Goal: Task Accomplishment & Management: Manage account settings

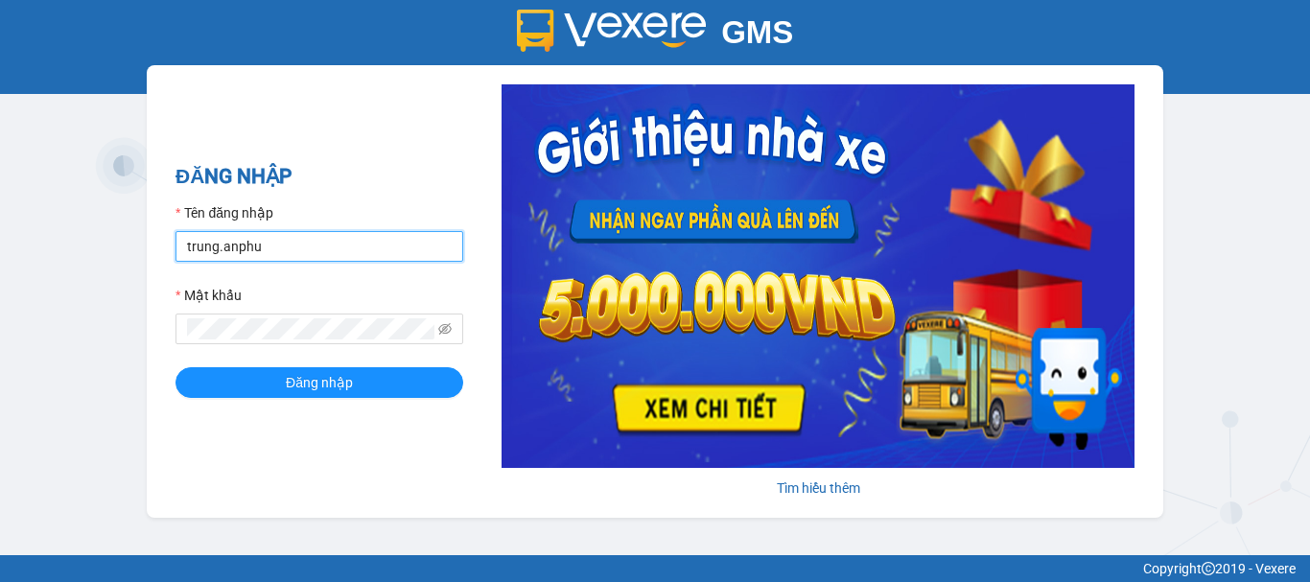
click at [213, 246] on input "trung.anphu" at bounding box center [320, 246] width 288 height 31
type input "hieu.anphu"
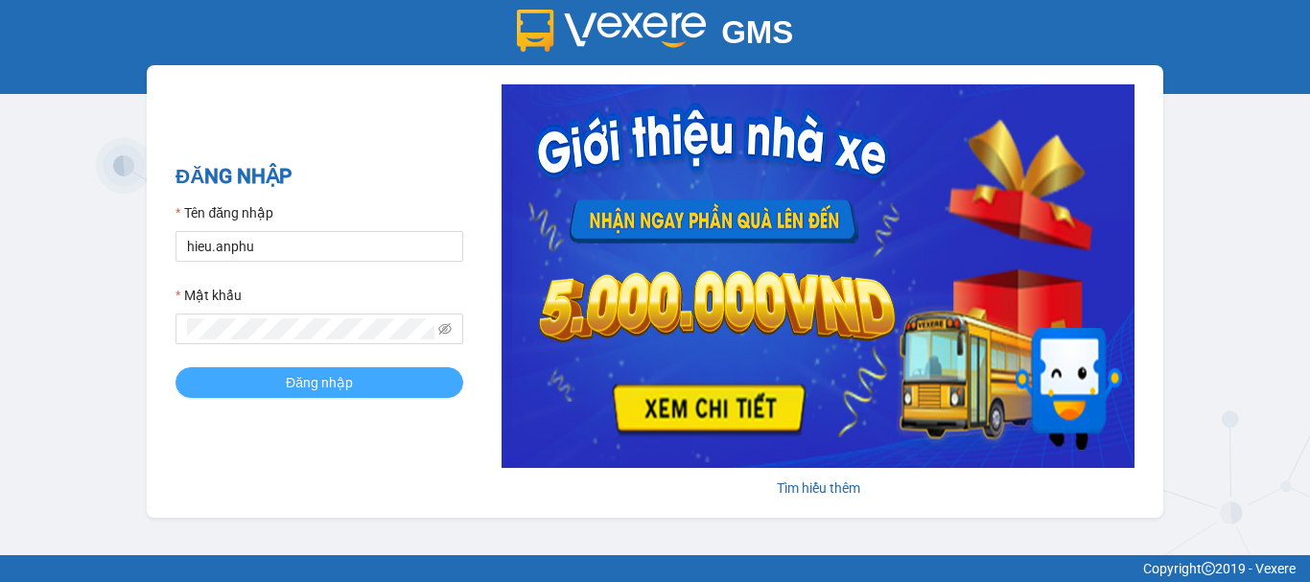
click at [313, 380] on span "Đăng nhập" at bounding box center [319, 382] width 67 height 21
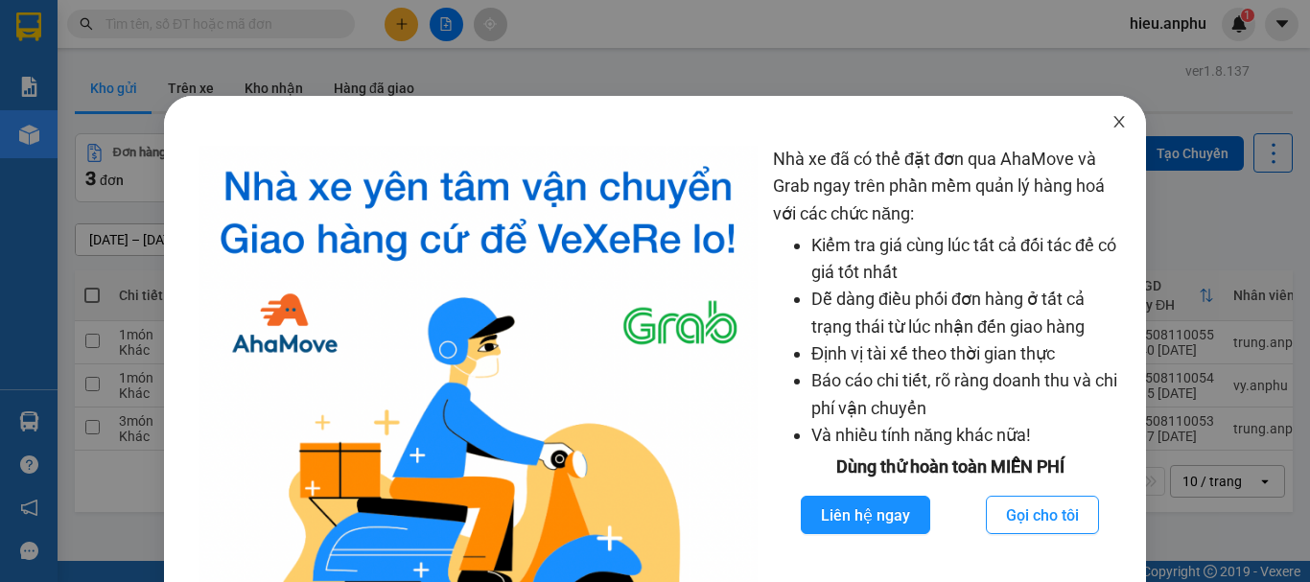
drag, startPoint x: 1114, startPoint y: 123, endPoint x: 572, endPoint y: 7, distance: 554.2
click at [1112, 123] on icon "close" at bounding box center [1119, 121] width 15 height 15
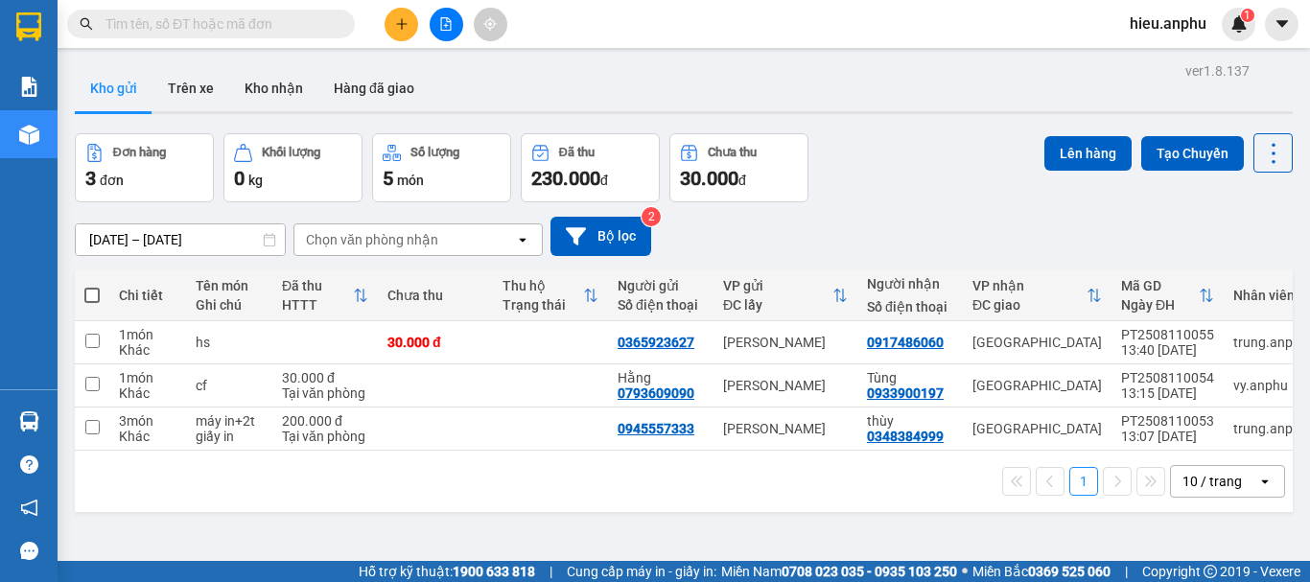
click at [392, 26] on button at bounding box center [402, 25] width 34 height 34
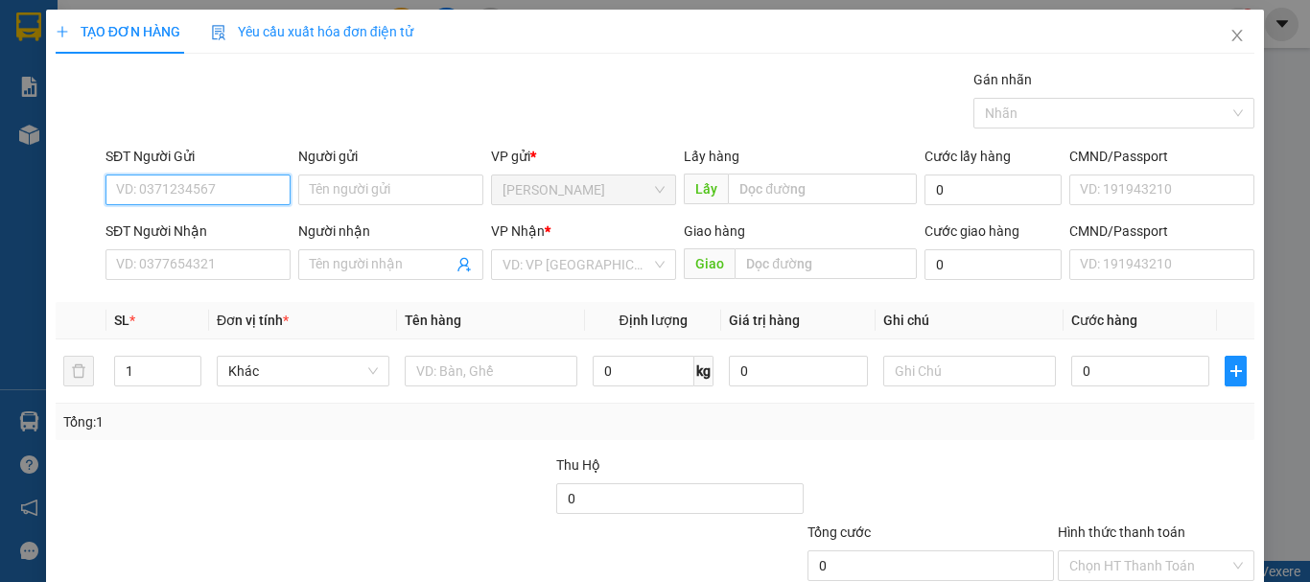
click at [234, 188] on input "SĐT Người Gửi" at bounding box center [198, 190] width 185 height 31
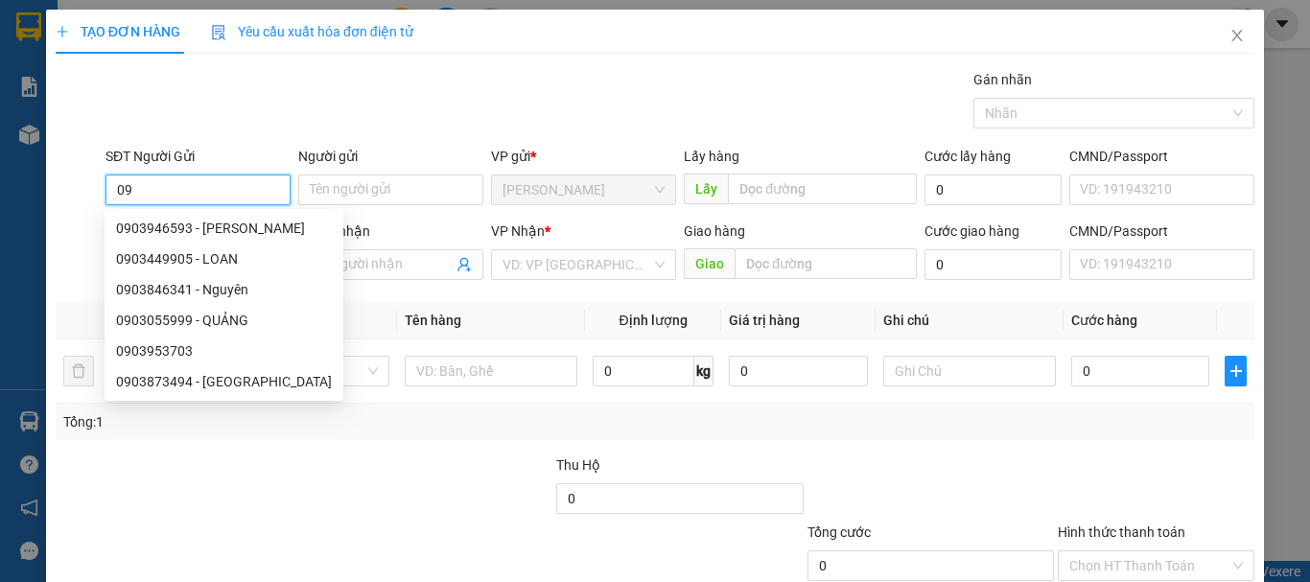
type input "0"
click at [568, 29] on div "TẠO ĐƠN HÀNG Yêu cầu xuất hóa đơn điện tử" at bounding box center [655, 32] width 1199 height 44
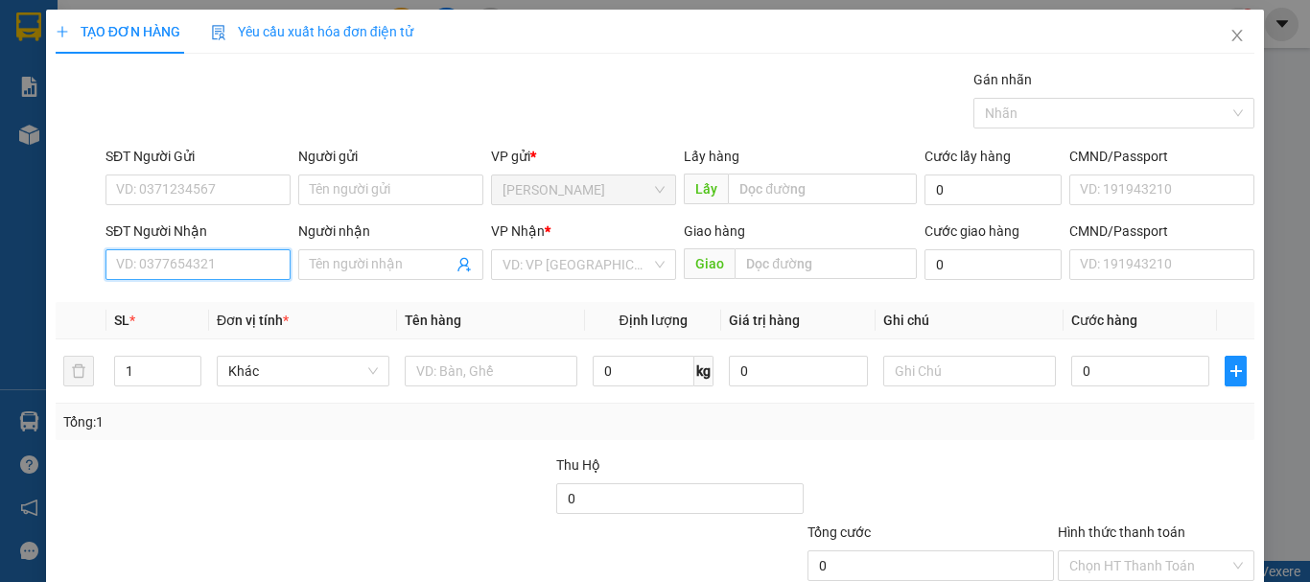
click at [172, 264] on input "SĐT Người Nhận" at bounding box center [198, 264] width 185 height 31
click at [157, 301] on div "0903331931 - vũ" at bounding box center [196, 303] width 160 height 21
type input "0903331931"
type input "vũ"
type input "30.000"
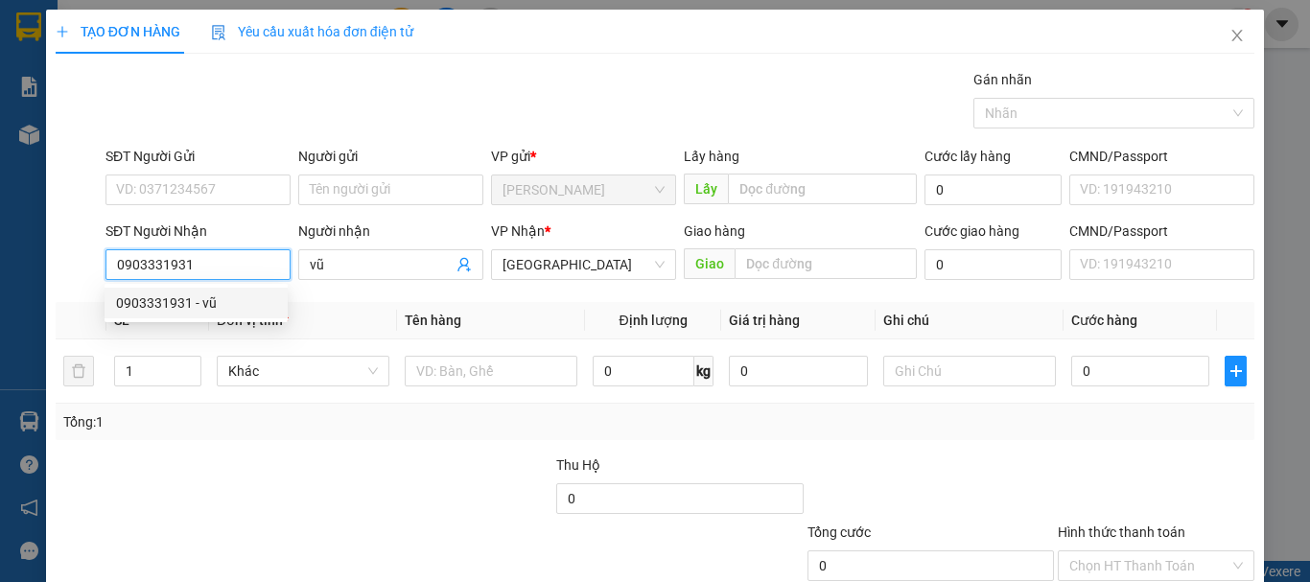
type input "30.000"
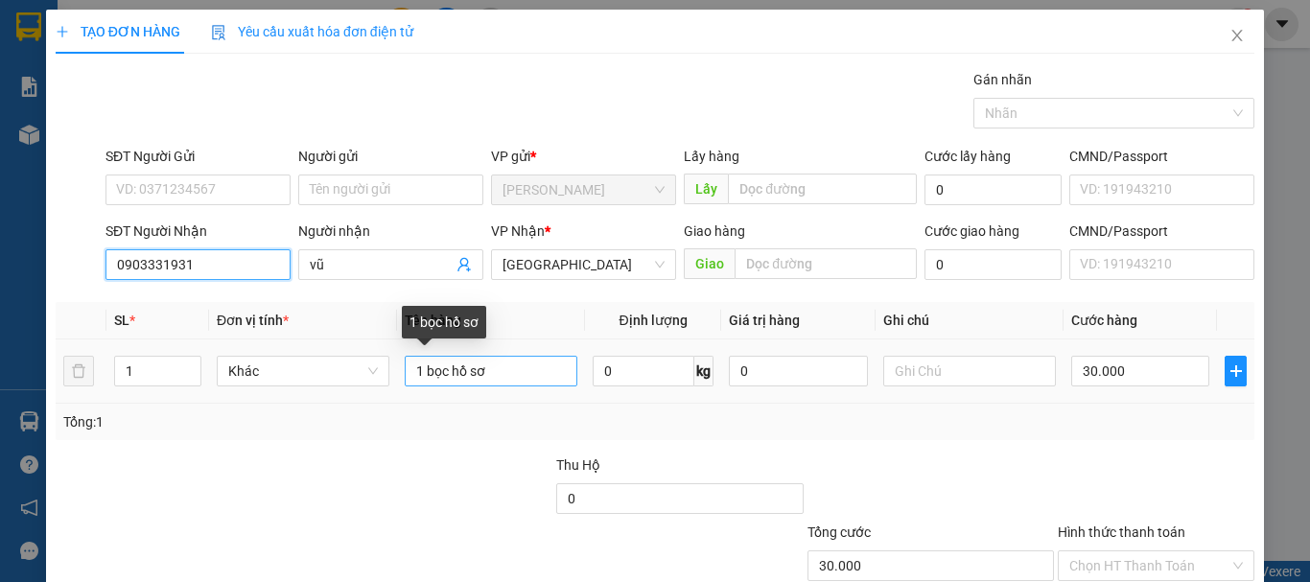
type input "0903331931"
drag, startPoint x: 544, startPoint y: 377, endPoint x: 374, endPoint y: 383, distance: 169.9
click at [374, 383] on tr "1 Khác 1 bọc hồ sơ 0 kg 0 30.000" at bounding box center [655, 372] width 1199 height 64
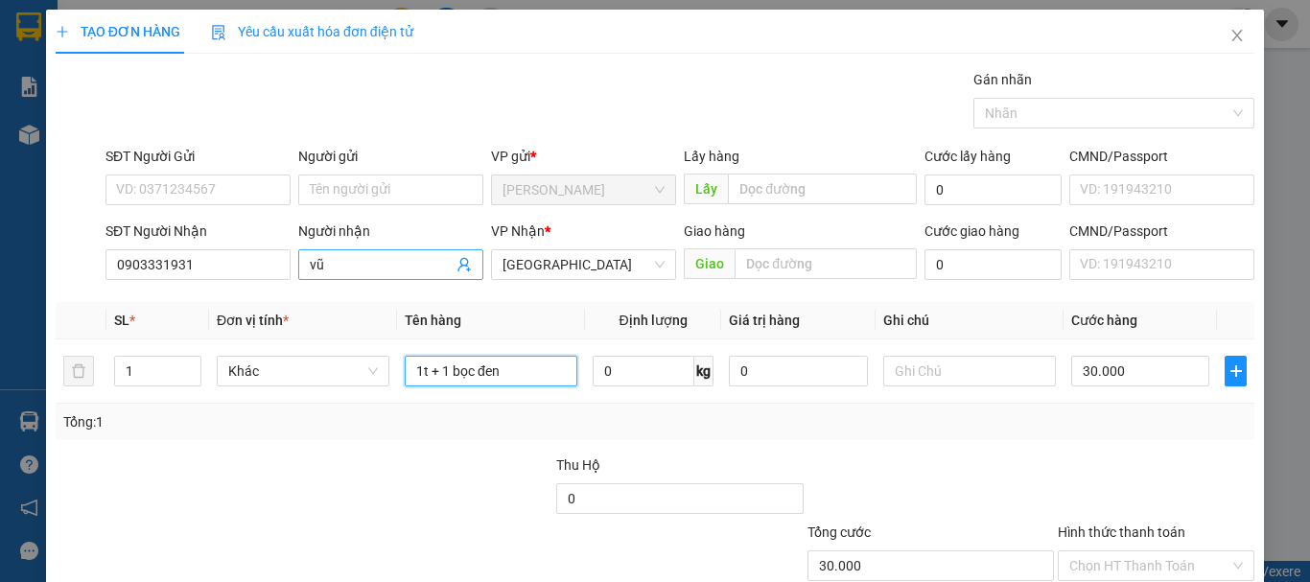
type input "1t + 1 bọc đen"
click at [349, 251] on span "vũ" at bounding box center [390, 264] width 185 height 31
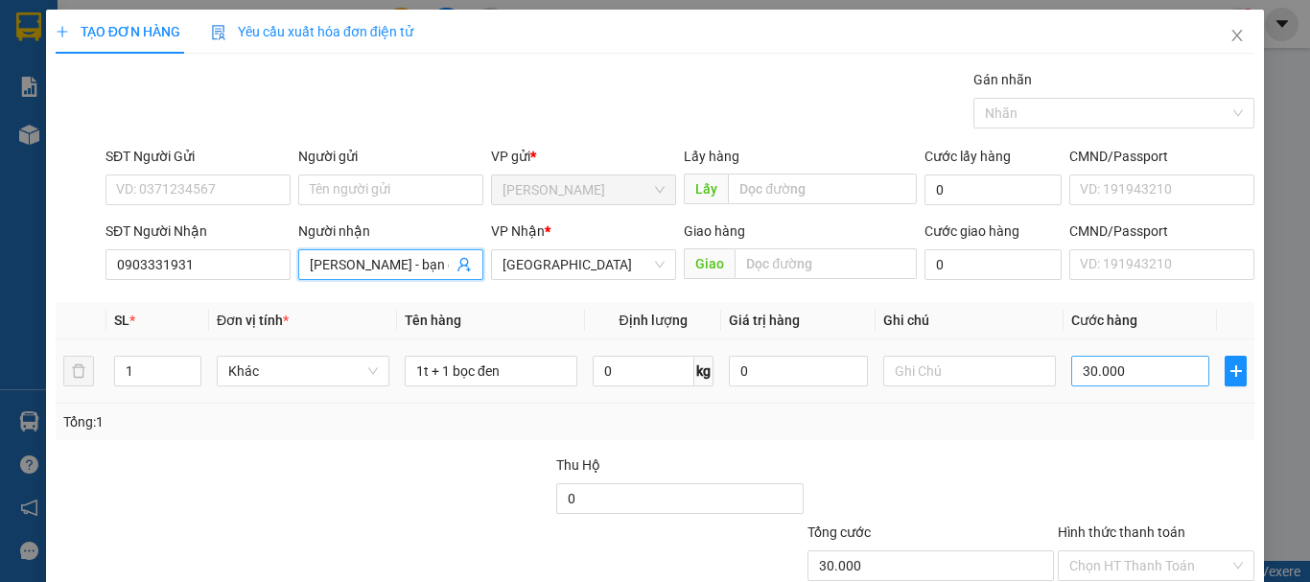
type input "[PERSON_NAME] - bạn chị út"
click at [1154, 376] on input "30.000" at bounding box center [1140, 371] width 138 height 31
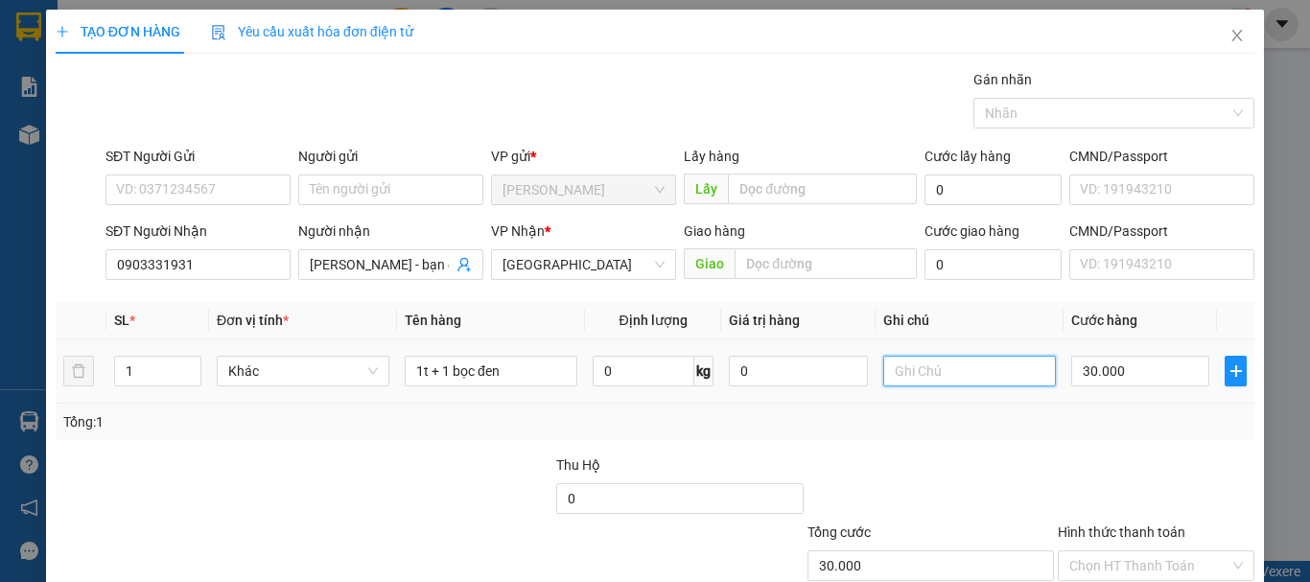
click at [914, 373] on input "text" at bounding box center [969, 371] width 173 height 31
click at [930, 385] on input "text" at bounding box center [969, 371] width 173 height 31
click at [934, 375] on input "text" at bounding box center [969, 371] width 173 height 31
type input "+ 5t nước mắm có ghi chữ anh vũ -bạn c út"
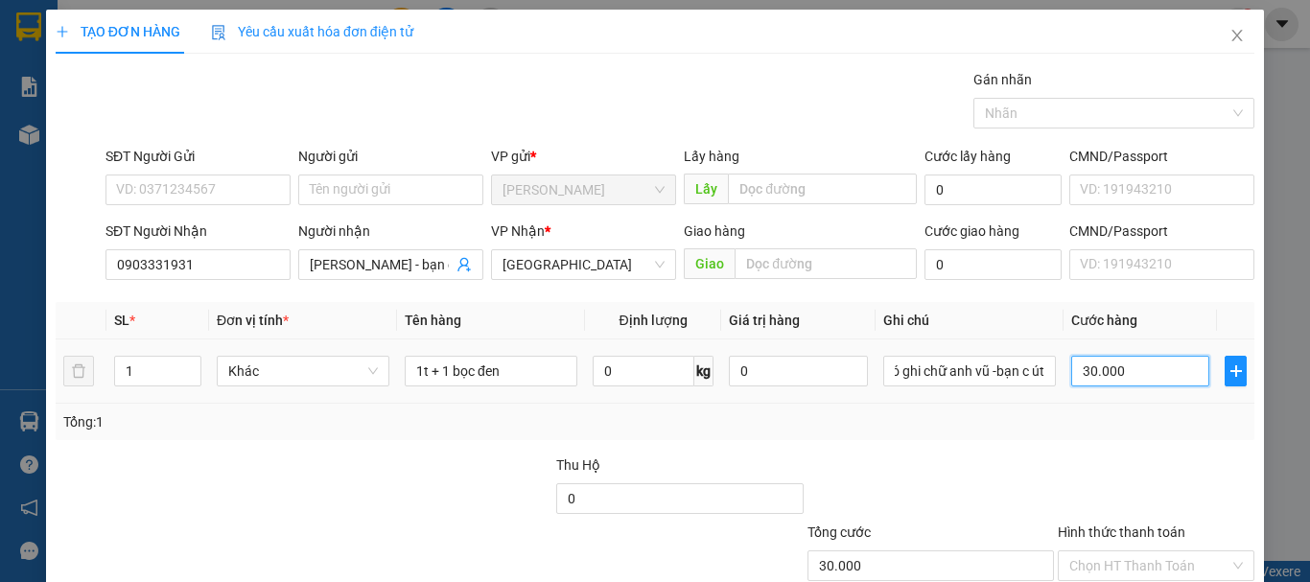
scroll to position [0, 0]
click at [1124, 364] on input "30.000" at bounding box center [1140, 371] width 138 height 31
click at [132, 369] on input "1" at bounding box center [157, 371] width 85 height 29
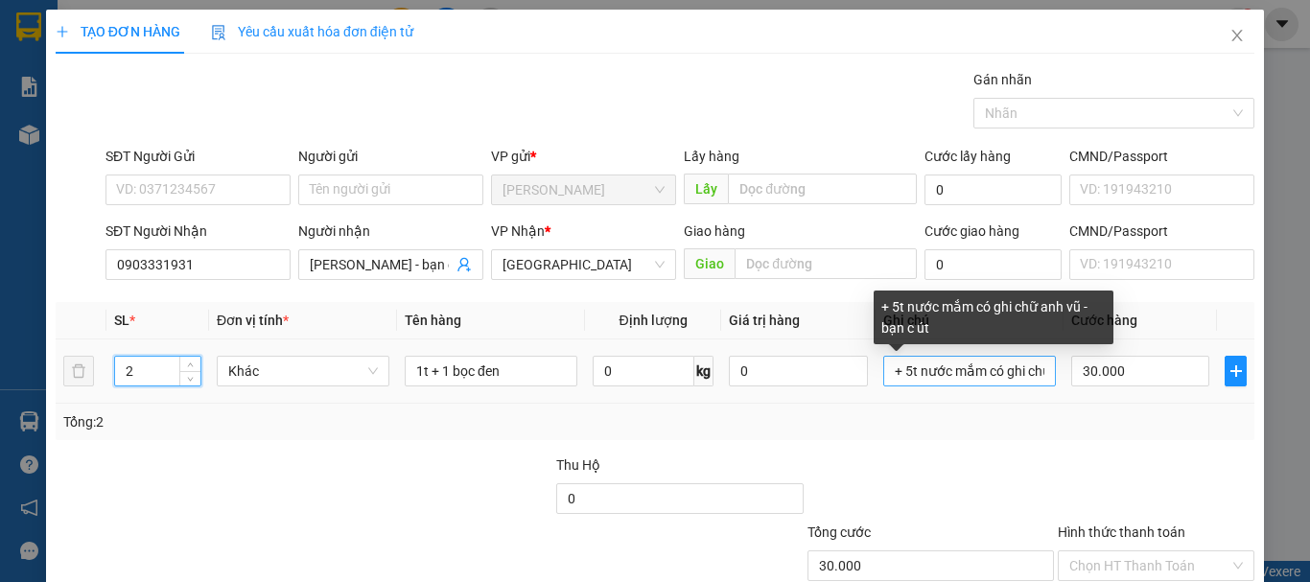
type input "2"
click at [1011, 381] on input "+ 5t nước mắm có ghi chữ anh vũ -bạn c út" at bounding box center [969, 371] width 173 height 31
click at [1037, 374] on input "+ 5t nước mắm có ghi chữ anh vũ -bạn c út" at bounding box center [969, 371] width 173 height 31
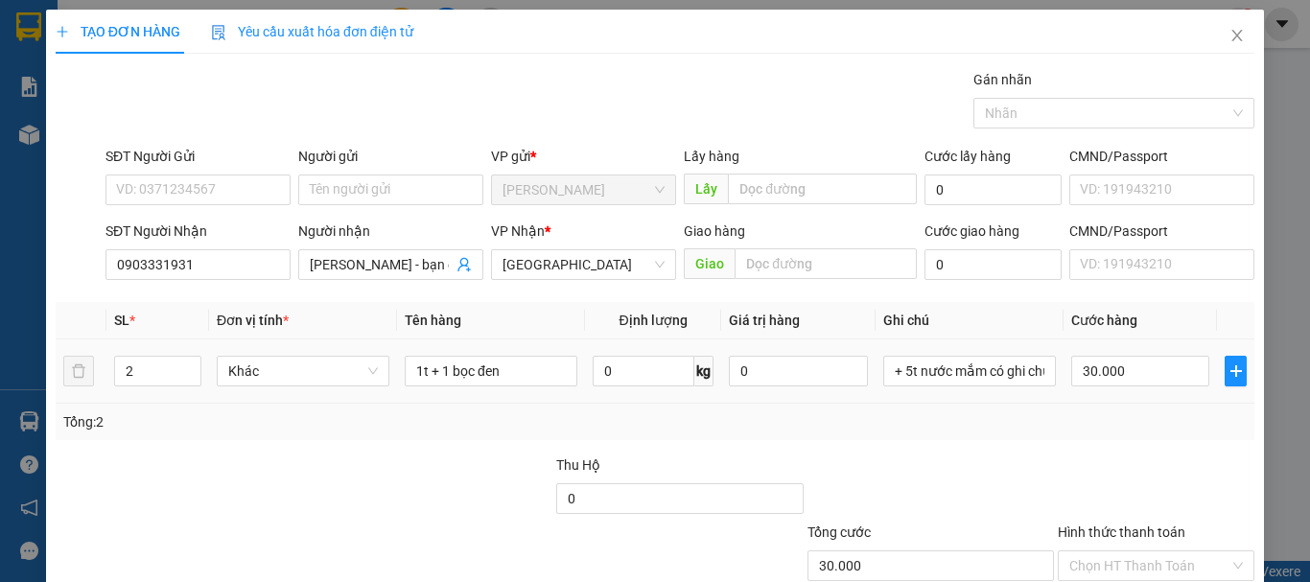
click at [1006, 346] on td "+ 5t nước mắm có ghi chữ anh vũ -bạn c út" at bounding box center [970, 372] width 188 height 64
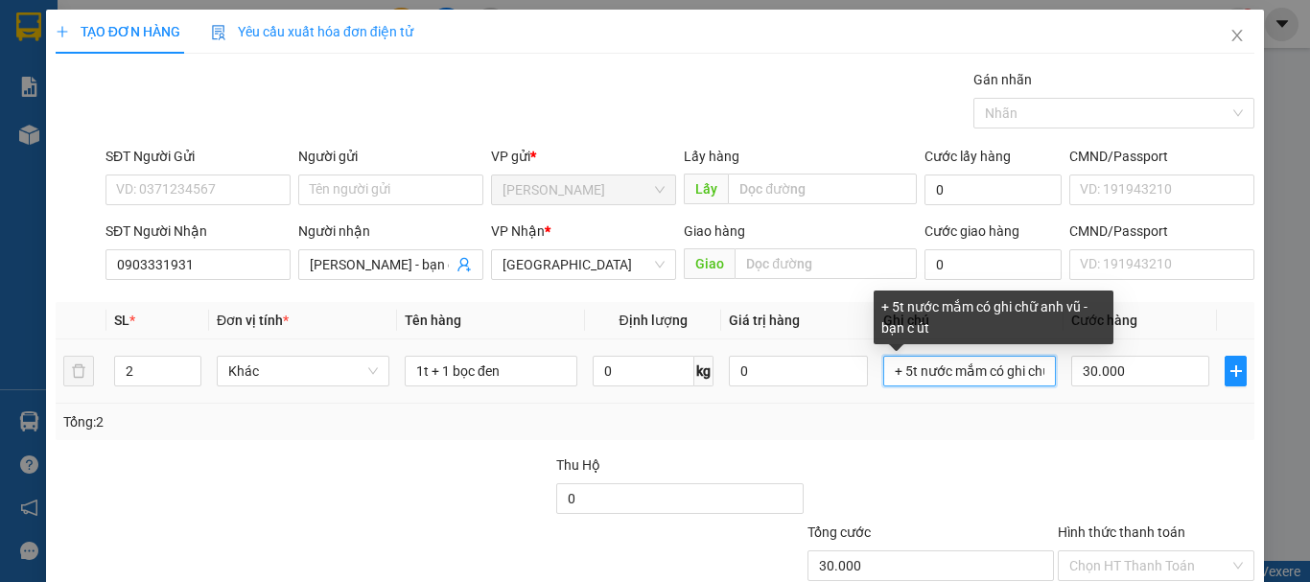
click at [1019, 373] on input "+ 5t nước mắm có ghi chữ anh vũ -bạn c út" at bounding box center [969, 371] width 173 height 31
type input "+ 5t nước mắm có ghi chữ anh vũ -bạn c út đi chuyến sáng 11/8 xe 07:30"
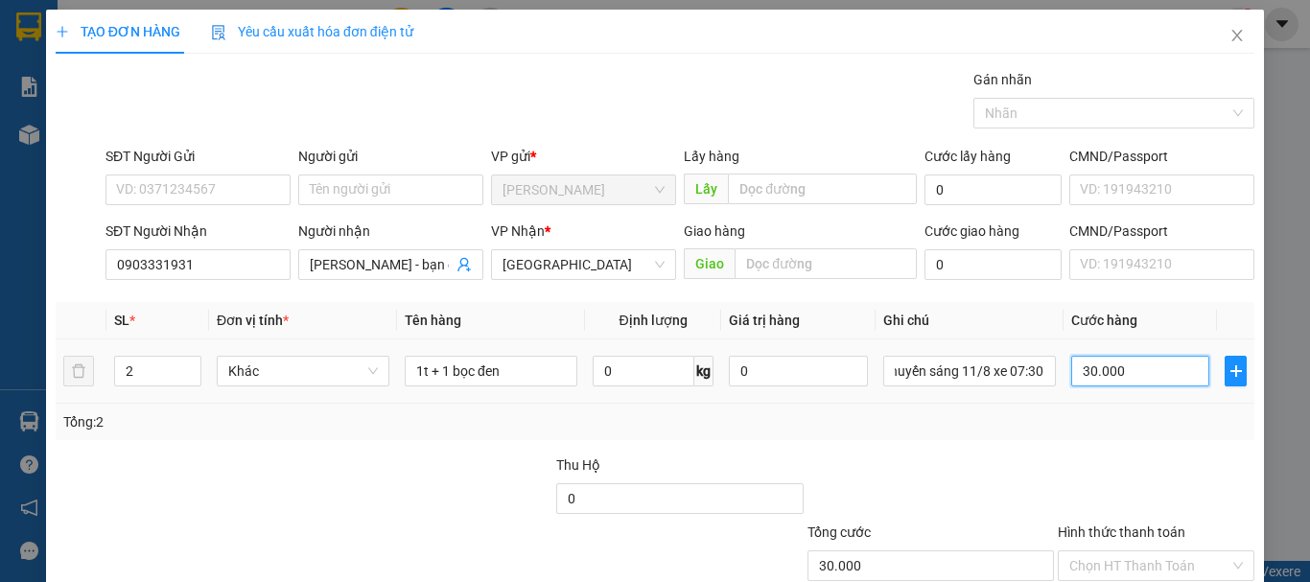
click at [1119, 375] on input "30.000" at bounding box center [1140, 371] width 138 height 31
type input "1"
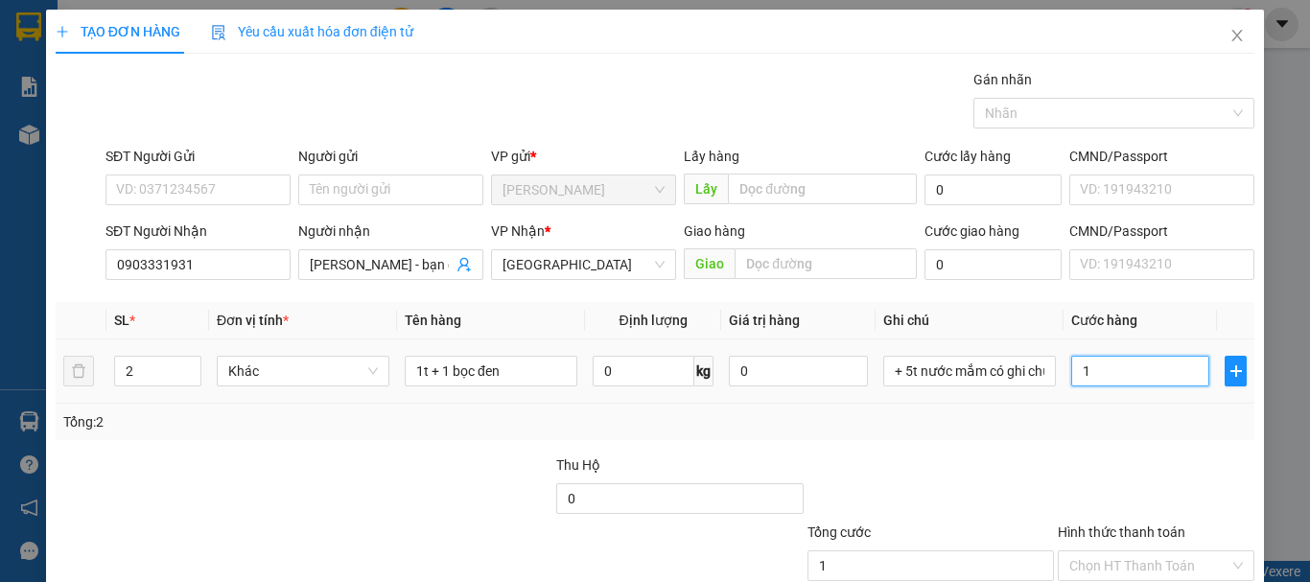
type input "10"
type input "100"
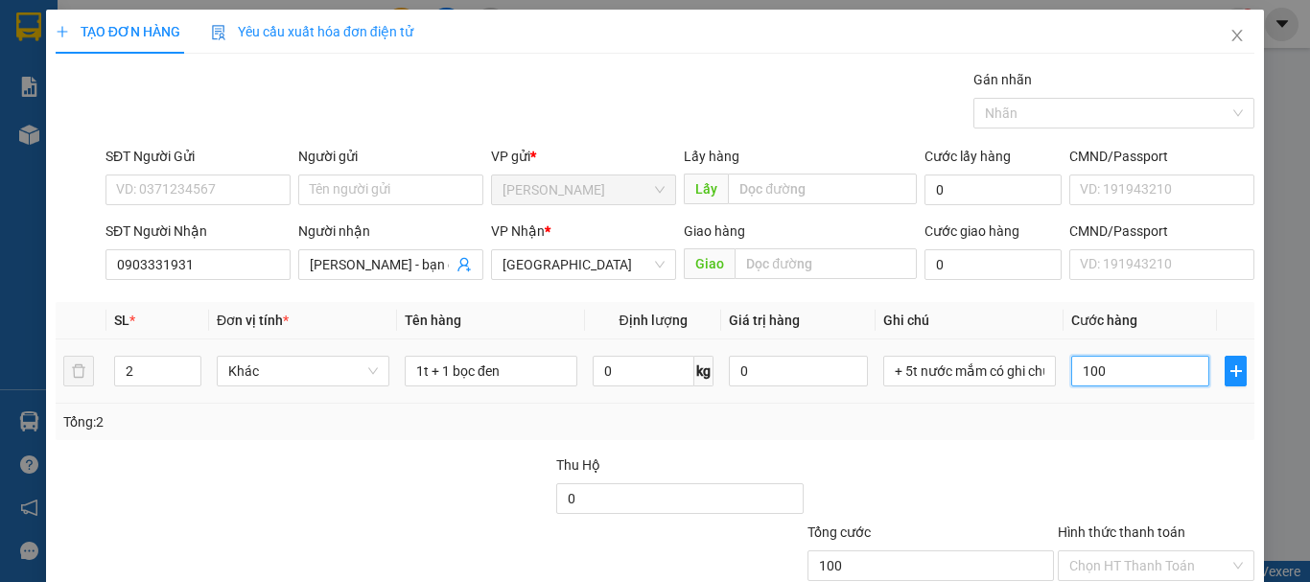
type input "100"
type input "100.000"
click at [1104, 403] on td "100.000" at bounding box center [1140, 372] width 153 height 64
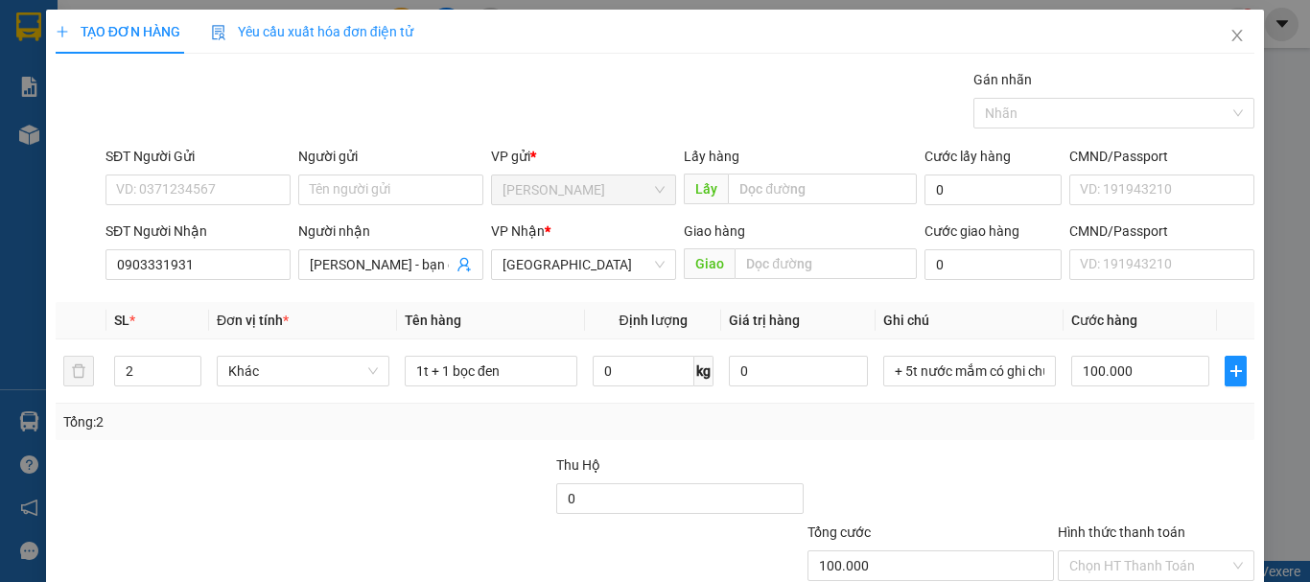
click at [1114, 434] on div "Tổng: 2" at bounding box center [655, 422] width 1199 height 36
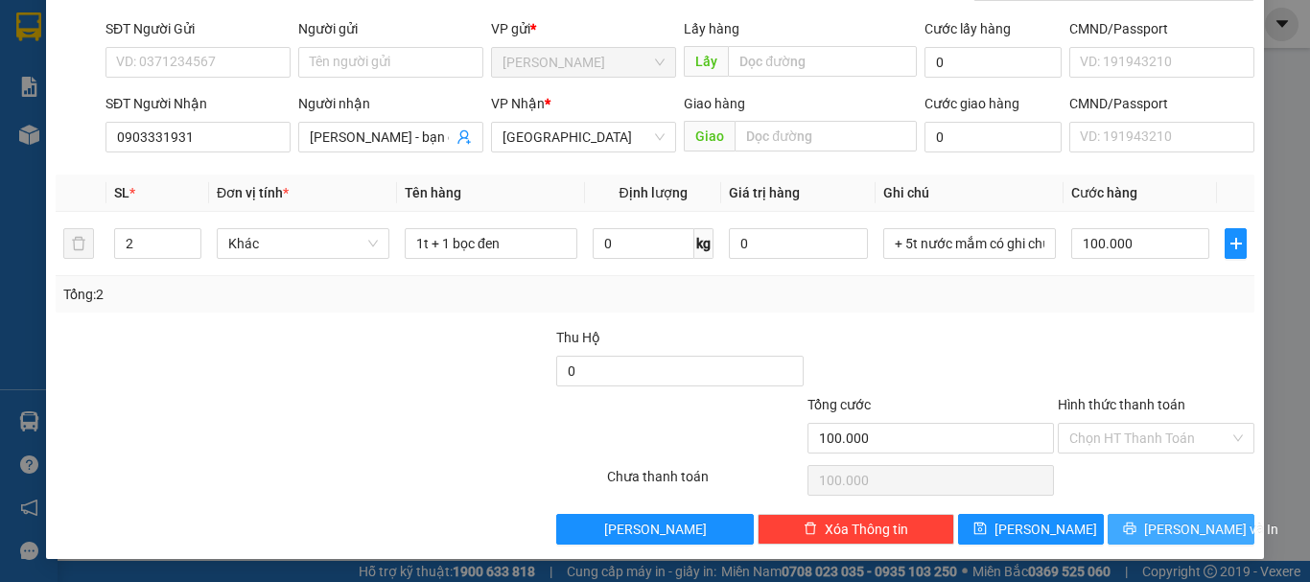
click at [1161, 523] on span "[PERSON_NAME] và In" at bounding box center [1211, 529] width 134 height 21
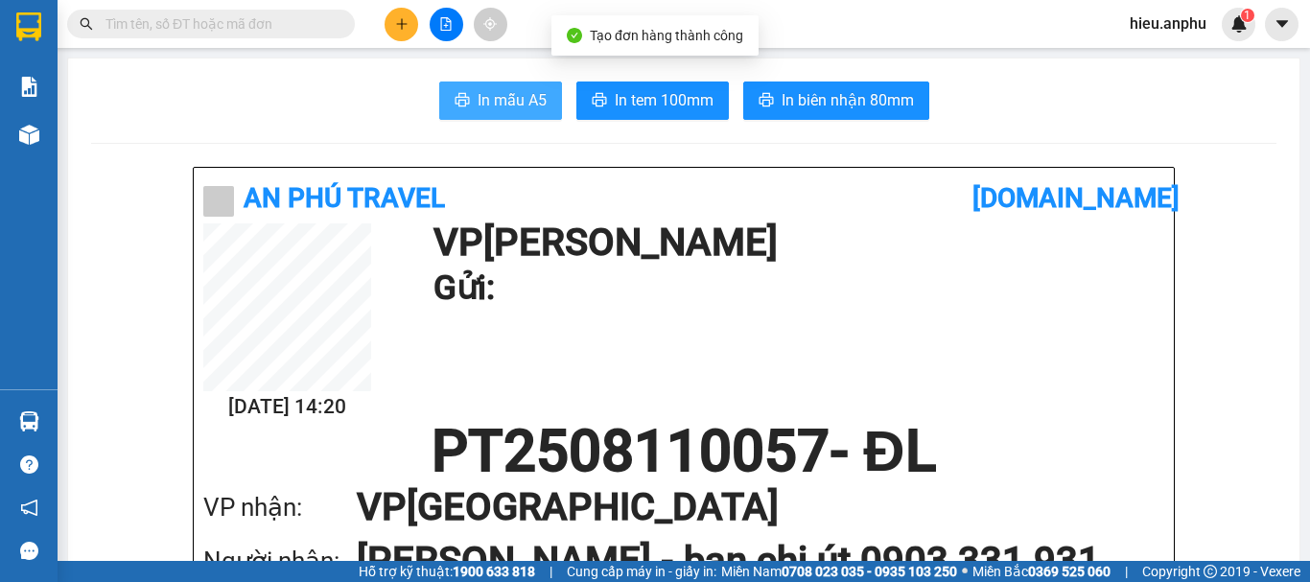
click at [515, 99] on span "In mẫu A5" at bounding box center [512, 100] width 69 height 24
click at [155, 31] on input "text" at bounding box center [219, 23] width 226 height 21
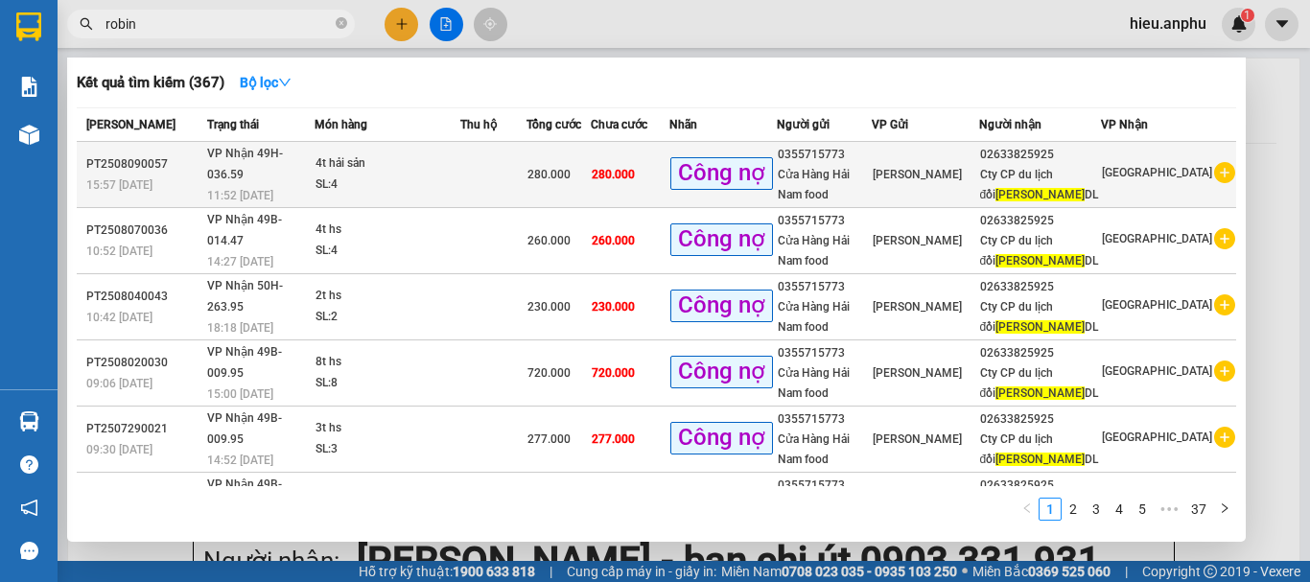
type input "robin"
click at [962, 168] on span "[PERSON_NAME]" at bounding box center [917, 174] width 89 height 13
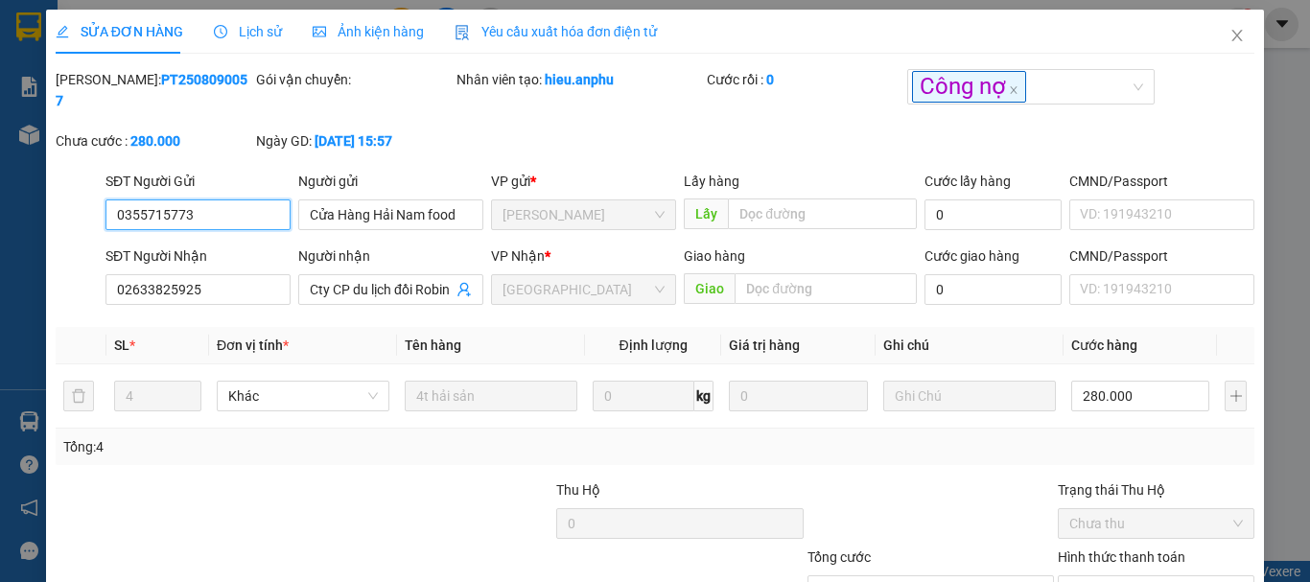
type input "0355715773"
type input "Cửa Hàng Hải Nam food"
type input "02633825925"
type input "Cty CP du lịch đồi Robin DL"
type input "280.000"
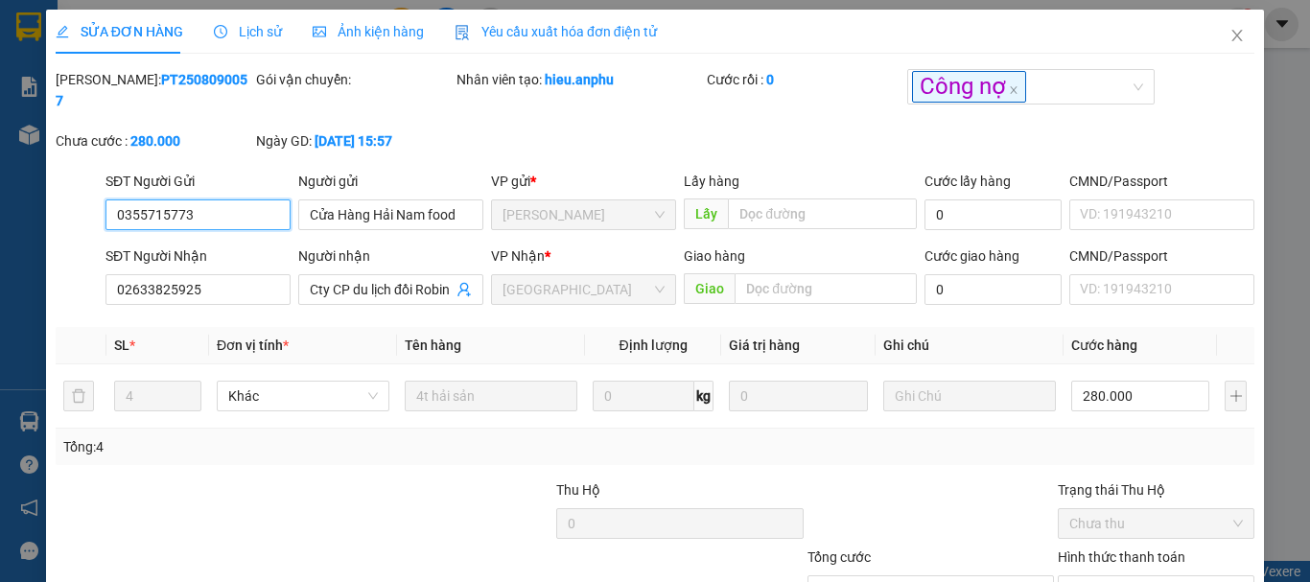
type input "280.000"
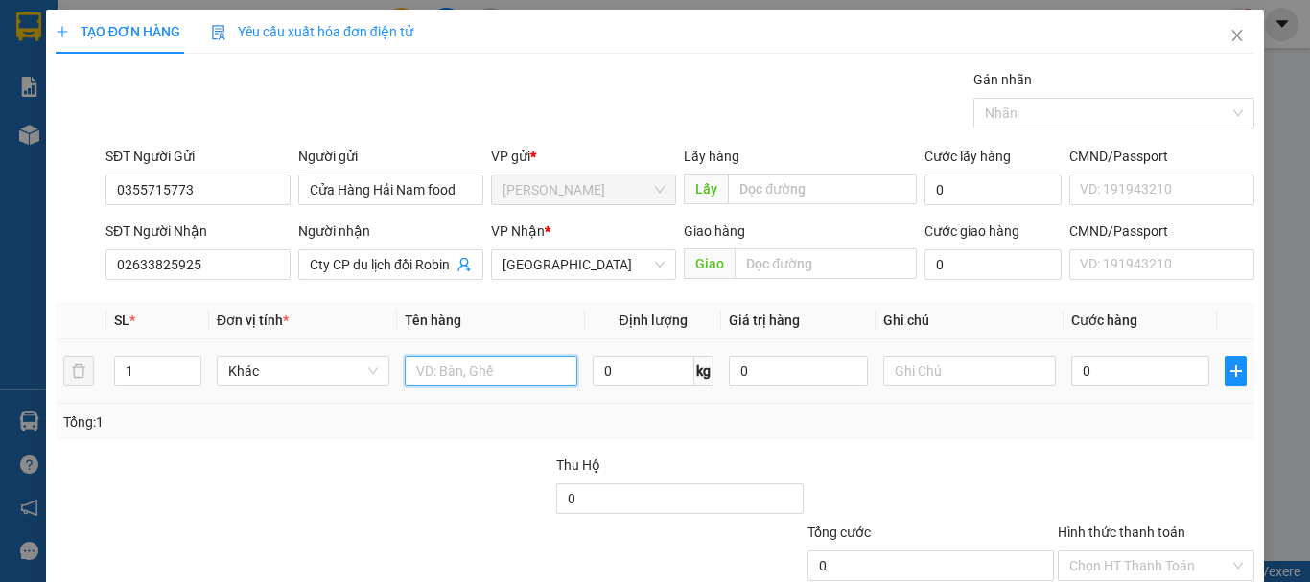
click at [462, 374] on input "text" at bounding box center [491, 371] width 173 height 31
type input "2t hs"
click at [1081, 370] on input "0" at bounding box center [1140, 371] width 138 height 31
type input "2"
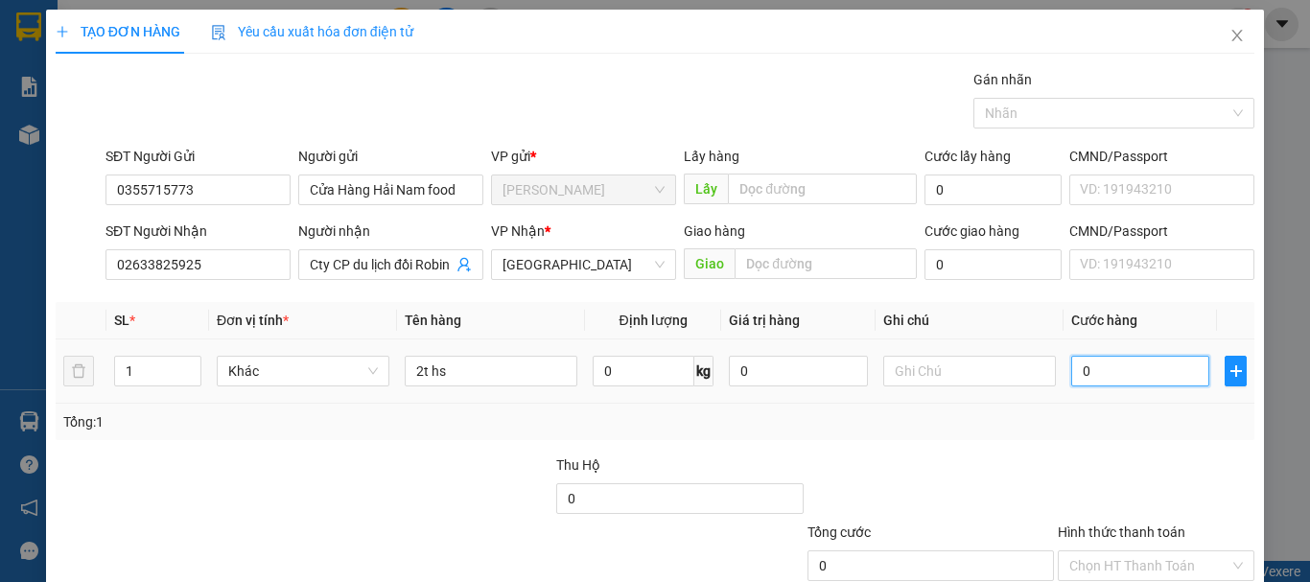
type input "2"
type input "25"
type input "250"
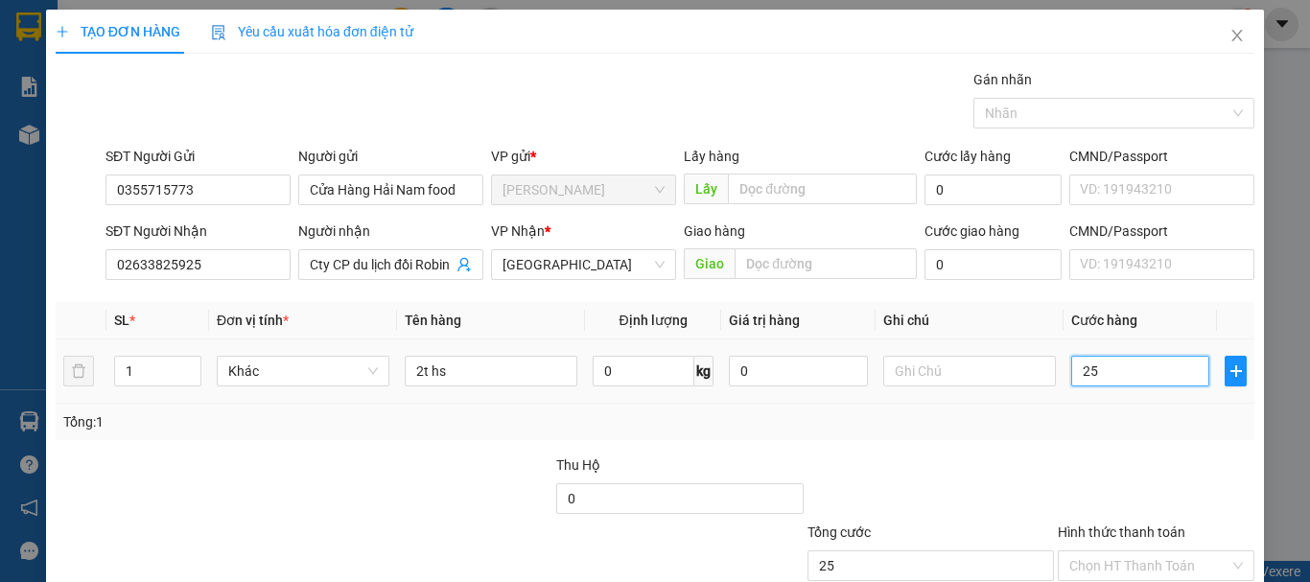
type input "250"
type input "250.000"
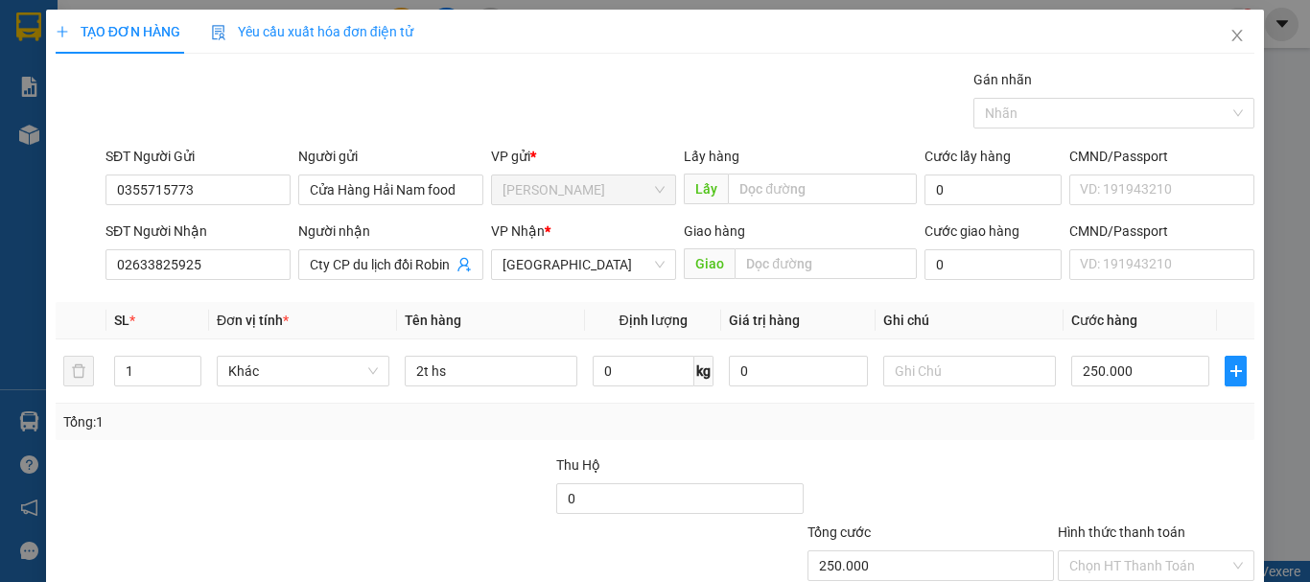
click at [1081, 411] on div "Tổng: 1" at bounding box center [655, 421] width 1184 height 21
drag, startPoint x: 136, startPoint y: 367, endPoint x: 109, endPoint y: 373, distance: 27.5
click at [109, 373] on td "1" at bounding box center [157, 372] width 103 height 64
type input "2"
click at [858, 400] on td "0" at bounding box center [797, 372] width 153 height 64
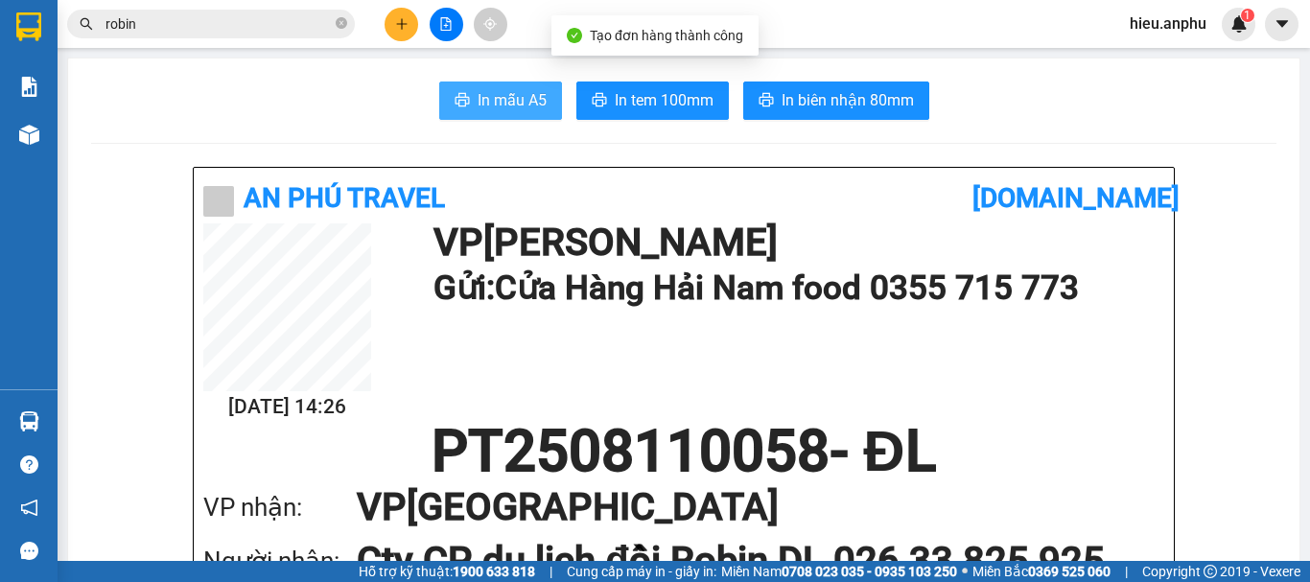
click at [470, 106] on button "In mẫu A5" at bounding box center [500, 101] width 123 height 38
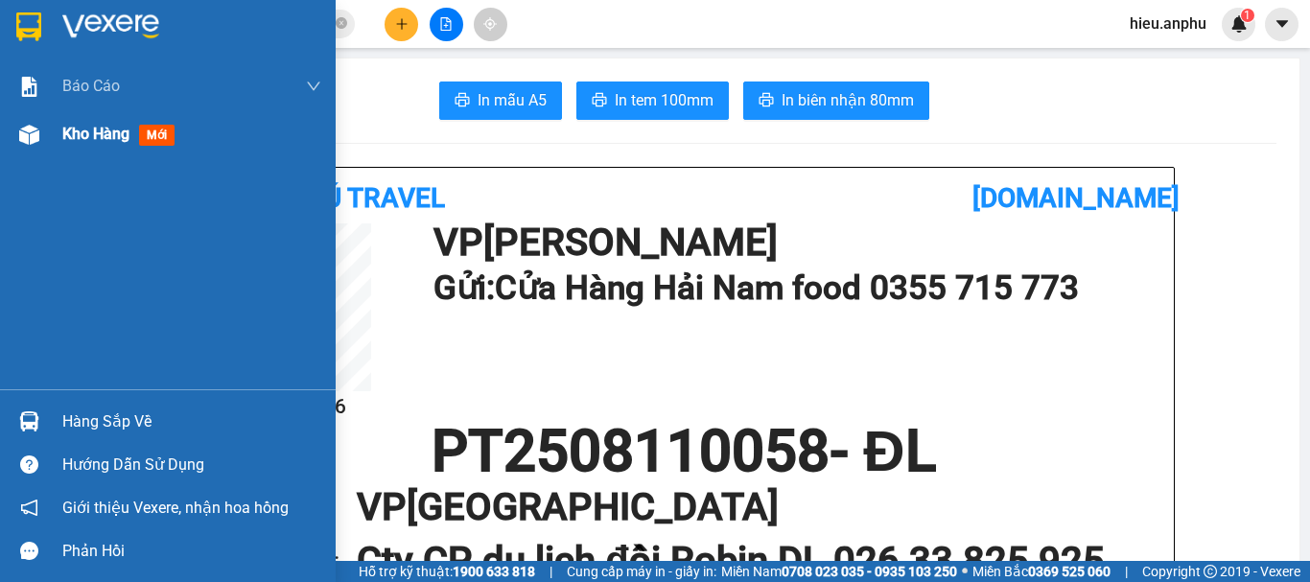
click at [58, 136] on div "Kho hàng mới" at bounding box center [168, 134] width 336 height 48
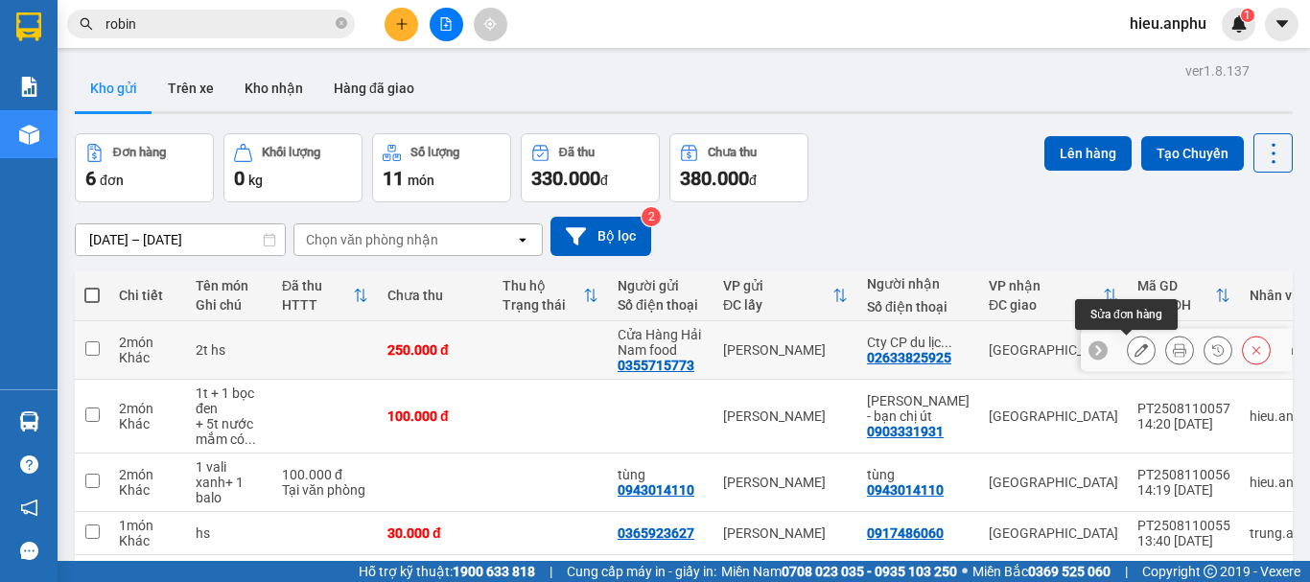
click at [1135, 351] on icon at bounding box center [1141, 349] width 13 height 13
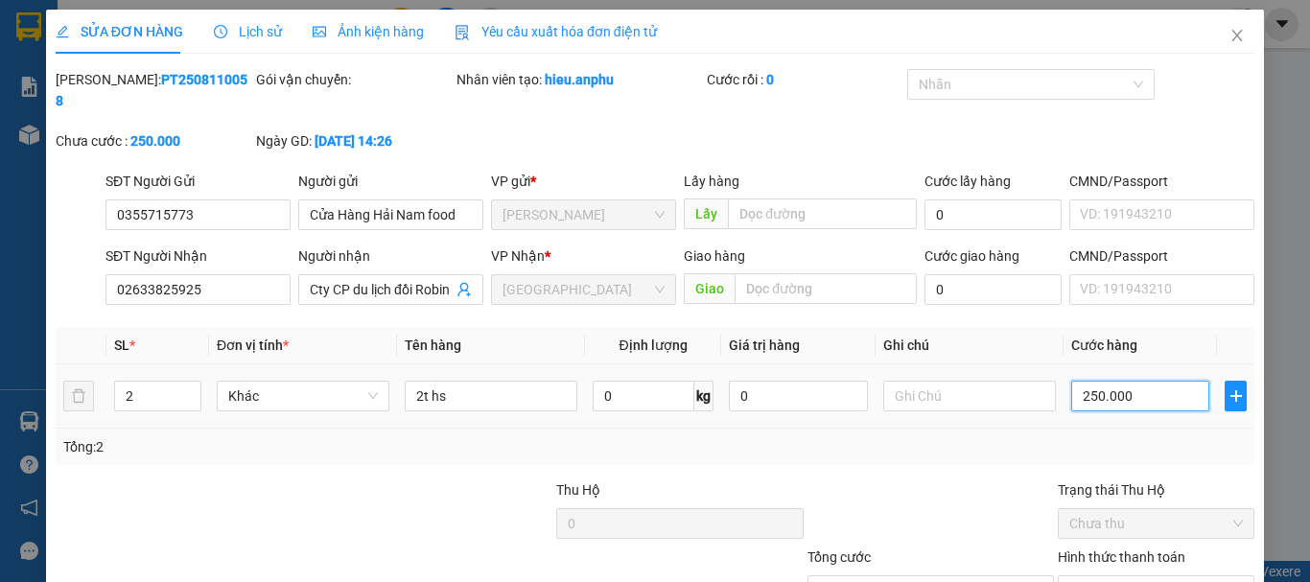
click at [1116, 381] on input "250.000" at bounding box center [1140, 396] width 138 height 31
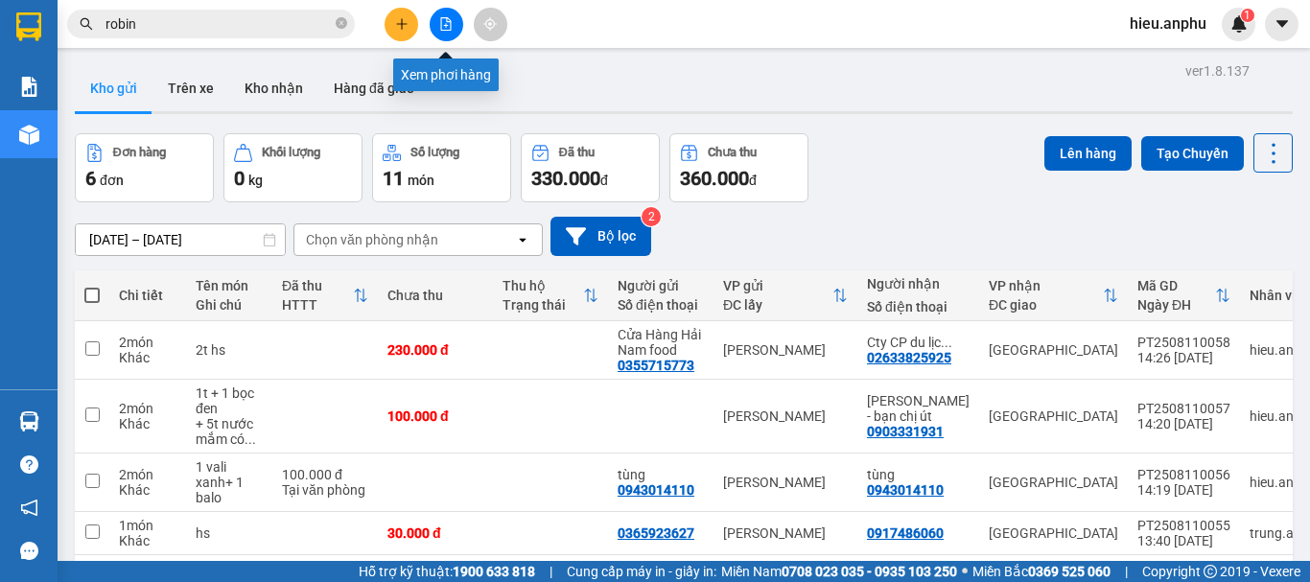
click at [447, 15] on button at bounding box center [447, 25] width 34 height 34
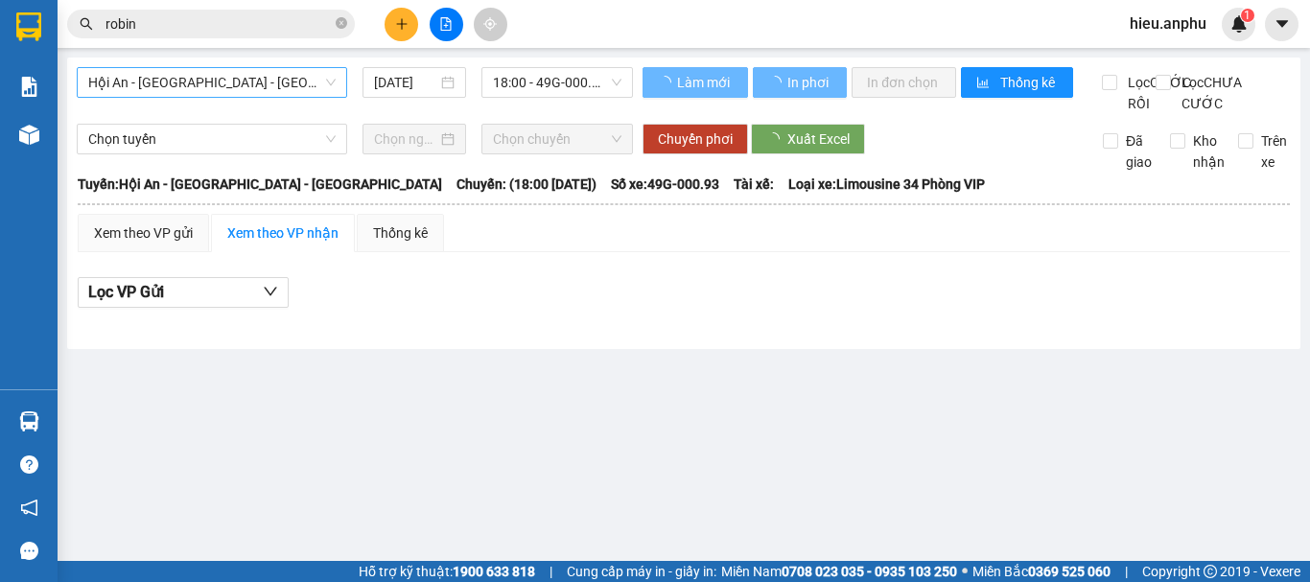
click at [138, 93] on span "Hội An - [GEOGRAPHIC_DATA] - [GEOGRAPHIC_DATA]" at bounding box center [211, 82] width 247 height 29
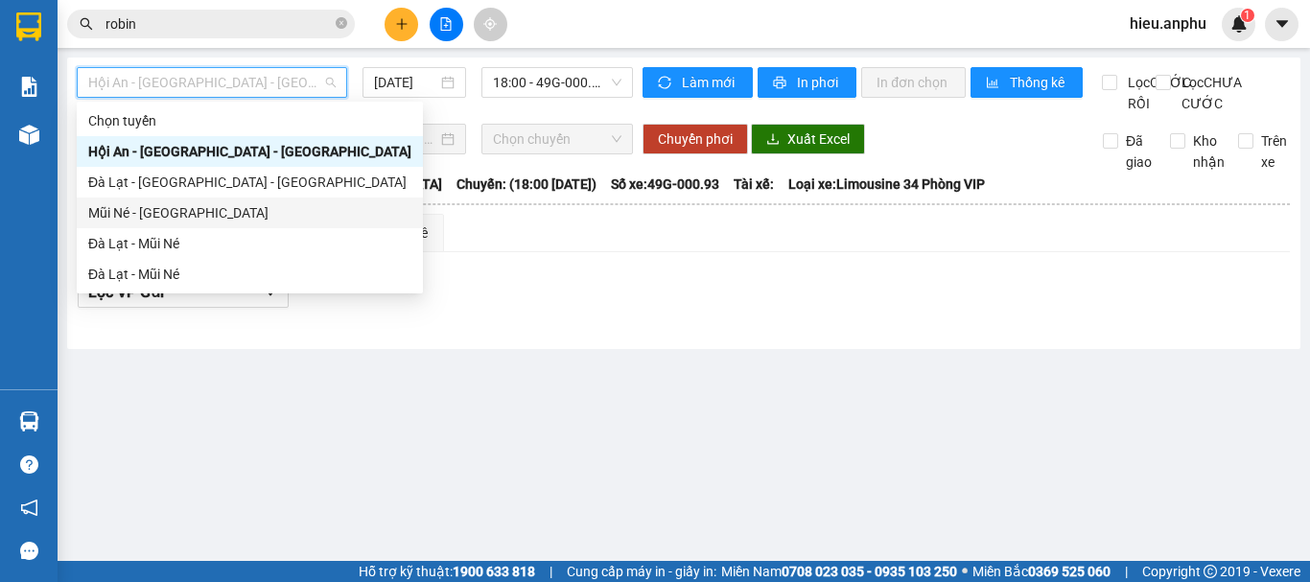
drag, startPoint x: 121, startPoint y: 212, endPoint x: 526, endPoint y: 154, distance: 408.8
click at [122, 212] on div "Mũi Né - [GEOGRAPHIC_DATA]" at bounding box center [249, 212] width 323 height 21
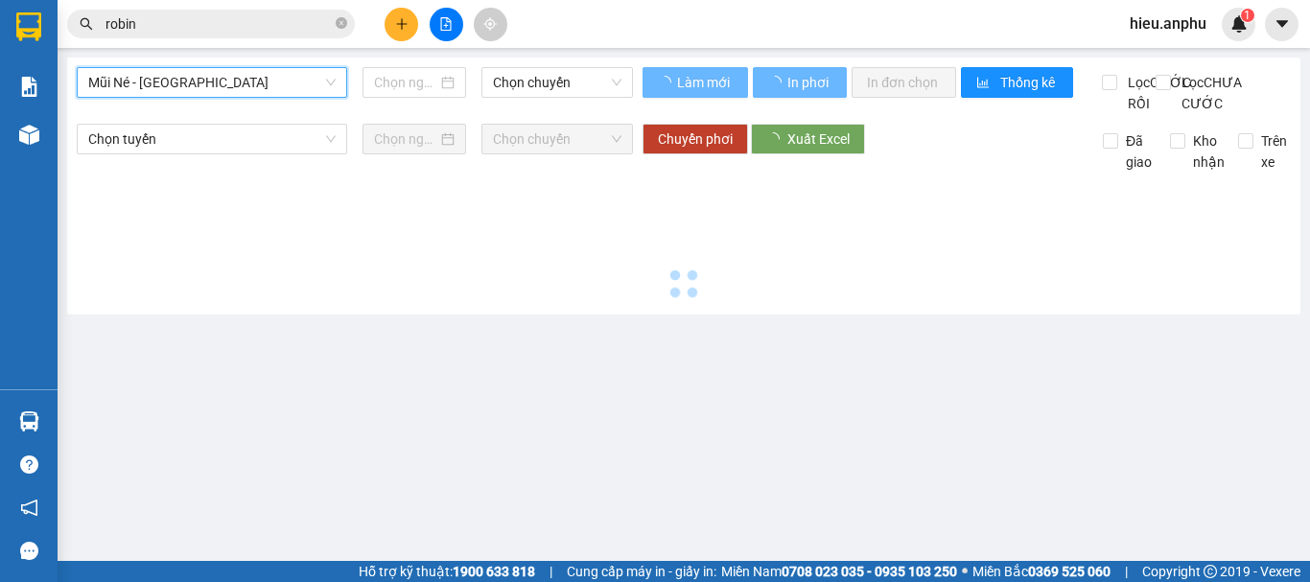
type input "[DATE]"
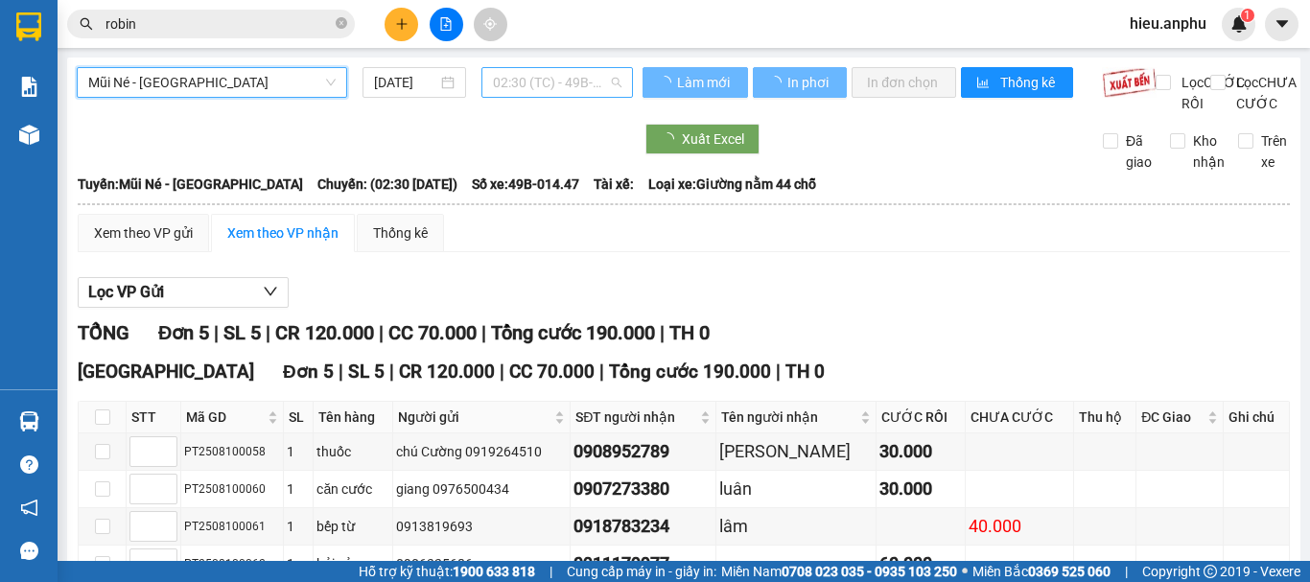
click at [520, 79] on span "02:30 (TC) - 49B-014.47" at bounding box center [557, 82] width 129 height 29
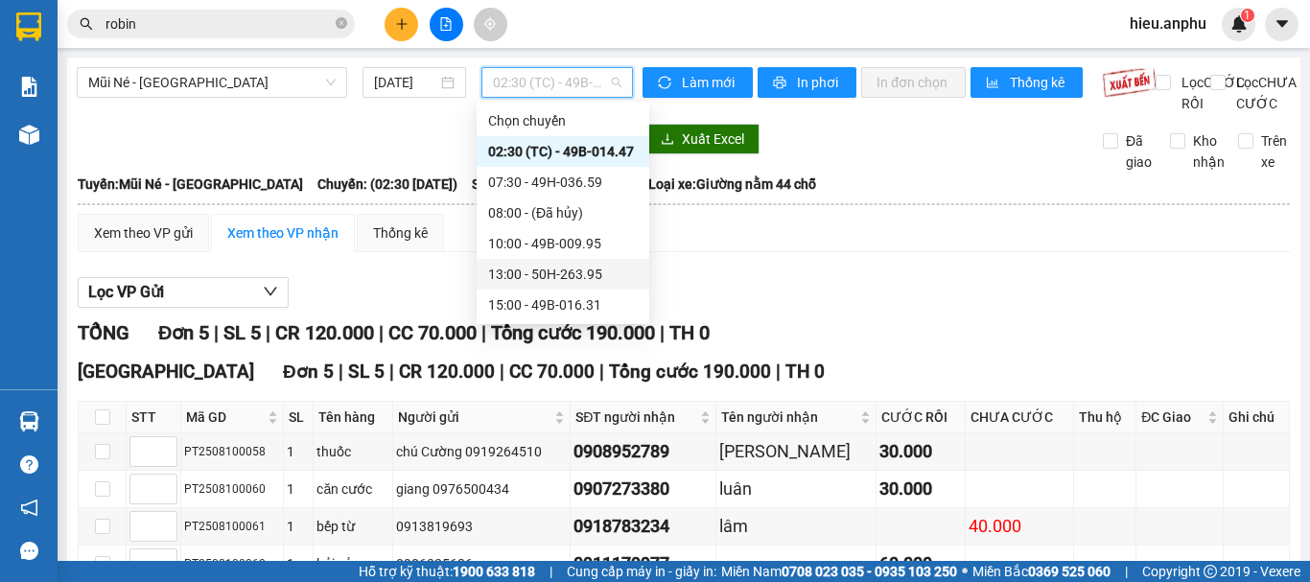
click at [523, 267] on div "13:00 - 50H-263.95" at bounding box center [563, 274] width 150 height 21
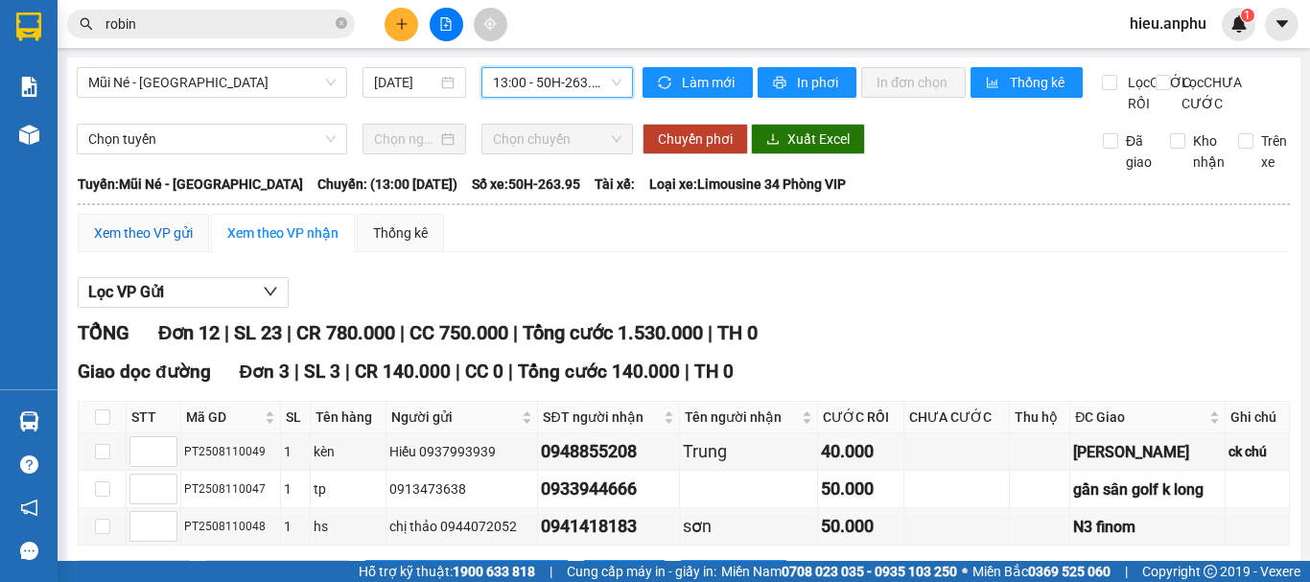
drag, startPoint x: 142, startPoint y: 247, endPoint x: 198, endPoint y: 251, distance: 55.8
click at [142, 244] on div "Xem theo VP gửi" at bounding box center [143, 233] width 99 height 21
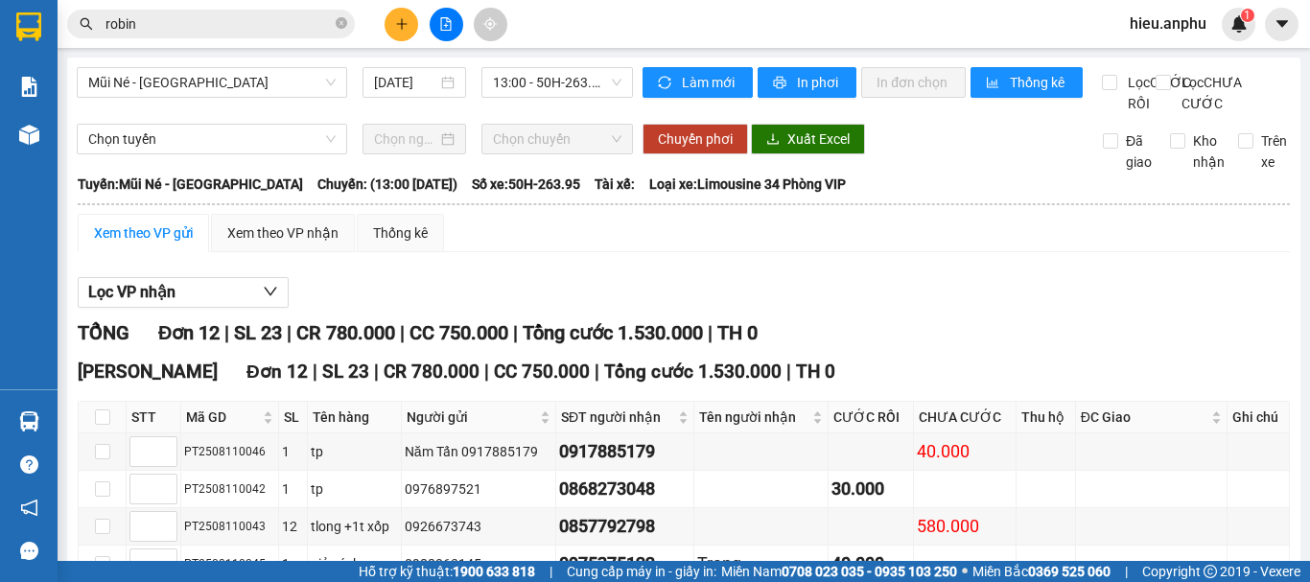
drag, startPoint x: 98, startPoint y: 333, endPoint x: 117, endPoint y: 331, distance: 19.3
checkbox input "true"
click at [146, 153] on span "Chọn tuyến" at bounding box center [211, 139] width 247 height 29
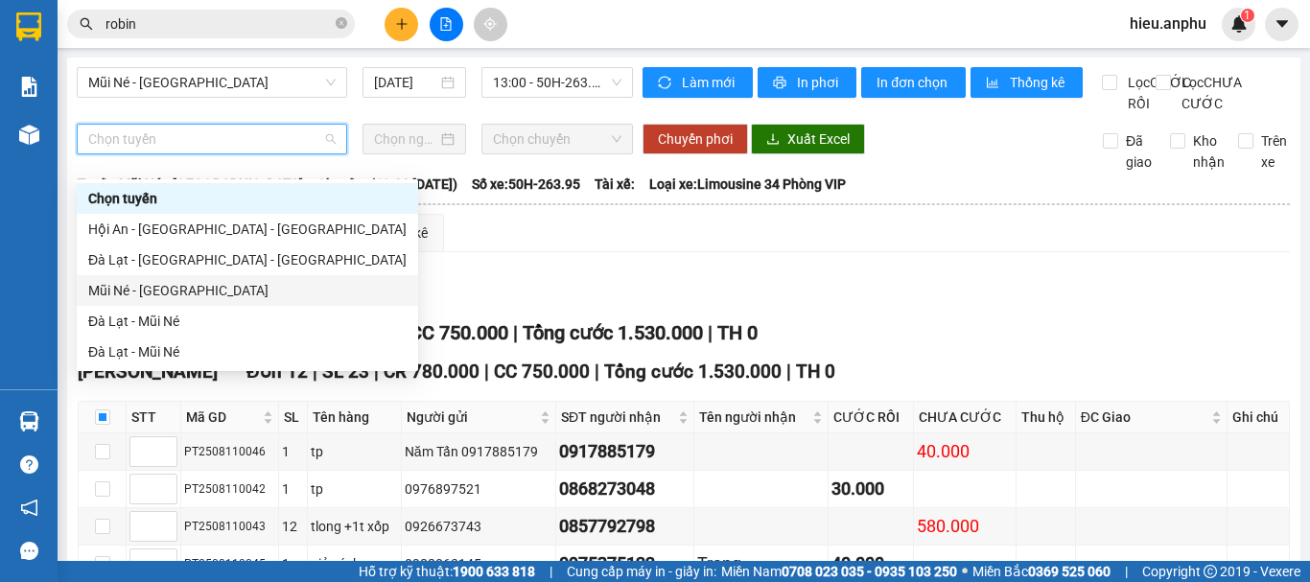
click at [145, 285] on div "Mũi Né - [GEOGRAPHIC_DATA]" at bounding box center [247, 290] width 318 height 21
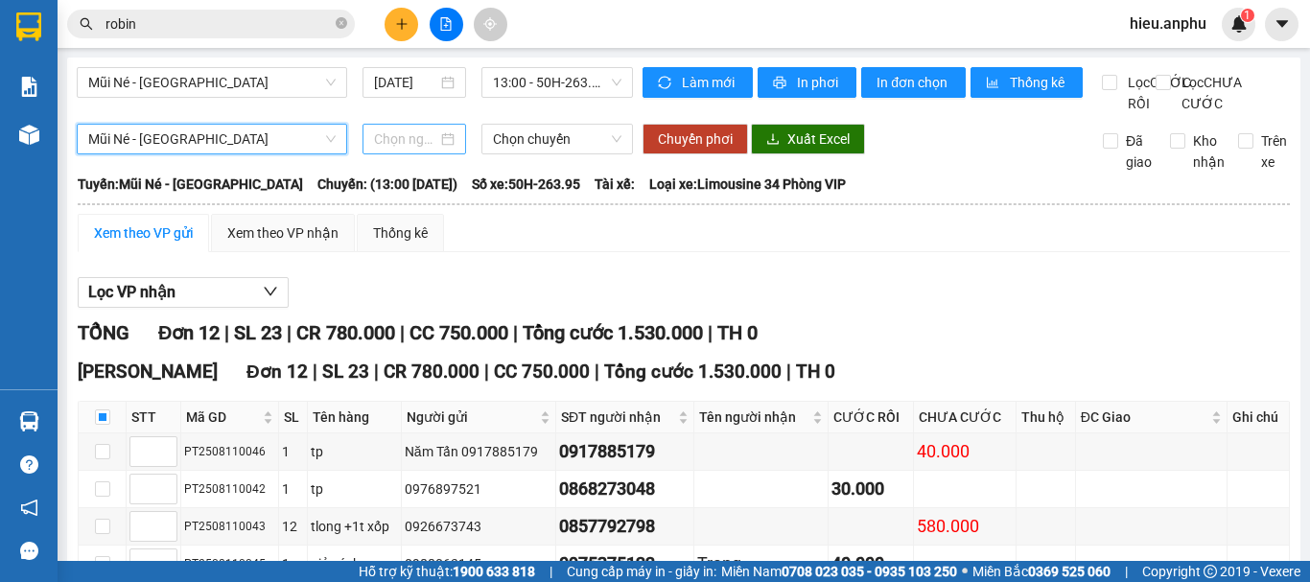
click at [425, 150] on input at bounding box center [405, 139] width 63 height 21
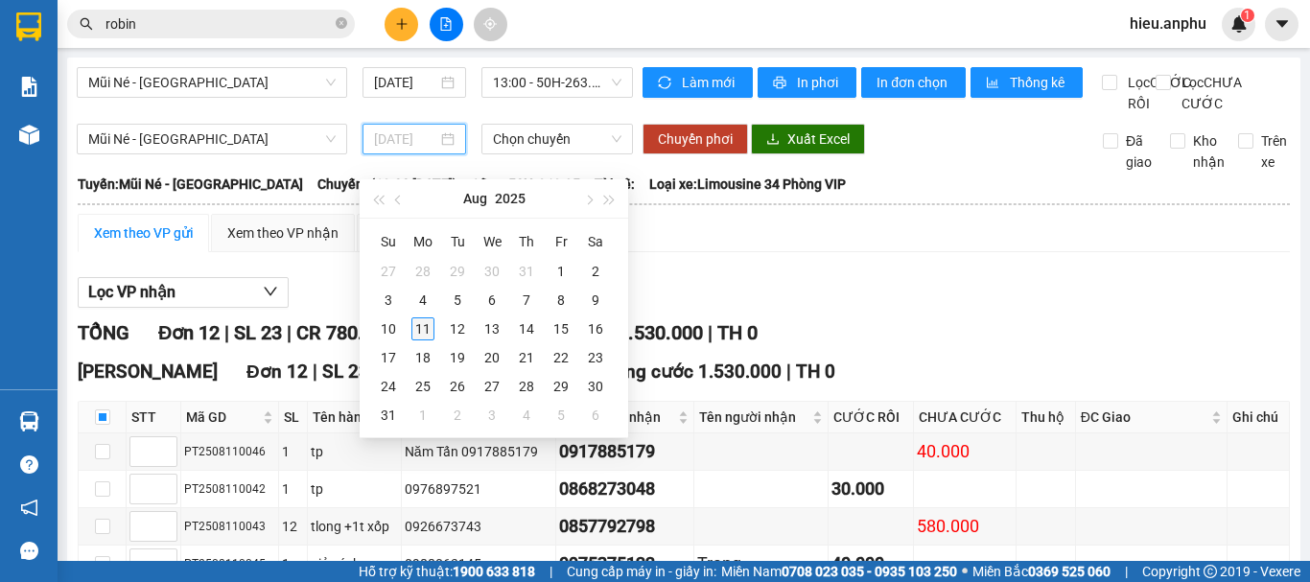
type input "[DATE]"
click at [421, 330] on div "11" at bounding box center [422, 328] width 23 height 23
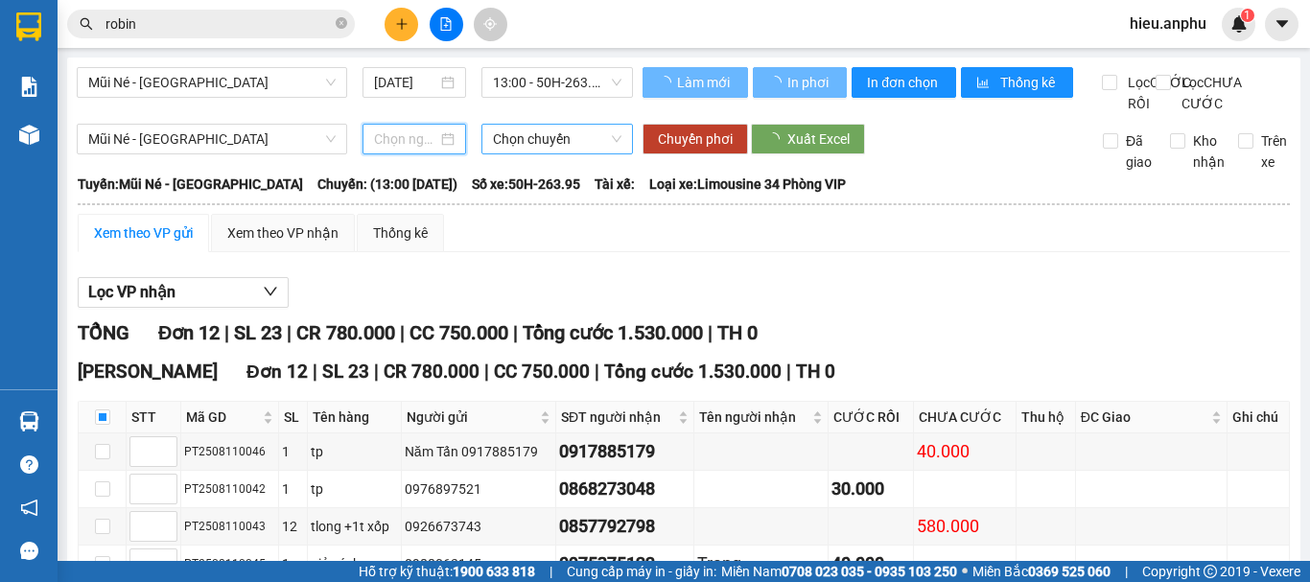
type input "[DATE]"
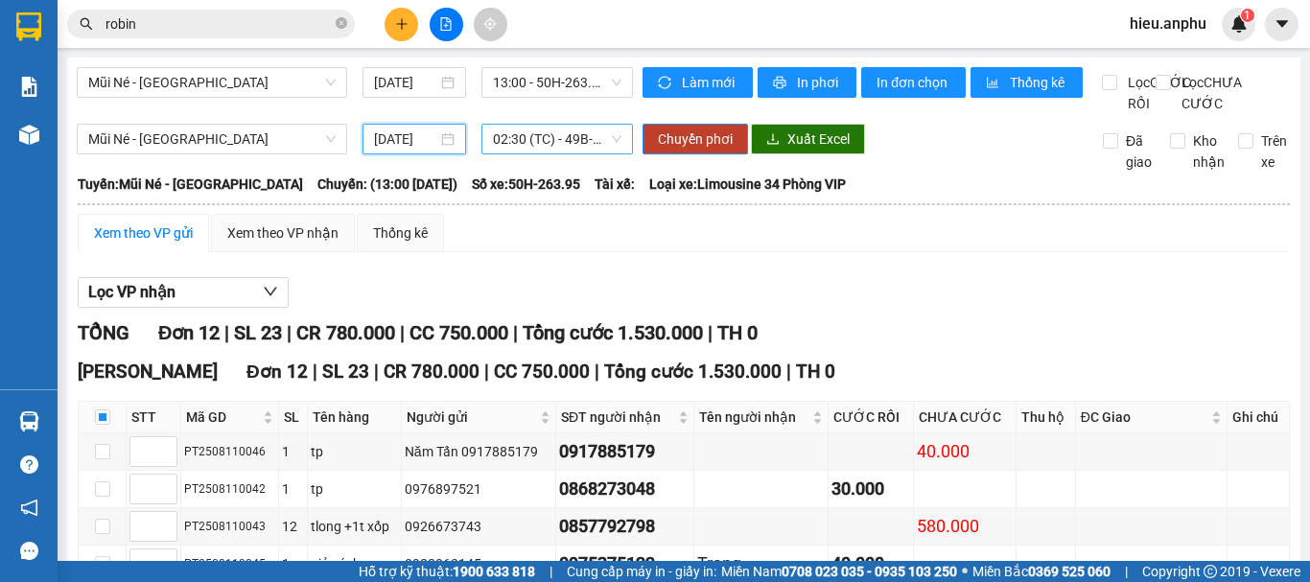
click at [533, 153] on span "02:30 (TC) - 49B-014.47" at bounding box center [557, 139] width 129 height 29
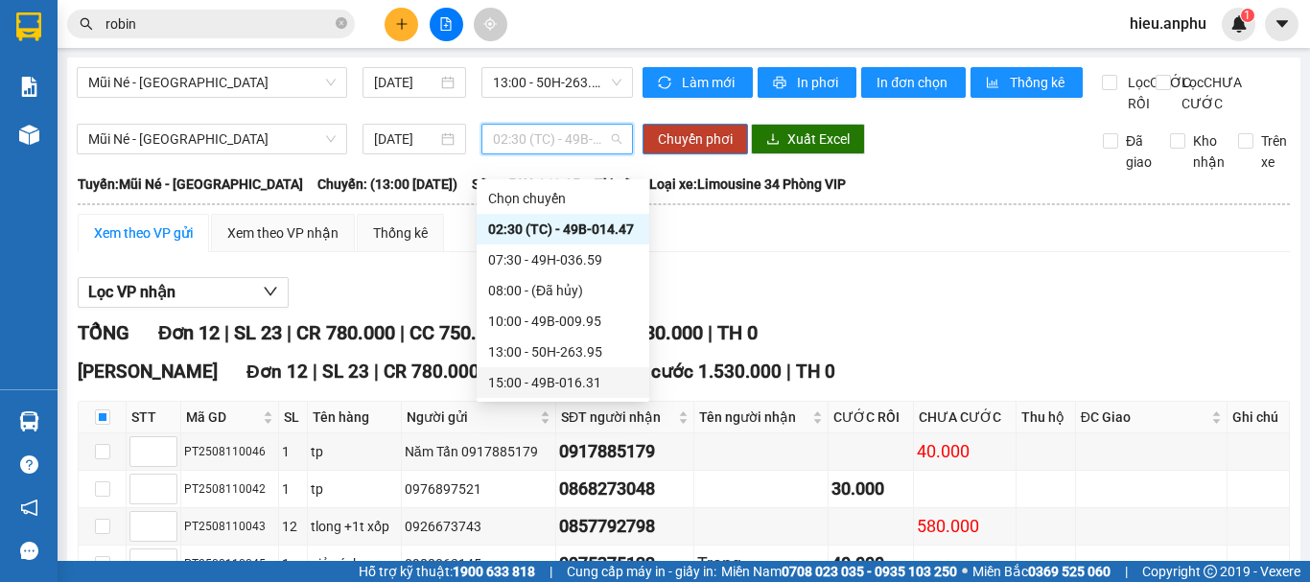
drag, startPoint x: 546, startPoint y: 386, endPoint x: 680, endPoint y: 268, distance: 178.7
click at [546, 384] on div "15:00 - 49B-016.31" at bounding box center [563, 382] width 150 height 21
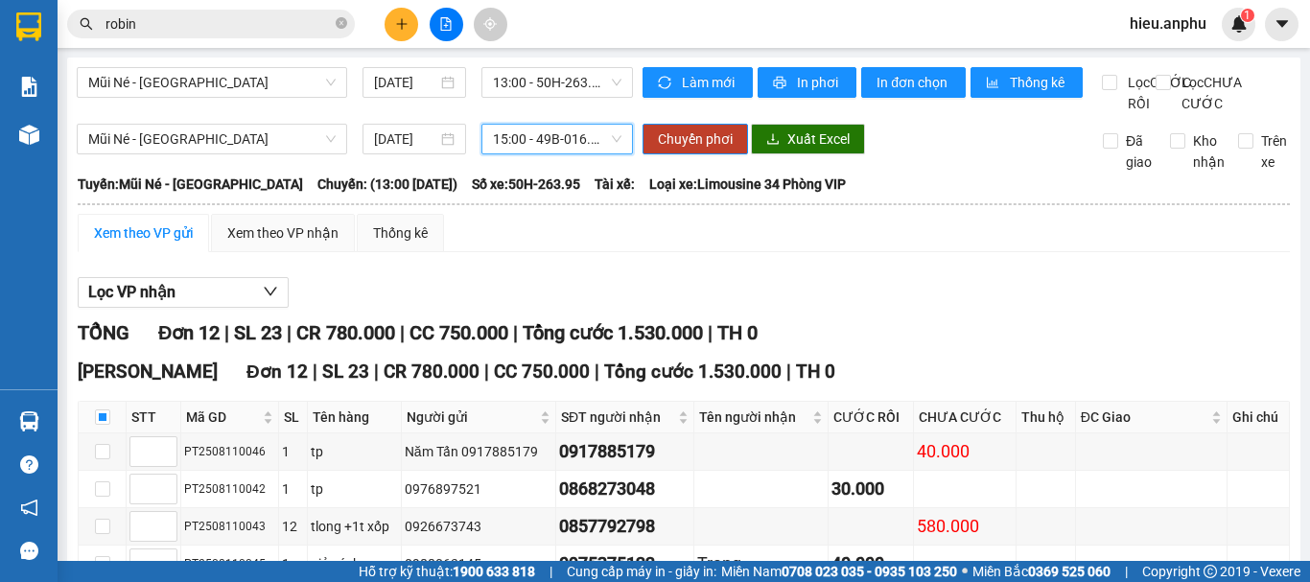
click at [524, 153] on span "15:00 - 49B-016.31" at bounding box center [557, 139] width 129 height 29
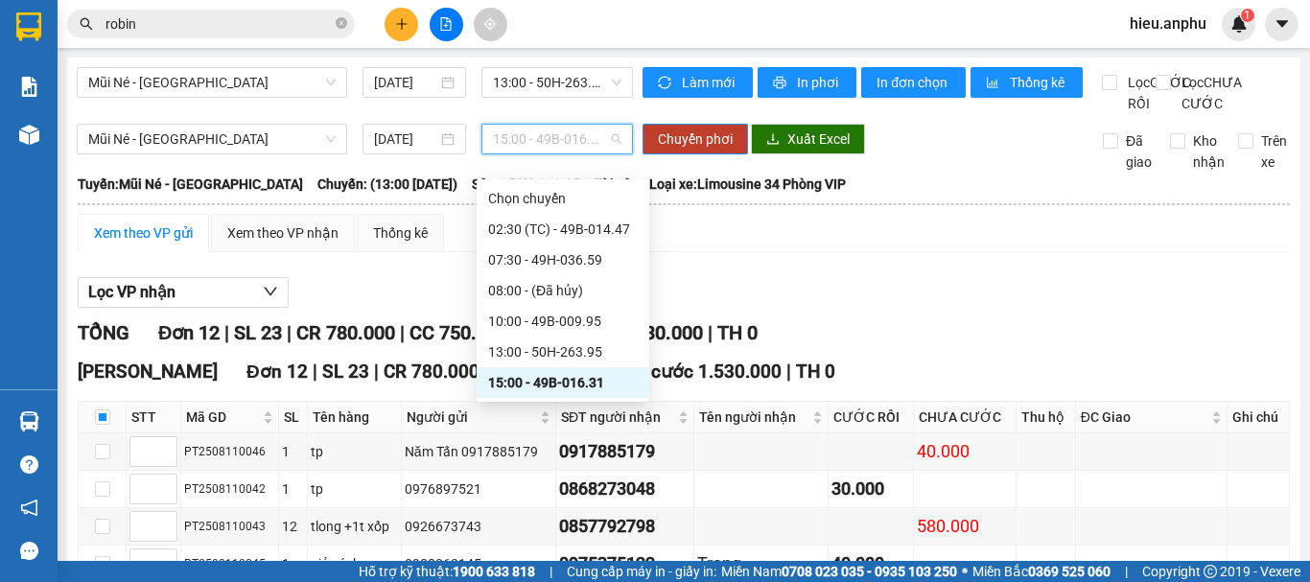
drag, startPoint x: 531, startPoint y: 386, endPoint x: 613, endPoint y: 248, distance: 159.6
click at [533, 381] on div "15:00 - 49B-016.31" at bounding box center [563, 382] width 150 height 21
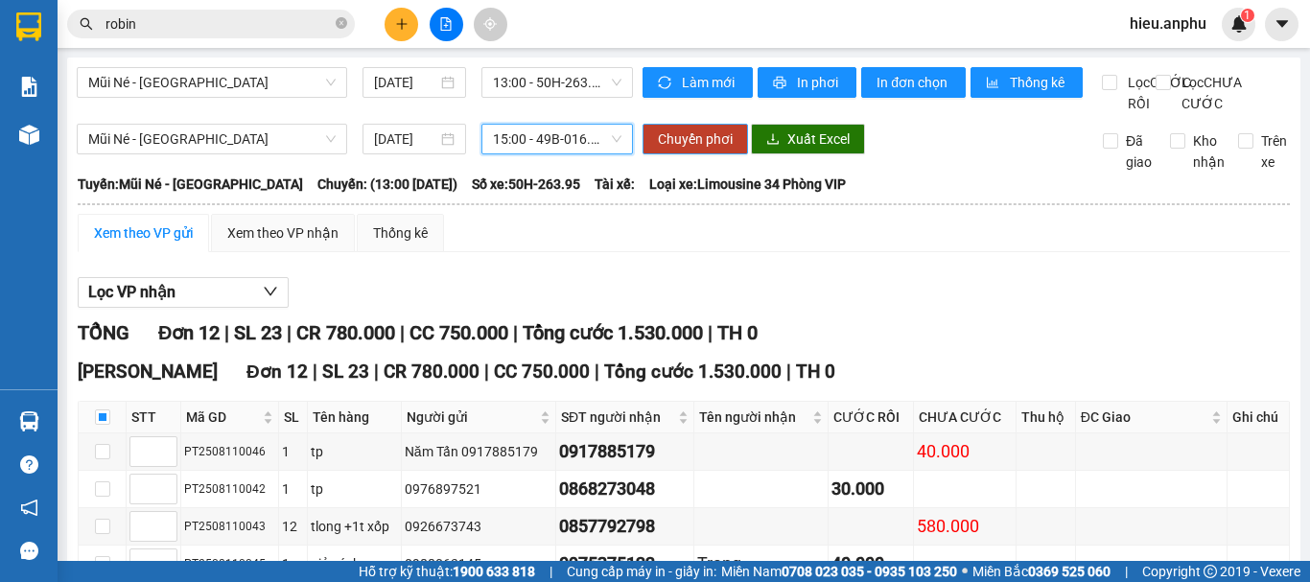
click at [684, 150] on span "Chuyển phơi" at bounding box center [695, 139] width 75 height 21
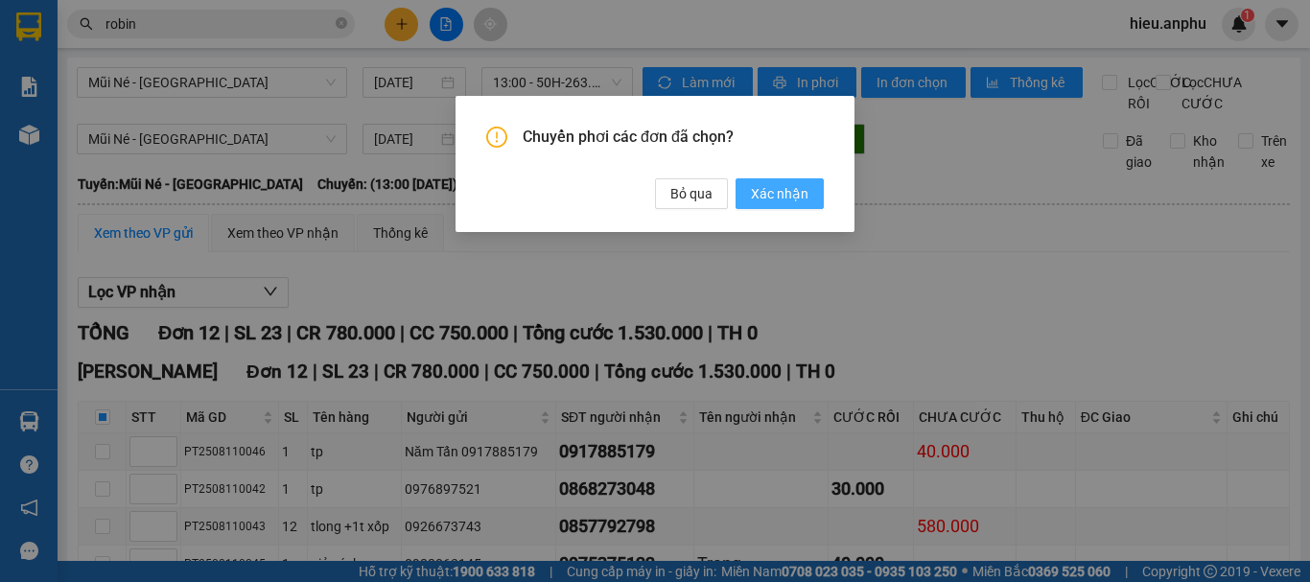
click at [809, 193] on button "Xác nhận" at bounding box center [780, 193] width 88 height 31
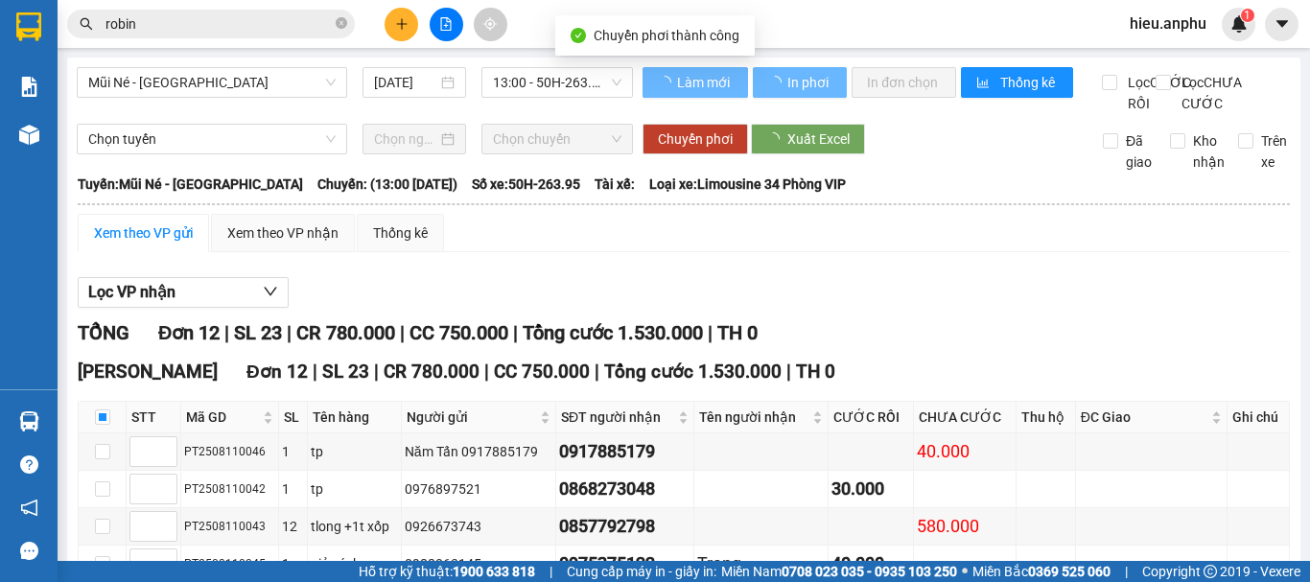
checkbox input "false"
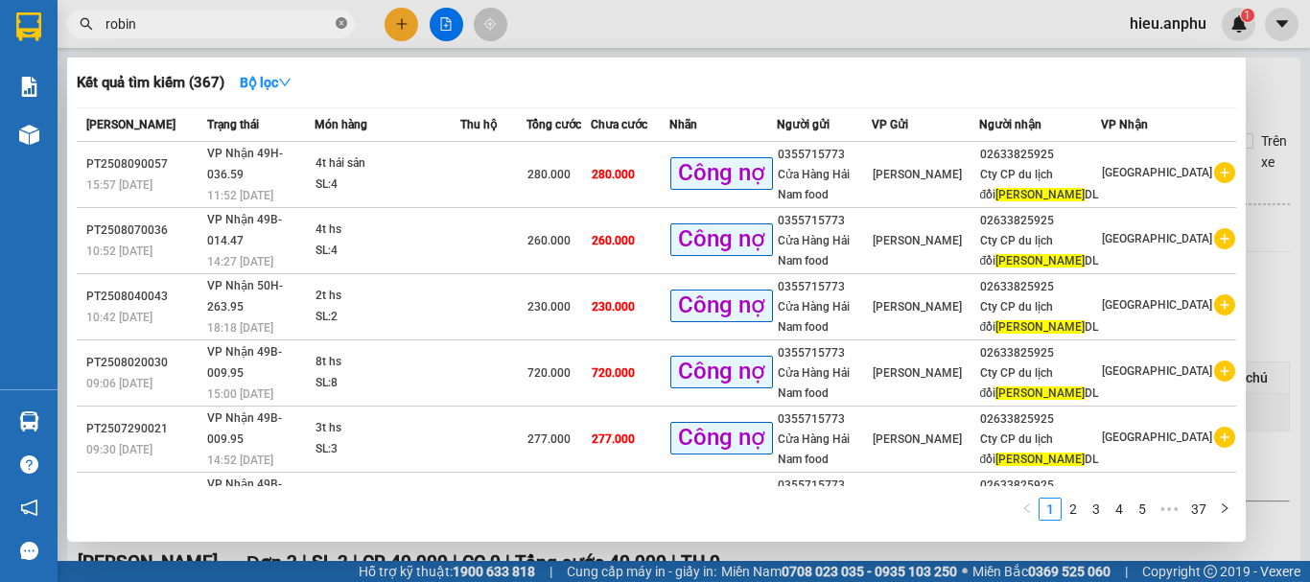
click at [340, 24] on icon "close-circle" at bounding box center [342, 23] width 12 height 12
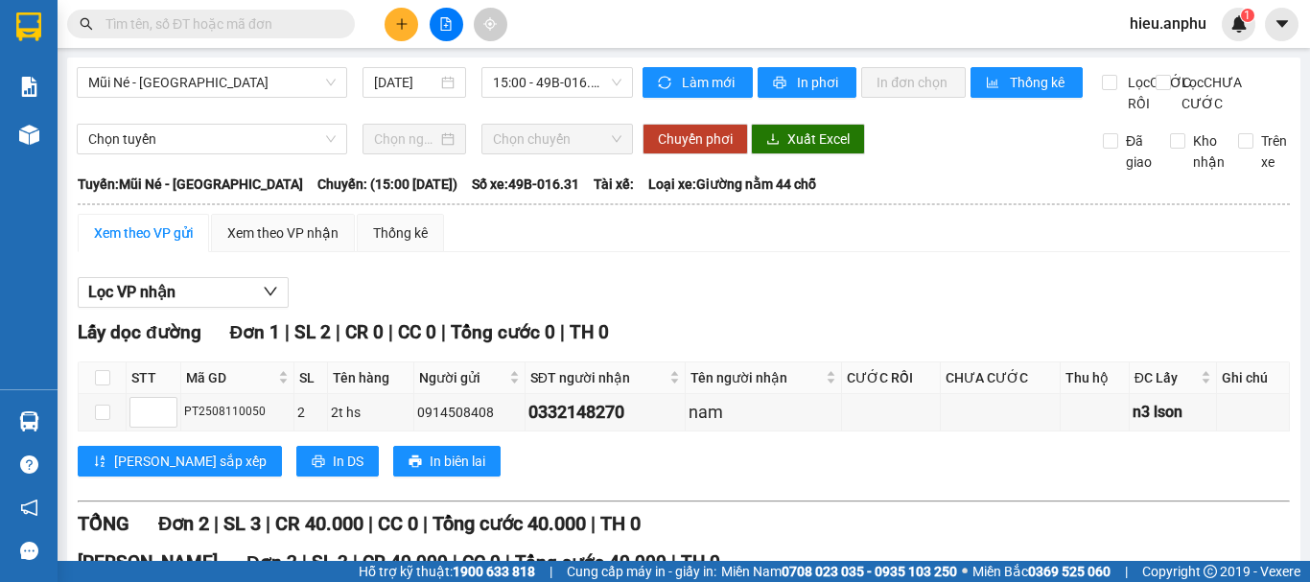
click at [293, 26] on input "text" at bounding box center [219, 23] width 226 height 21
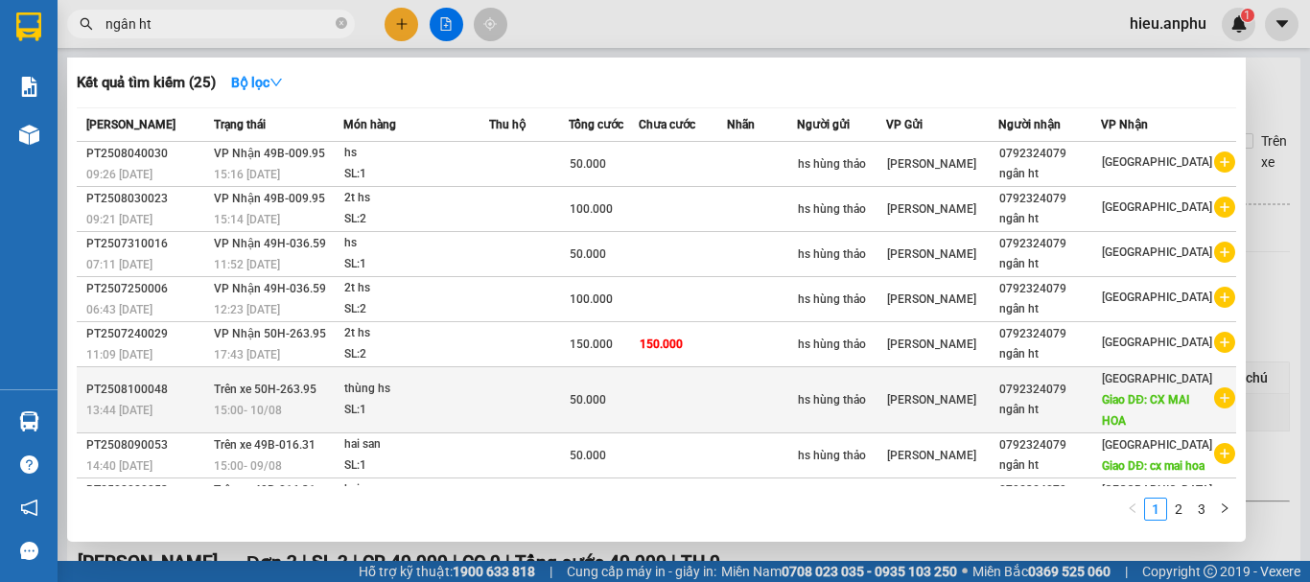
type input "ngân ht"
click at [1042, 401] on div "ngân ht" at bounding box center [1050, 410] width 102 height 20
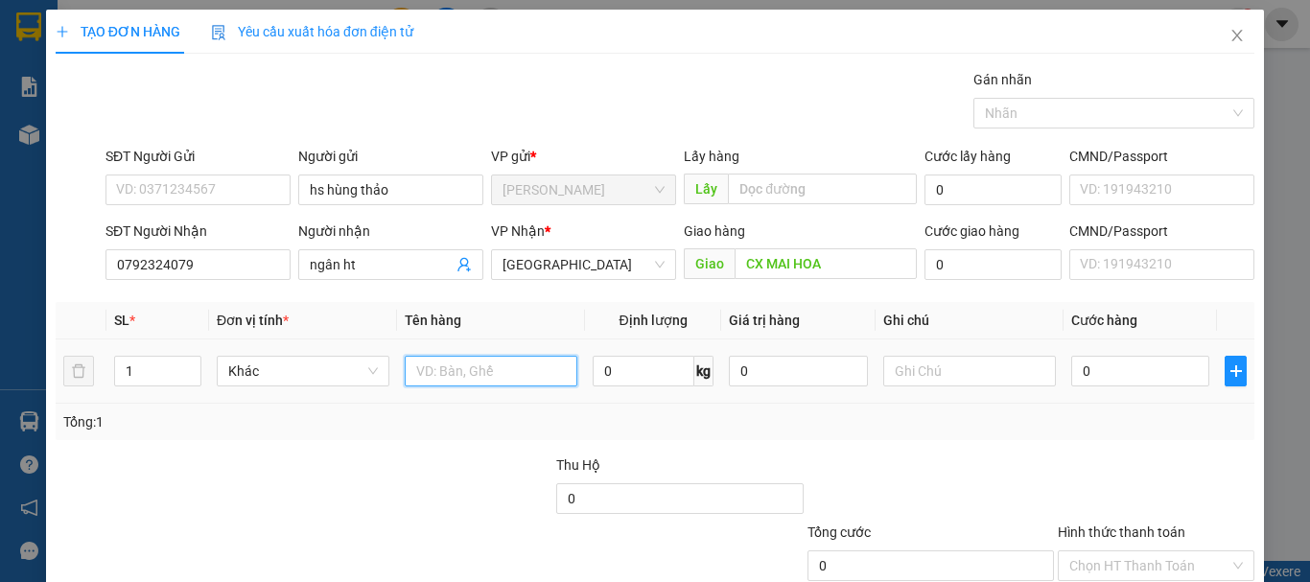
click at [454, 381] on input "text" at bounding box center [491, 371] width 173 height 31
type input "thùng hs"
click at [1096, 365] on input "0" at bounding box center [1140, 371] width 138 height 31
type input "4"
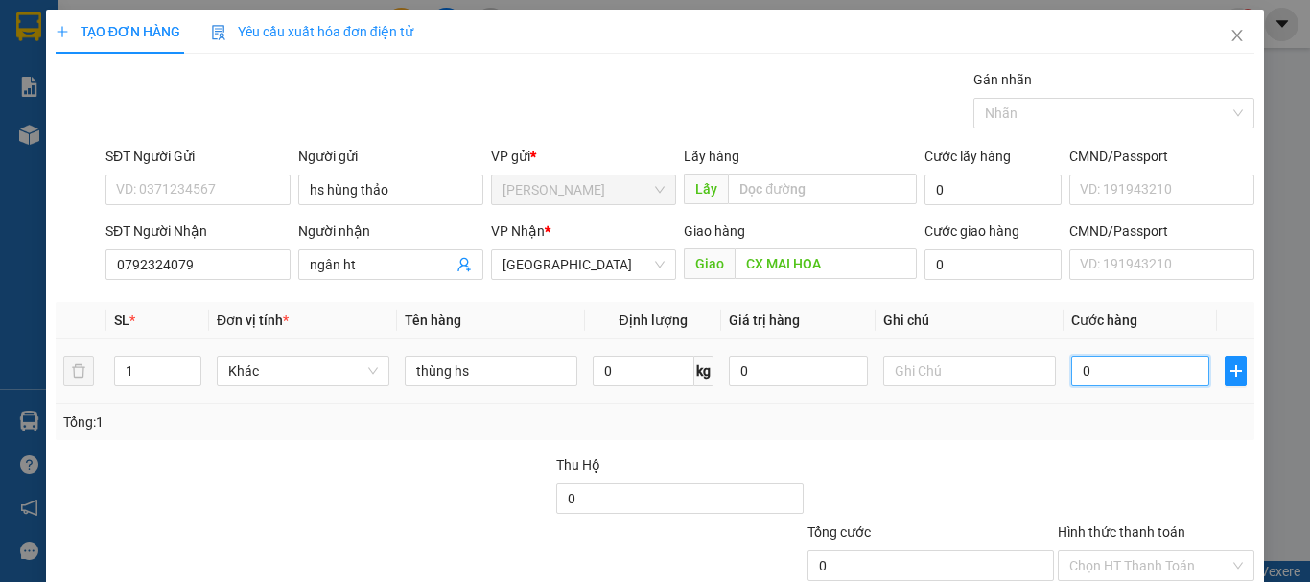
type input "4"
type input "40"
type input "40.000"
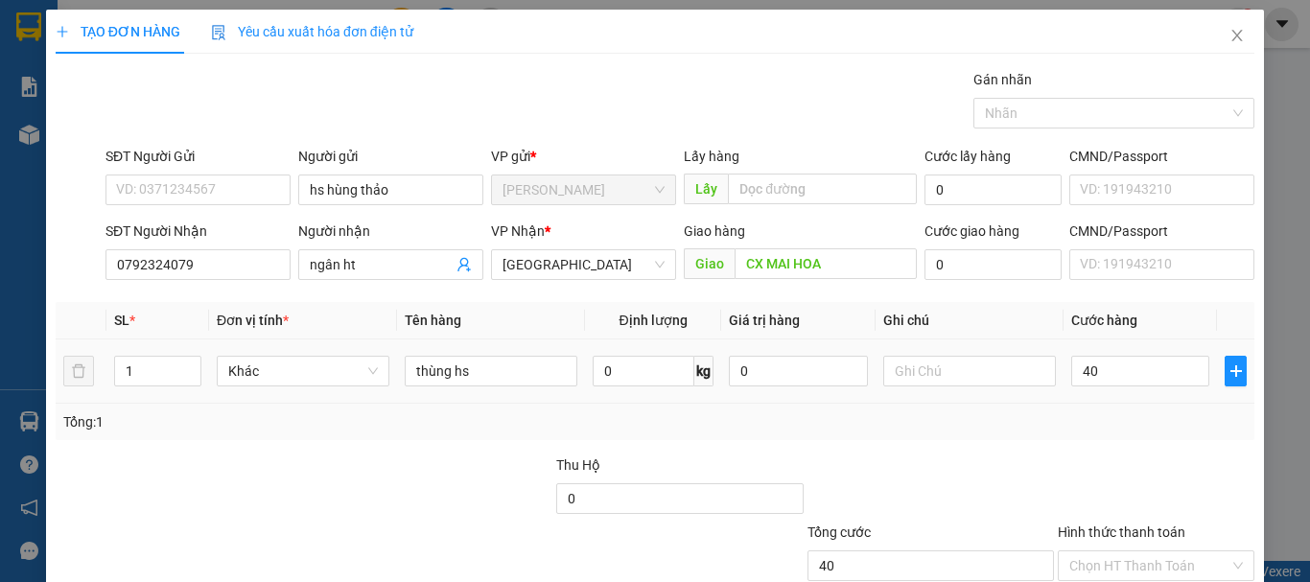
type input "40.000"
click at [1070, 438] on div "Tổng: 1" at bounding box center [655, 422] width 1199 height 36
click at [1141, 551] on input "Hình thức thanh toán" at bounding box center [1149, 565] width 160 height 29
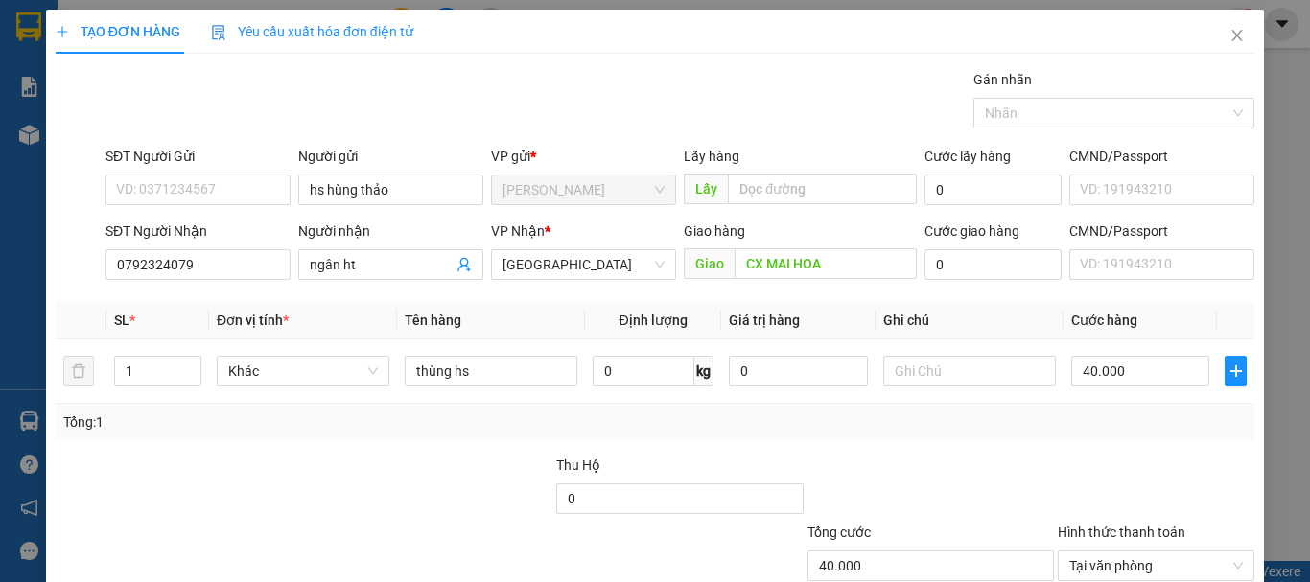
drag, startPoint x: 1195, startPoint y: 524, endPoint x: 1189, endPoint y: 502, distance: 22.8
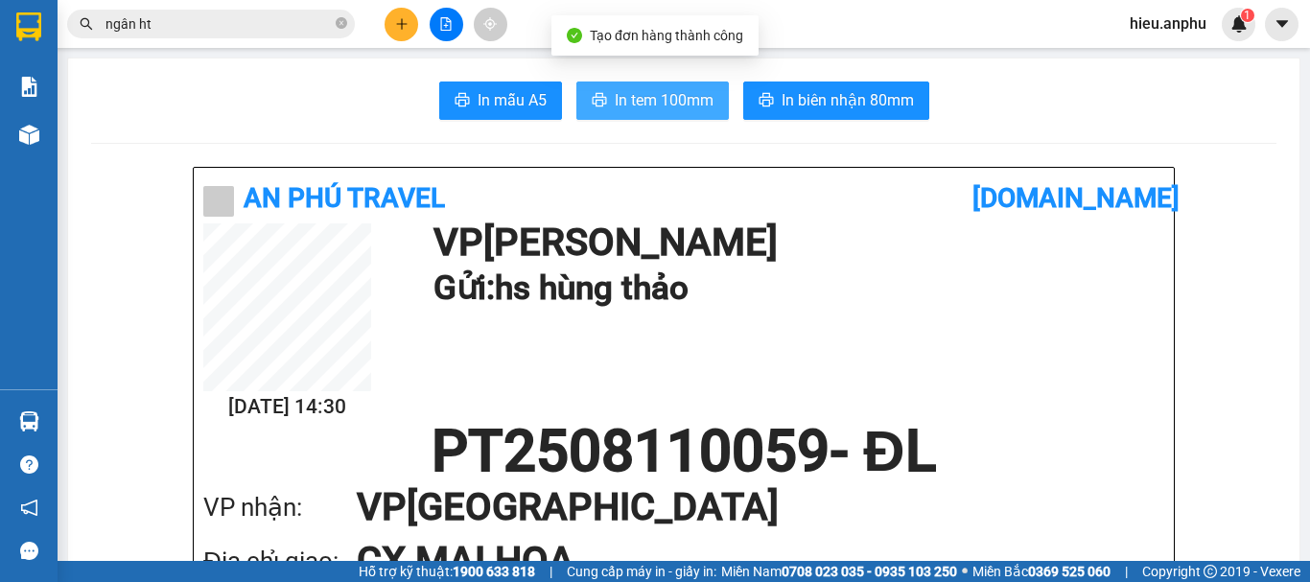
click at [634, 106] on span "In tem 100mm" at bounding box center [664, 100] width 99 height 24
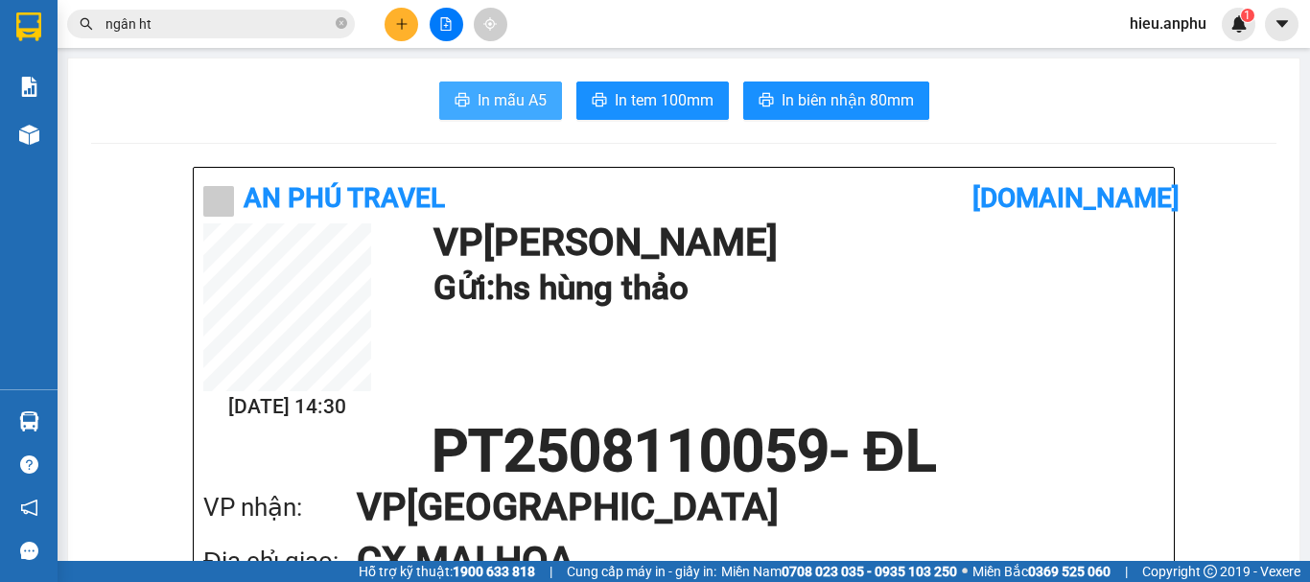
click at [485, 95] on span "In mẫu A5" at bounding box center [512, 100] width 69 height 24
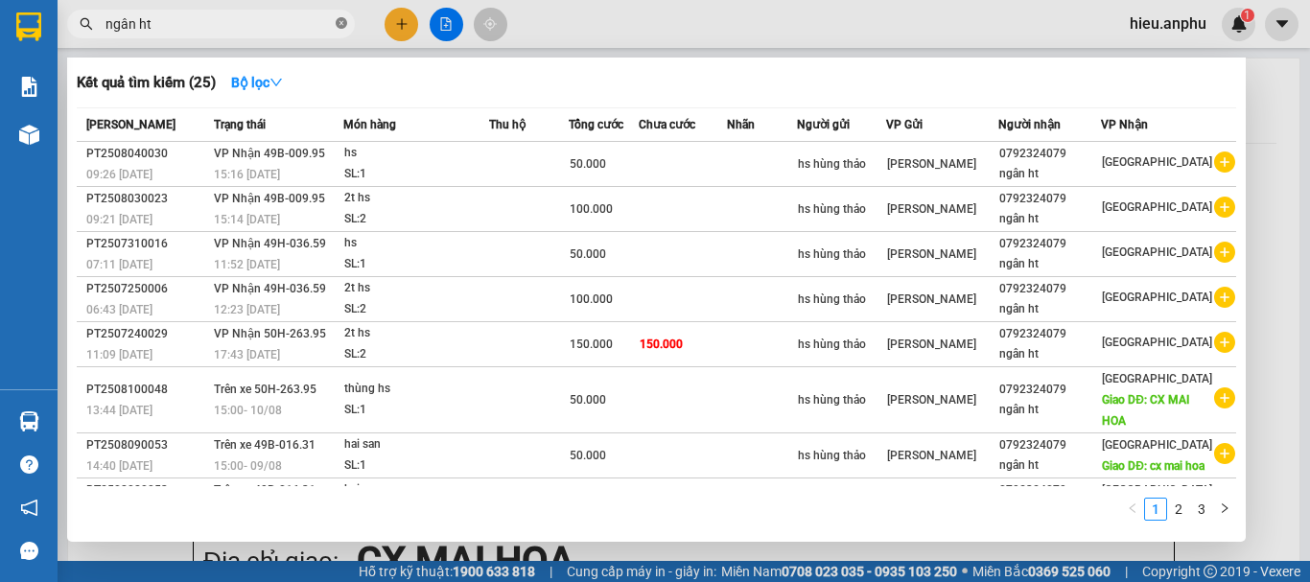
click at [340, 23] on icon "close-circle" at bounding box center [342, 23] width 12 height 12
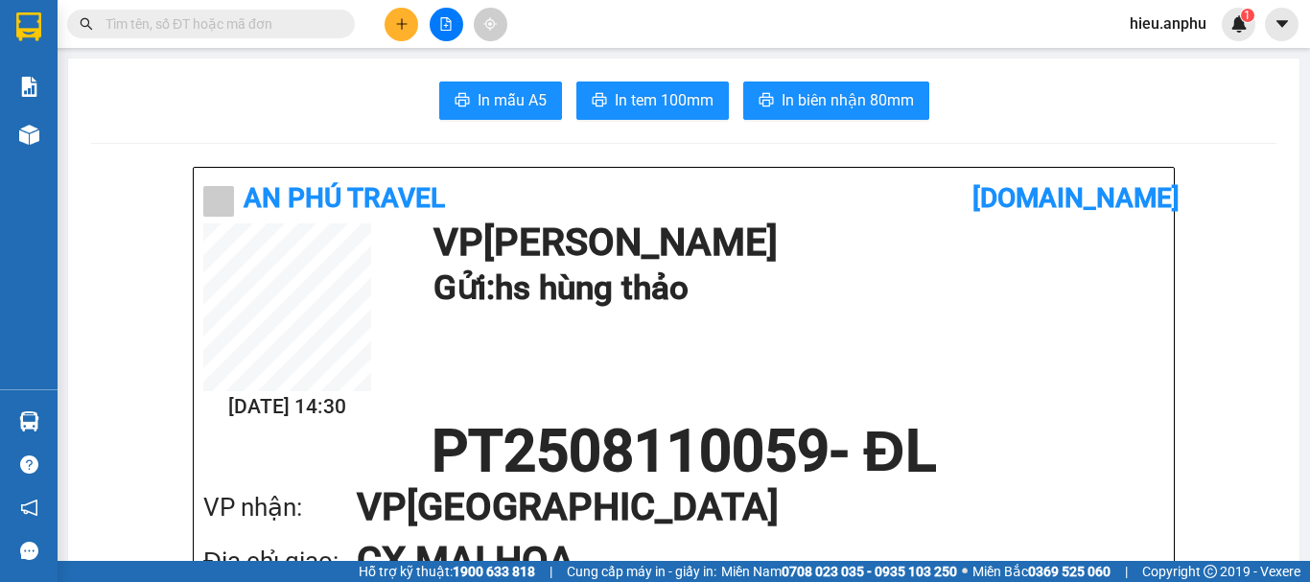
click at [216, 20] on input "text" at bounding box center [219, 23] width 226 height 21
click at [202, 27] on input "text" at bounding box center [219, 23] width 226 height 21
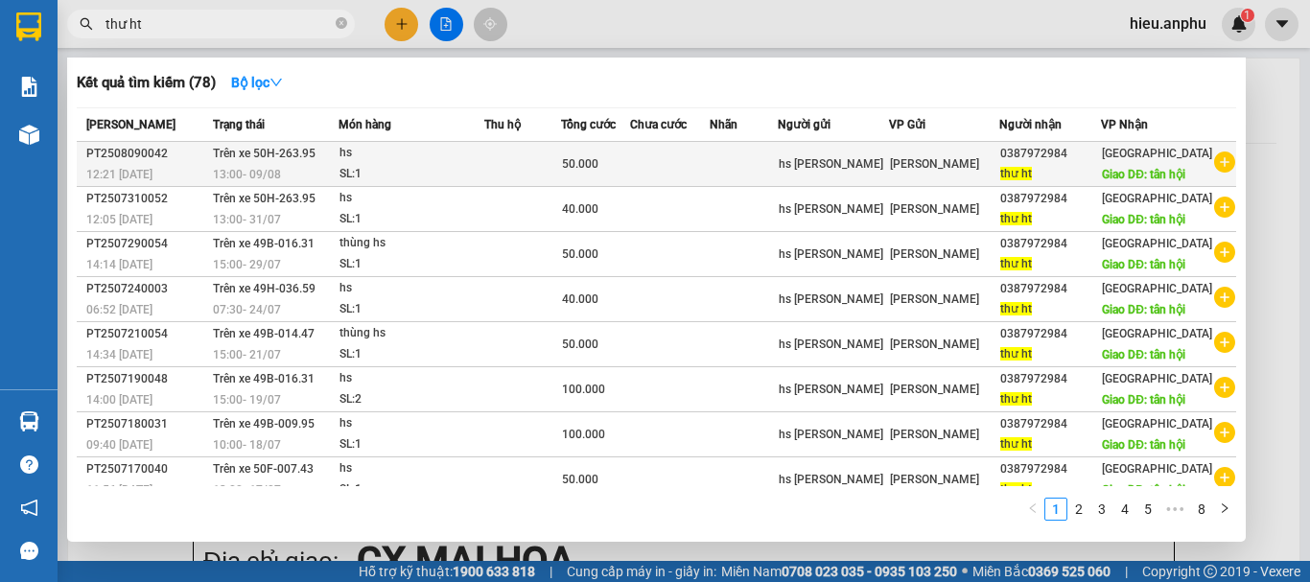
type input "thư ht"
click at [1057, 183] on div "thư ht" at bounding box center [1050, 174] width 100 height 20
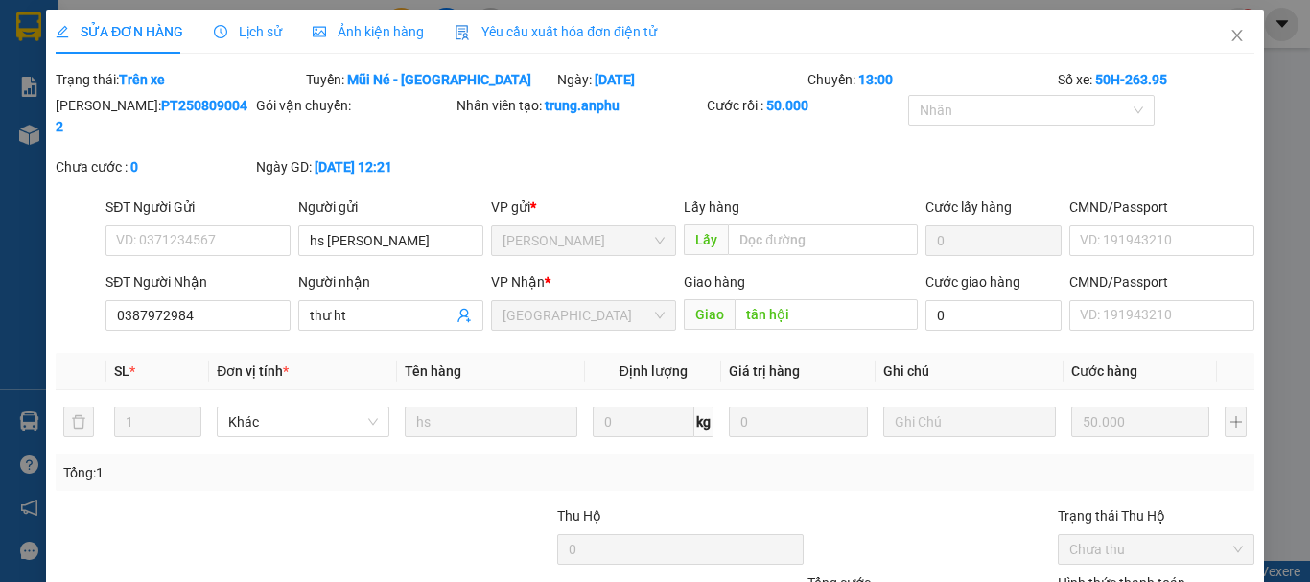
type input "hs [PERSON_NAME]"
type input "0387972984"
type input "thư ht"
type input "tân hội"
type input "50.000"
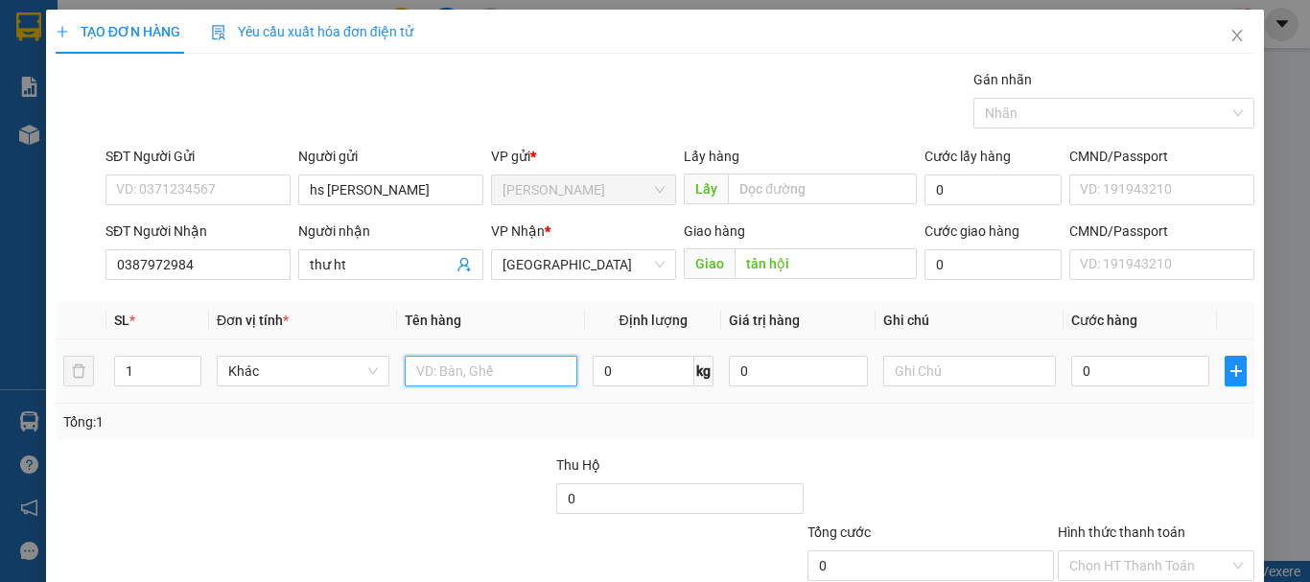
click at [477, 356] on input "text" at bounding box center [491, 371] width 173 height 31
type input "thùng hs"
click at [1115, 356] on input "0" at bounding box center [1140, 371] width 138 height 31
type input "5"
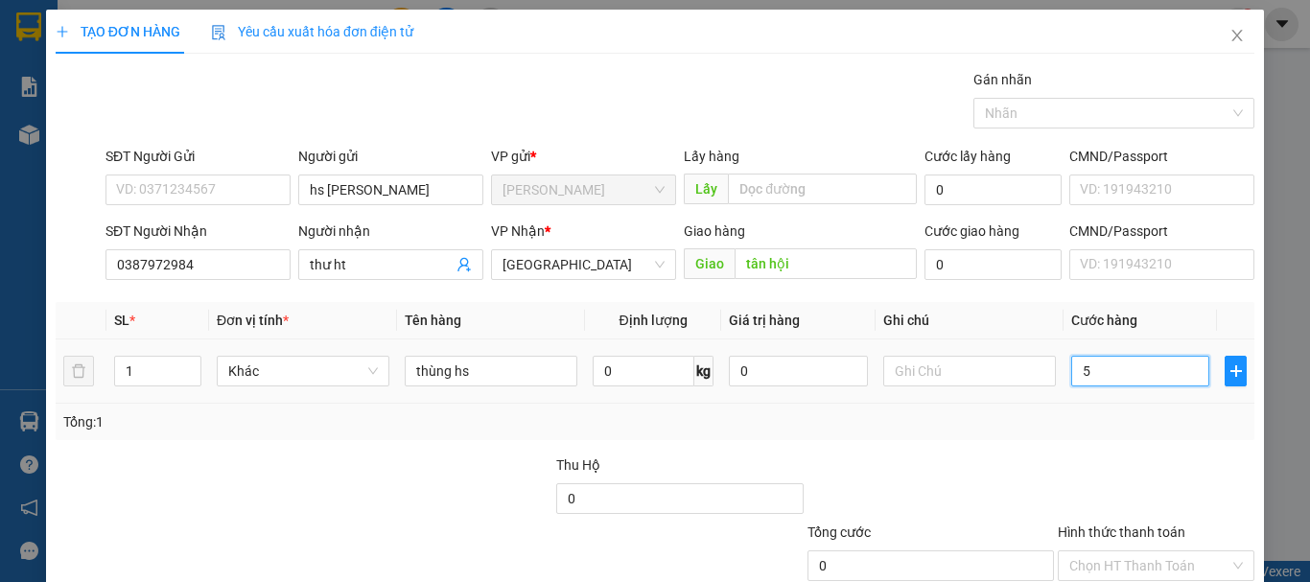
type input "5"
type input "50"
type input "50.000"
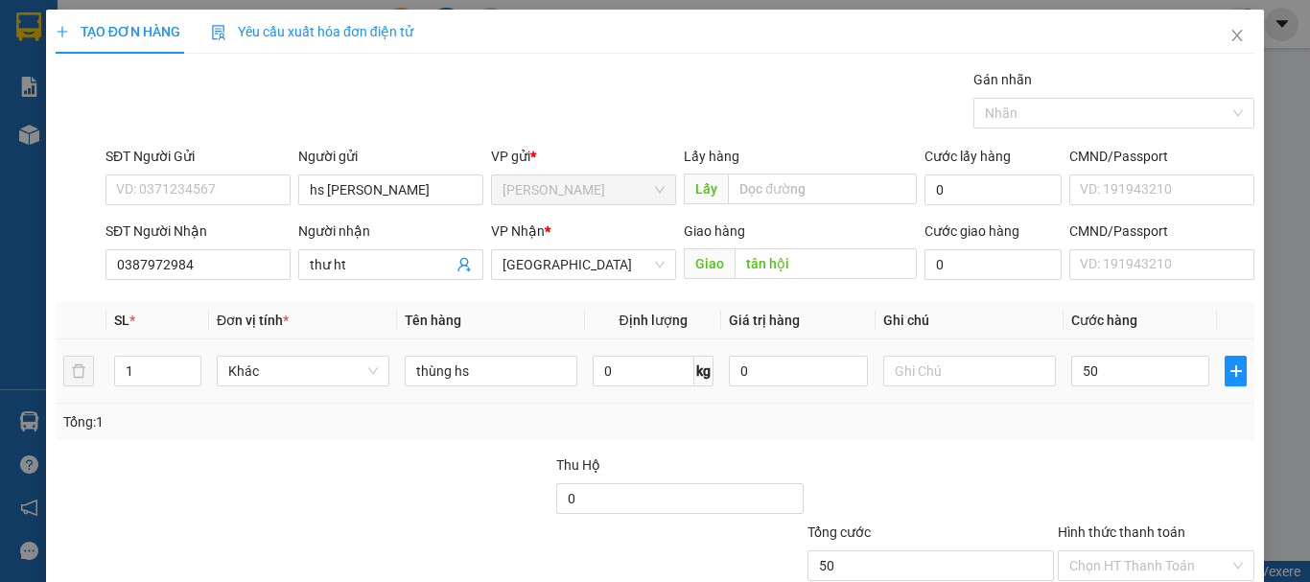
type input "50.000"
click at [1105, 411] on div "Tổng: 1" at bounding box center [655, 421] width 1184 height 21
click at [1056, 411] on div "Tổng: 1" at bounding box center [655, 421] width 1184 height 21
click at [1101, 551] on input "Hình thức thanh toán" at bounding box center [1149, 565] width 160 height 29
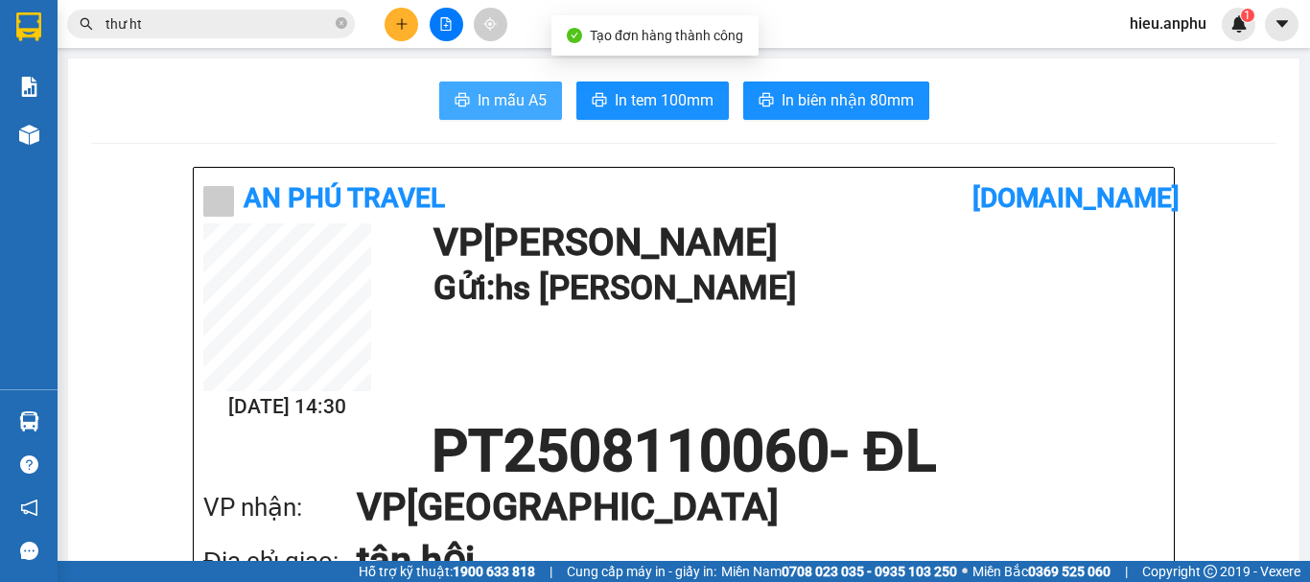
click at [532, 90] on span "In mẫu A5" at bounding box center [512, 100] width 69 height 24
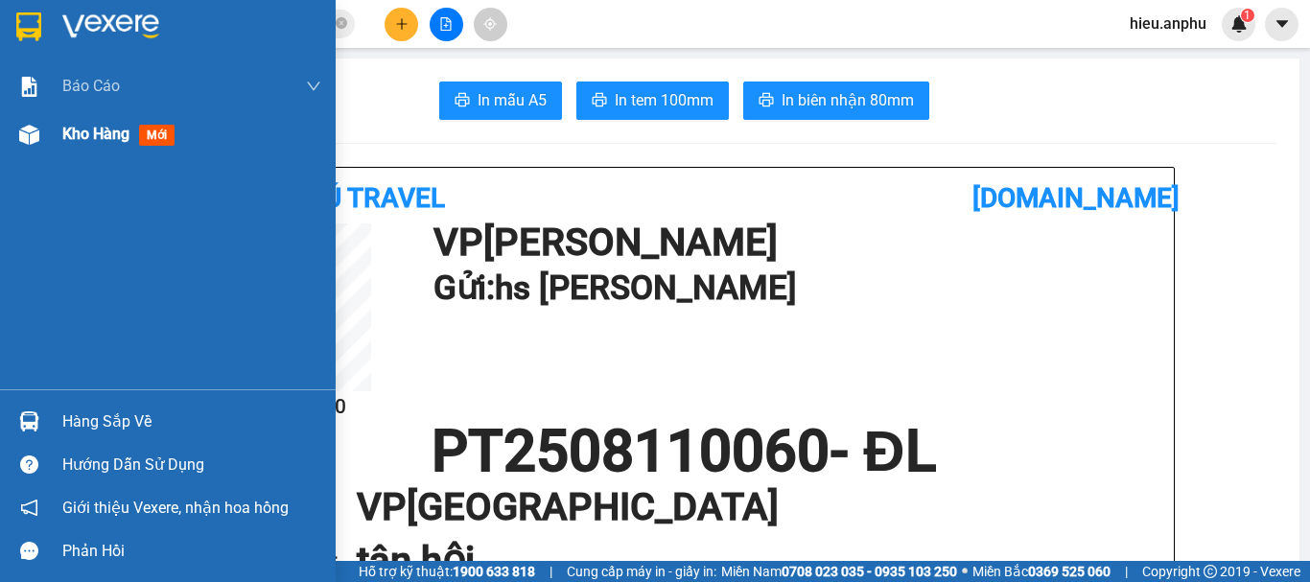
click at [78, 130] on span "Kho hàng" at bounding box center [95, 134] width 67 height 18
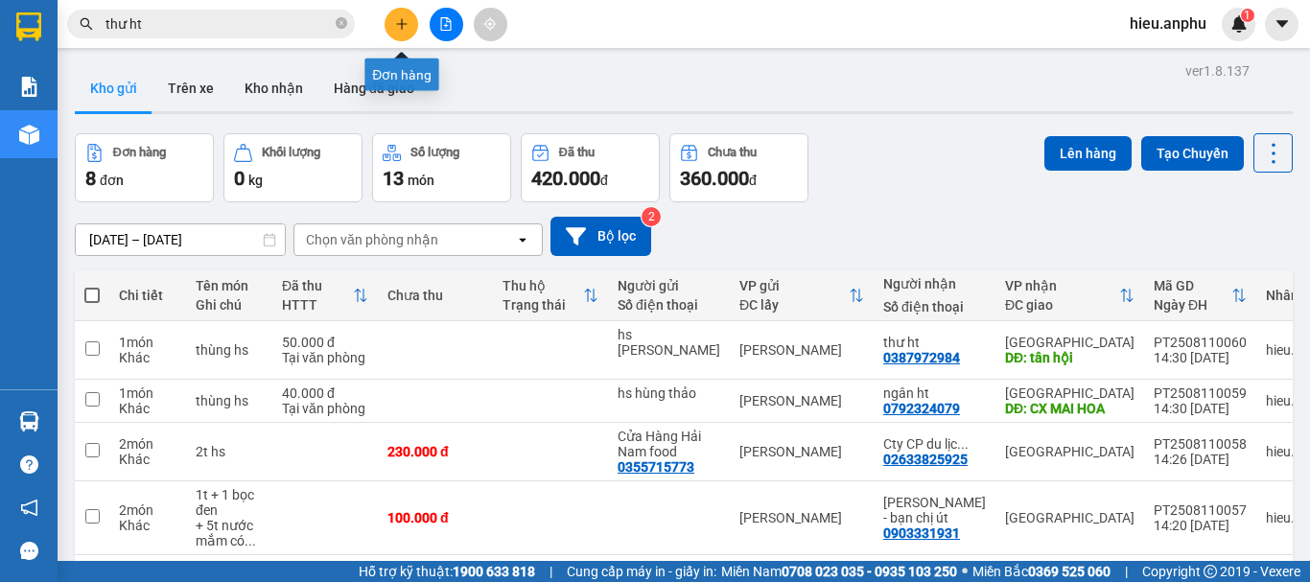
click at [445, 25] on icon "file-add" at bounding box center [445, 23] width 13 height 13
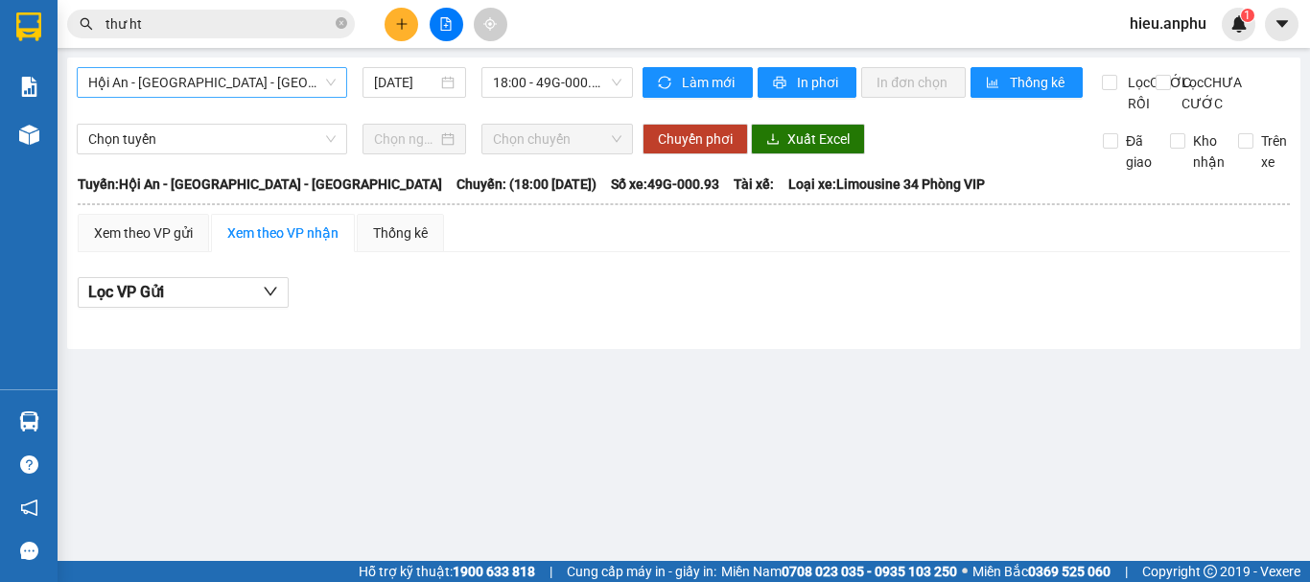
click at [234, 73] on span "Hội An - [GEOGRAPHIC_DATA] - [GEOGRAPHIC_DATA]" at bounding box center [211, 82] width 247 height 29
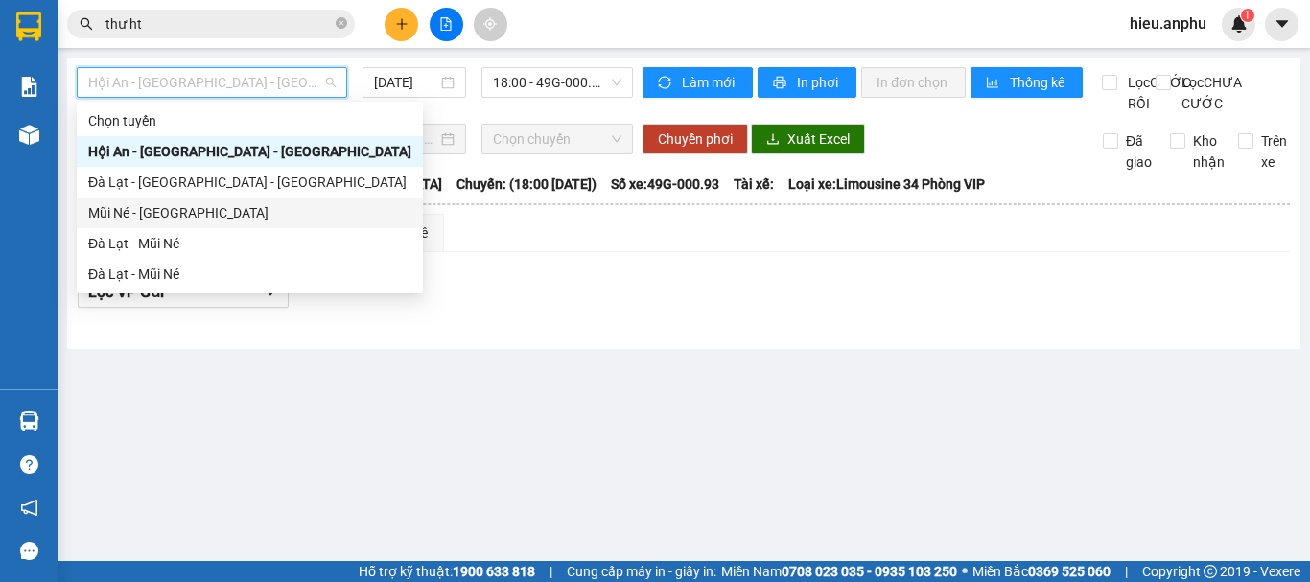
click at [160, 216] on div "Mũi Né - [GEOGRAPHIC_DATA]" at bounding box center [249, 212] width 323 height 21
type input "[DATE]"
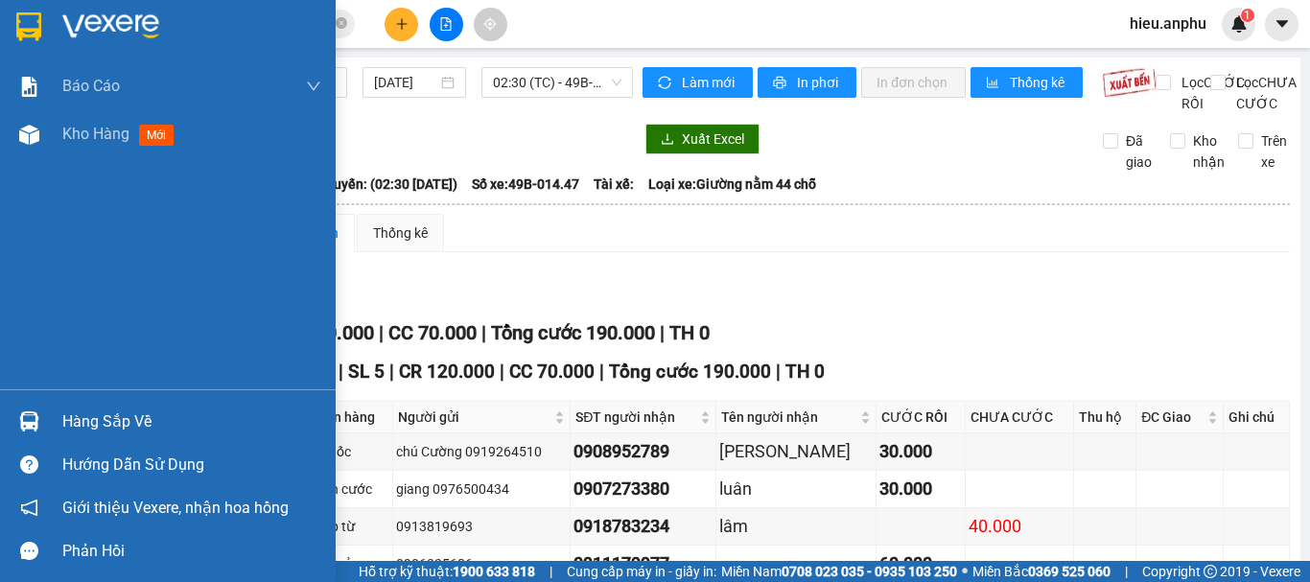
drag, startPoint x: 27, startPoint y: 150, endPoint x: 328, endPoint y: 221, distance: 309.4
click at [30, 149] on div at bounding box center [29, 135] width 34 height 34
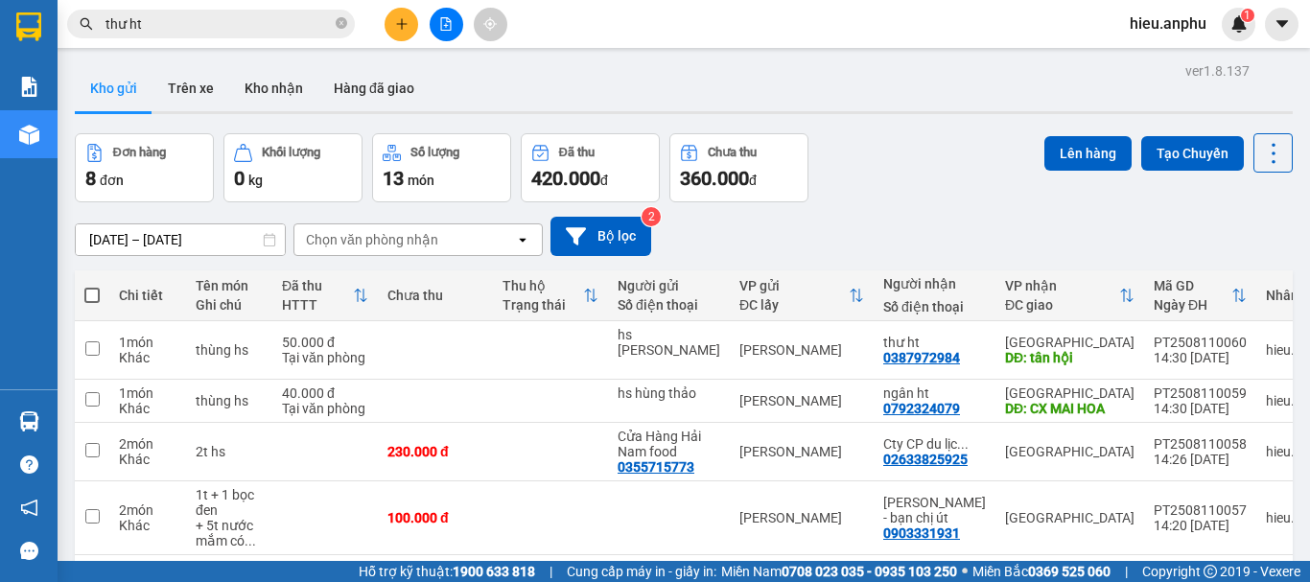
click at [97, 291] on span at bounding box center [91, 295] width 15 height 15
click at [92, 286] on input "checkbox" at bounding box center [92, 286] width 0 height 0
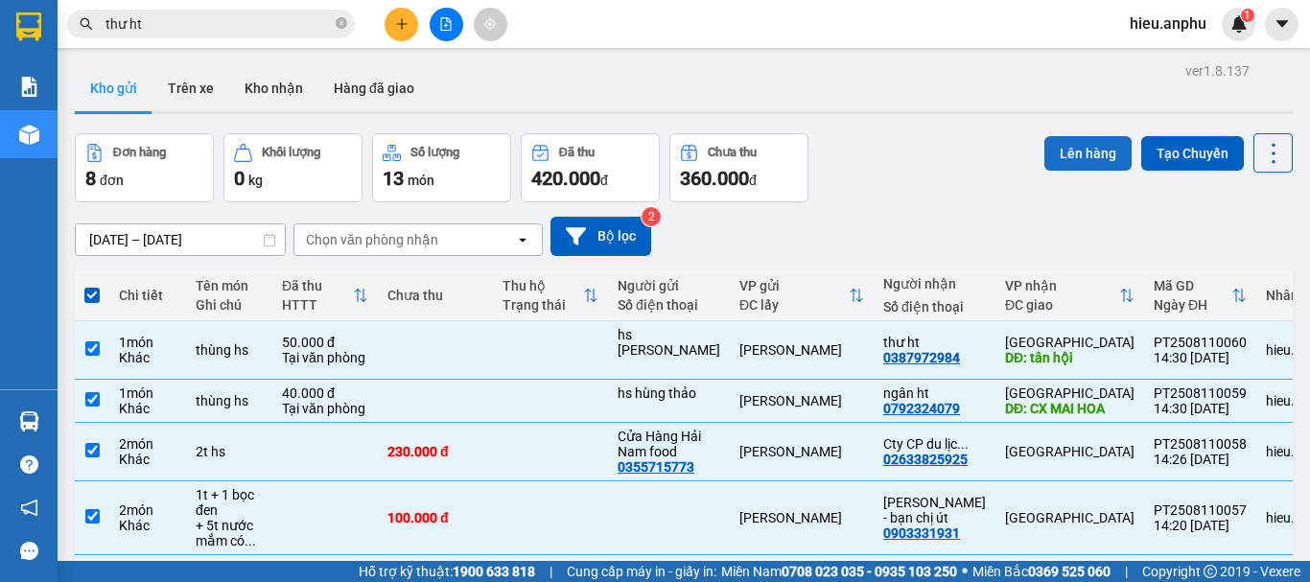
click at [1094, 154] on button "Lên hàng" at bounding box center [1087, 153] width 87 height 35
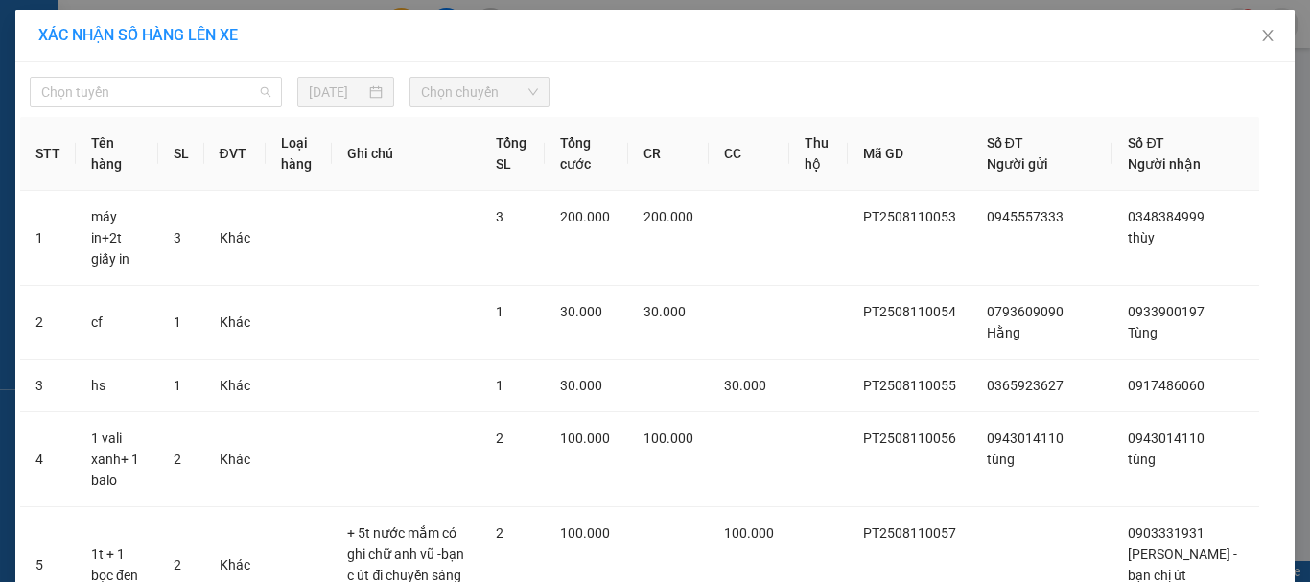
drag, startPoint x: 117, startPoint y: 82, endPoint x: 106, endPoint y: 124, distance: 42.6
click at [117, 83] on span "Chọn tuyến" at bounding box center [155, 92] width 229 height 29
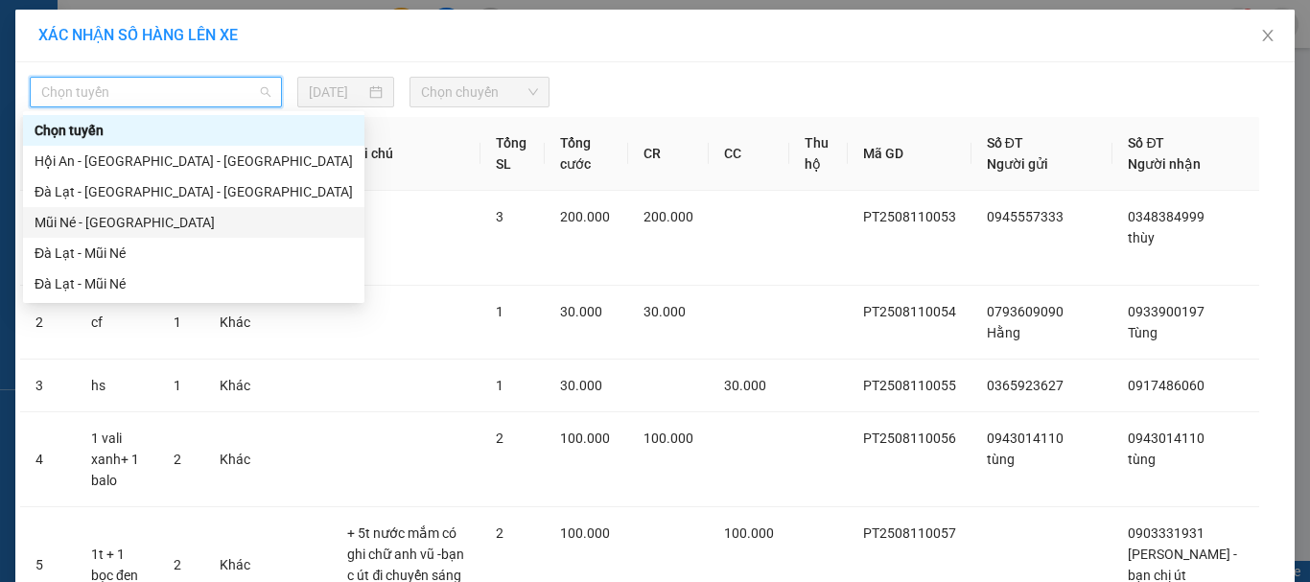
drag, startPoint x: 86, startPoint y: 220, endPoint x: 481, endPoint y: 119, distance: 406.9
click at [87, 220] on div "Mũi Né - [GEOGRAPHIC_DATA]" at bounding box center [194, 222] width 318 height 21
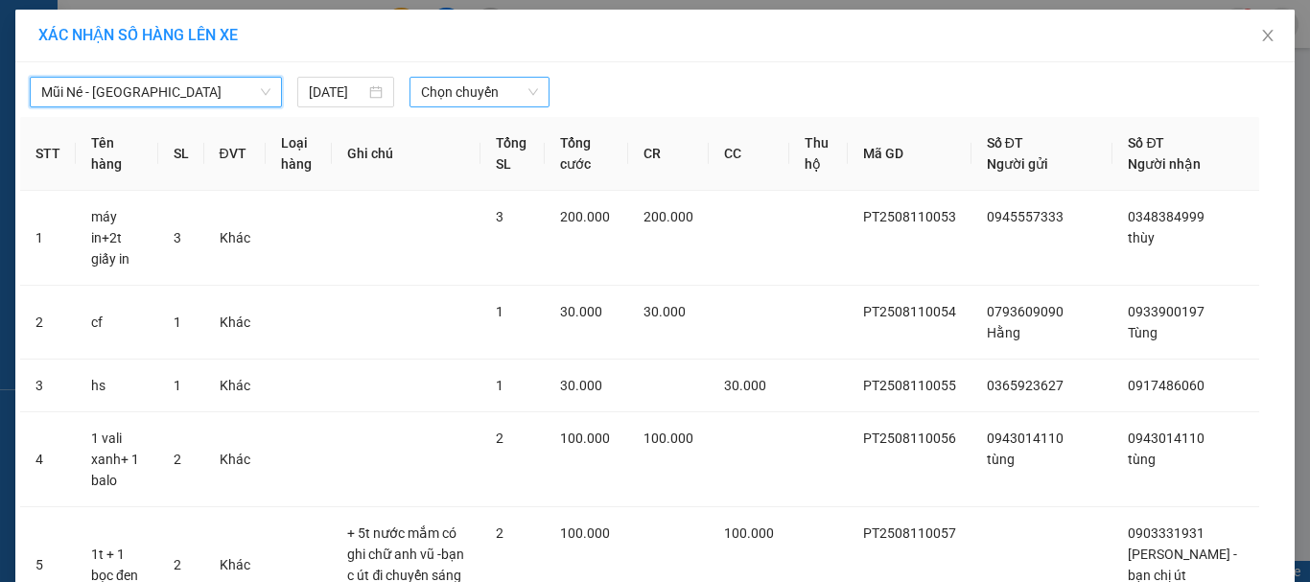
click at [421, 80] on span "Chọn chuyến" at bounding box center [480, 92] width 118 height 29
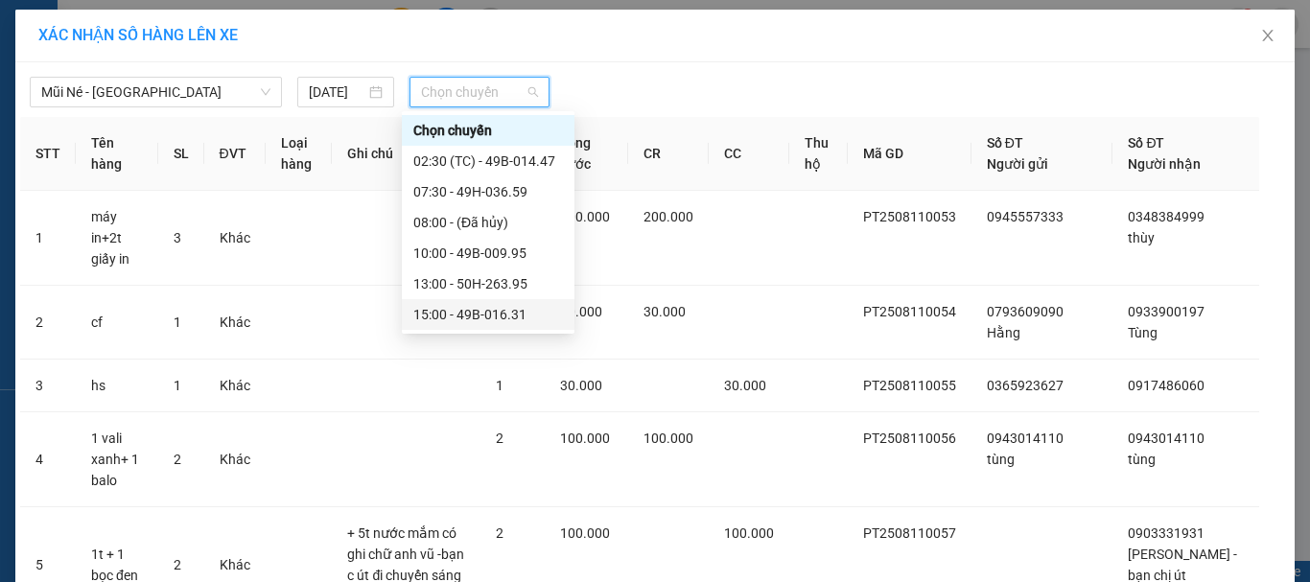
click at [447, 313] on div "15:00 - 49B-016.31" at bounding box center [488, 314] width 150 height 21
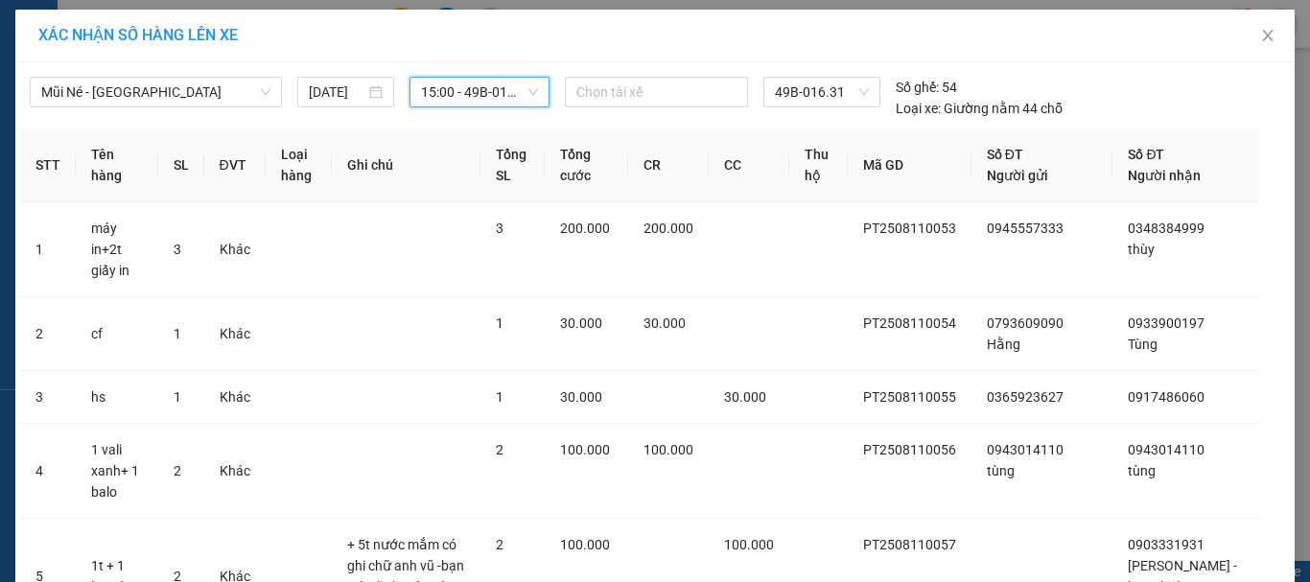
drag, startPoint x: 722, startPoint y: 534, endPoint x: 726, endPoint y: 504, distance: 30.9
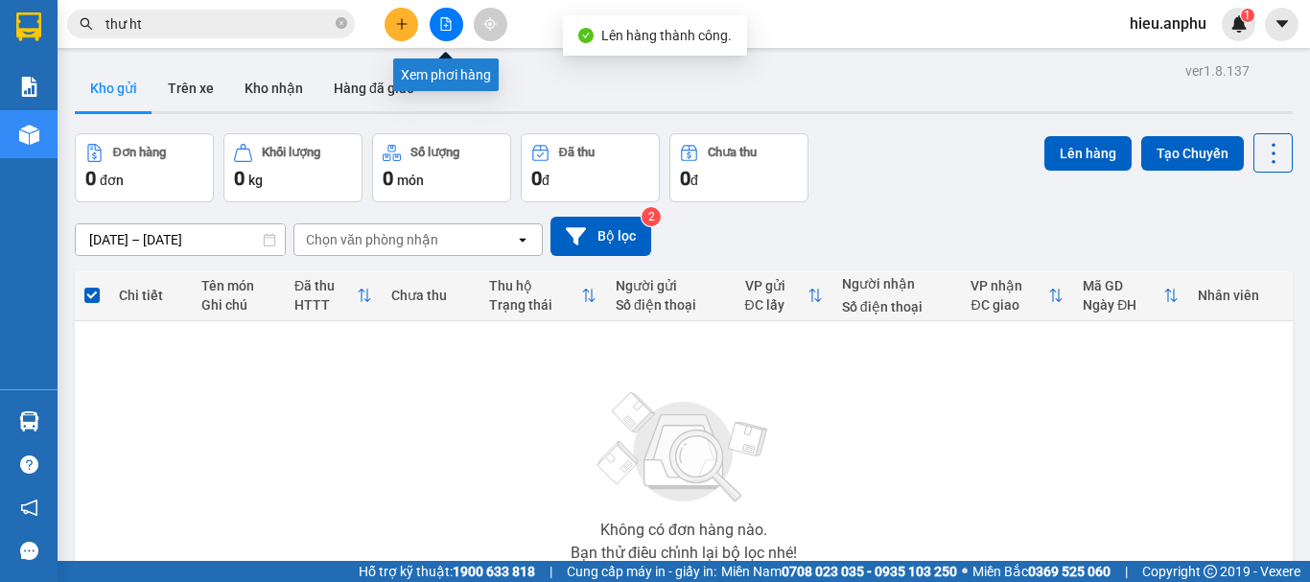
click at [451, 16] on button at bounding box center [447, 25] width 34 height 34
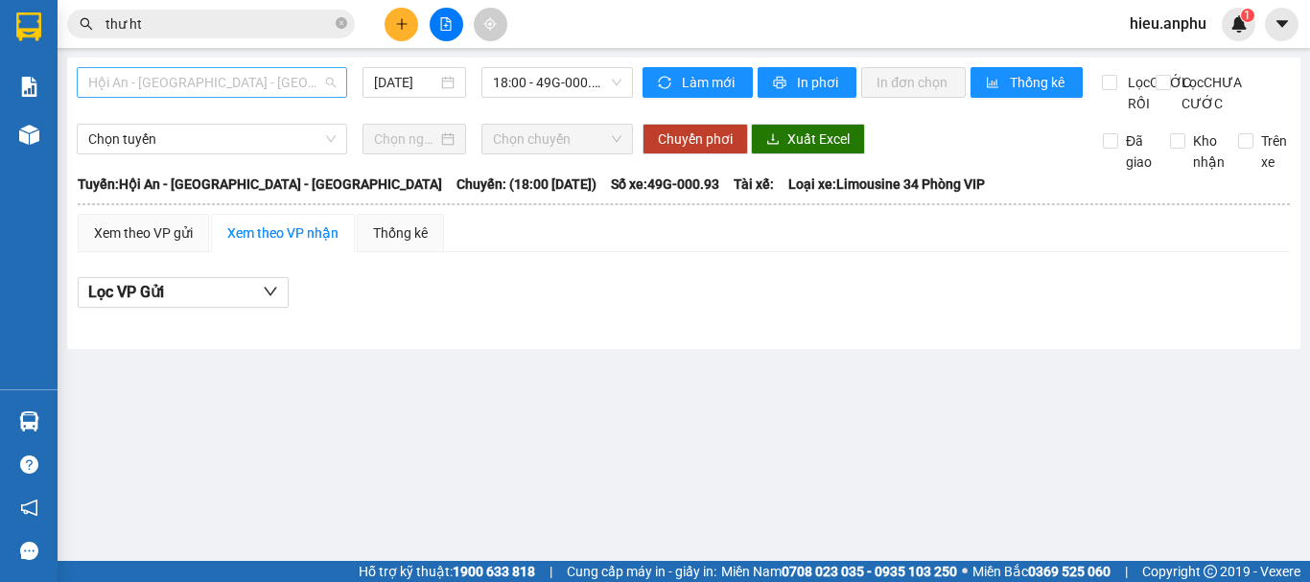
click at [192, 77] on span "Hội An - [GEOGRAPHIC_DATA] - [GEOGRAPHIC_DATA]" at bounding box center [211, 82] width 247 height 29
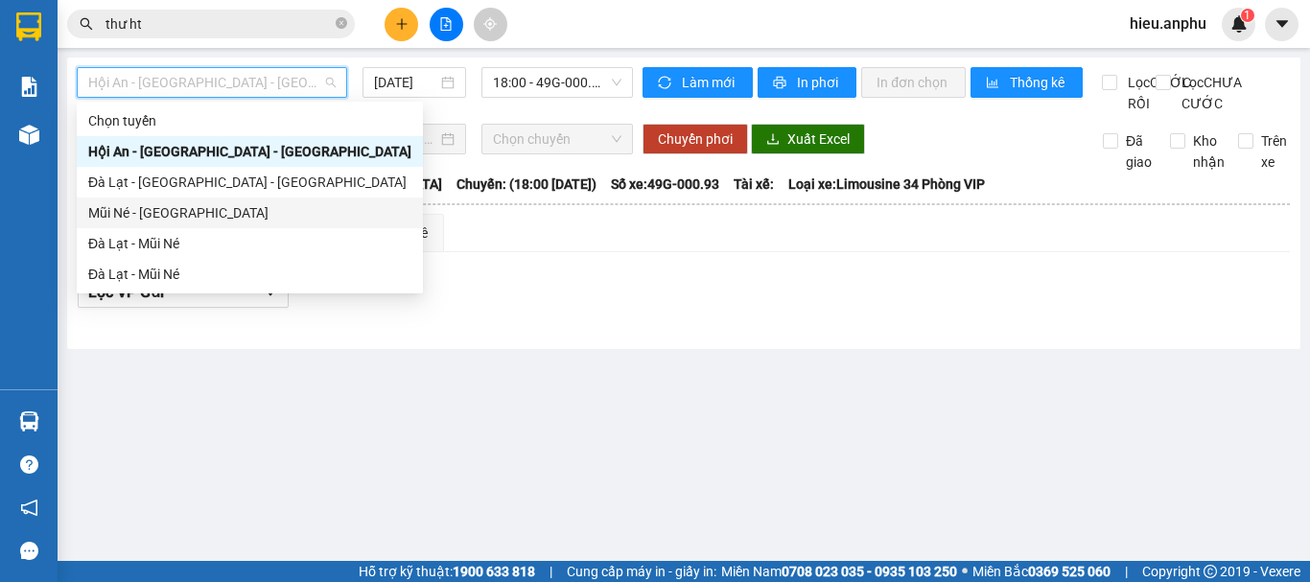
click at [126, 203] on div "Mũi Né - [GEOGRAPHIC_DATA]" at bounding box center [249, 212] width 323 height 21
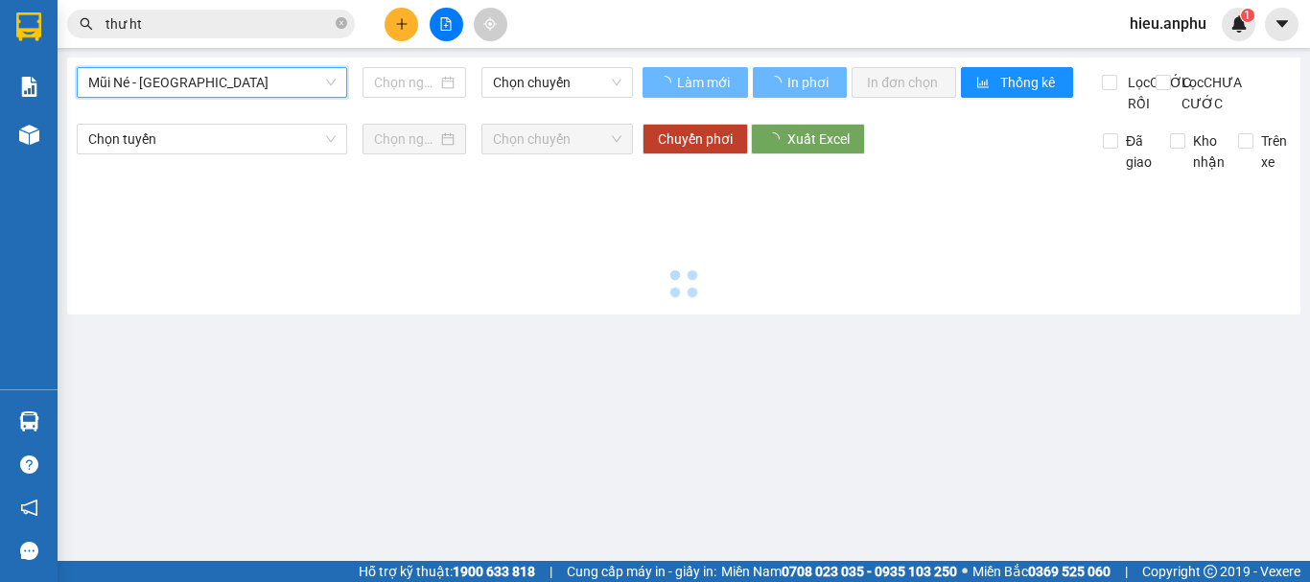
type input "[DATE]"
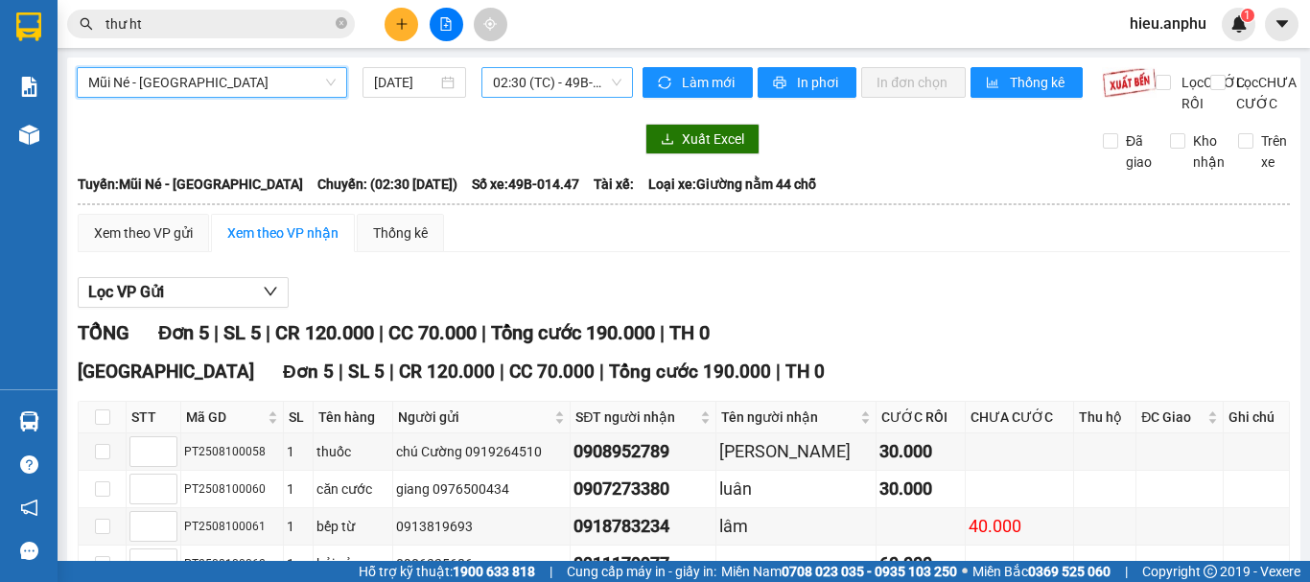
click at [524, 68] on span "02:30 (TC) - 49B-014.47" at bounding box center [557, 82] width 129 height 29
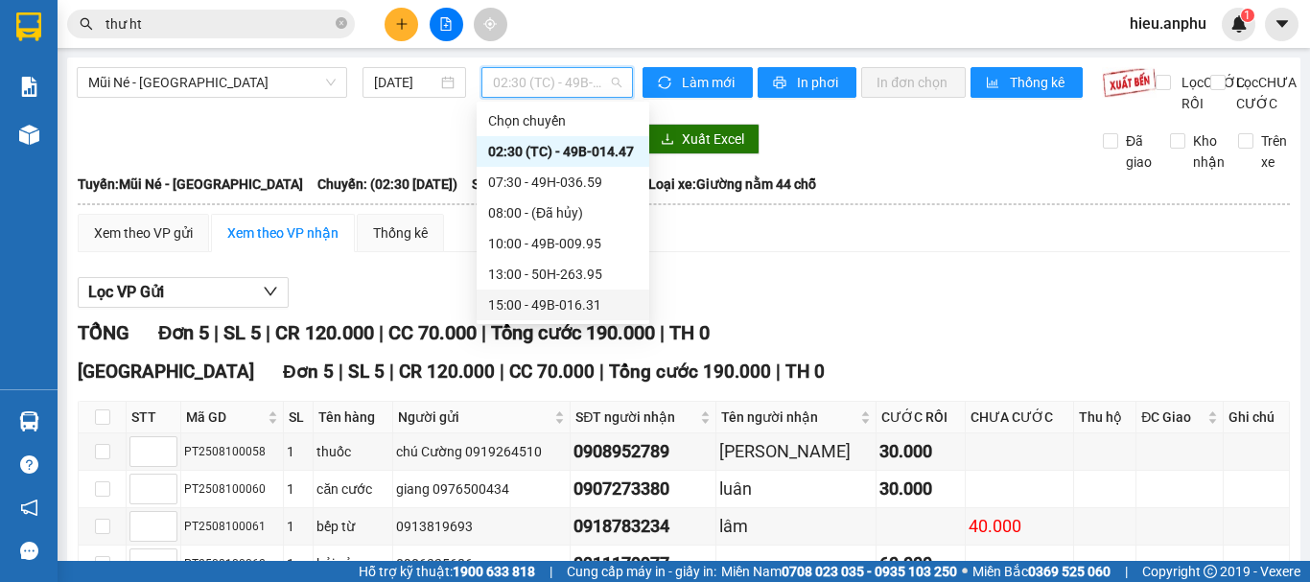
click at [516, 299] on div "15:00 - 49B-016.31" at bounding box center [563, 304] width 150 height 21
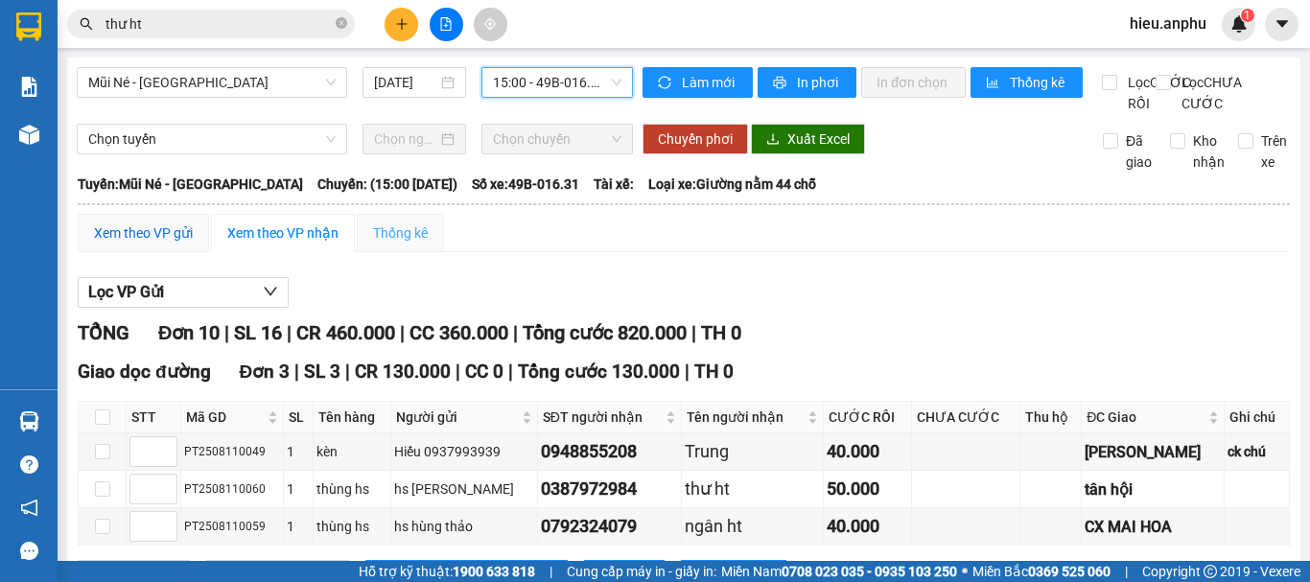
drag, startPoint x: 161, startPoint y: 261, endPoint x: 363, endPoint y: 251, distance: 201.6
click at [162, 244] on div "Xem theo VP gửi" at bounding box center [143, 233] width 99 height 21
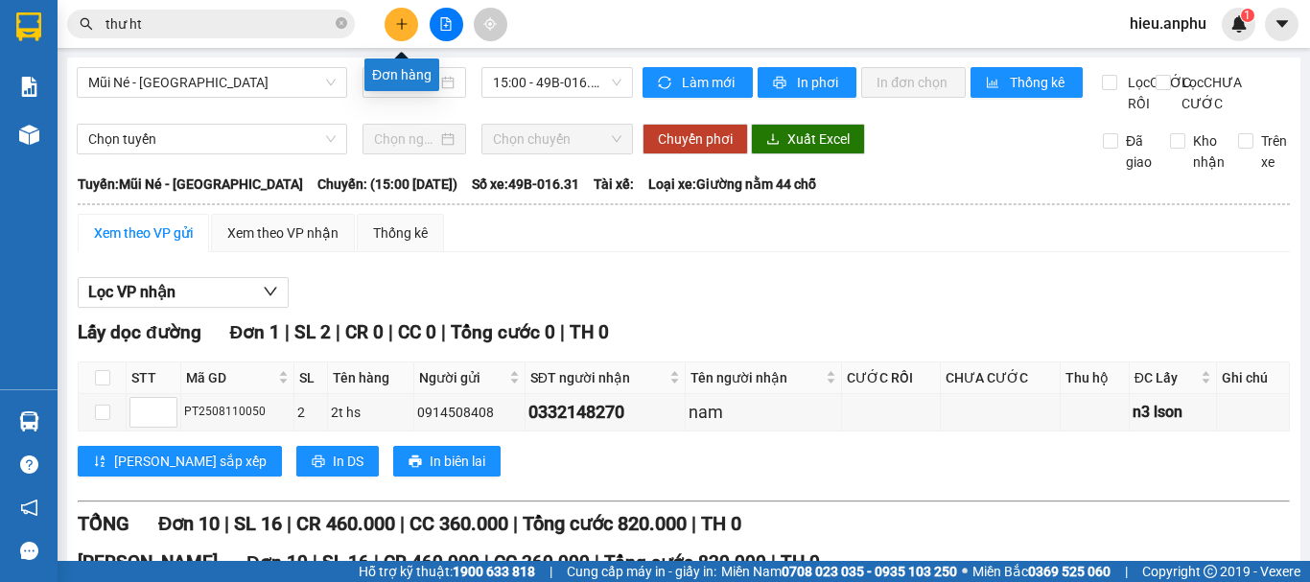
click at [402, 25] on icon "plus" at bounding box center [401, 23] width 1 height 11
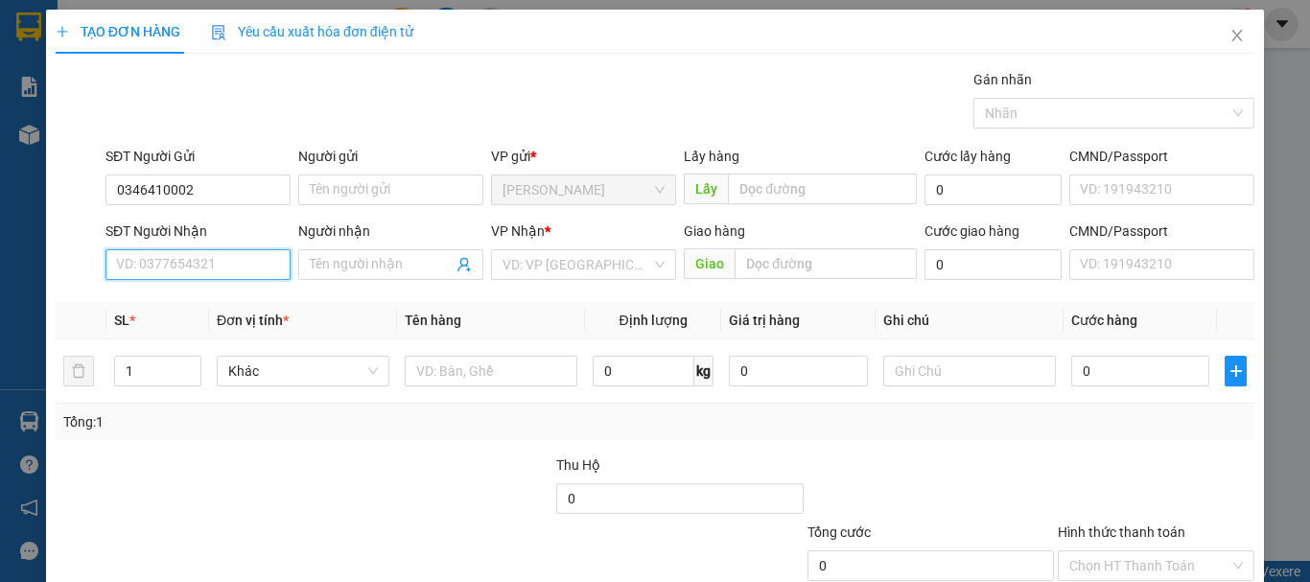
click at [197, 271] on input "SĐT Người Nhận" at bounding box center [198, 264] width 185 height 31
click at [180, 272] on input "SĐT Người Nhận" at bounding box center [198, 264] width 185 height 31
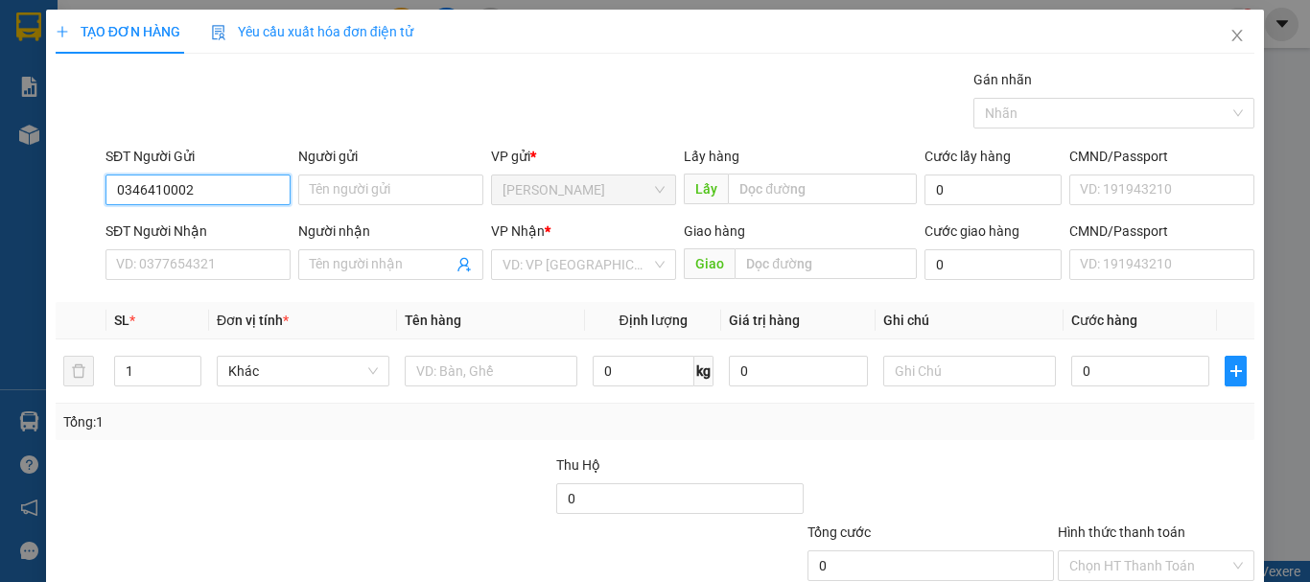
drag, startPoint x: 220, startPoint y: 181, endPoint x: 0, endPoint y: 185, distance: 219.7
click at [0, 185] on div "TẠO ĐƠN HÀNG Yêu cầu xuất hóa đơn điện tử Transit Pickup Surcharge Ids Transit …" at bounding box center [655, 291] width 1310 height 582
type input "0974664567"
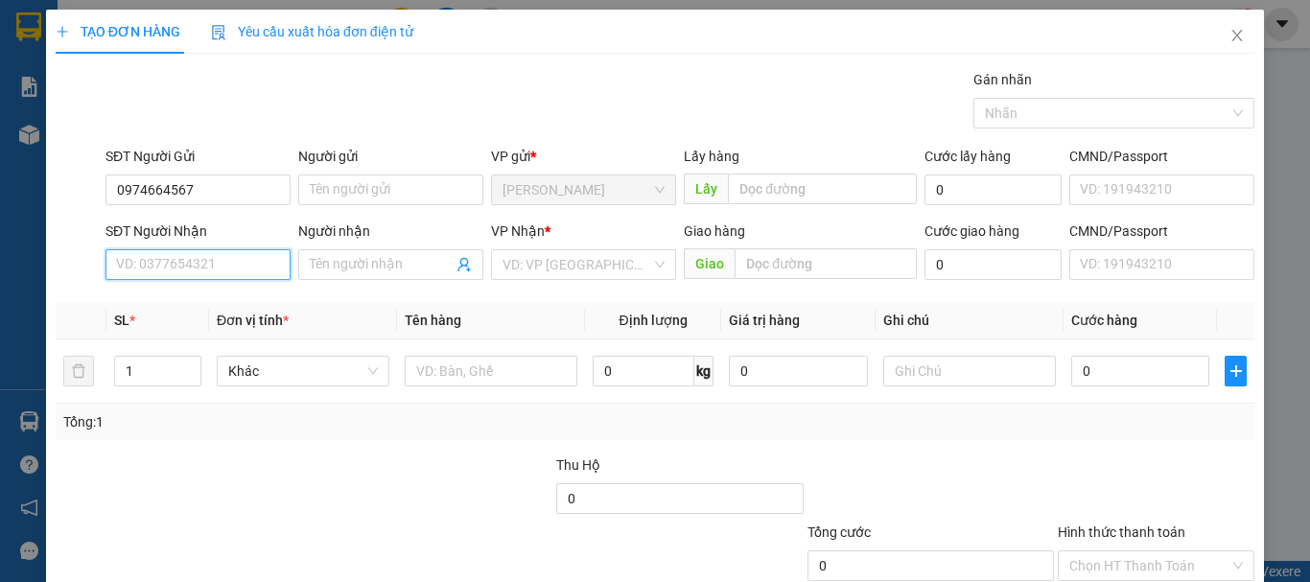
click at [137, 274] on input "SĐT Người Nhận" at bounding box center [198, 264] width 185 height 31
type input "0368191920"
click at [163, 313] on div "0368191920 - vân" at bounding box center [196, 303] width 160 height 21
type input "vân"
type input "40.000"
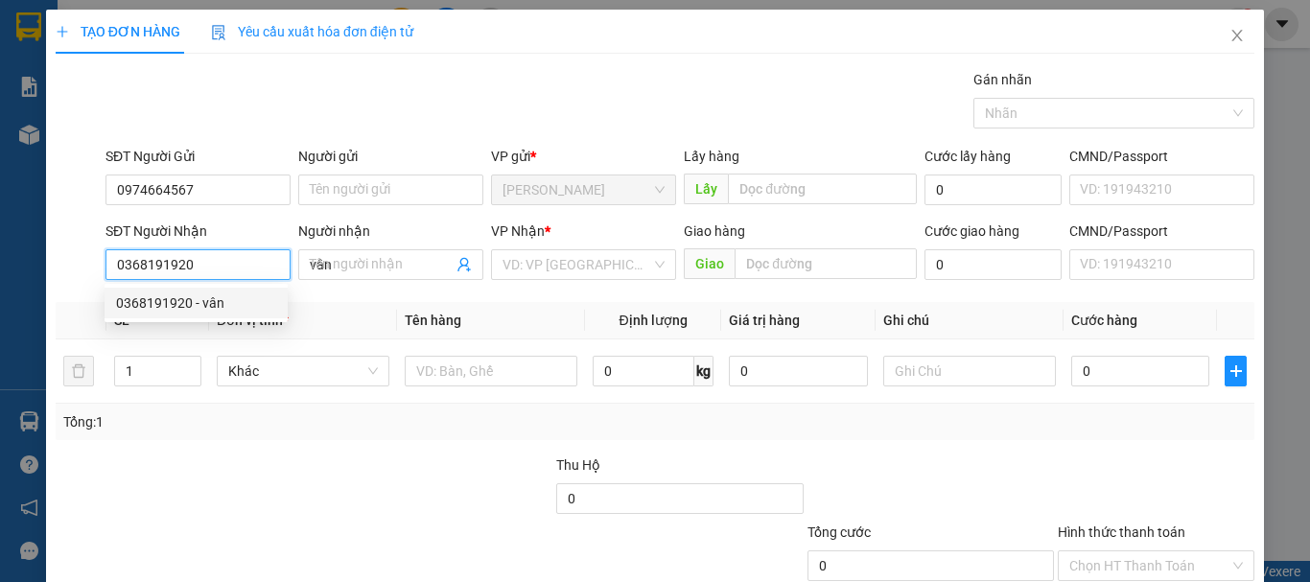
type input "40.000"
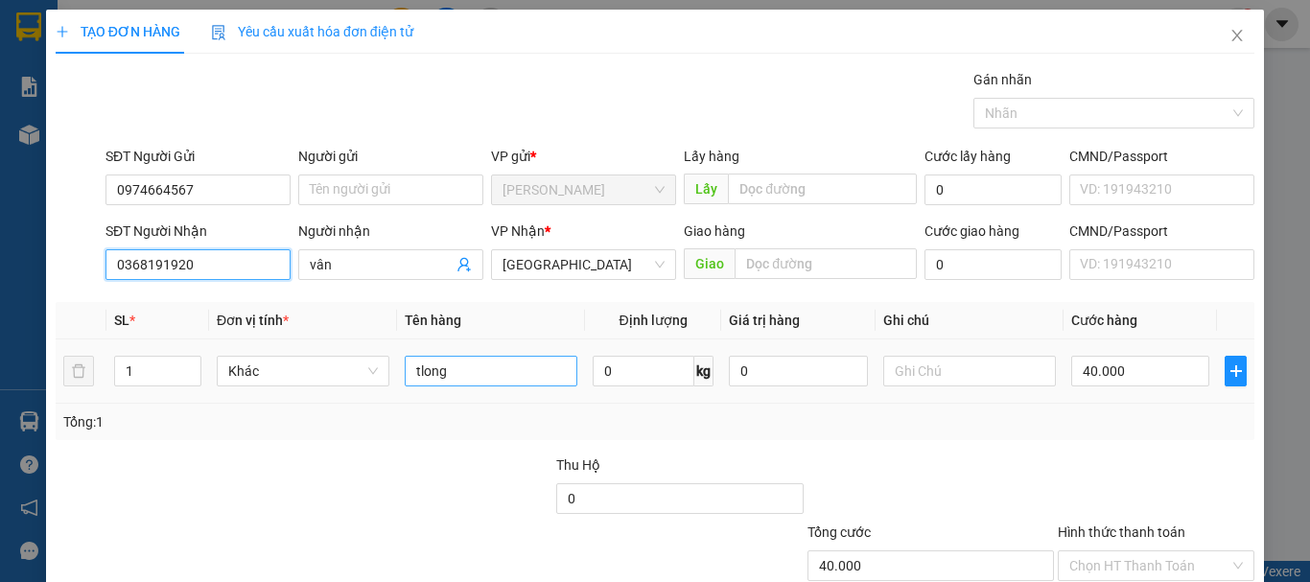
type input "0368191920"
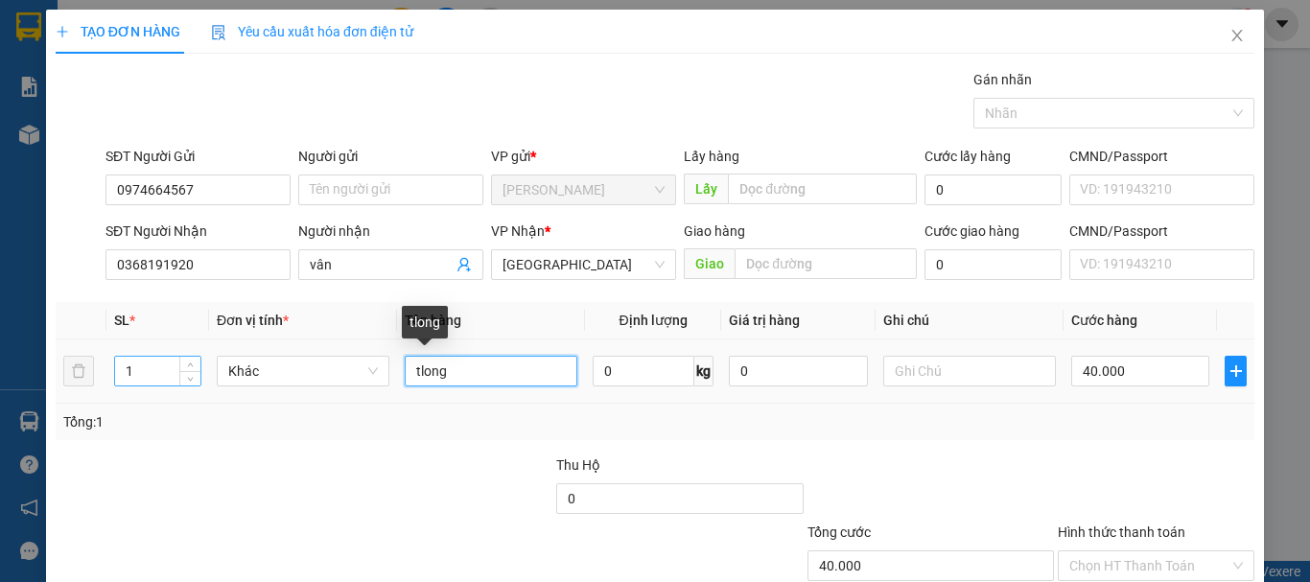
drag, startPoint x: 486, startPoint y: 377, endPoint x: 159, endPoint y: 377, distance: 327.1
click at [159, 377] on tr "1 Khác tlong 0 kg 0 40.000" at bounding box center [655, 372] width 1199 height 64
type input "2 t ruouwjw"
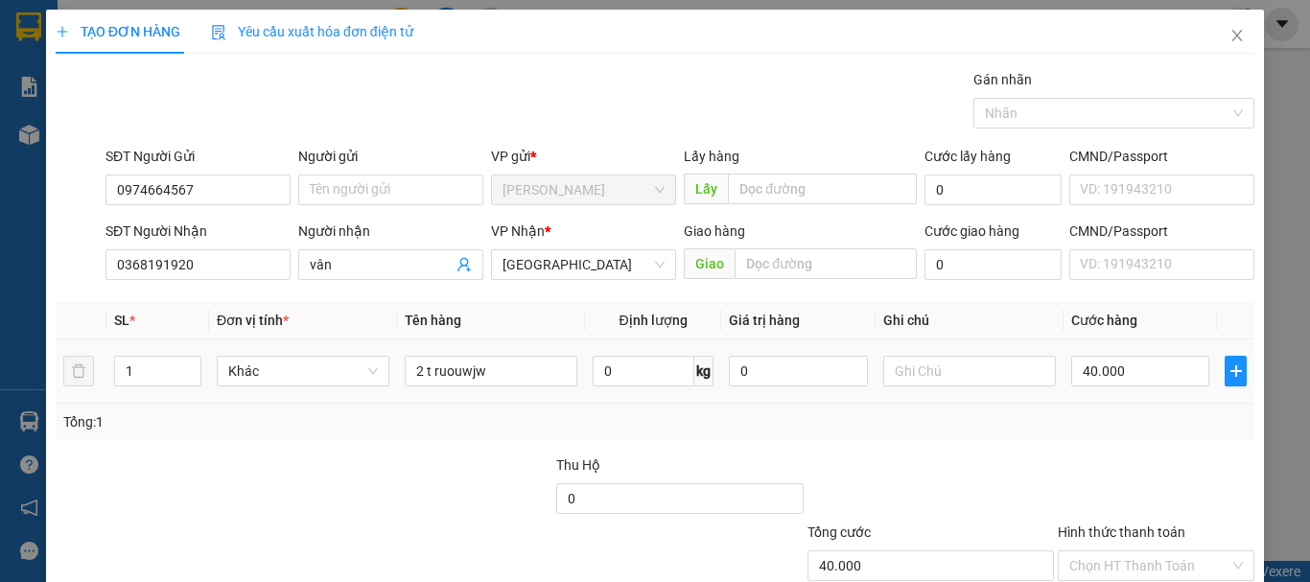
click at [916, 387] on div at bounding box center [969, 371] width 173 height 38
click at [917, 369] on input "text" at bounding box center [969, 371] width 173 height 31
type input "2"
type input "dễ vỡ nhẹ tay"
drag, startPoint x: 148, startPoint y: 382, endPoint x: 109, endPoint y: 377, distance: 38.7
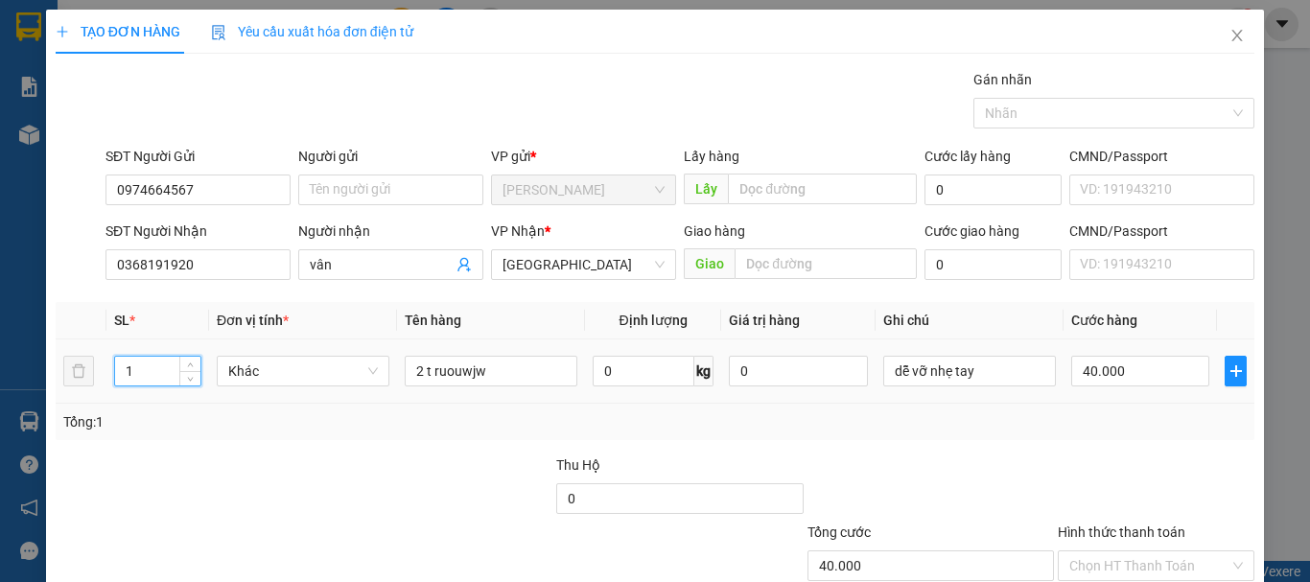
click at [109, 377] on td "1" at bounding box center [157, 372] width 103 height 64
type input "2"
click at [1106, 353] on div "40.000" at bounding box center [1140, 371] width 138 height 38
click at [1105, 375] on input "40.000" at bounding box center [1140, 371] width 138 height 31
type input "1"
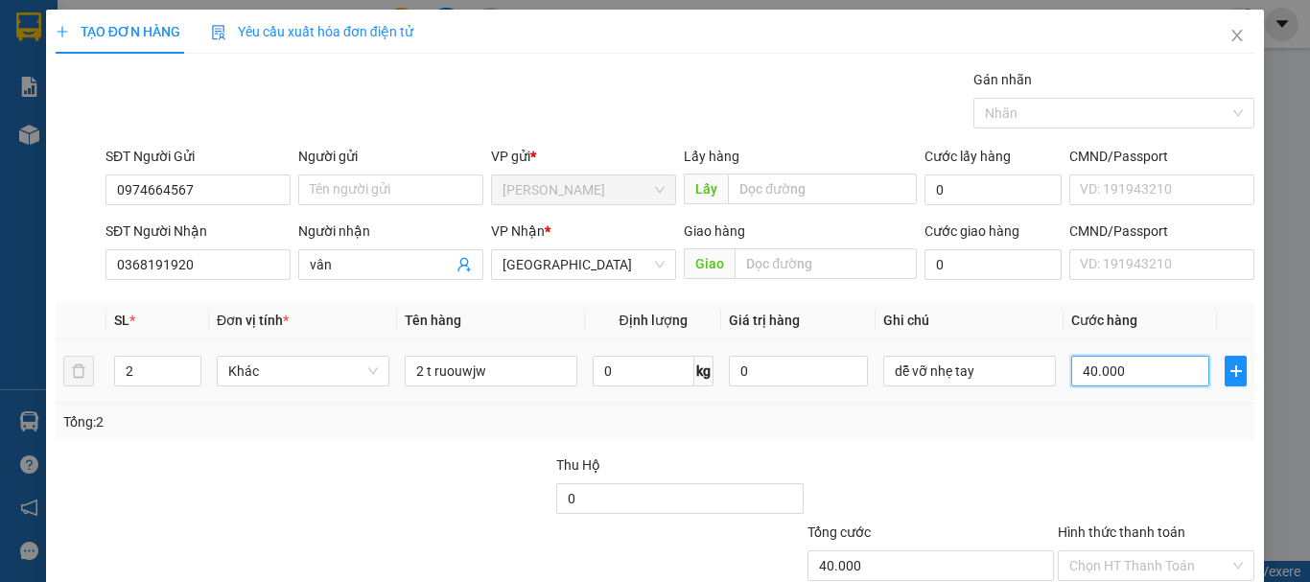
type input "1"
type input "10"
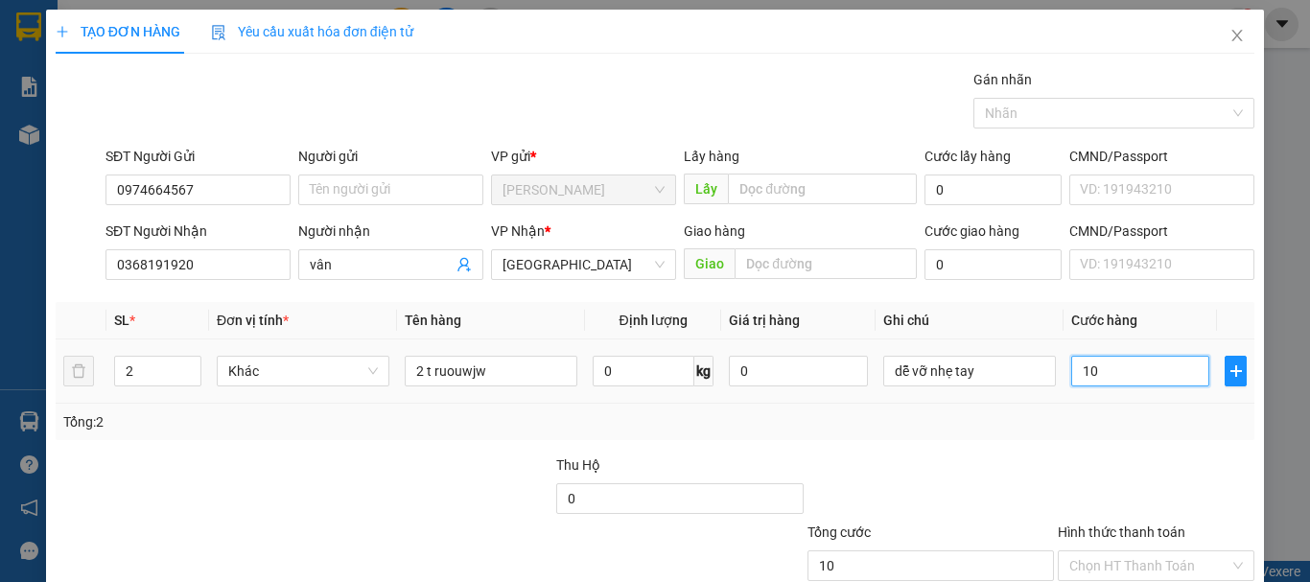
type input "100"
click at [1105, 408] on div "Tổng: 2" at bounding box center [655, 422] width 1199 height 36
click at [1133, 455] on div at bounding box center [1156, 488] width 200 height 67
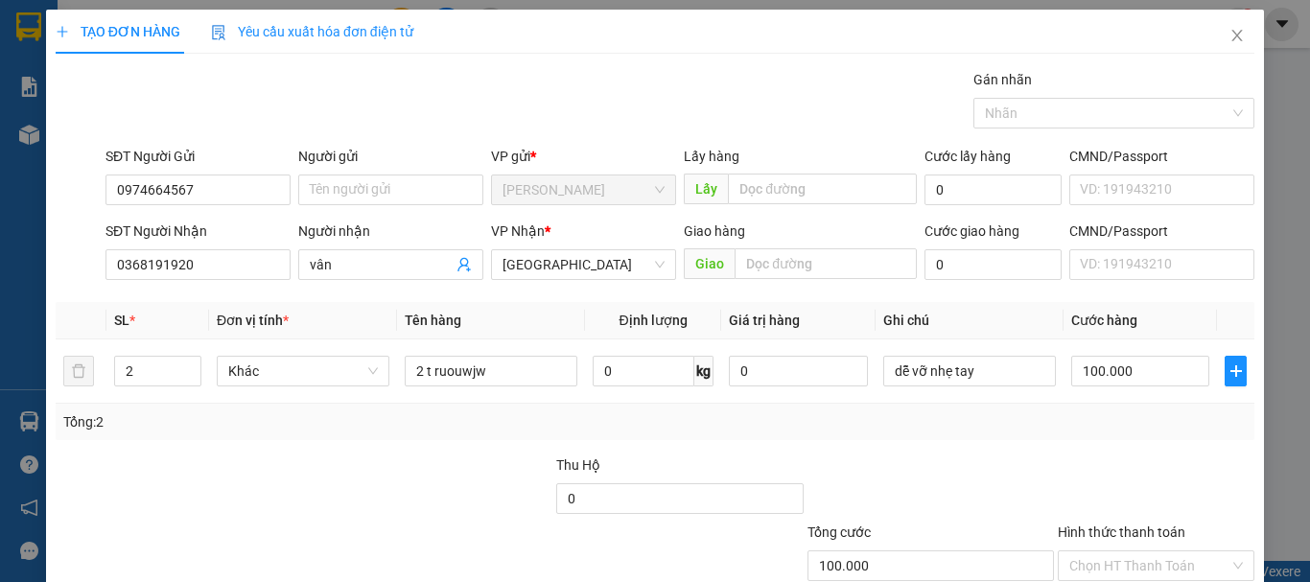
drag, startPoint x: 1145, startPoint y: 521, endPoint x: 1159, endPoint y: 520, distance: 13.5
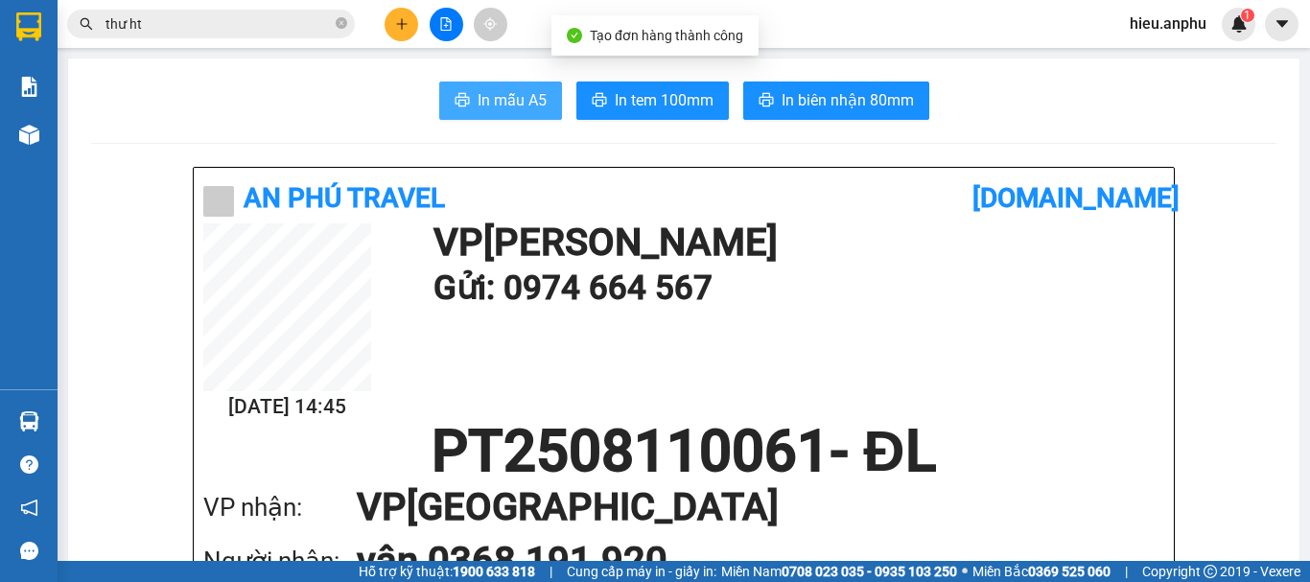
click at [478, 106] on span "In mẫu A5" at bounding box center [512, 100] width 69 height 24
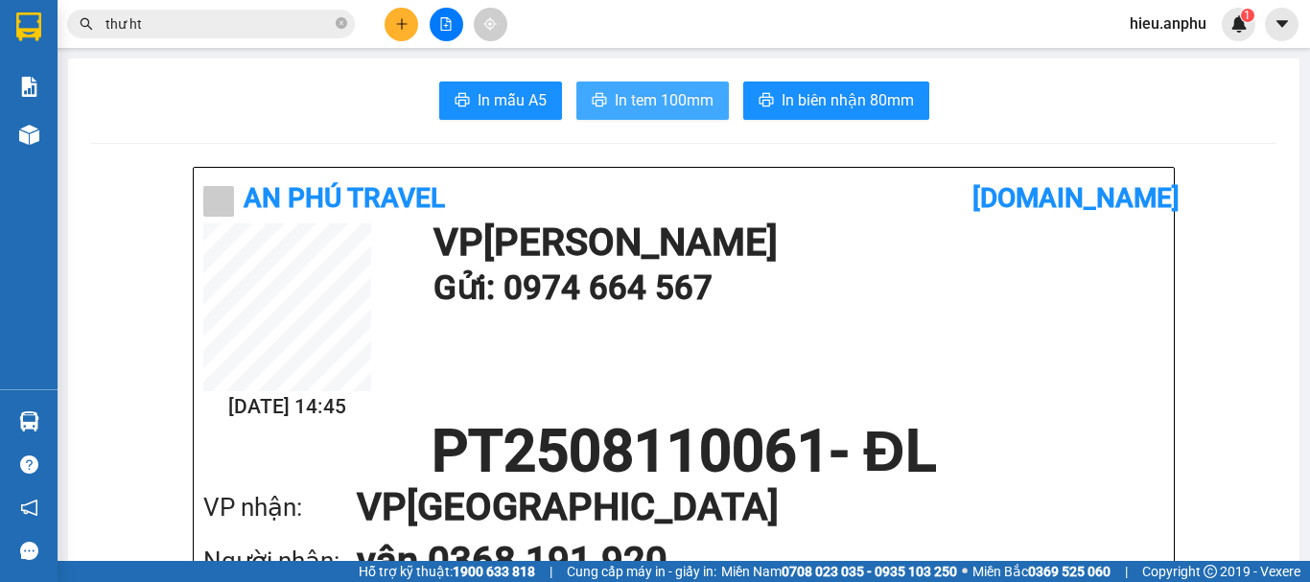
click at [649, 96] on span "In tem 100mm" at bounding box center [664, 100] width 99 height 24
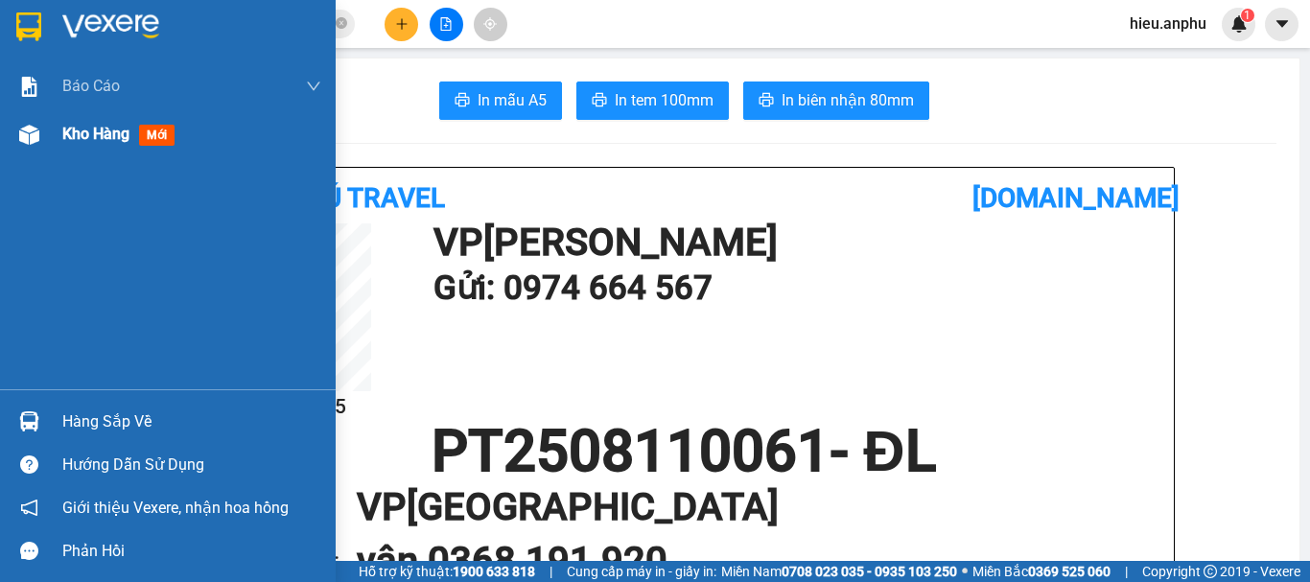
click at [26, 125] on img at bounding box center [29, 135] width 20 height 20
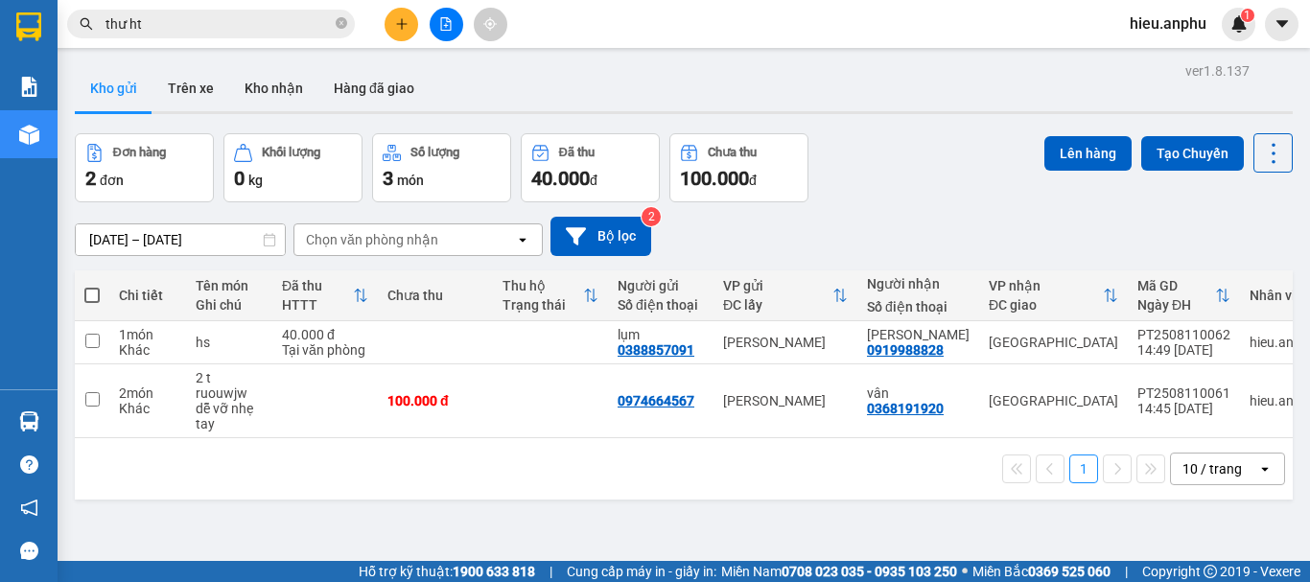
click at [95, 294] on span at bounding box center [91, 295] width 15 height 15
click at [92, 286] on input "checkbox" at bounding box center [92, 286] width 0 height 0
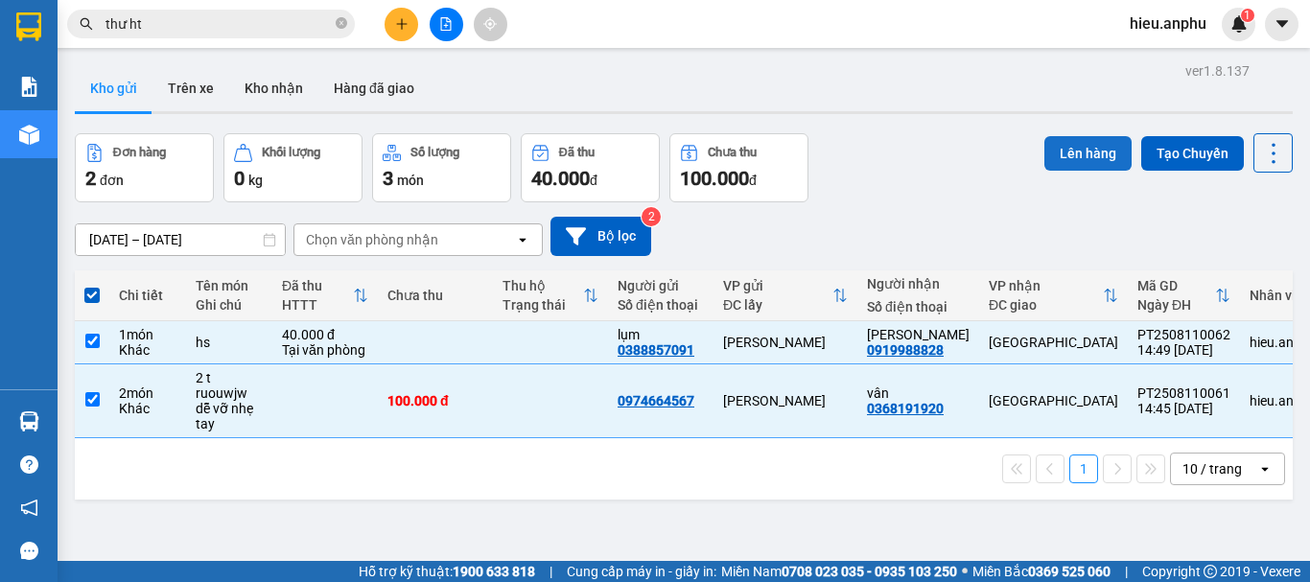
click at [1057, 143] on button "Lên hàng" at bounding box center [1087, 153] width 87 height 35
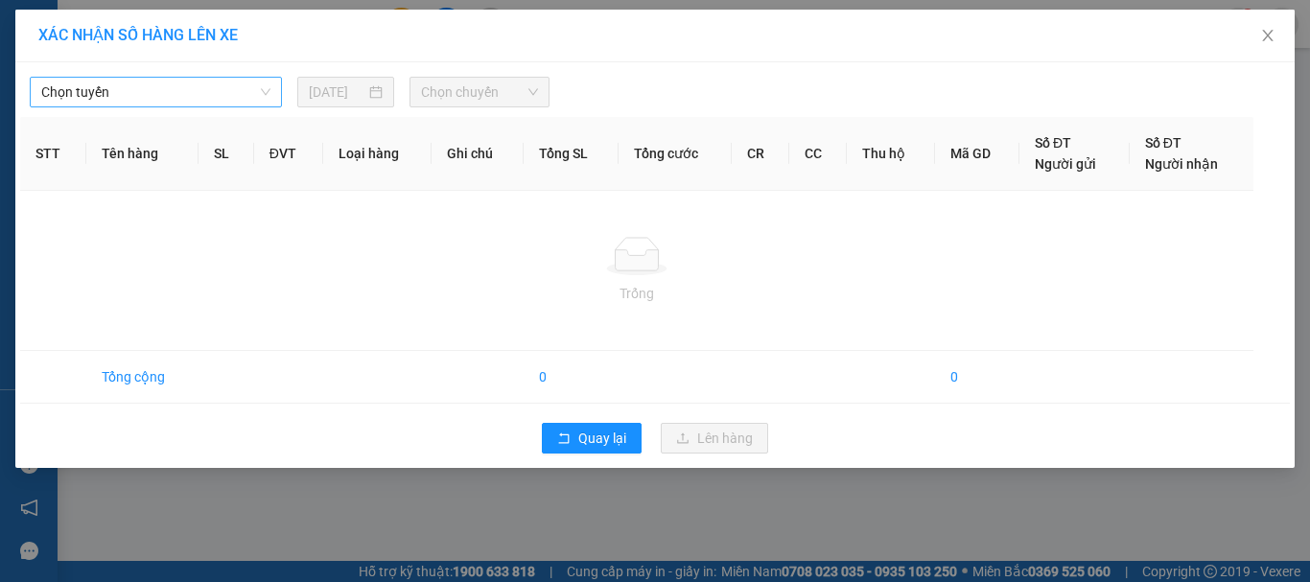
click at [124, 96] on span "Chọn tuyến" at bounding box center [155, 92] width 229 height 29
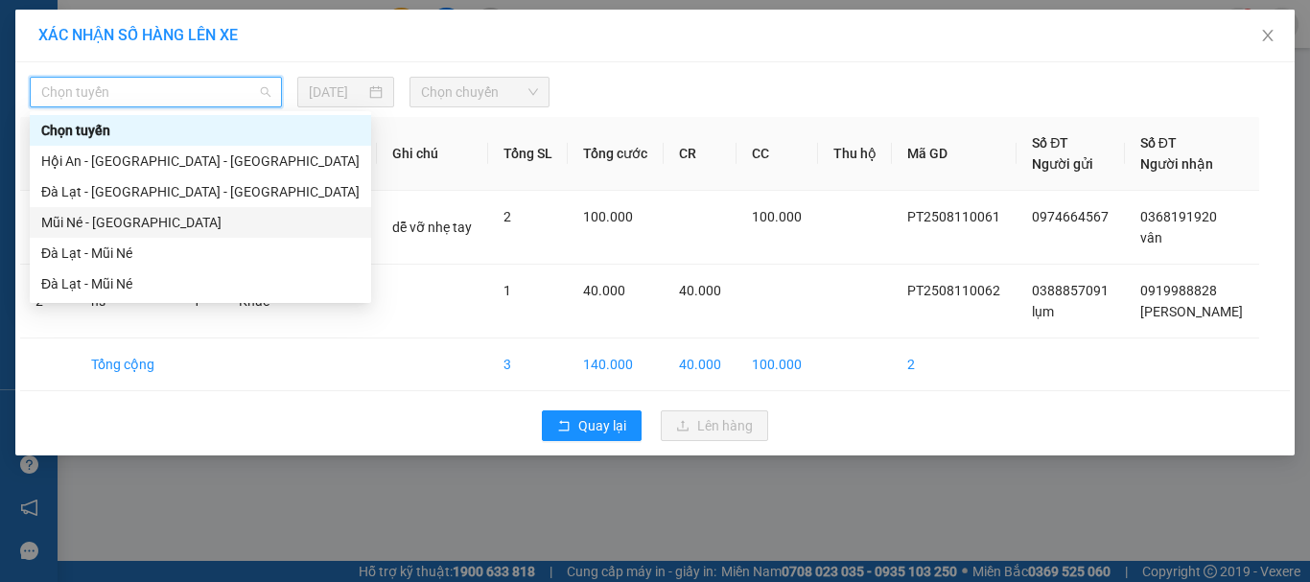
drag, startPoint x: 106, startPoint y: 218, endPoint x: 513, endPoint y: 68, distance: 434.2
click at [106, 218] on div "Mũi Né - [GEOGRAPHIC_DATA]" at bounding box center [200, 222] width 318 height 21
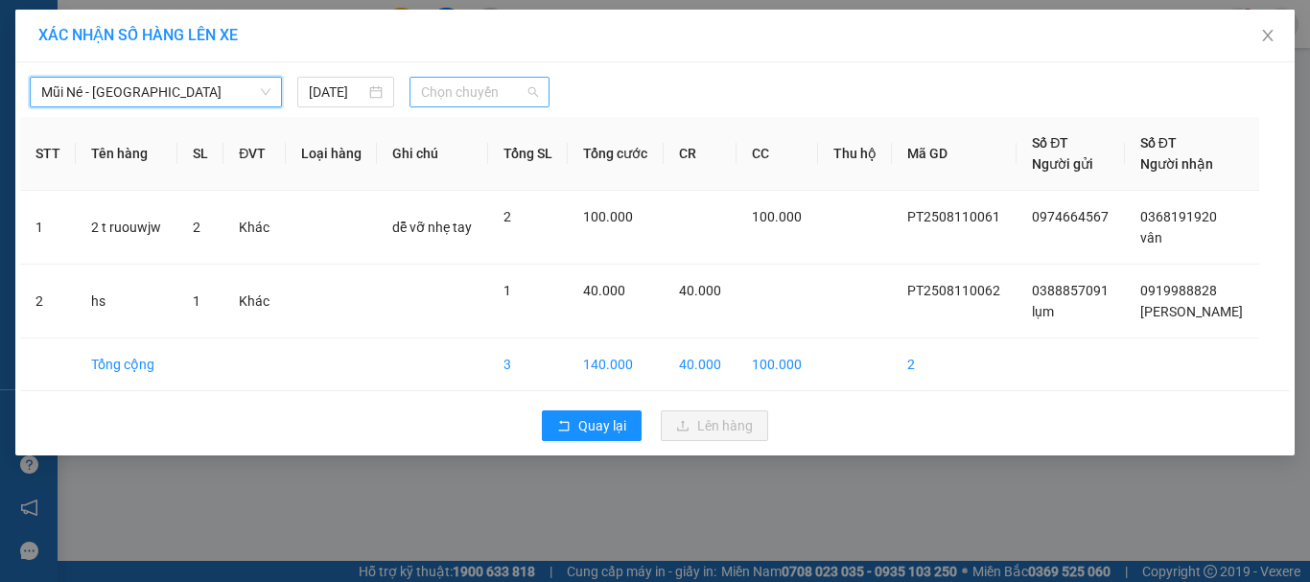
click at [500, 85] on span "Chọn chuyến" at bounding box center [480, 92] width 118 height 29
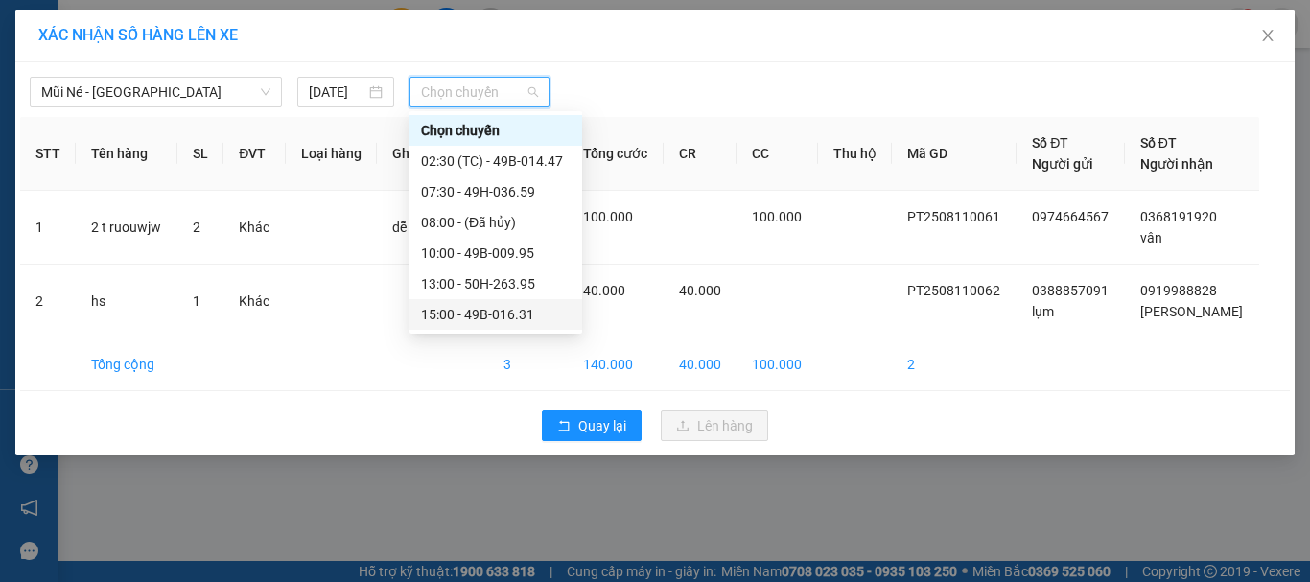
click at [446, 317] on div "15:00 - 49B-016.31" at bounding box center [496, 314] width 150 height 21
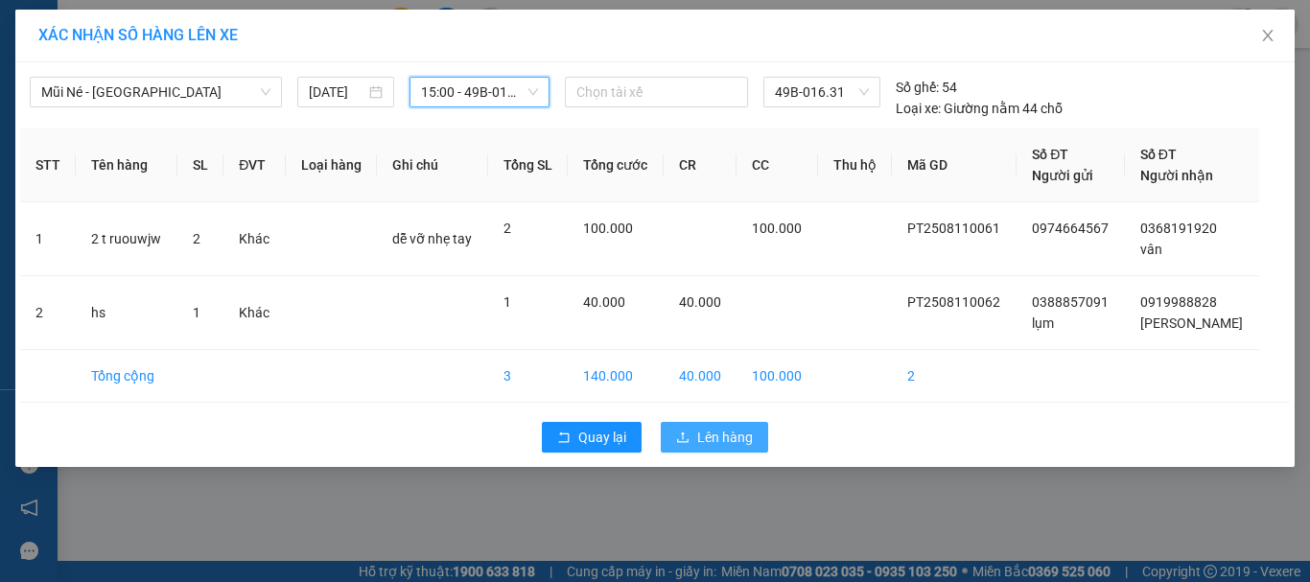
click at [715, 434] on span "Lên hàng" at bounding box center [725, 437] width 56 height 21
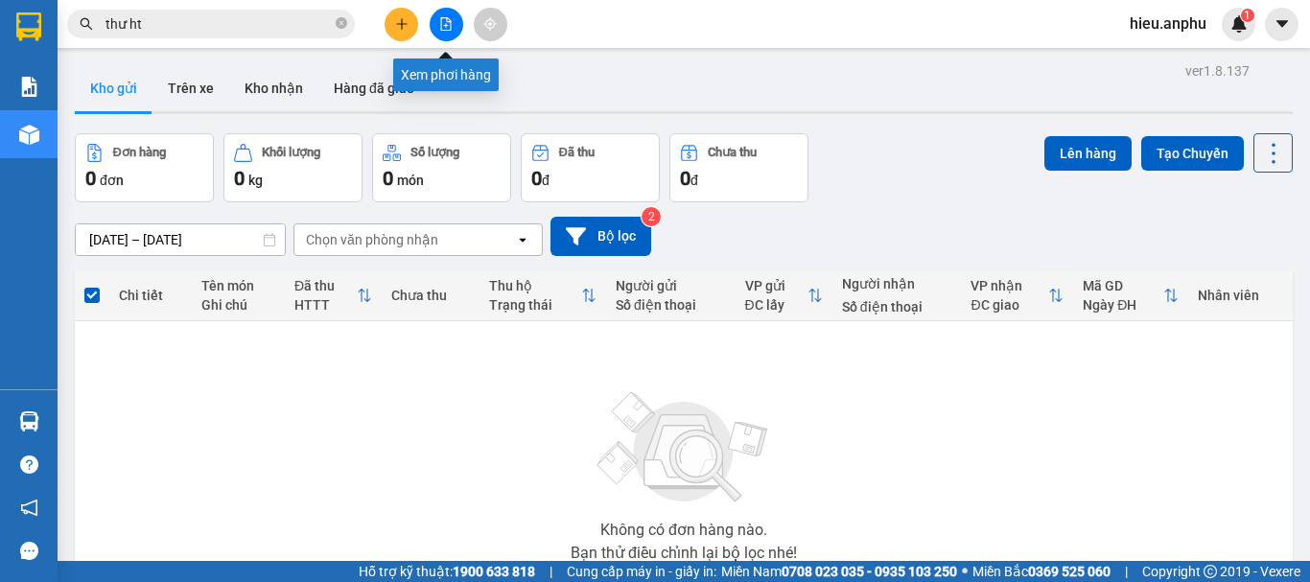
click at [450, 20] on icon "file-add" at bounding box center [446, 23] width 11 height 13
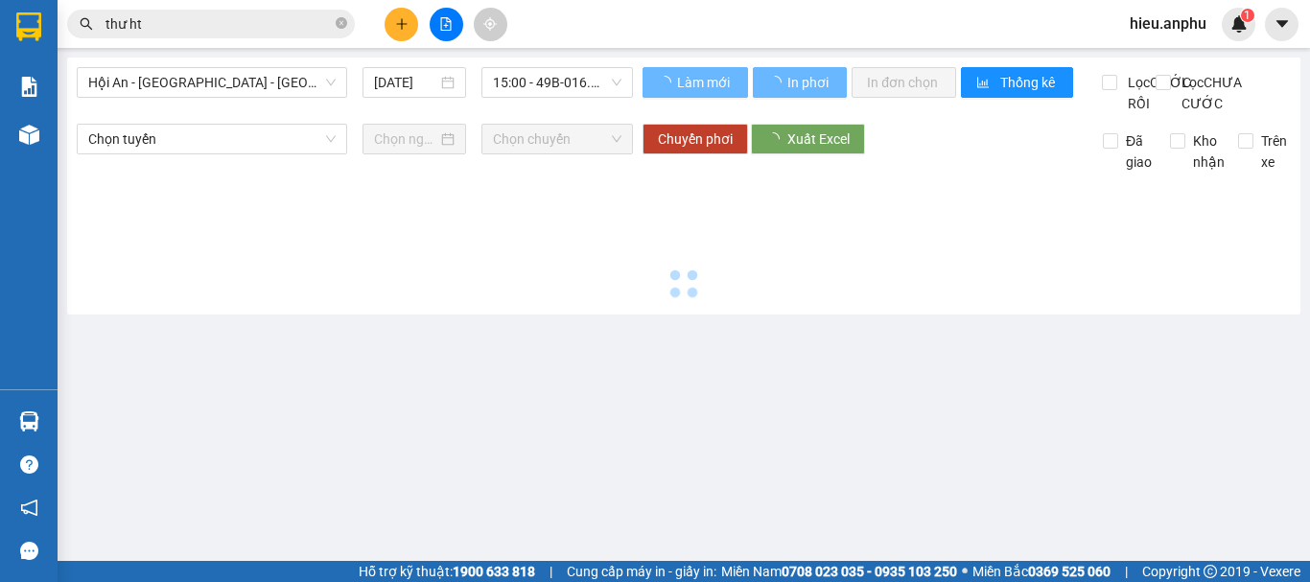
click at [196, 72] on span "Hội An - [GEOGRAPHIC_DATA] - [GEOGRAPHIC_DATA]" at bounding box center [211, 82] width 247 height 29
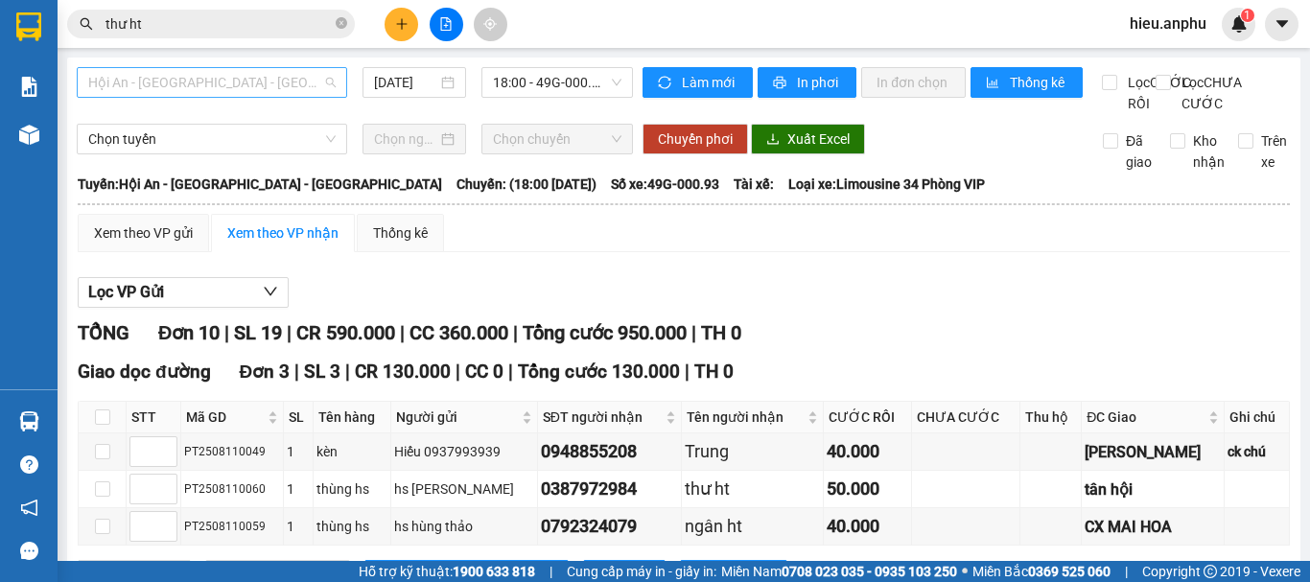
click at [189, 82] on span "Hội An - [GEOGRAPHIC_DATA] - [GEOGRAPHIC_DATA]" at bounding box center [211, 82] width 247 height 29
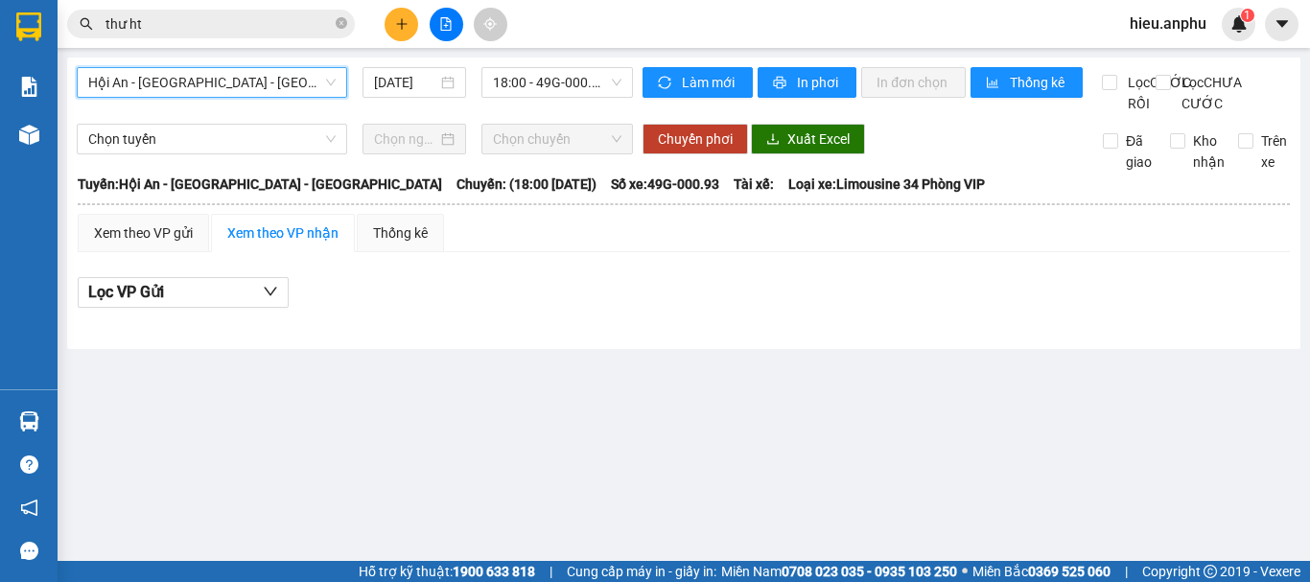
click at [147, 83] on span "Hội An - [GEOGRAPHIC_DATA] - [GEOGRAPHIC_DATA]" at bounding box center [211, 82] width 247 height 29
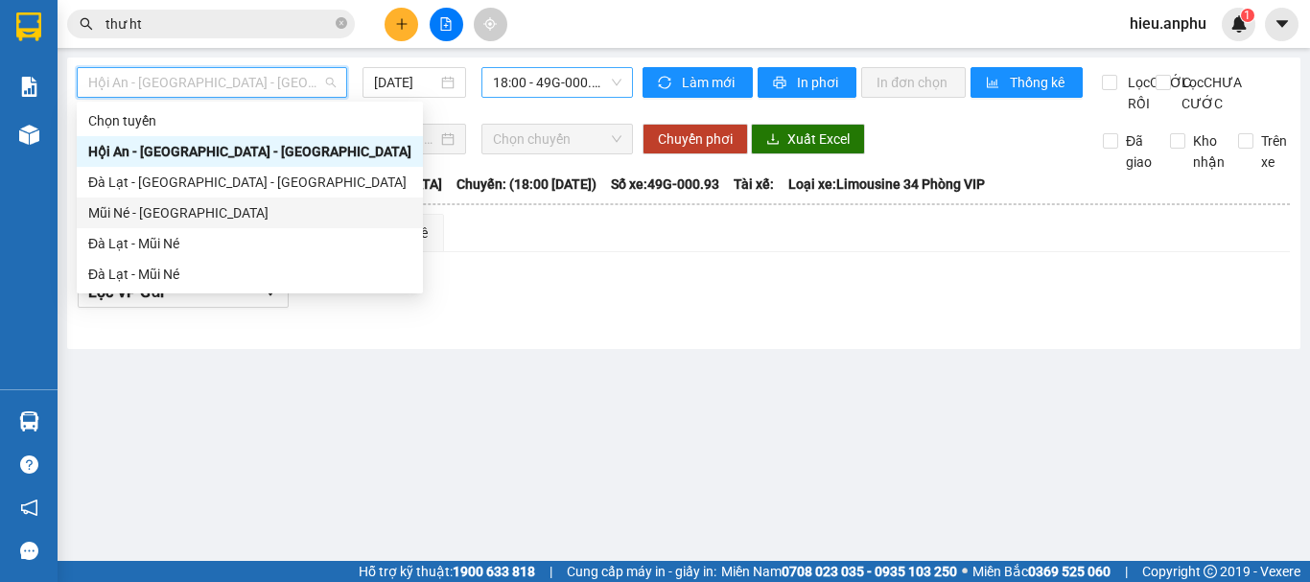
drag, startPoint x: 151, startPoint y: 210, endPoint x: 548, endPoint y: 67, distance: 422.0
click at [152, 203] on div "Mũi Né - [GEOGRAPHIC_DATA]" at bounding box center [249, 212] width 323 height 21
type input "[DATE]"
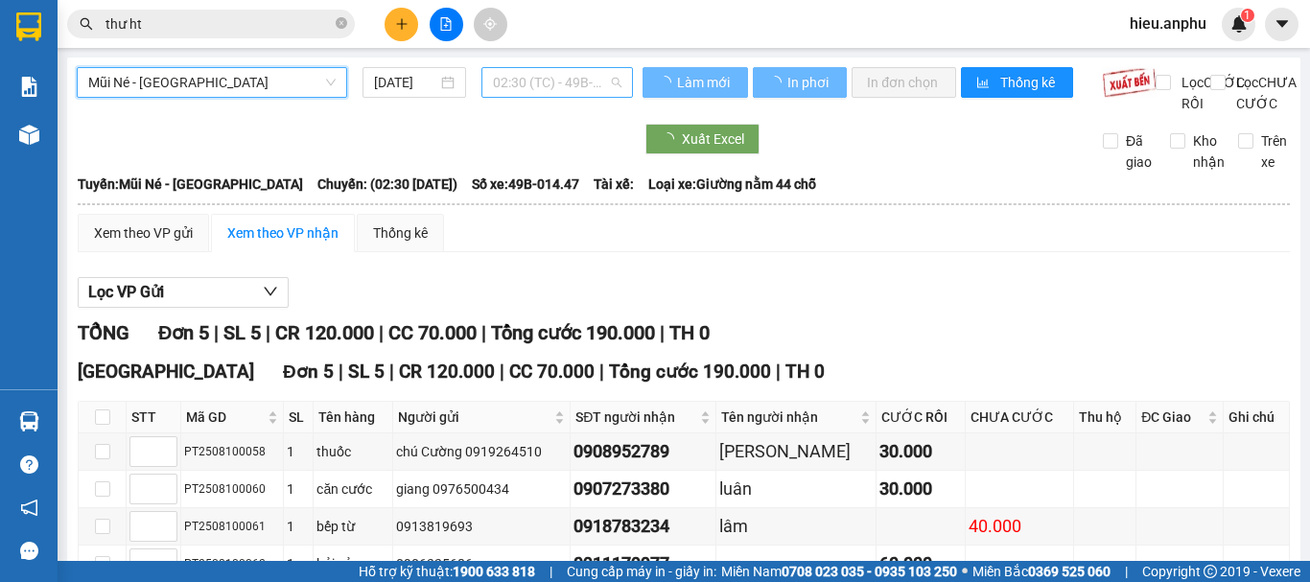
click at [548, 67] on div "02:30 (TC) - 49B-014.47" at bounding box center [557, 82] width 152 height 31
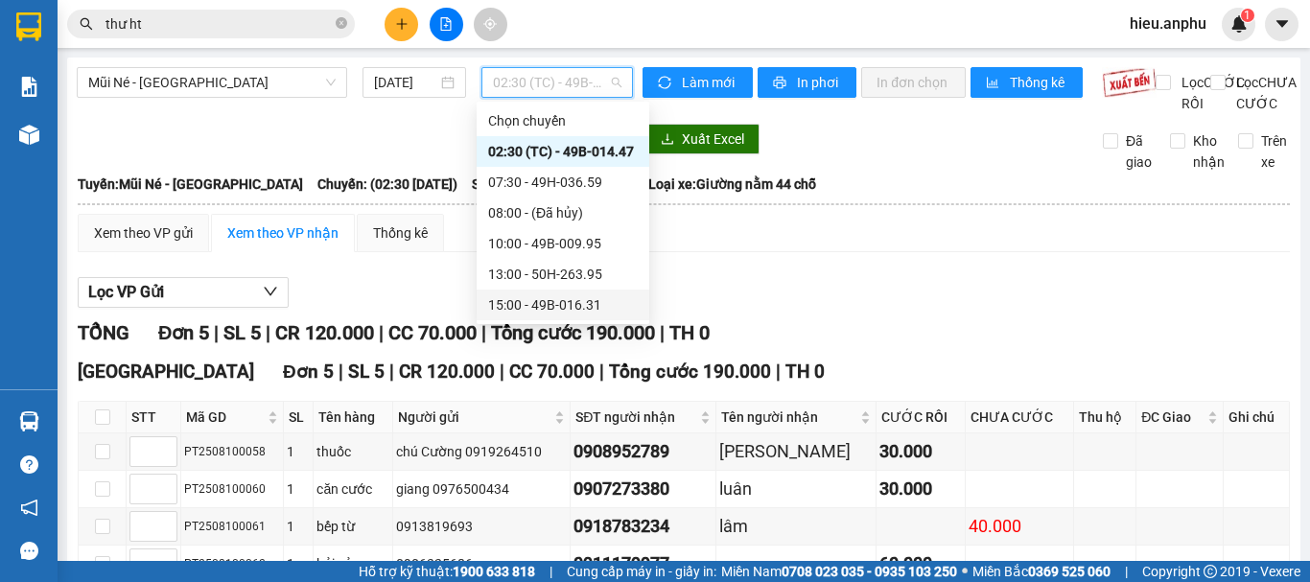
click at [523, 303] on div "15:00 - 49B-016.31" at bounding box center [563, 304] width 150 height 21
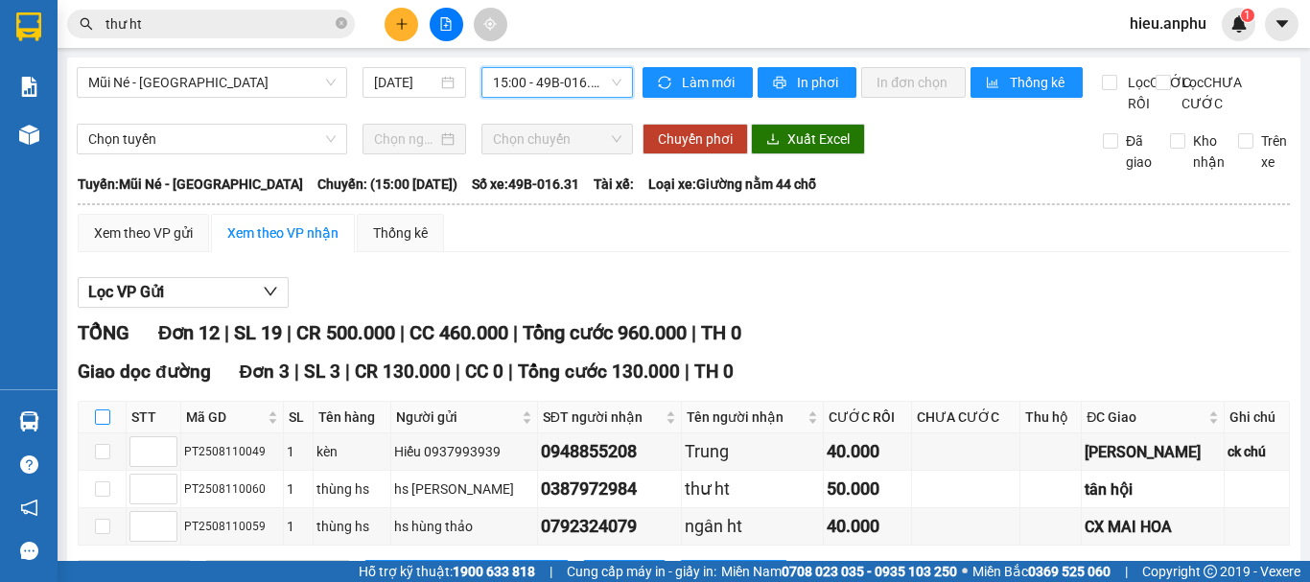
click at [102, 410] on input "checkbox" at bounding box center [102, 417] width 15 height 15
checkbox input "true"
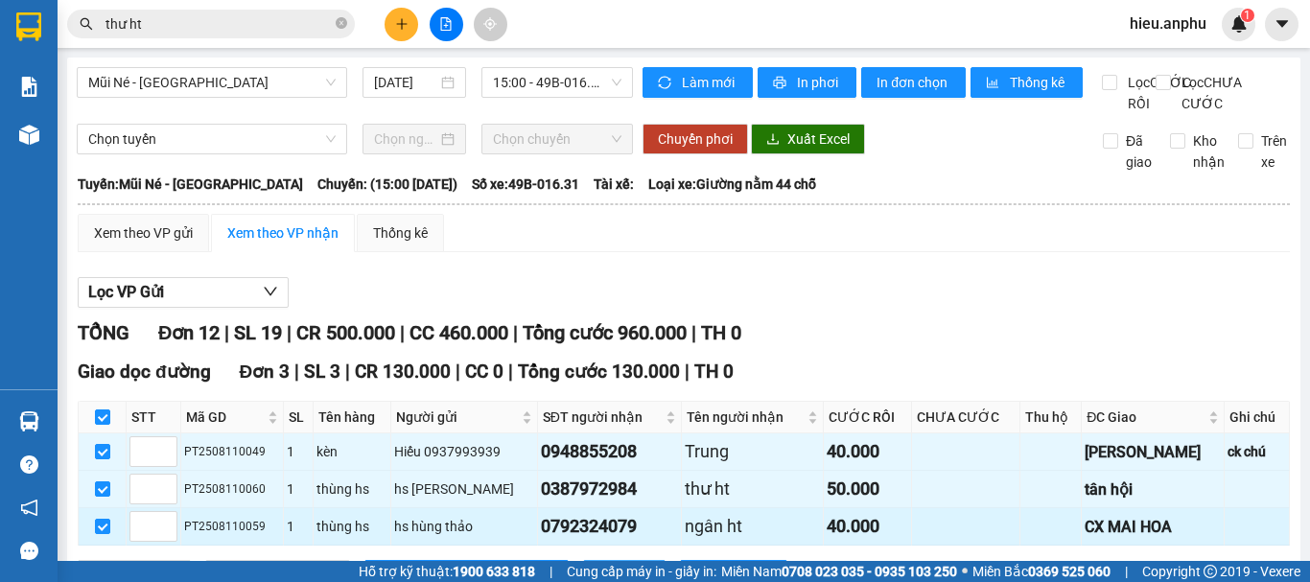
drag, startPoint x: 552, startPoint y: 412, endPoint x: 550, endPoint y: 369, distance: 43.3
click at [620, 565] on span "In DS" at bounding box center [635, 575] width 31 height 21
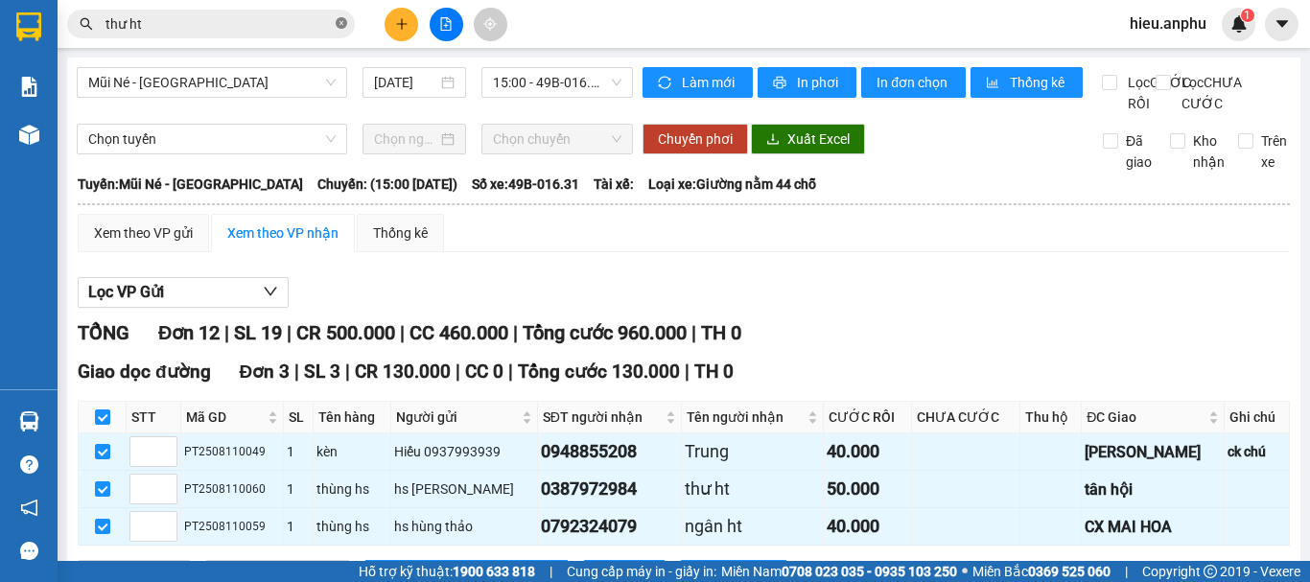
click at [342, 27] on icon "close-circle" at bounding box center [342, 23] width 12 height 12
click at [227, 22] on input "text" at bounding box center [219, 23] width 226 height 21
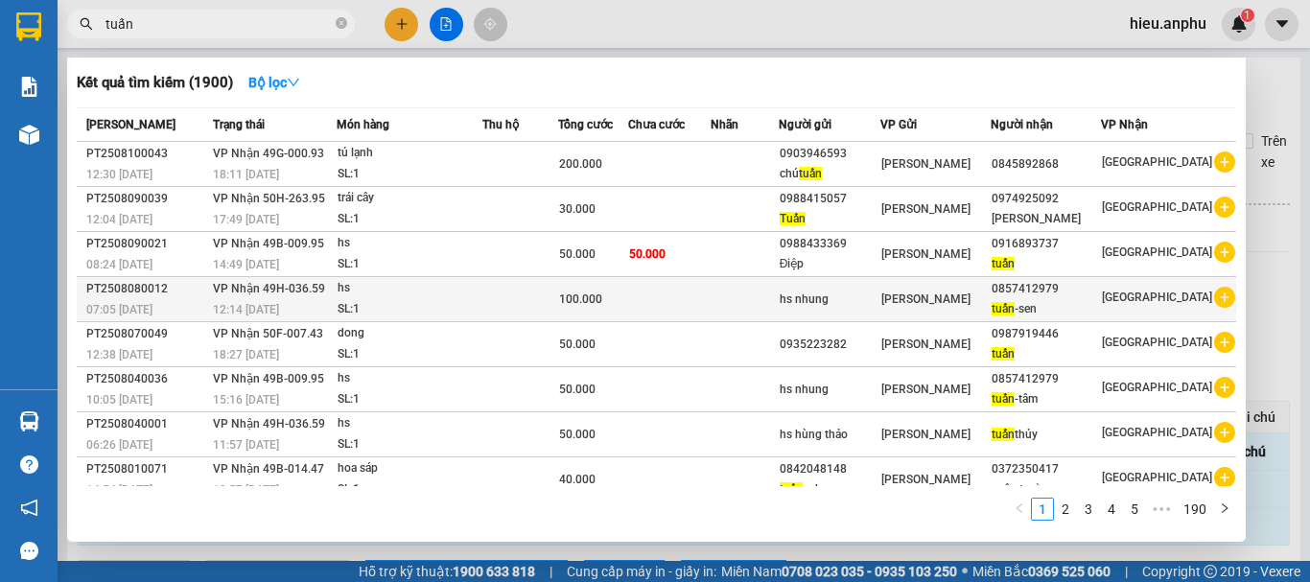
type input "tuấn"
click at [1015, 311] on span "tuấn" at bounding box center [1003, 308] width 23 height 13
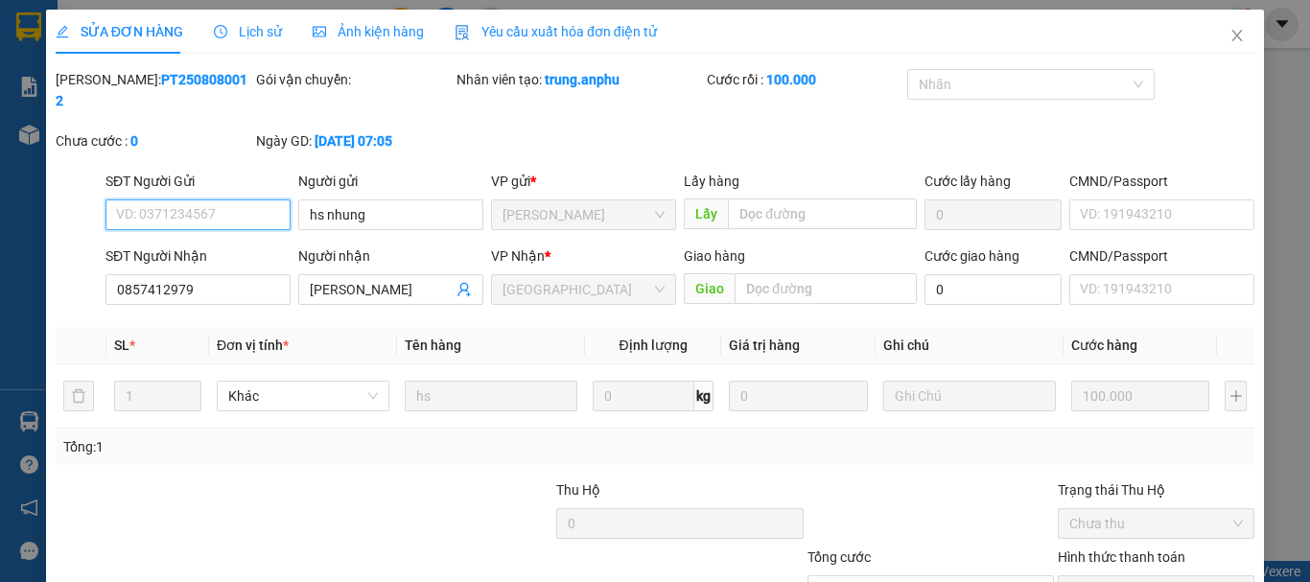
type input "hs nhung"
type input "0857412979"
type input "[PERSON_NAME]"
type input "100.000"
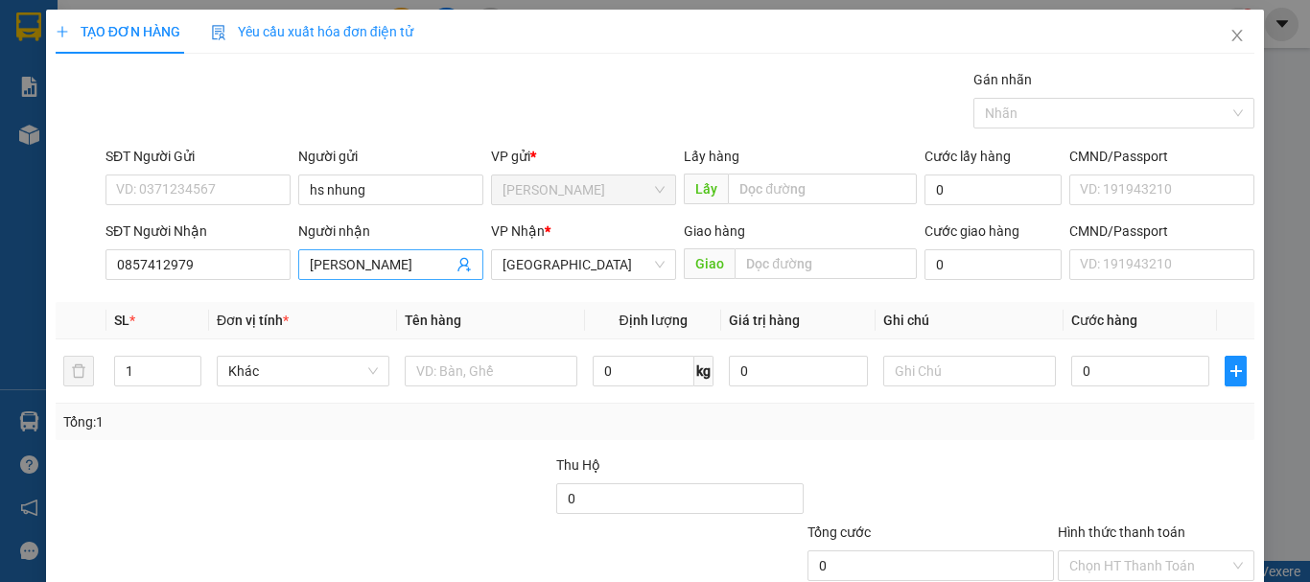
click at [376, 273] on input "[PERSON_NAME]" at bounding box center [381, 264] width 143 height 21
type input "tuấn-trường"
click at [819, 261] on input "text" at bounding box center [826, 263] width 182 height 31
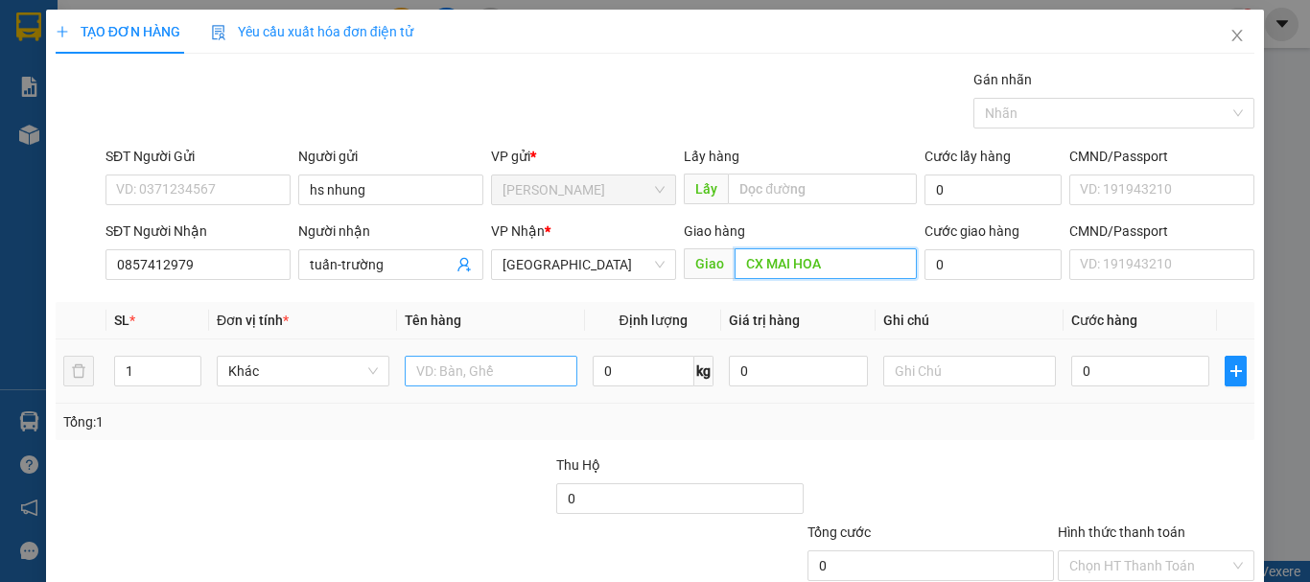
type input "CX MAI HOA"
click at [429, 365] on input "text" at bounding box center [491, 371] width 173 height 31
type input "t"
type input "thùng hs"
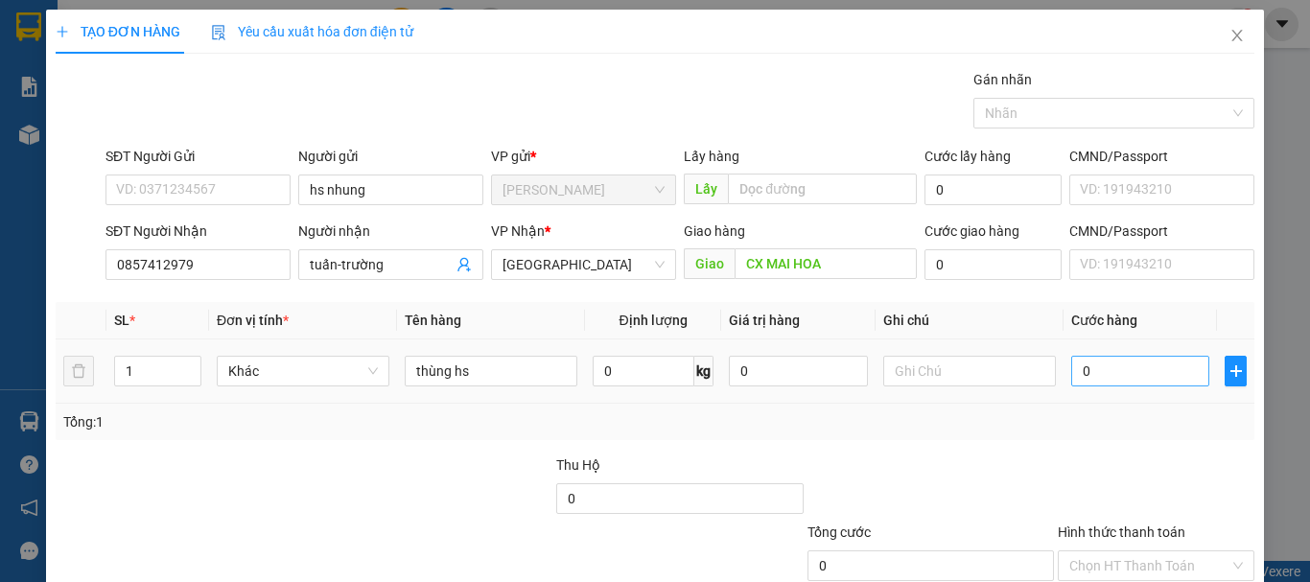
click at [1115, 356] on div "0" at bounding box center [1140, 371] width 138 height 38
click at [1114, 359] on input "0" at bounding box center [1140, 371] width 138 height 31
type input "1"
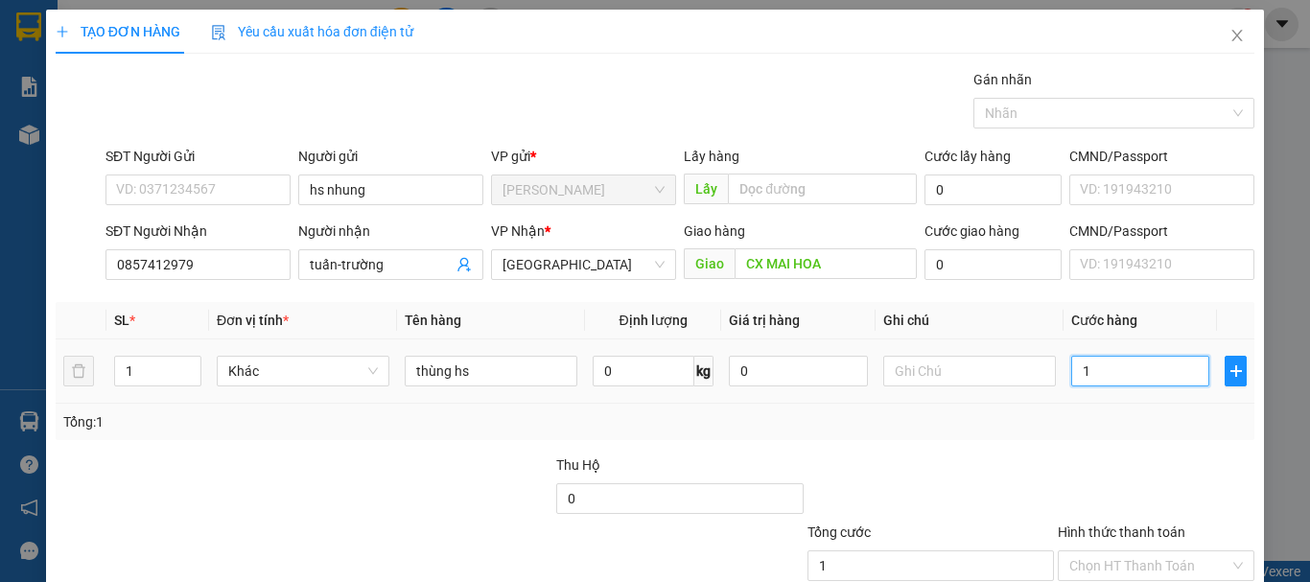
type input "10"
type input "100"
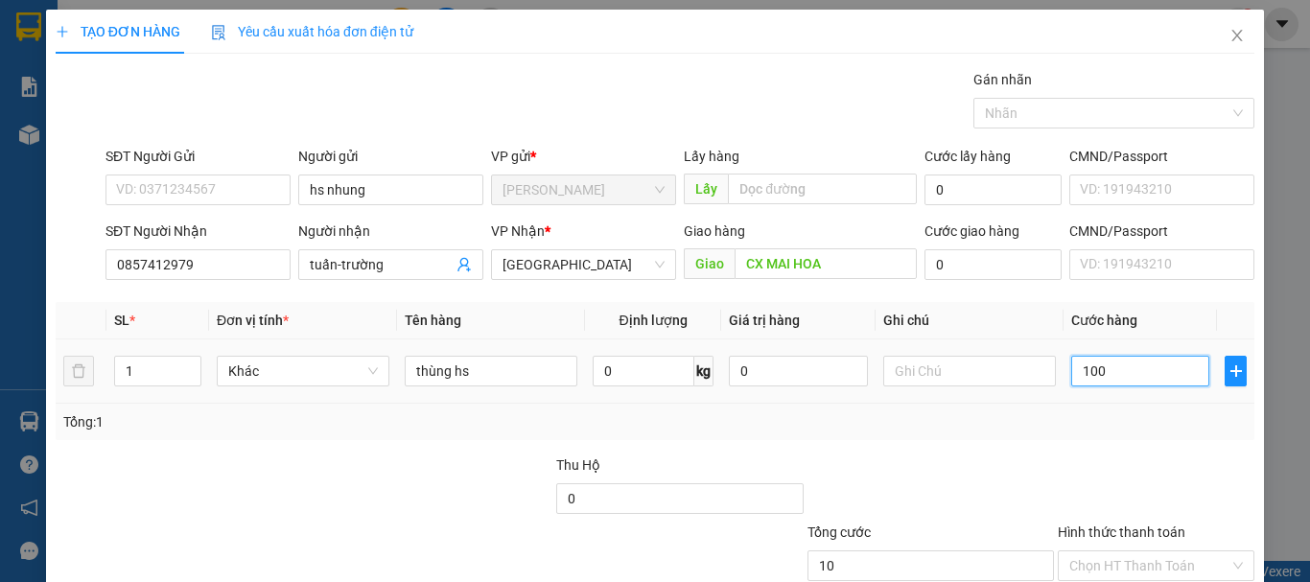
type input "100"
type input "100.000"
click at [1147, 551] on input "Hình thức thanh toán" at bounding box center [1149, 565] width 160 height 29
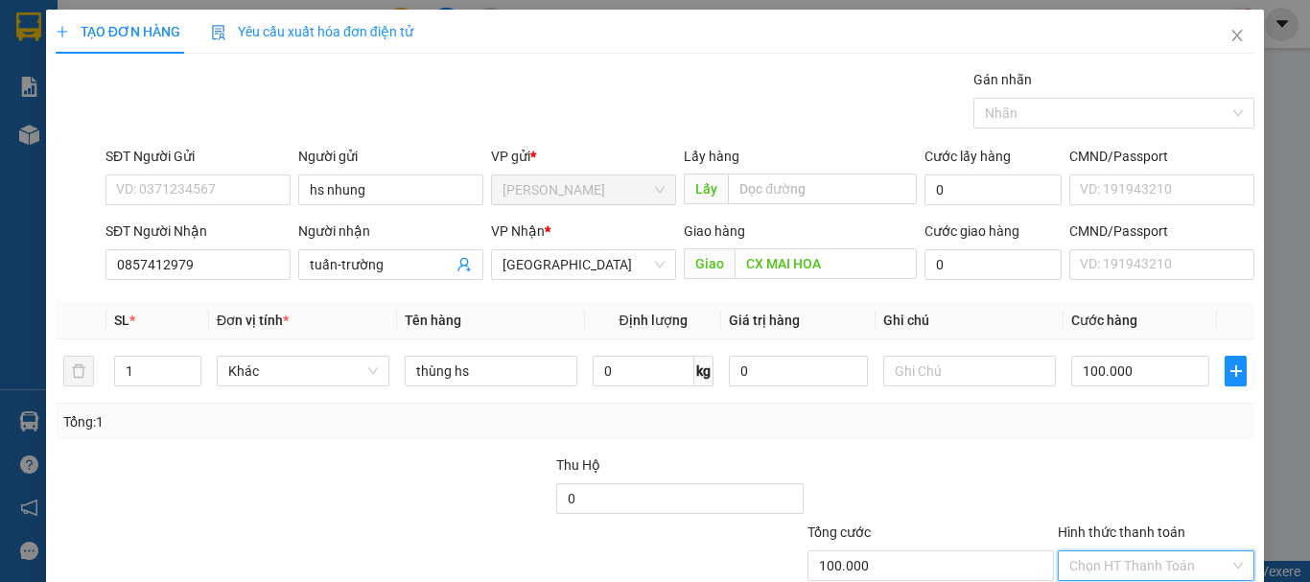
type input "0"
drag, startPoint x: 1222, startPoint y: 556, endPoint x: 1213, endPoint y: 532, distance: 25.5
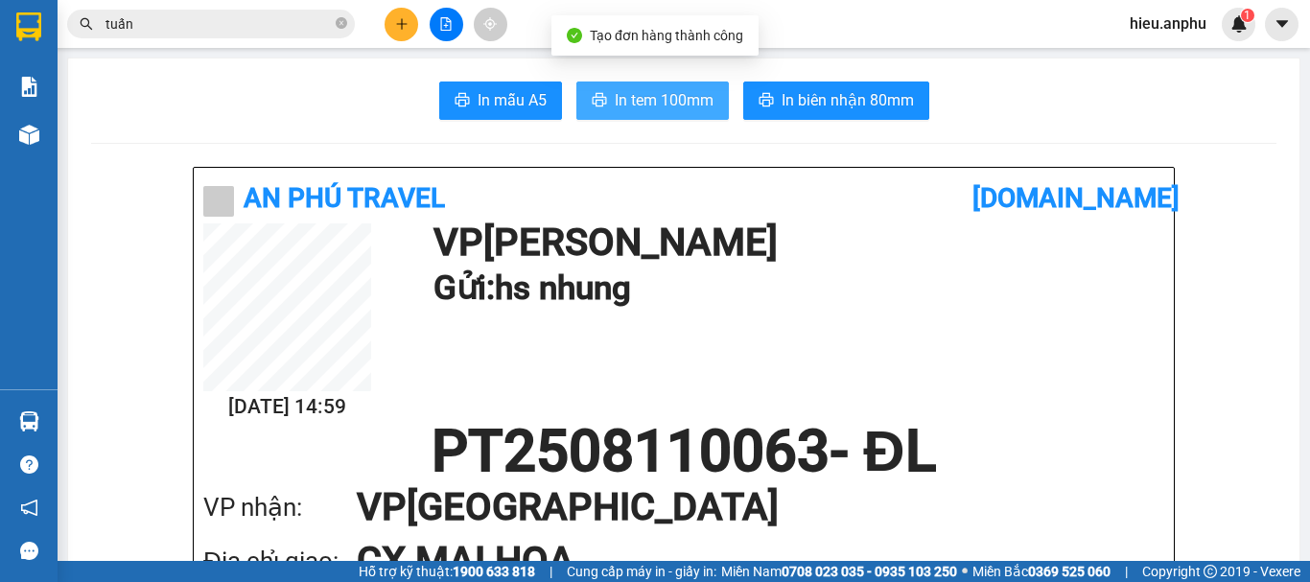
drag, startPoint x: 622, startPoint y: 96, endPoint x: 618, endPoint y: 80, distance: 17.0
click at [619, 93] on span "In tem 100mm" at bounding box center [664, 100] width 99 height 24
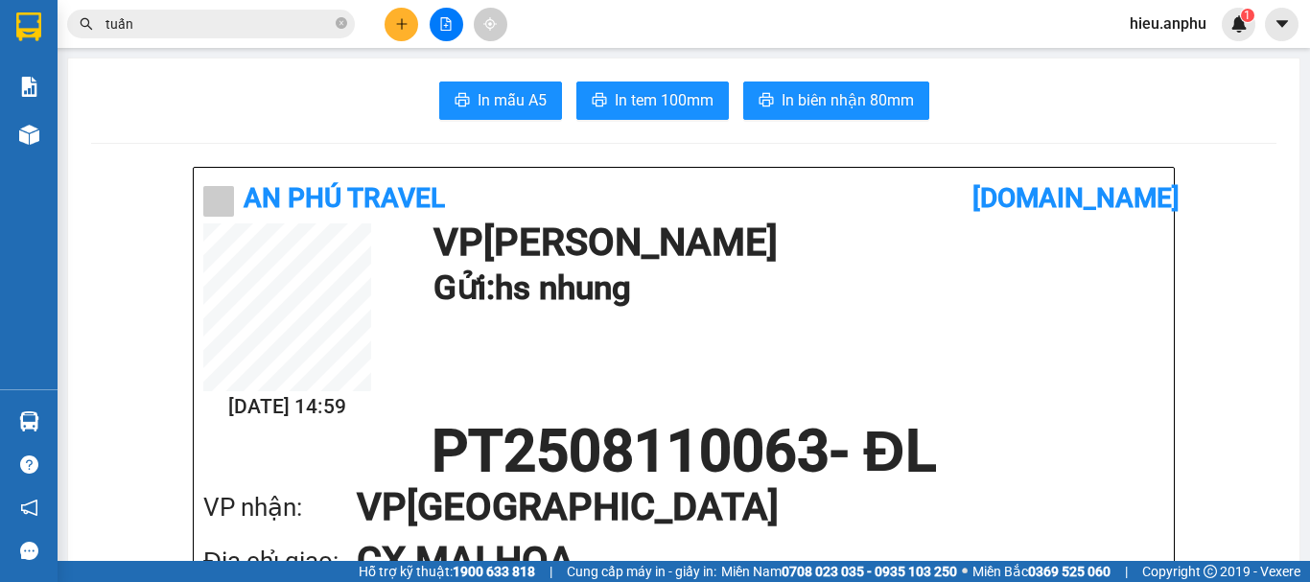
drag, startPoint x: 263, startPoint y: 25, endPoint x: 242, endPoint y: 32, distance: 22.1
click at [262, 25] on input "tuấn" at bounding box center [219, 23] width 226 height 21
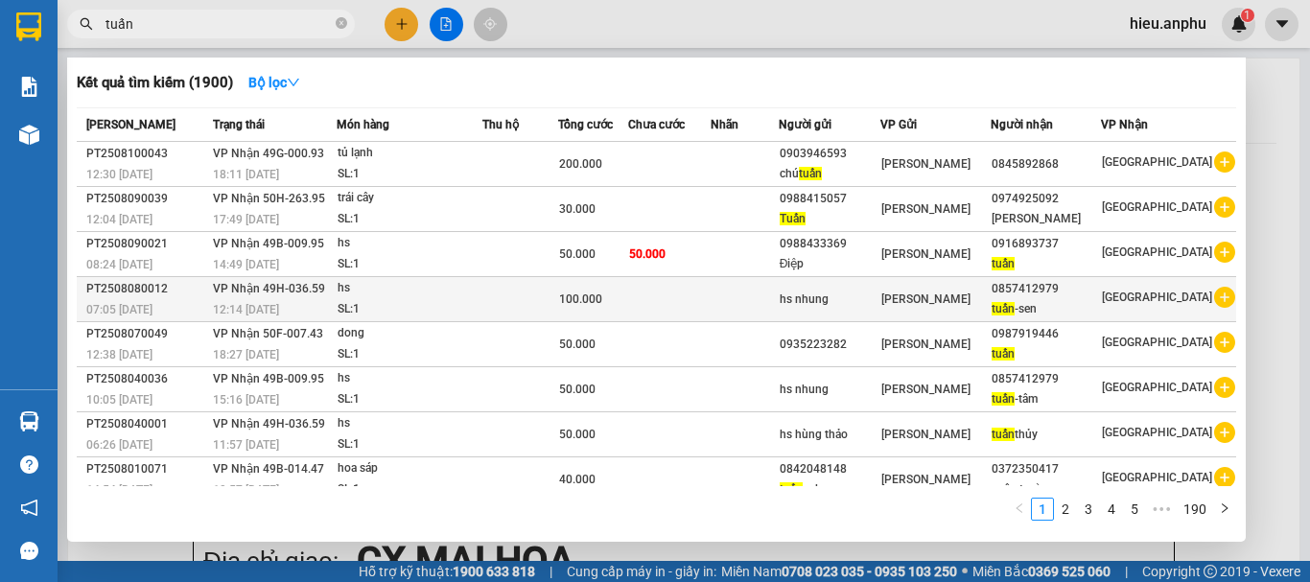
click at [1015, 307] on span "tuấn" at bounding box center [1003, 308] width 23 height 13
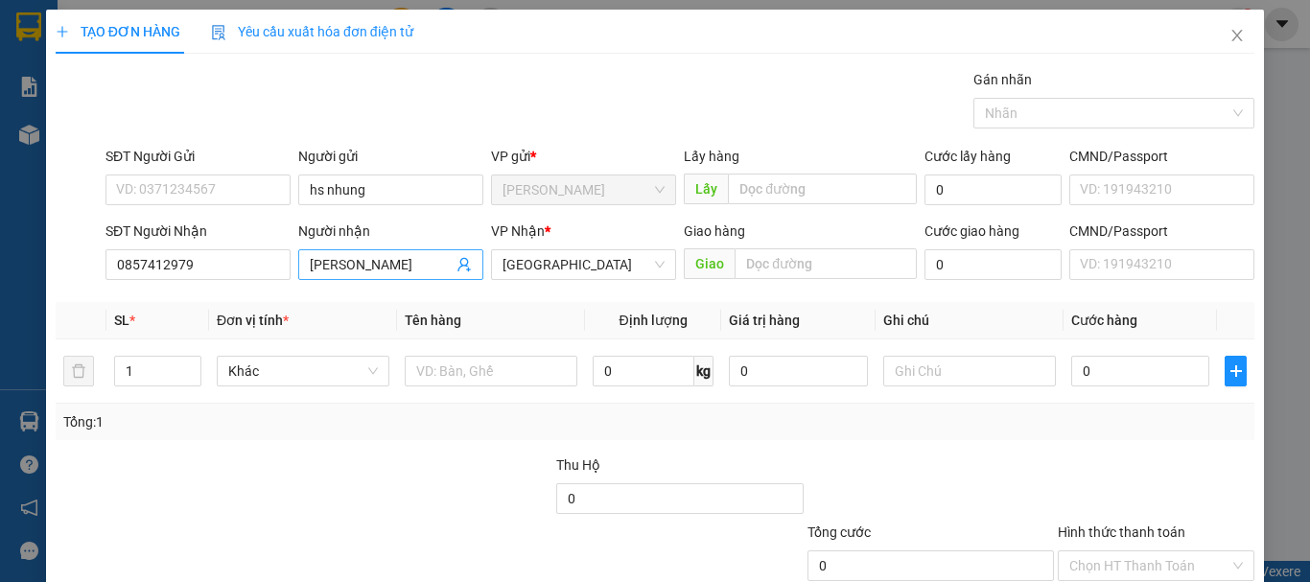
click at [390, 265] on input "[PERSON_NAME]" at bounding box center [381, 264] width 143 height 21
type input "tuấn-hòa"
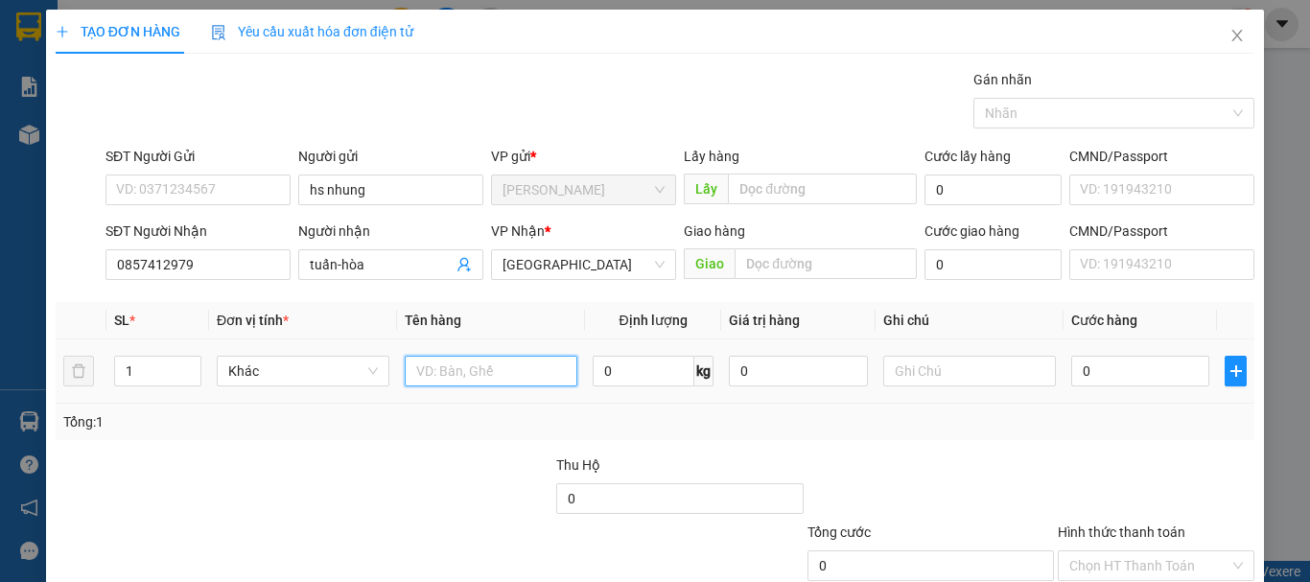
click at [504, 370] on input "text" at bounding box center [491, 371] width 173 height 31
click at [500, 370] on input "text" at bounding box center [491, 371] width 173 height 31
drag, startPoint x: 164, startPoint y: 367, endPoint x: 35, endPoint y: 381, distance: 130.2
click at [41, 377] on div "TẠO ĐƠN HÀNG Yêu cầu xuất hóa đơn điện tử Transit Pickup Surcharge Ids Transit …" at bounding box center [655, 291] width 1310 height 582
click at [453, 381] on input "text" at bounding box center [491, 371] width 173 height 31
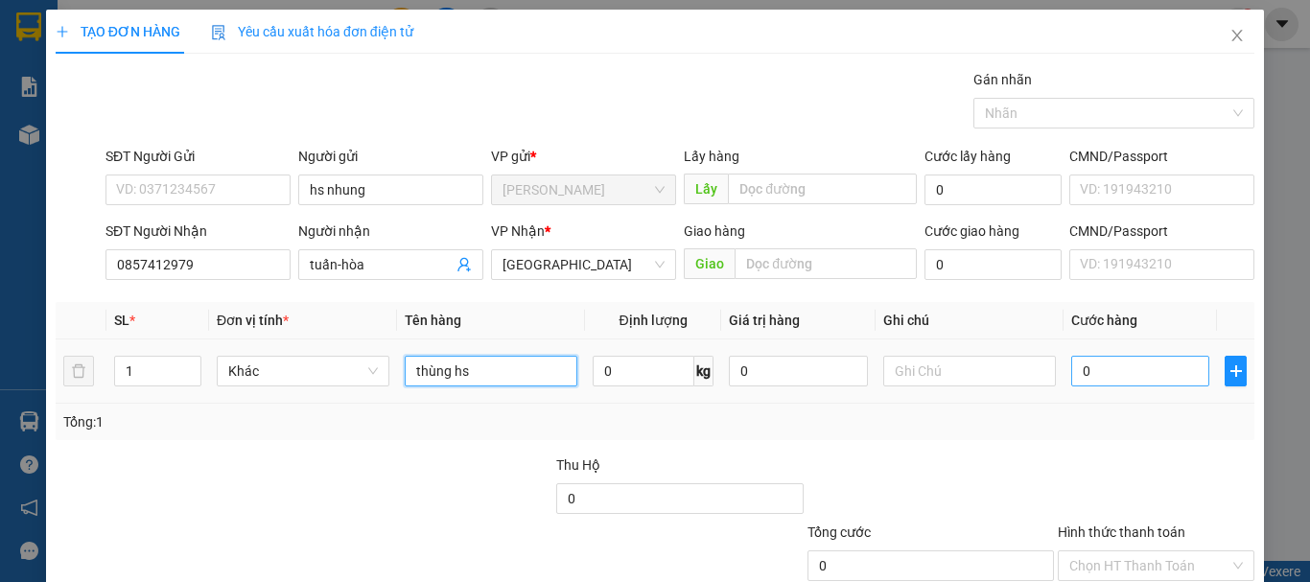
type input "thùng hs"
type input "6"
type input "60"
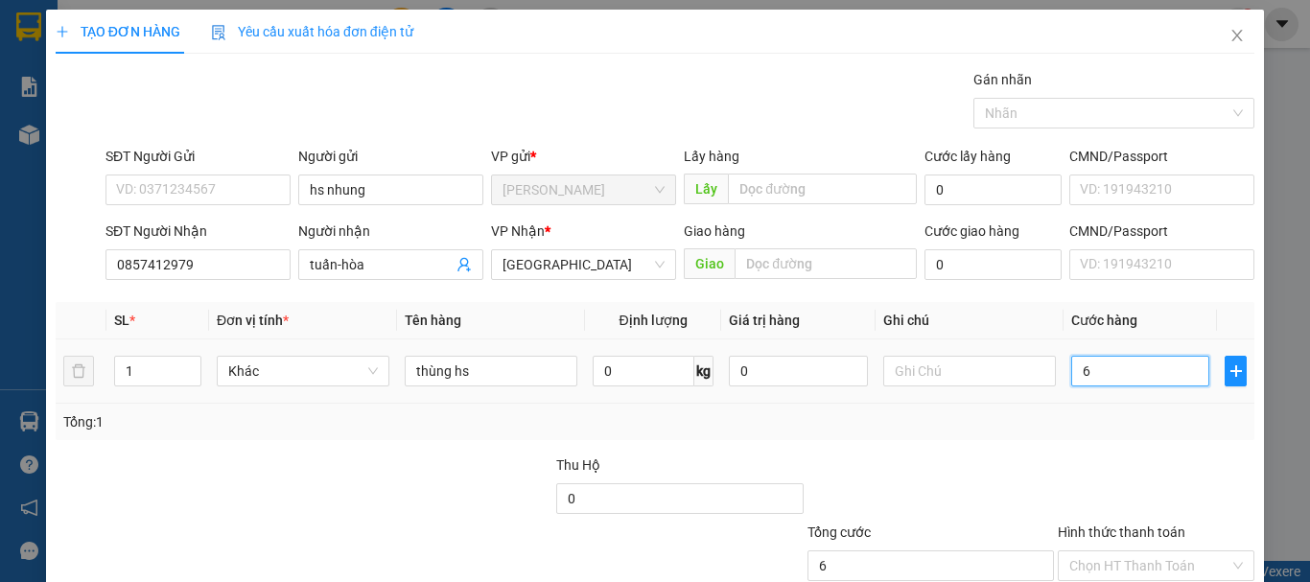
type input "60"
type input "60.000"
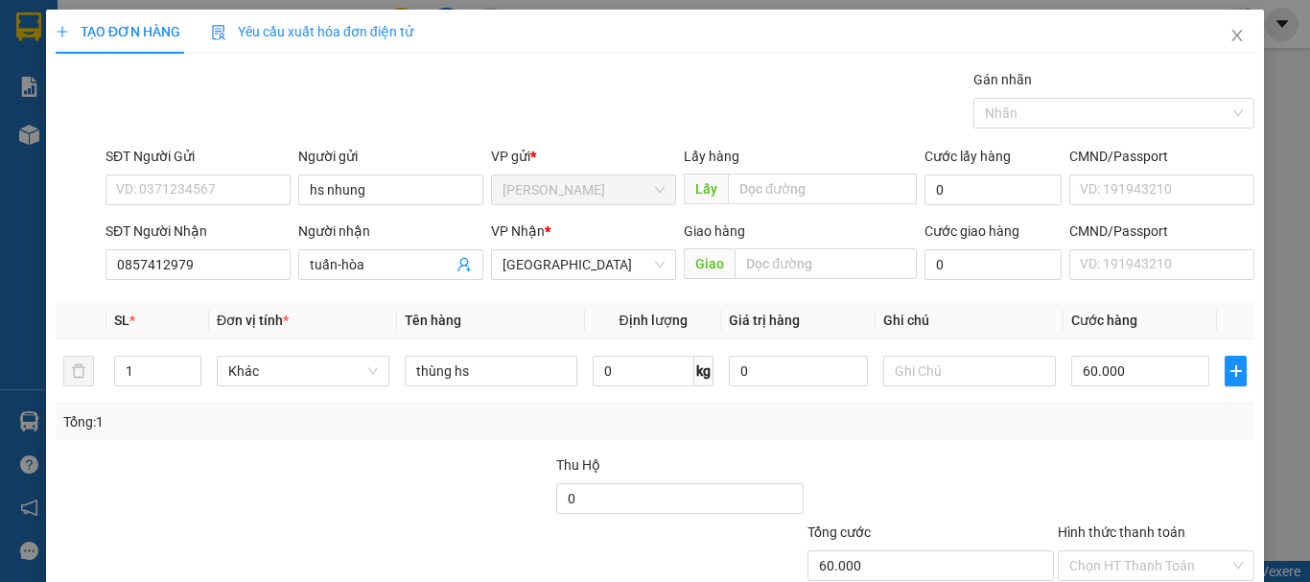
click at [1066, 415] on div "Tổng: 1" at bounding box center [655, 421] width 1184 height 21
click at [807, 269] on input "text" at bounding box center [826, 263] width 182 height 31
type input "CX MAI HOA"
drag, startPoint x: 1161, startPoint y: 516, endPoint x: 1116, endPoint y: 460, distance: 71.6
click at [1155, 510] on div at bounding box center [1156, 488] width 200 height 67
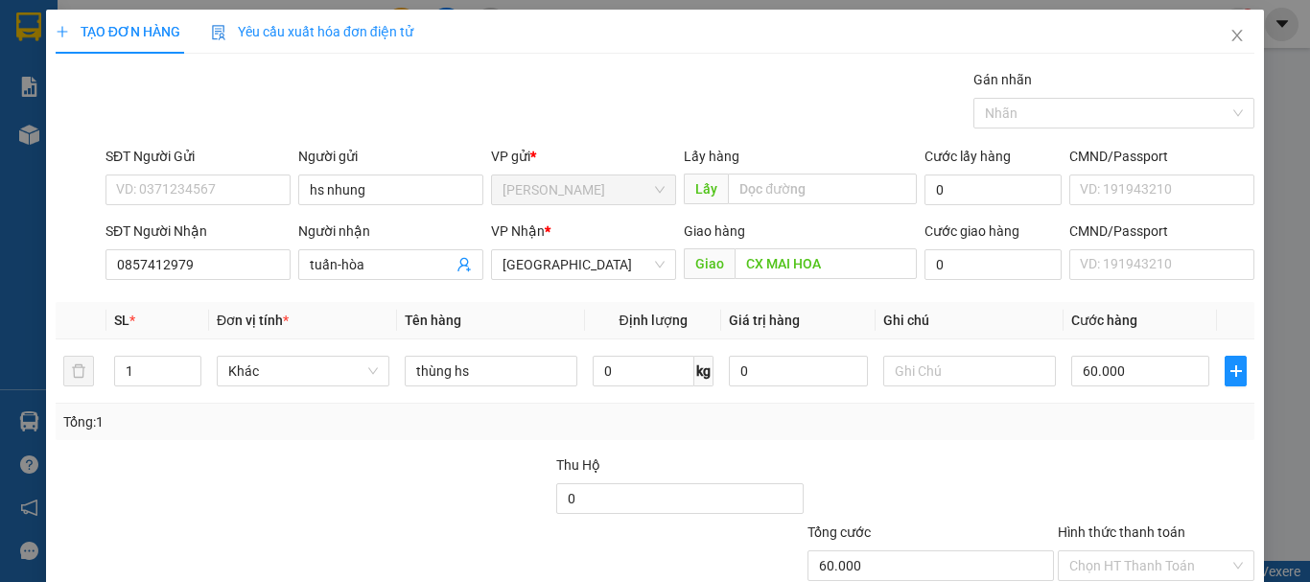
drag, startPoint x: 1119, startPoint y: 439, endPoint x: 1055, endPoint y: 387, distance: 82.5
click at [1114, 436] on div "Tổng: 1" at bounding box center [655, 422] width 1199 height 36
click at [1082, 551] on input "Hình thức thanh toán" at bounding box center [1149, 565] width 160 height 29
type input "0"
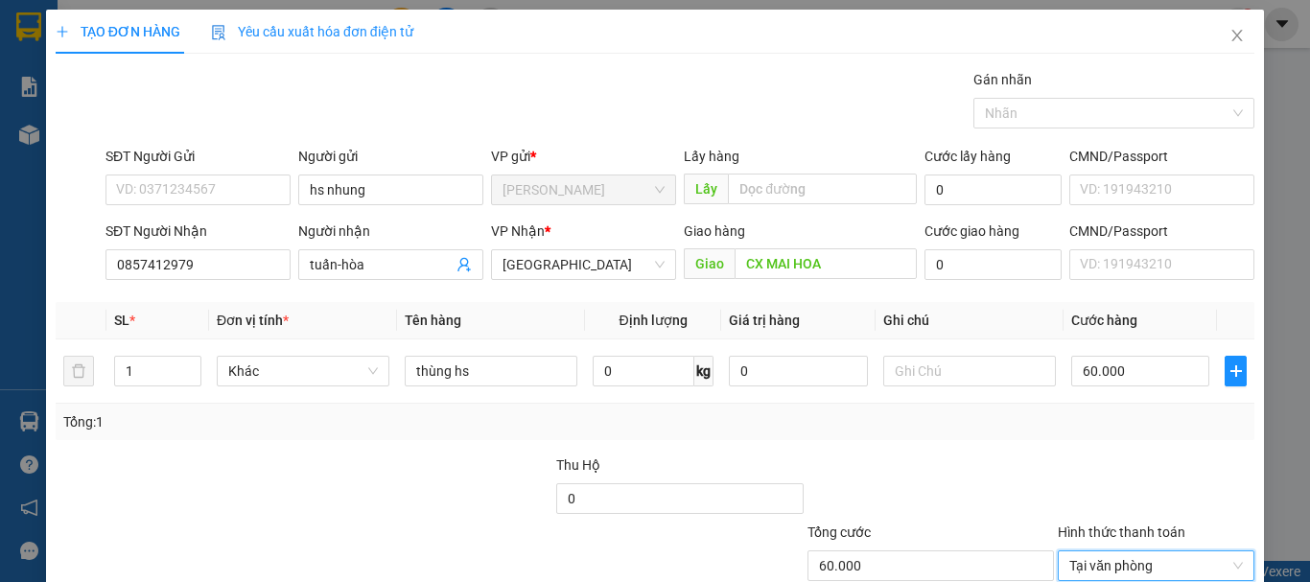
drag, startPoint x: 1213, startPoint y: 530, endPoint x: 1195, endPoint y: 522, distance: 20.2
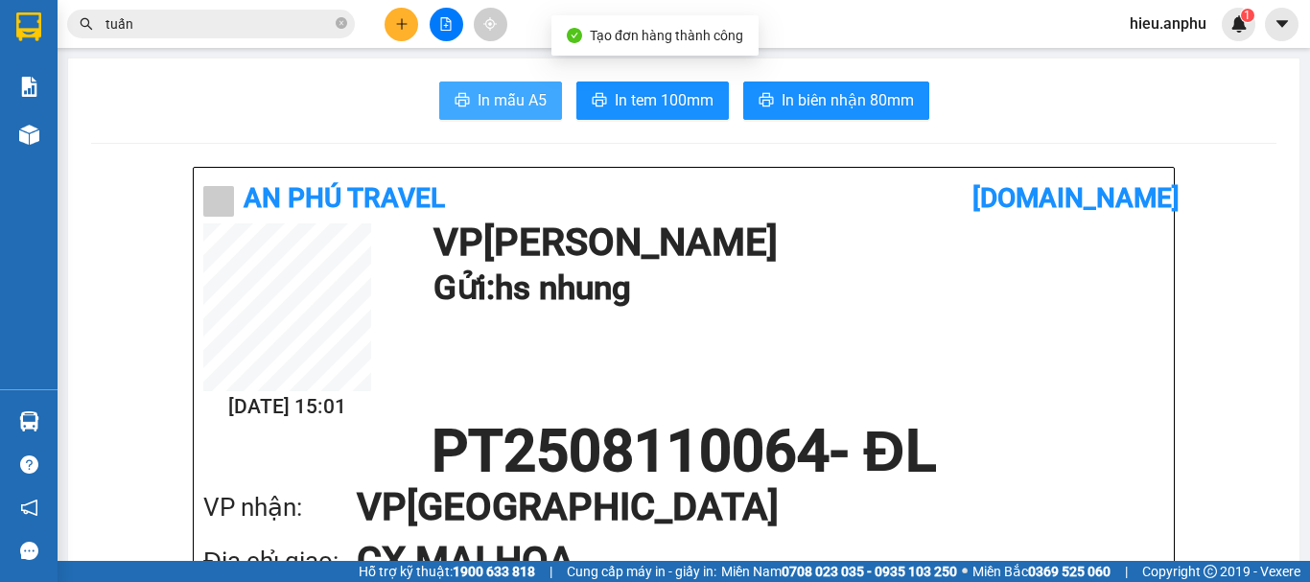
click at [535, 88] on span "In mẫu A5" at bounding box center [512, 100] width 69 height 24
click at [514, 101] on span "In mẫu A5" at bounding box center [512, 100] width 69 height 24
click at [236, 12] on span "tuấn" at bounding box center [211, 24] width 288 height 29
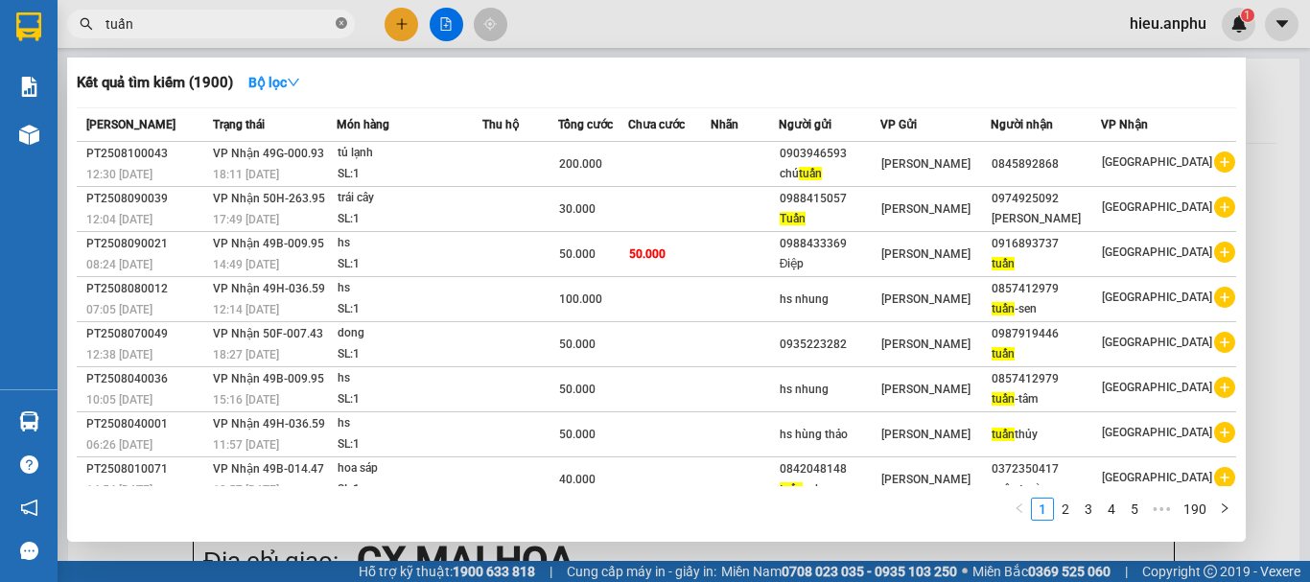
click at [346, 28] on span "tuấn" at bounding box center [211, 24] width 288 height 29
drag, startPoint x: 343, startPoint y: 26, endPoint x: 324, endPoint y: 20, distance: 20.0
click at [331, 22] on span "tuấn" at bounding box center [211, 24] width 288 height 29
click at [212, 14] on input "tuấn" at bounding box center [219, 23] width 226 height 21
click at [340, 24] on icon "close-circle" at bounding box center [342, 23] width 12 height 12
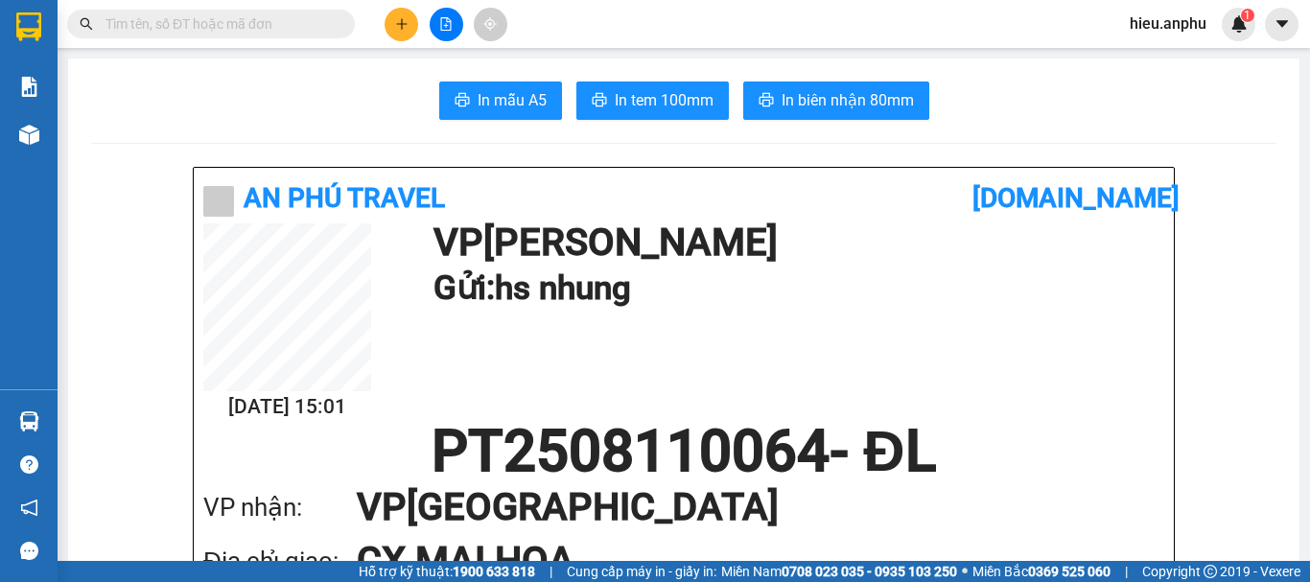
click at [277, 24] on input "text" at bounding box center [219, 23] width 226 height 21
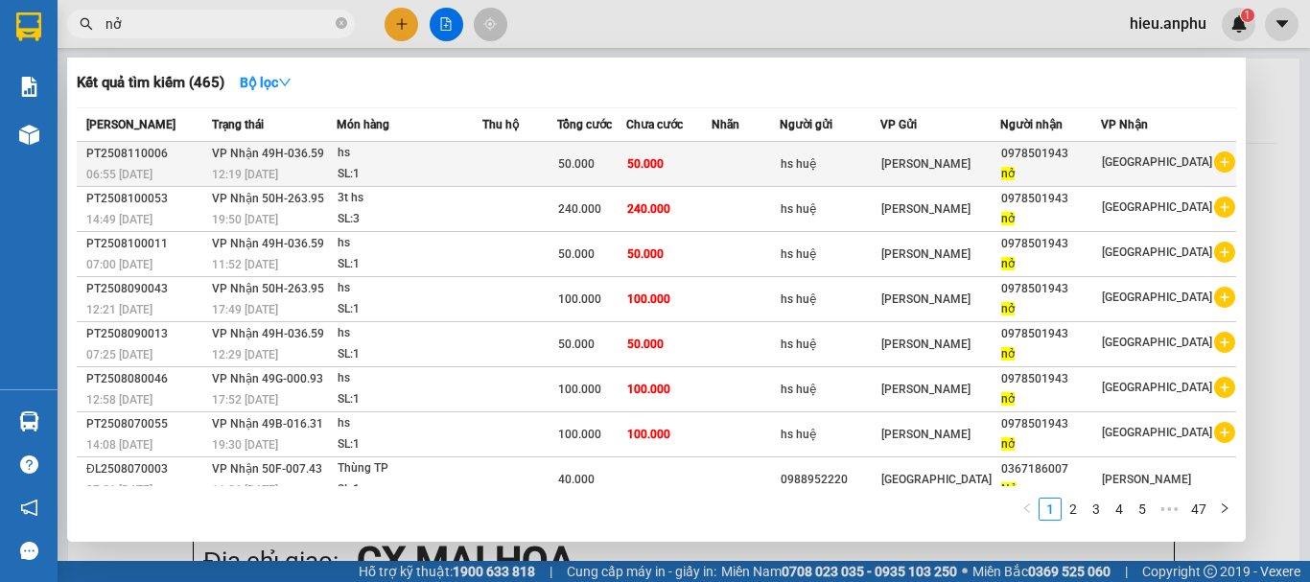
type input "nở"
click at [880, 158] on div "hs huệ" at bounding box center [831, 164] width 100 height 20
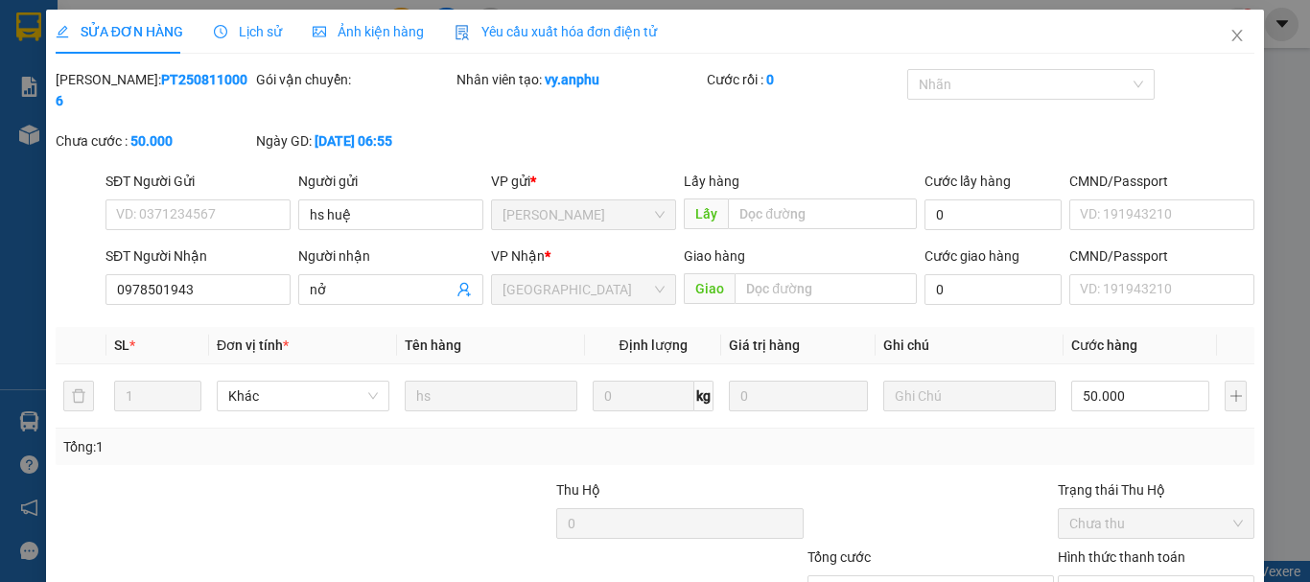
type input "hs huệ"
type input "0978501943"
type input "nở"
type input "50.000"
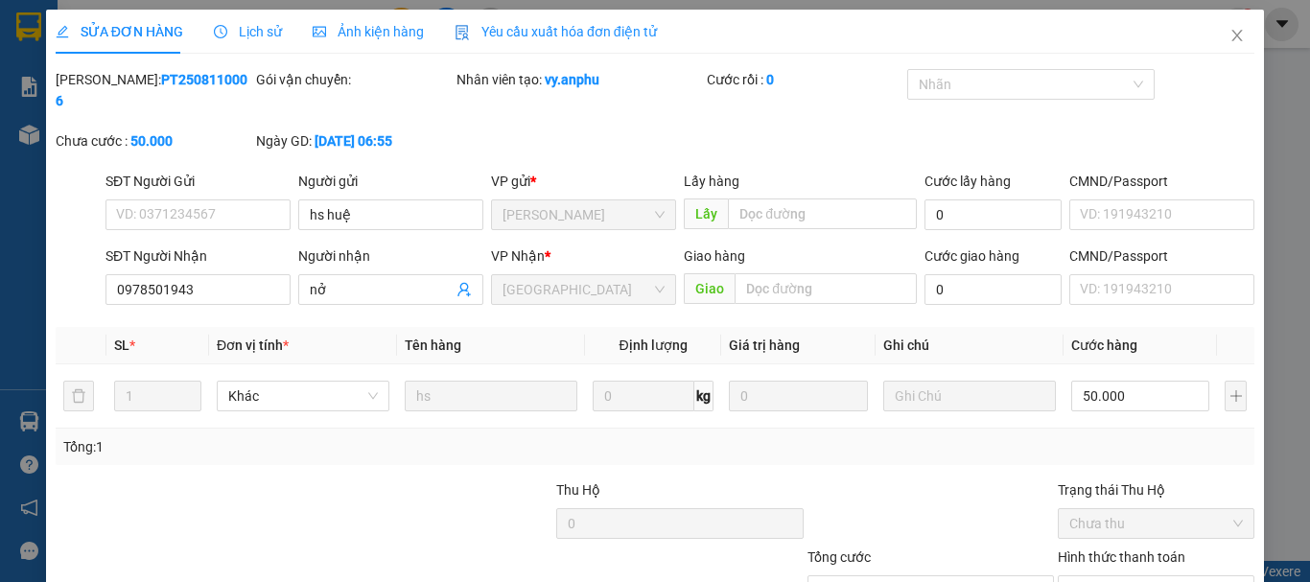
drag, startPoint x: 975, startPoint y: 531, endPoint x: 863, endPoint y: 526, distance: 112.4
click at [883, 511] on div "Total Paid Fee 0 Total UnPaid Fee 50.000 Cash Collection Total Fee Mã ĐH: PT250…" at bounding box center [655, 383] width 1199 height 628
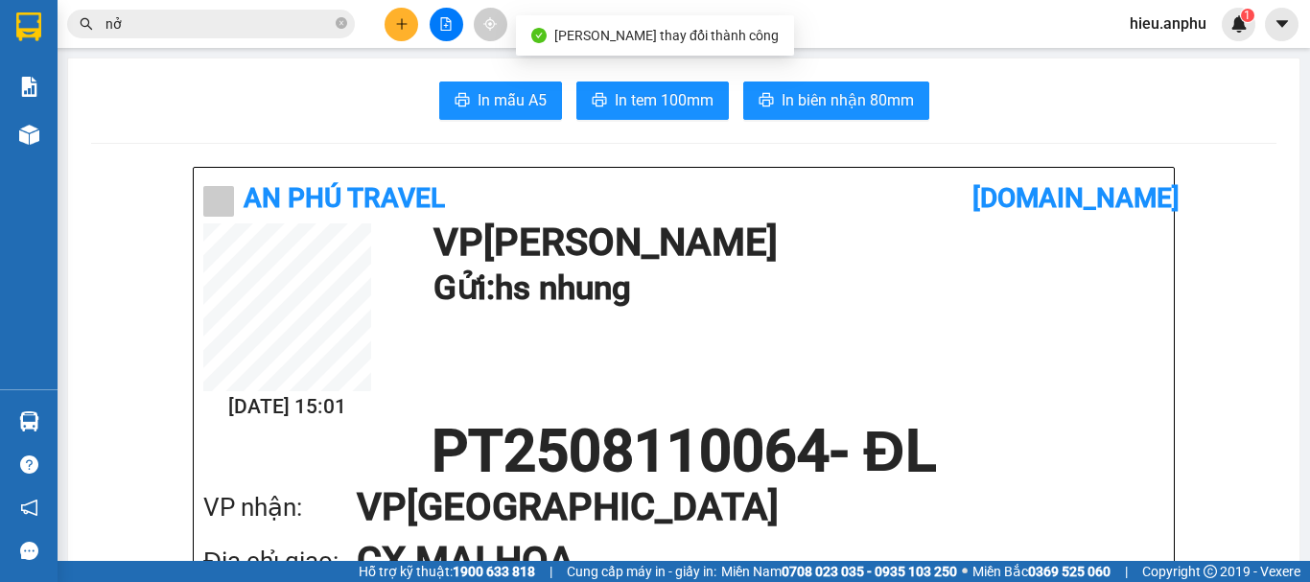
click at [165, 35] on span "nở" at bounding box center [211, 24] width 288 height 29
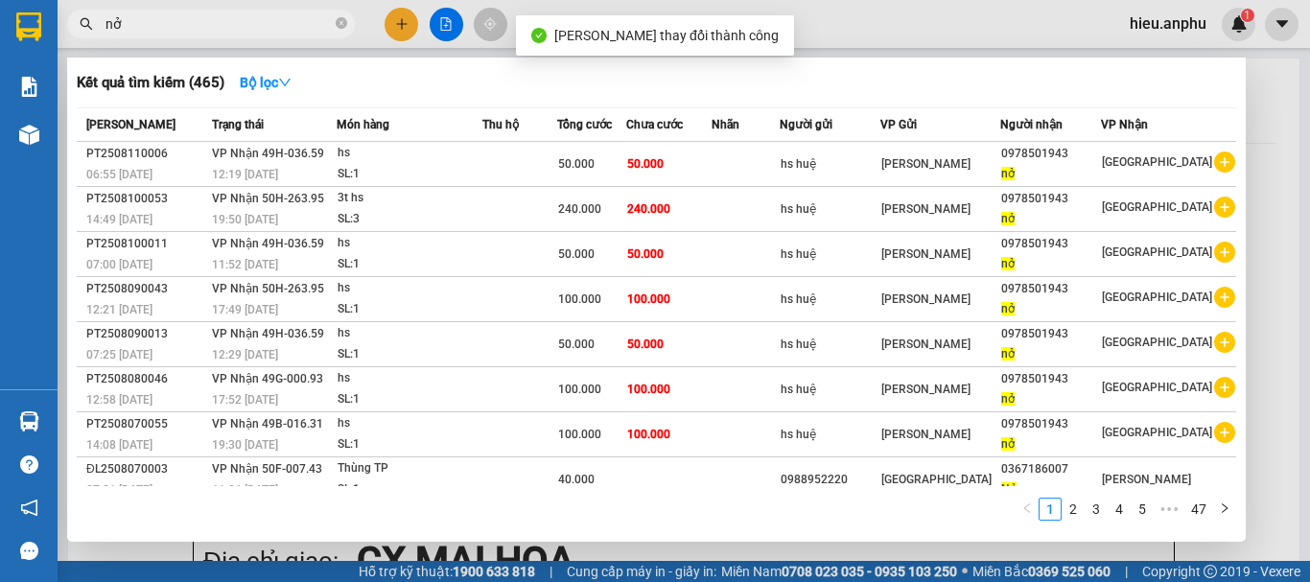
click at [166, 9] on div at bounding box center [655, 291] width 1310 height 582
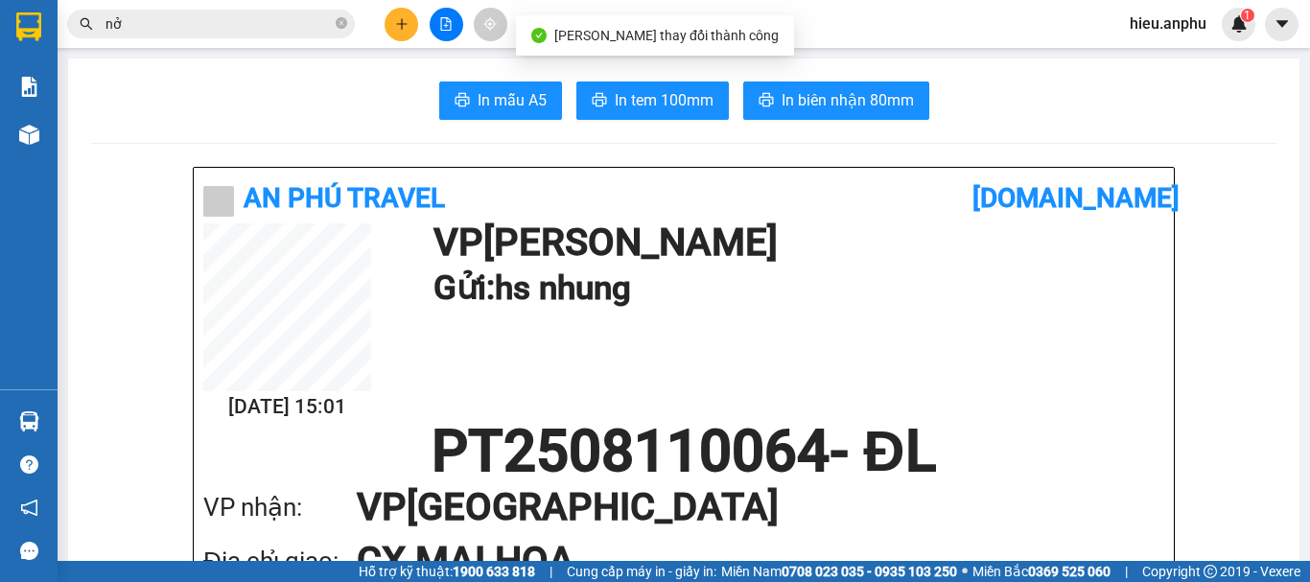
click at [166, 17] on input "nở" at bounding box center [219, 23] width 226 height 21
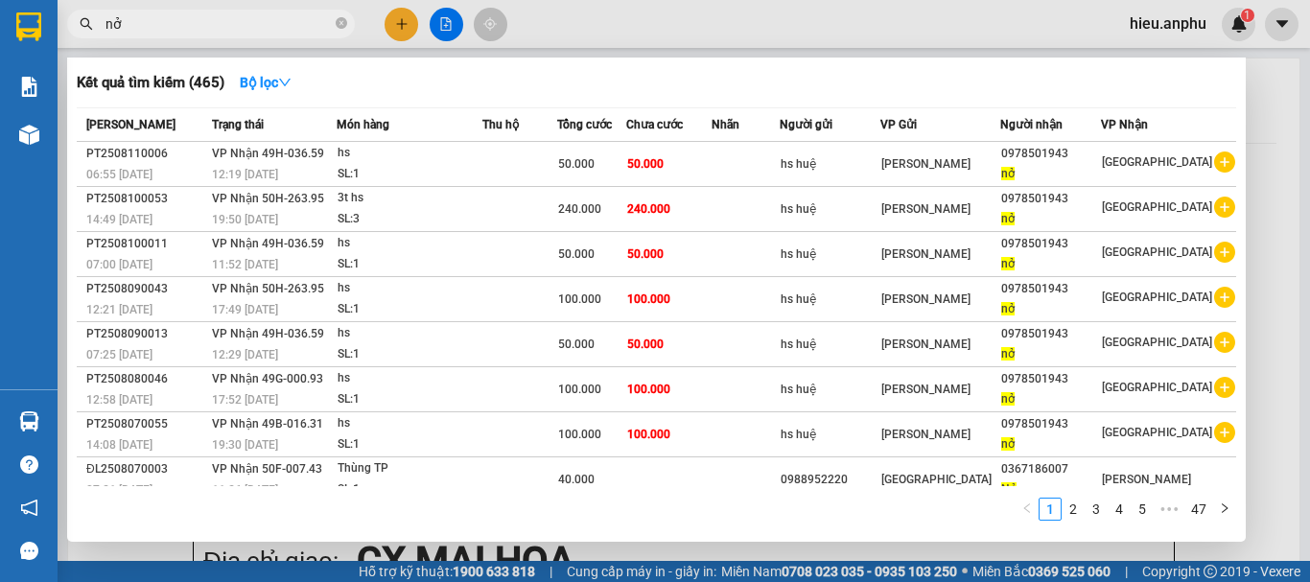
click at [999, 169] on div "[PERSON_NAME]" at bounding box center [940, 163] width 118 height 21
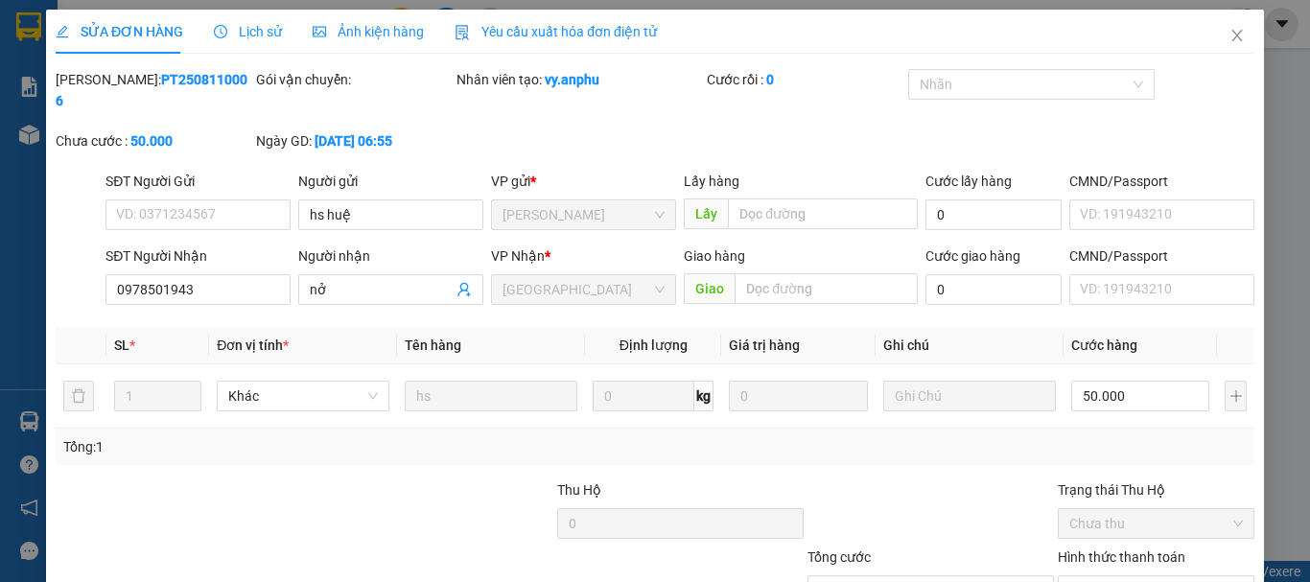
type input "hs huệ"
type input "0978501943"
type input "nở"
type input "50.000"
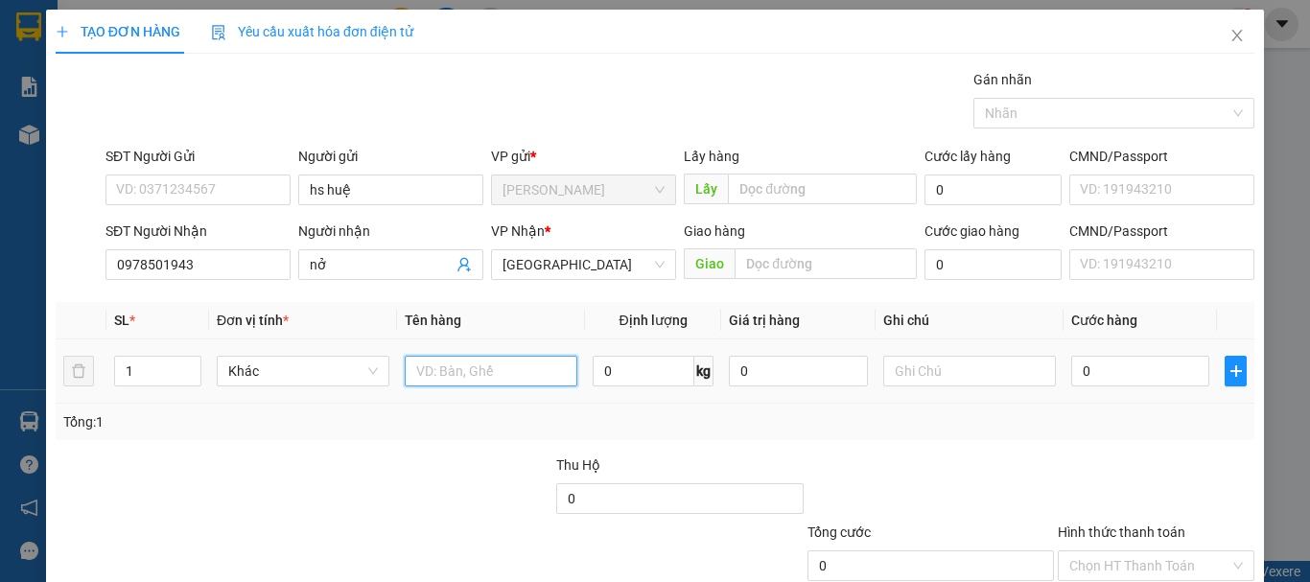
click at [505, 375] on input "text" at bounding box center [491, 371] width 173 height 31
type input "thung hs"
type input "5"
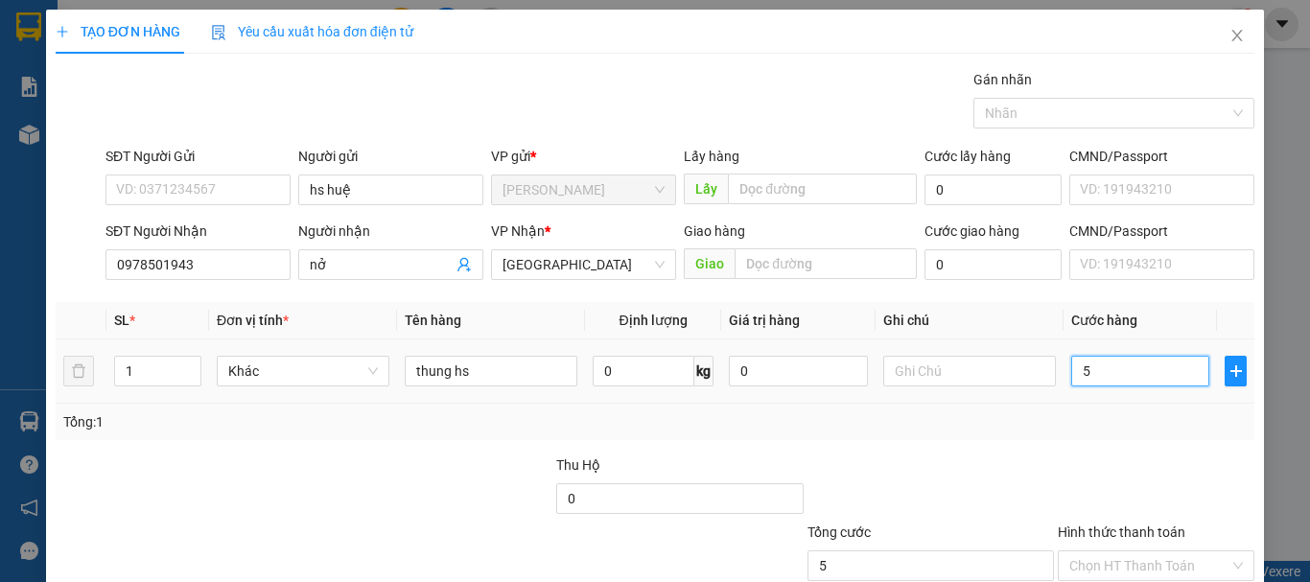
type input "50"
click at [1135, 444] on div "Transit Pickup Surcharge Ids Transit Deliver Surcharge Ids Transit Deliver Surc…" at bounding box center [655, 370] width 1199 height 603
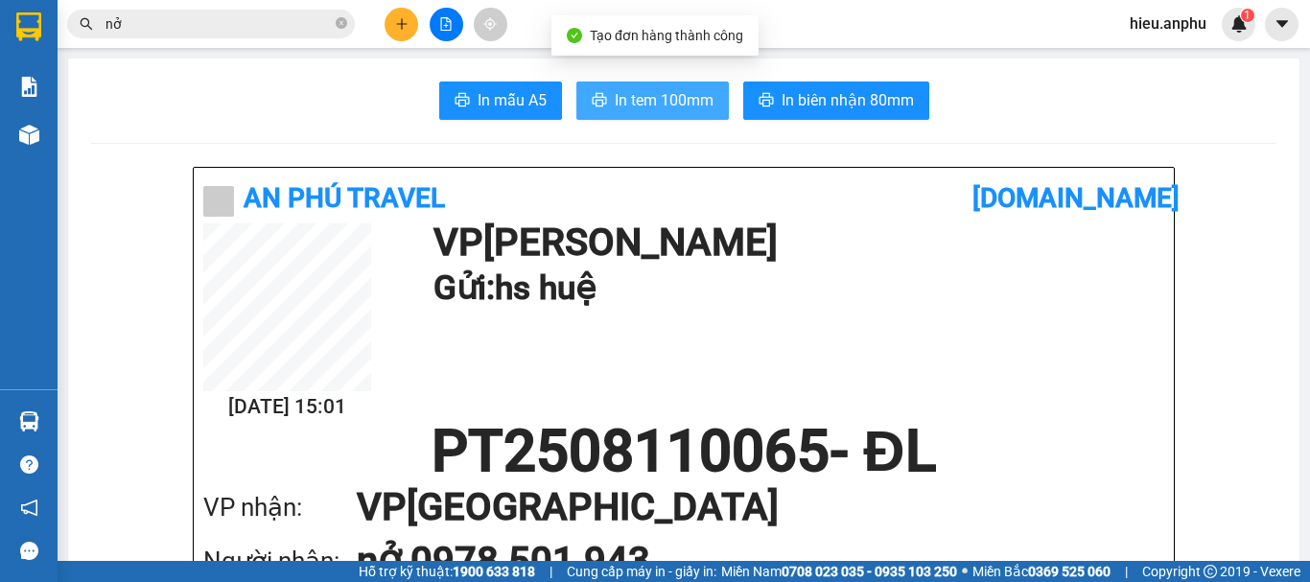
drag, startPoint x: 620, startPoint y: 92, endPoint x: 624, endPoint y: 120, distance: 28.2
click at [619, 92] on span "In tem 100mm" at bounding box center [664, 100] width 99 height 24
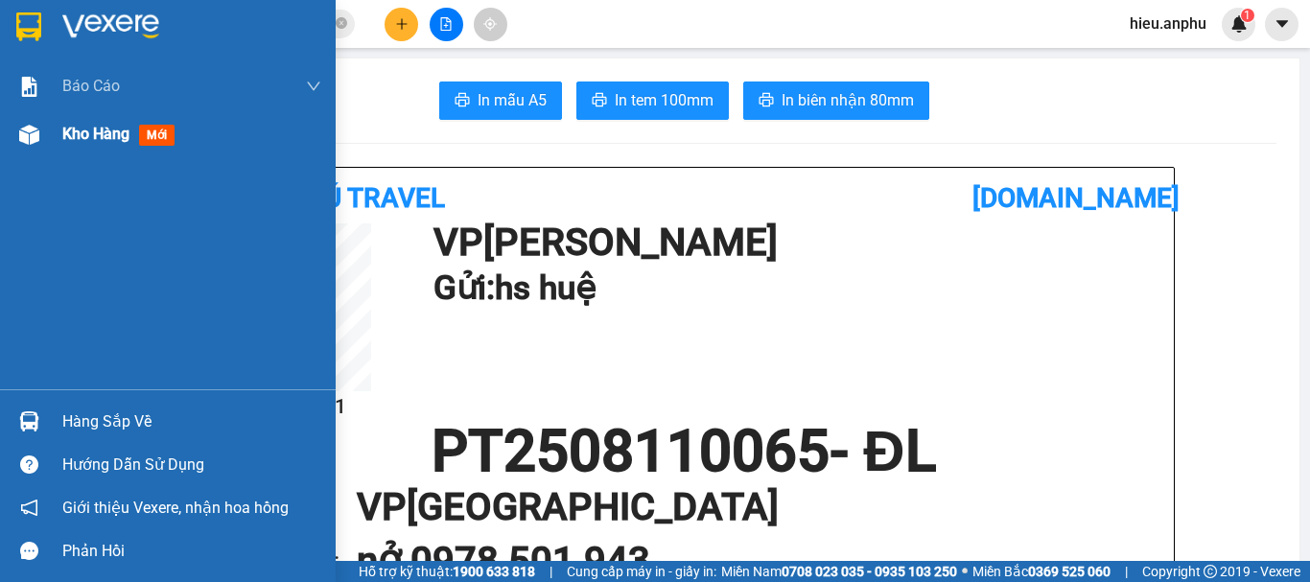
drag, startPoint x: 22, startPoint y: 131, endPoint x: 29, endPoint y: 114, distance: 18.5
click at [23, 131] on img at bounding box center [29, 135] width 20 height 20
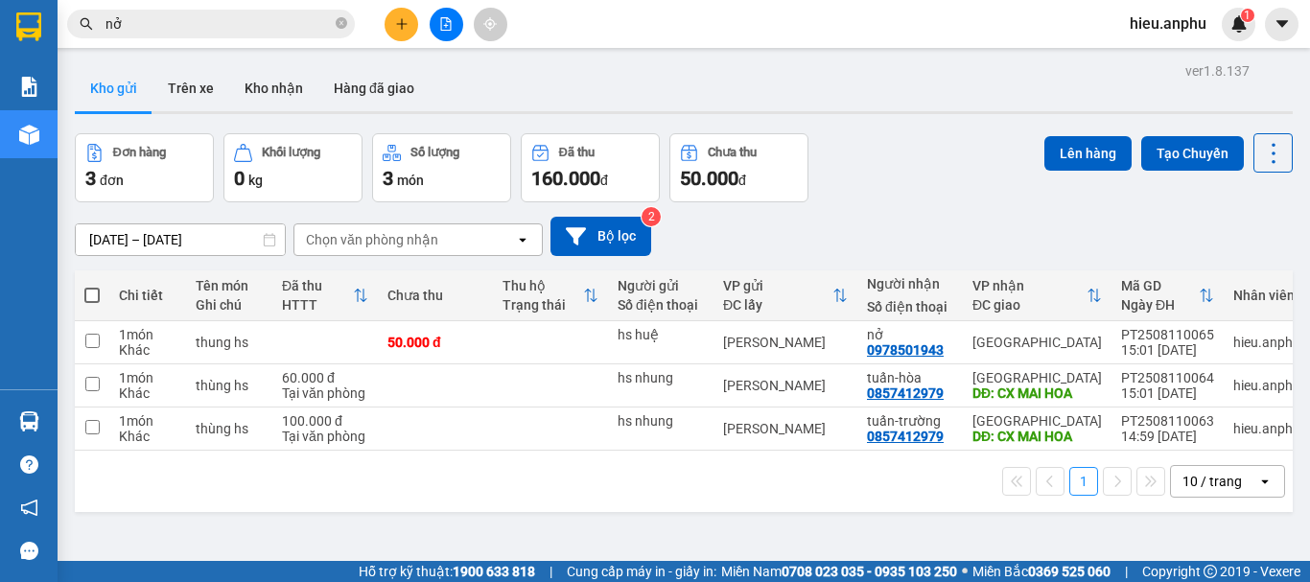
drag, startPoint x: 86, startPoint y: 294, endPoint x: 991, endPoint y: 142, distance: 917.2
click at [93, 293] on span at bounding box center [91, 295] width 15 height 15
click at [92, 286] on input "checkbox" at bounding box center [92, 286] width 0 height 0
checkbox input "true"
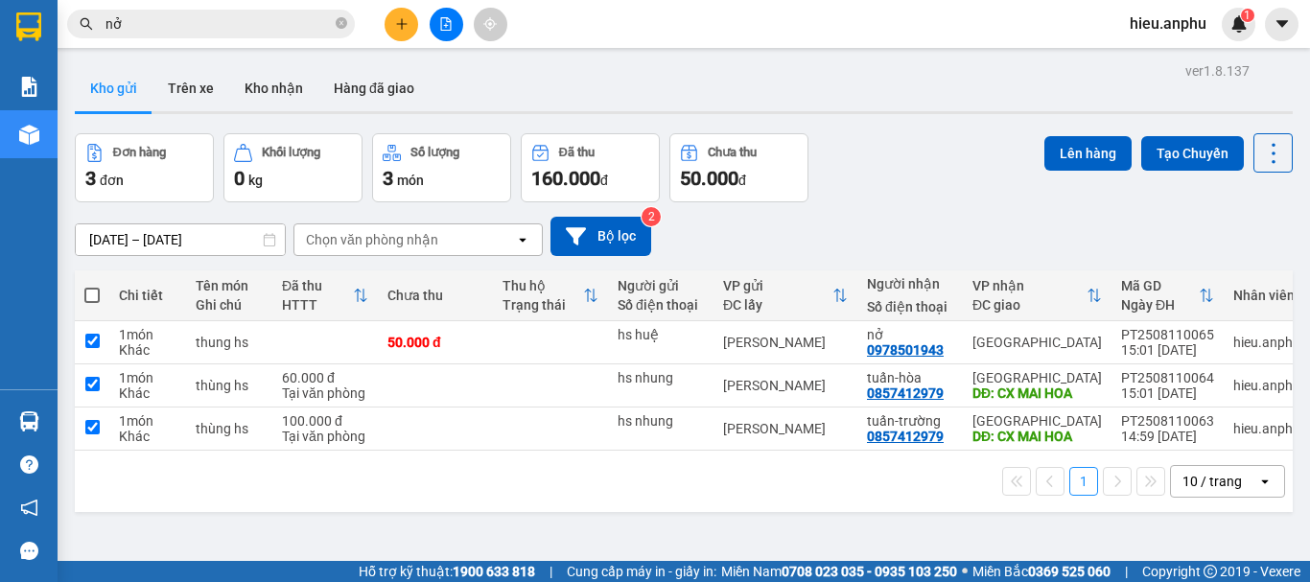
checkbox input "true"
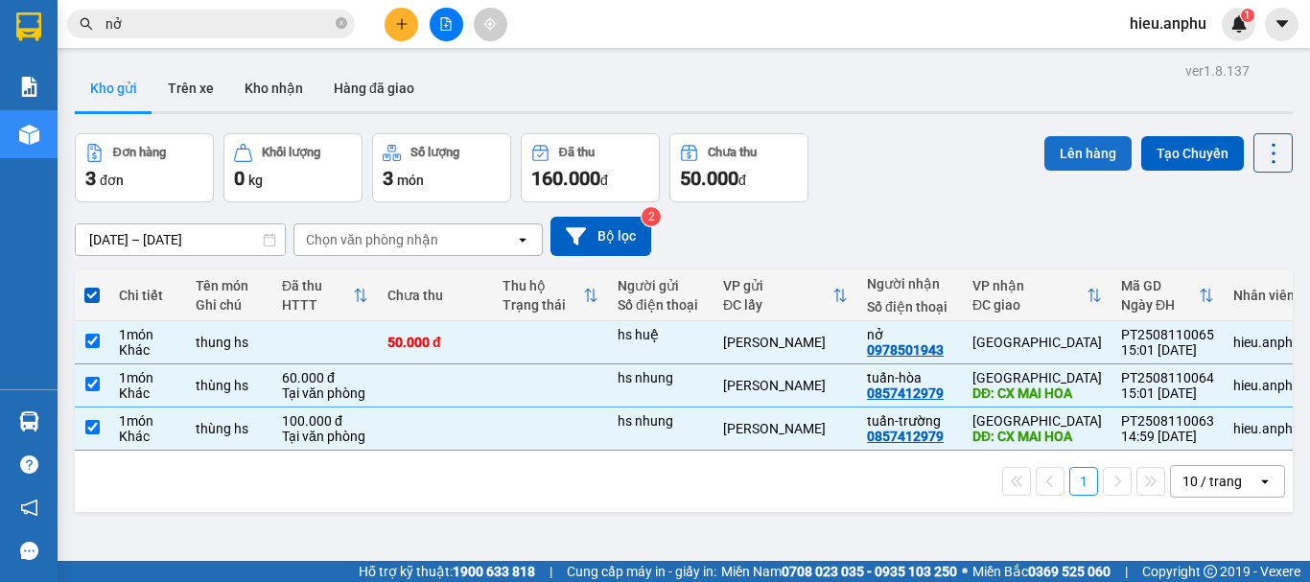
drag, startPoint x: 1093, startPoint y: 163, endPoint x: 1081, endPoint y: 162, distance: 12.5
click at [1089, 162] on button "Lên hàng" at bounding box center [1087, 153] width 87 height 35
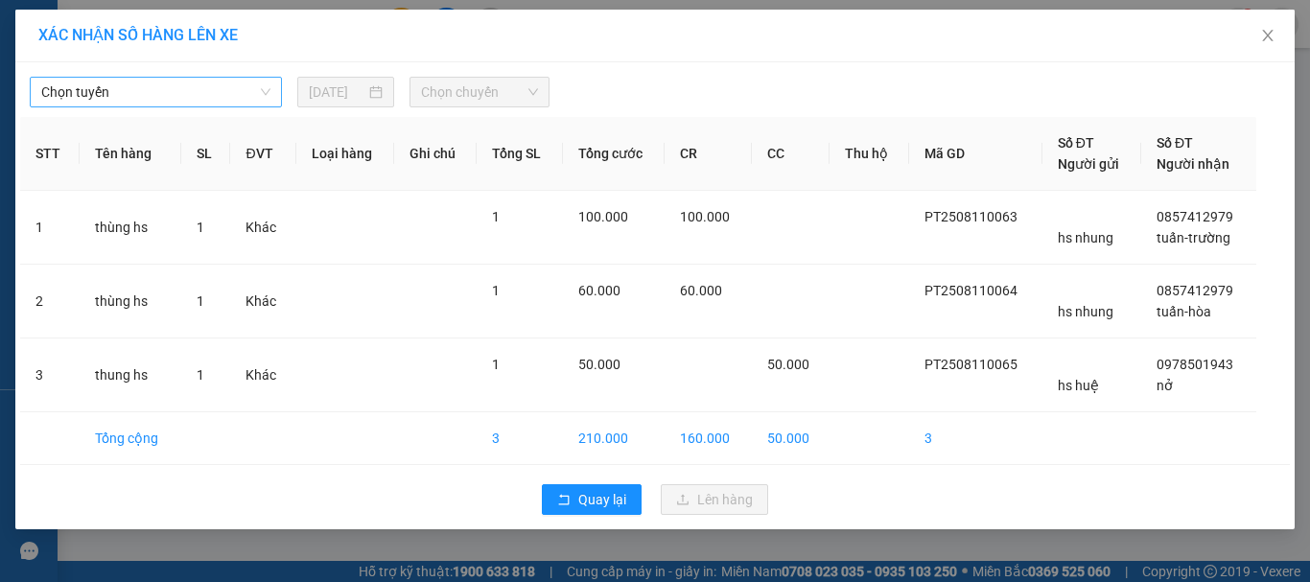
click at [124, 88] on span "Chọn tuyến" at bounding box center [155, 92] width 229 height 29
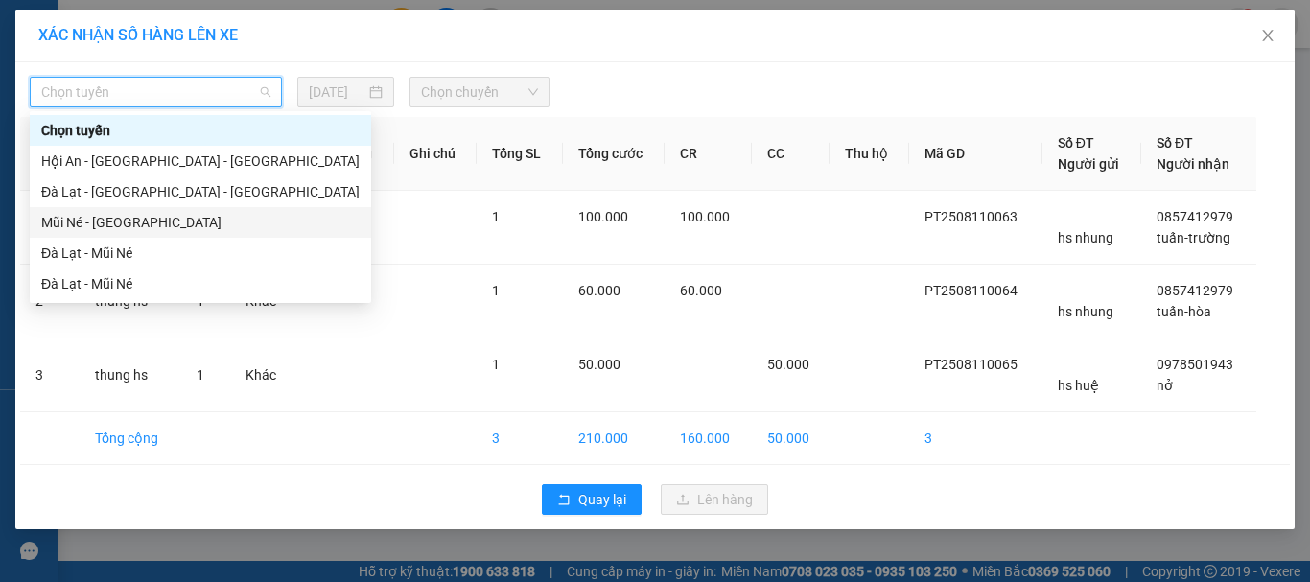
click at [94, 218] on div "Mũi Né - [GEOGRAPHIC_DATA]" at bounding box center [200, 222] width 318 height 21
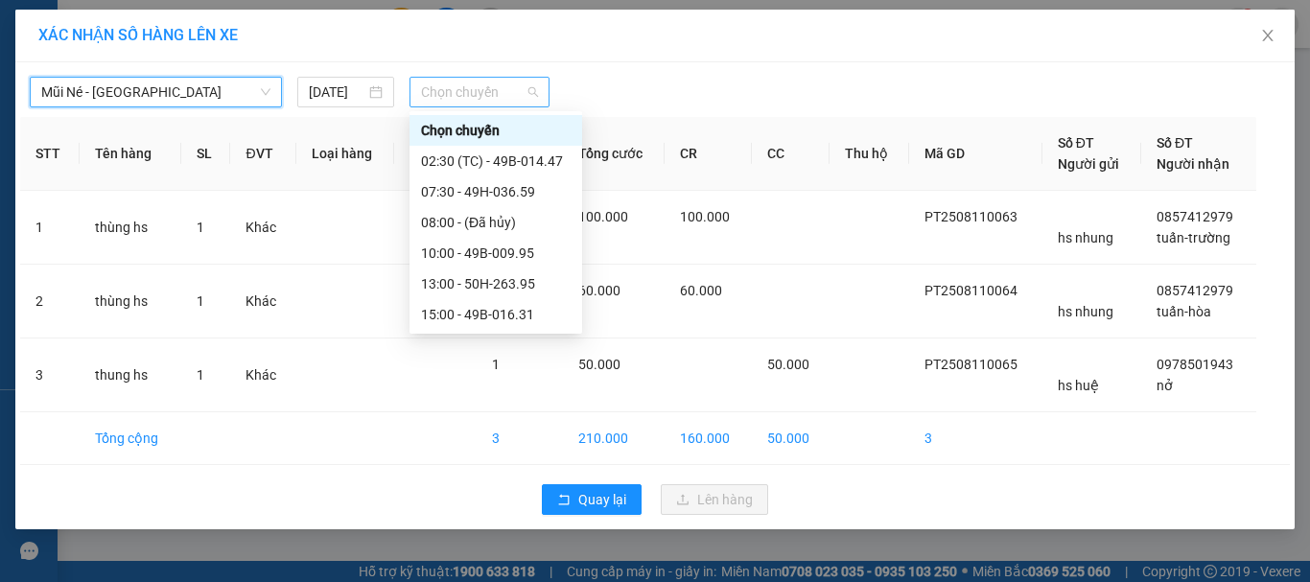
click at [456, 84] on span "Chọn chuyến" at bounding box center [480, 92] width 118 height 29
click at [443, 316] on div "15:00 - 49B-016.31" at bounding box center [496, 314] width 150 height 21
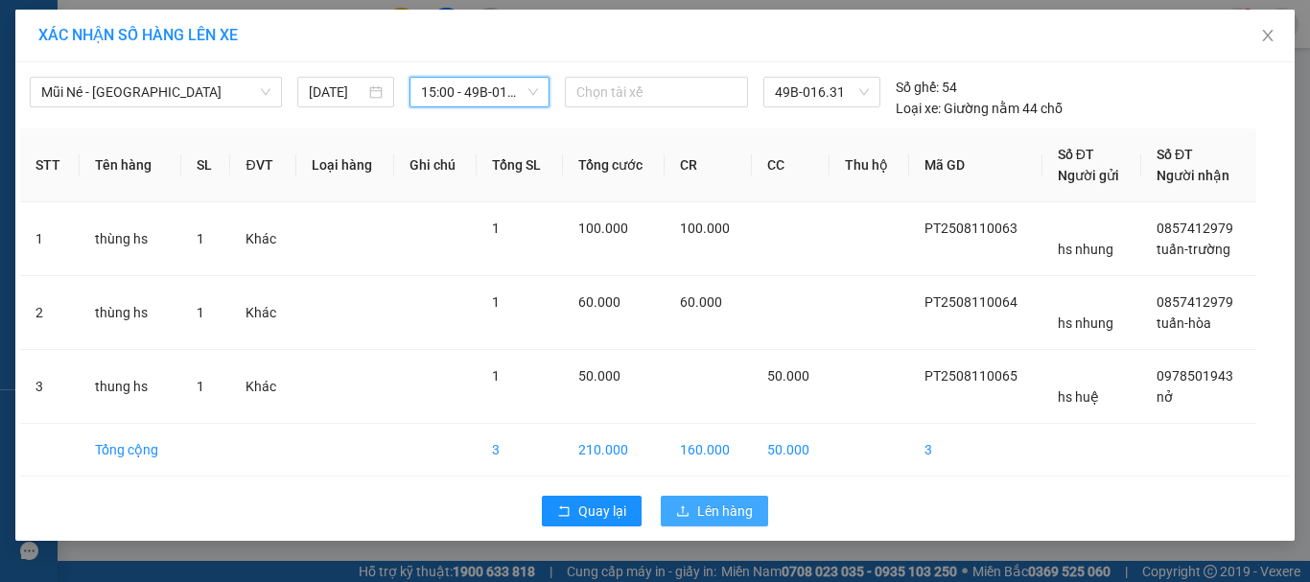
click at [737, 508] on span "Lên hàng" at bounding box center [725, 511] width 56 height 21
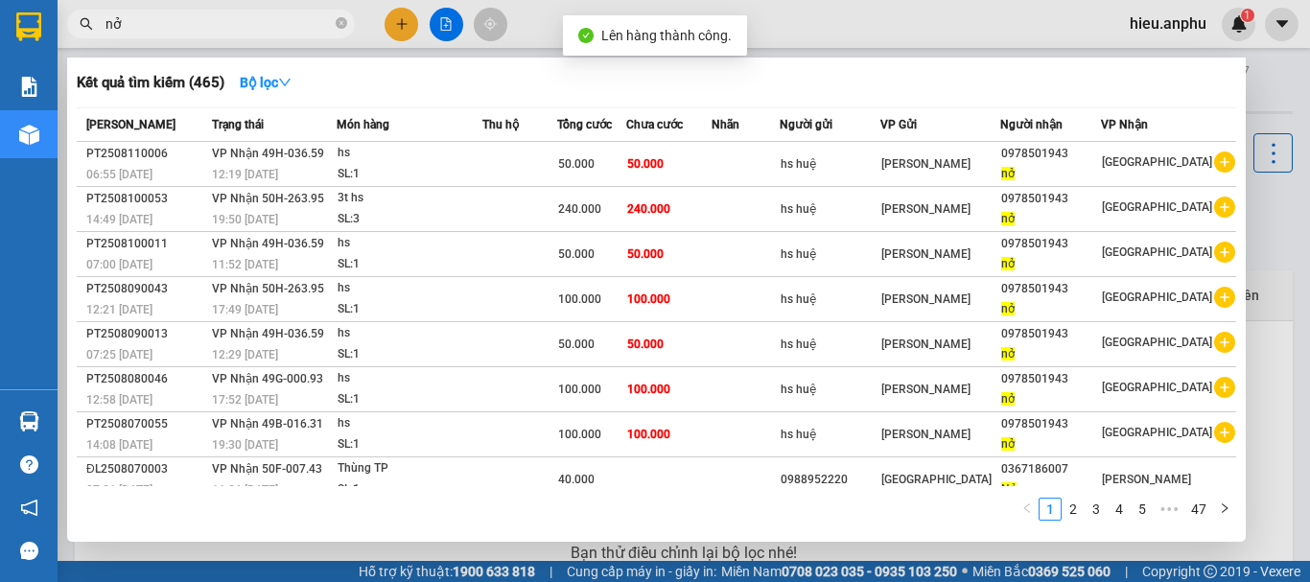
drag, startPoint x: 342, startPoint y: 20, endPoint x: 230, endPoint y: 35, distance: 113.3
click at [339, 19] on icon "close-circle" at bounding box center [342, 23] width 12 height 12
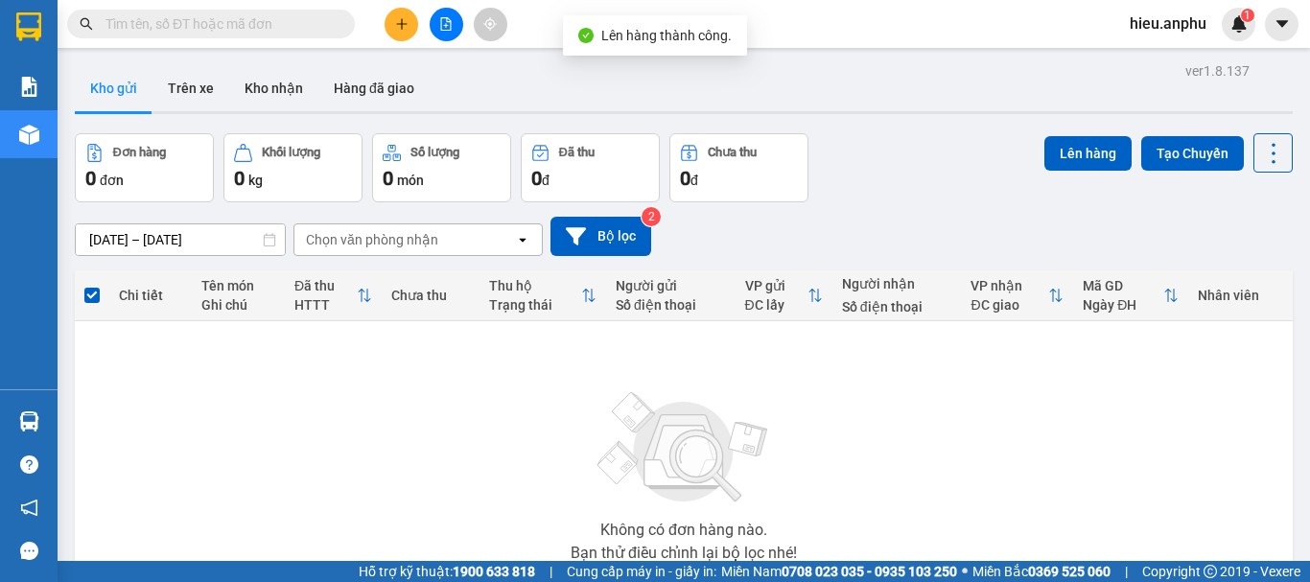
drag, startPoint x: 227, startPoint y: 35, endPoint x: 237, endPoint y: 20, distance: 18.1
click at [234, 31] on span at bounding box center [211, 24] width 288 height 29
click at [235, 20] on input "text" at bounding box center [219, 23] width 226 height 21
click at [409, 20] on button at bounding box center [402, 25] width 34 height 34
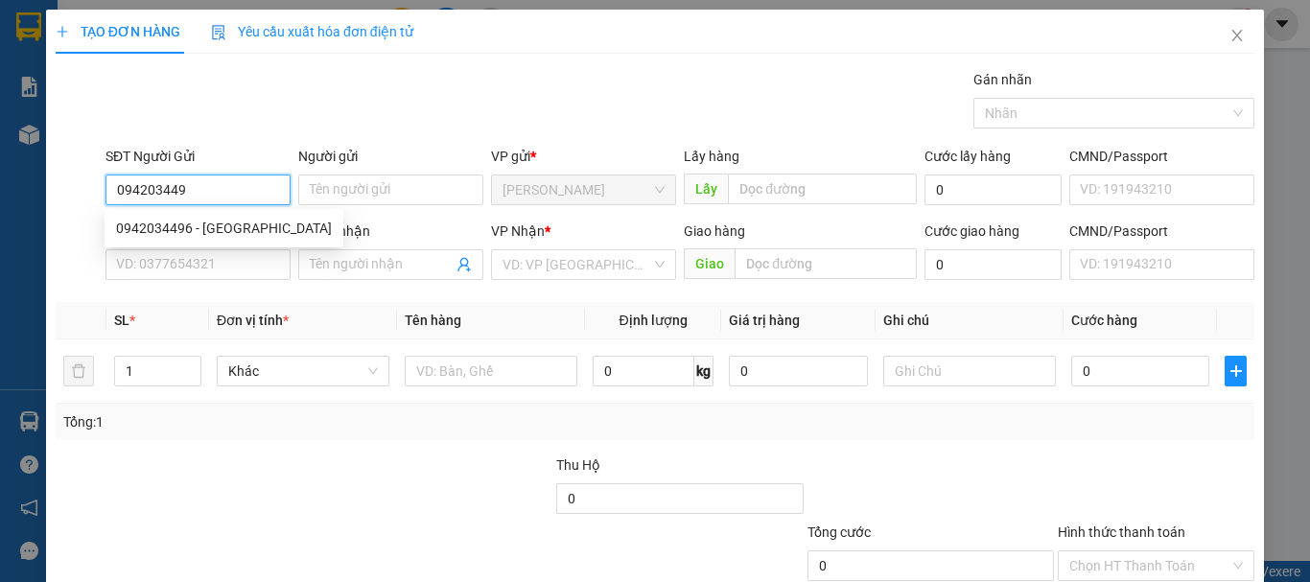
type input "0942034496"
click at [194, 225] on div "0942034496 - [GEOGRAPHIC_DATA]" at bounding box center [224, 228] width 216 height 21
type input "Hào"
type input "0966089968"
type input "[PERSON_NAME]"
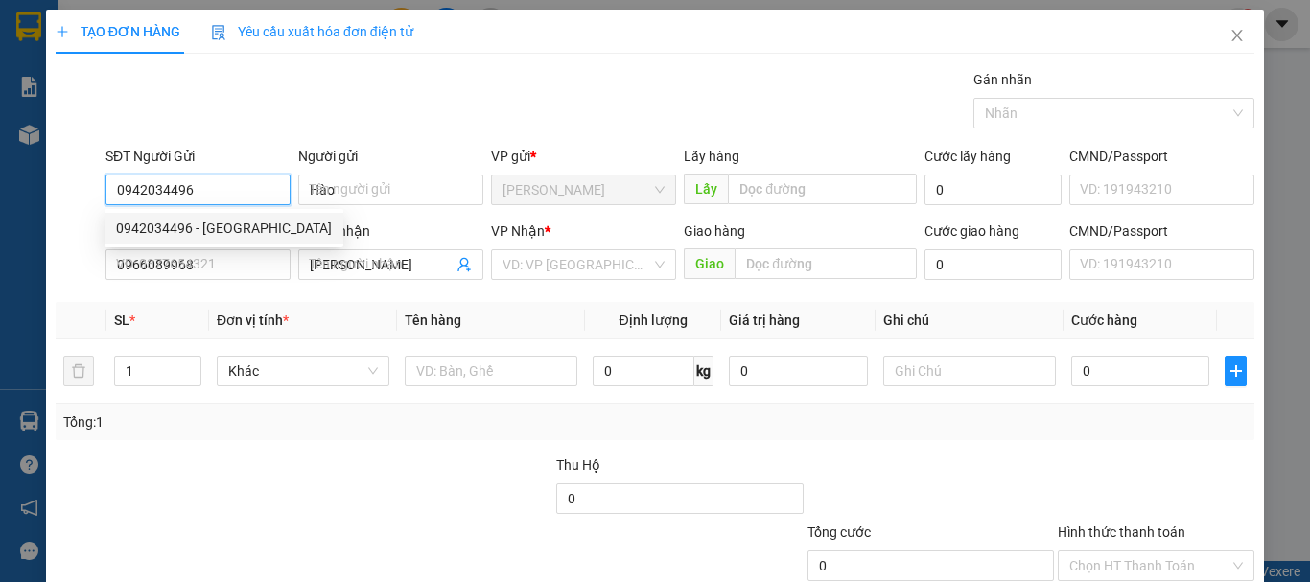
type input "30.000"
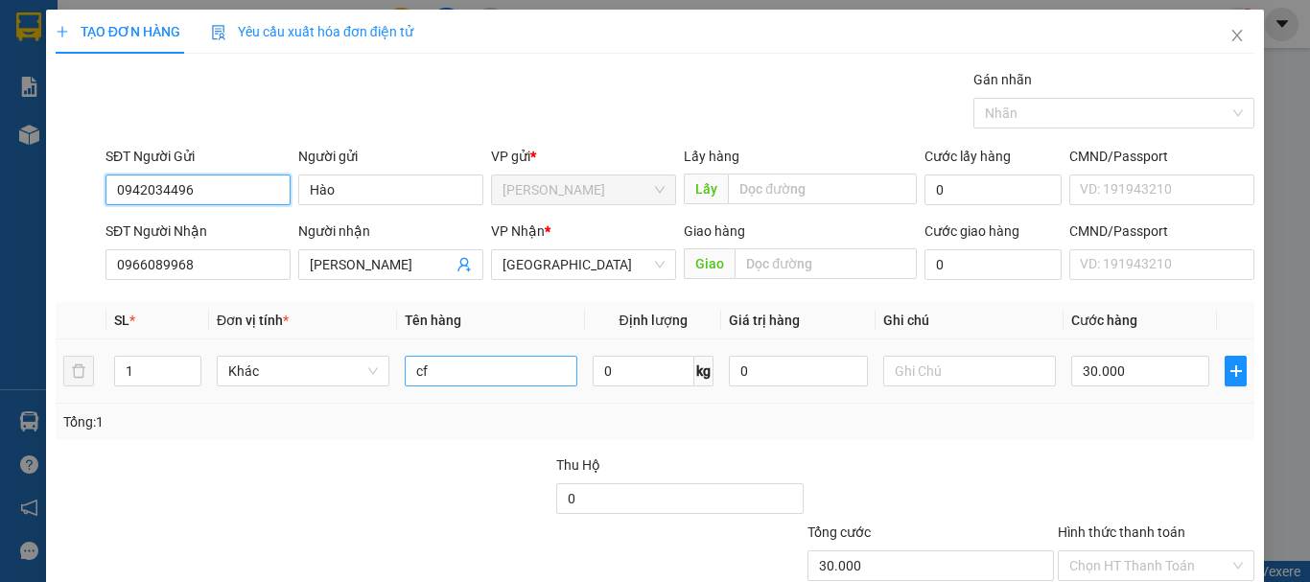
type input "0942034496"
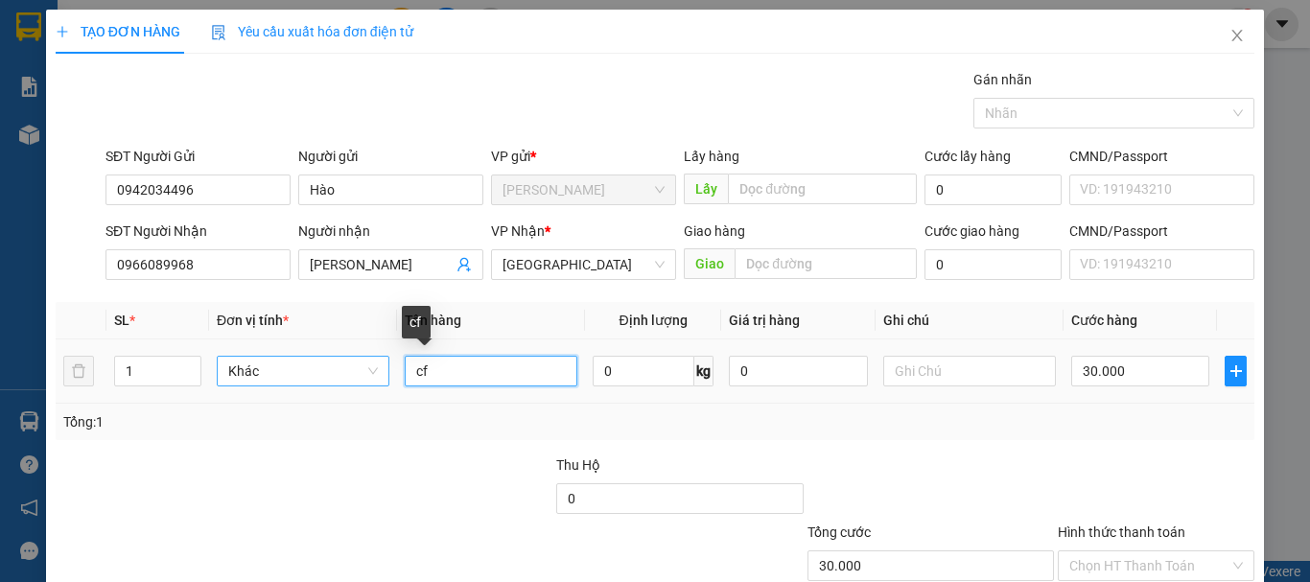
drag, startPoint x: 467, startPoint y: 379, endPoint x: 315, endPoint y: 382, distance: 152.5
click at [317, 381] on tr "1 Khác cf 0 kg 0 30.000" at bounding box center [655, 372] width 1199 height 64
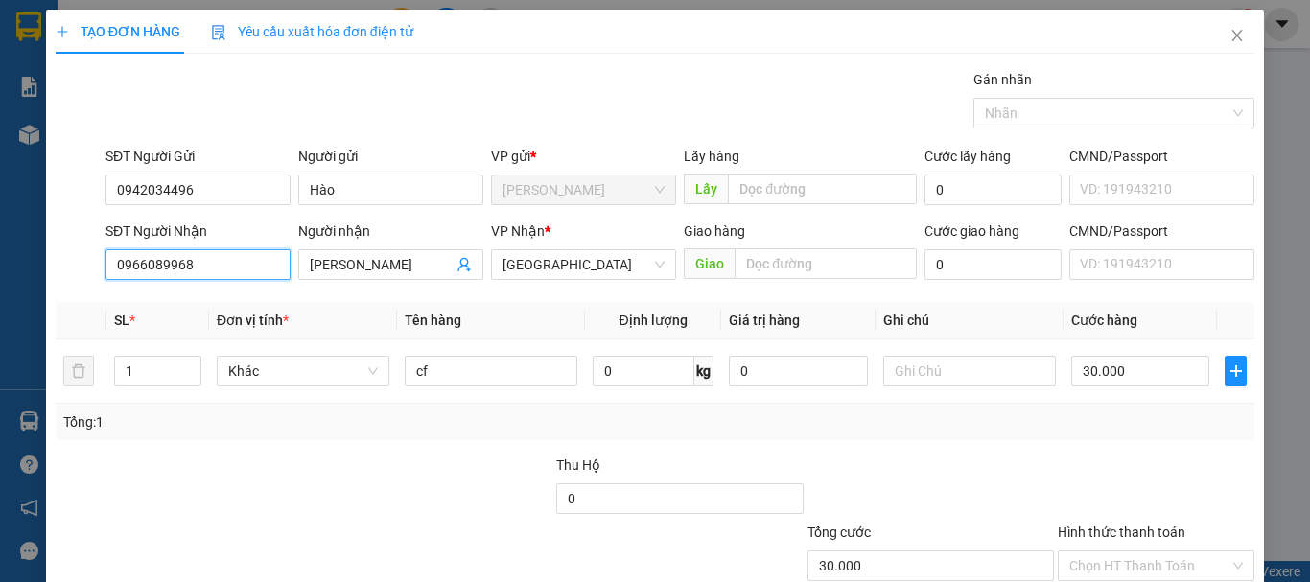
drag, startPoint x: 222, startPoint y: 260, endPoint x: 21, endPoint y: 269, distance: 200.6
click at [0, 263] on div "TẠO ĐƠN HÀNG Yêu cầu xuất hóa đơn điện tử Transit Pickup Surcharge Ids Transit …" at bounding box center [655, 291] width 1310 height 582
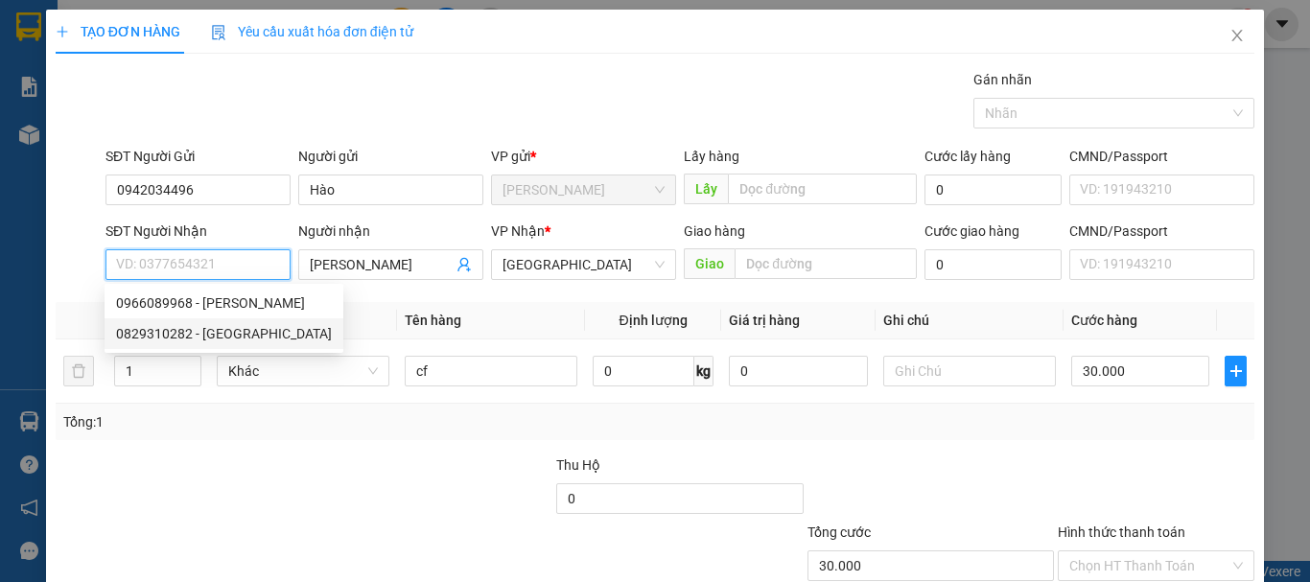
drag, startPoint x: 230, startPoint y: 331, endPoint x: 267, endPoint y: 303, distance: 45.8
click at [229, 330] on div "0829310282 - [GEOGRAPHIC_DATA]" at bounding box center [224, 333] width 216 height 21
type input "0829310282"
type input "[PERSON_NAME]"
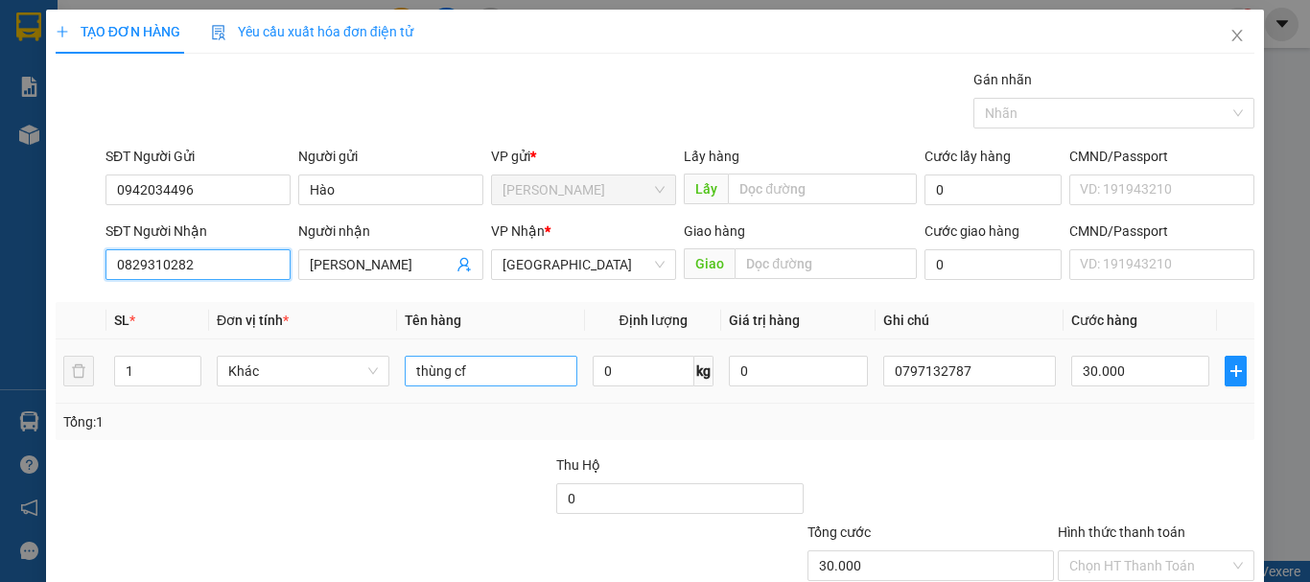
type input "0829310282"
click at [487, 374] on input "thùng cf" at bounding box center [491, 371] width 173 height 31
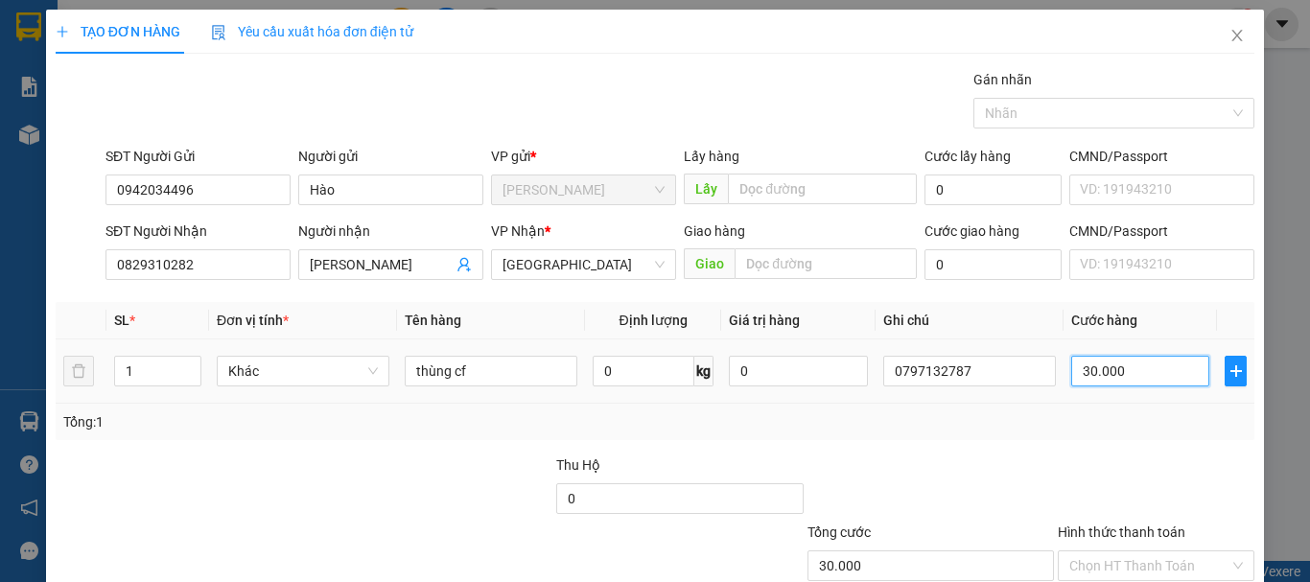
click at [1100, 385] on input "30.000" at bounding box center [1140, 371] width 138 height 31
click at [1062, 417] on div "Tổng: 1" at bounding box center [655, 421] width 1184 height 21
drag, startPoint x: 1106, startPoint y: 410, endPoint x: 1122, endPoint y: 423, distance: 20.5
click at [1107, 525] on label "Hình thức thanh toán" at bounding box center [1122, 532] width 128 height 15
click at [1107, 551] on input "Hình thức thanh toán" at bounding box center [1149, 565] width 160 height 29
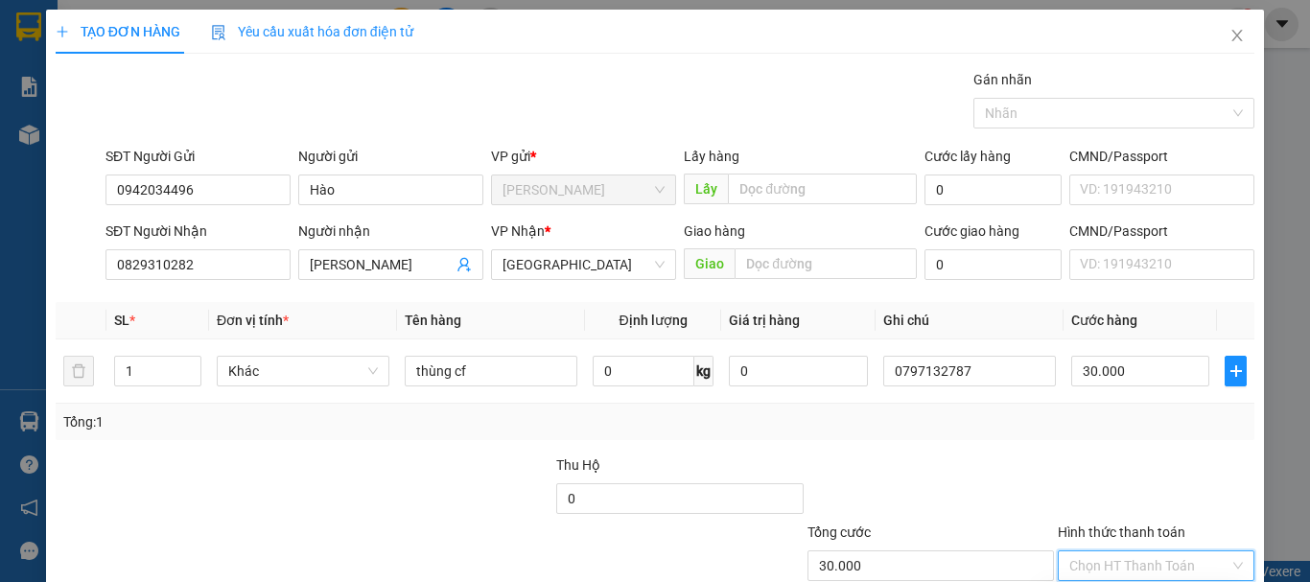
click at [1146, 551] on input "Hình thức thanh toán" at bounding box center [1149, 565] width 160 height 29
type input "0"
drag, startPoint x: 1161, startPoint y: 529, endPoint x: 1176, endPoint y: 526, distance: 15.8
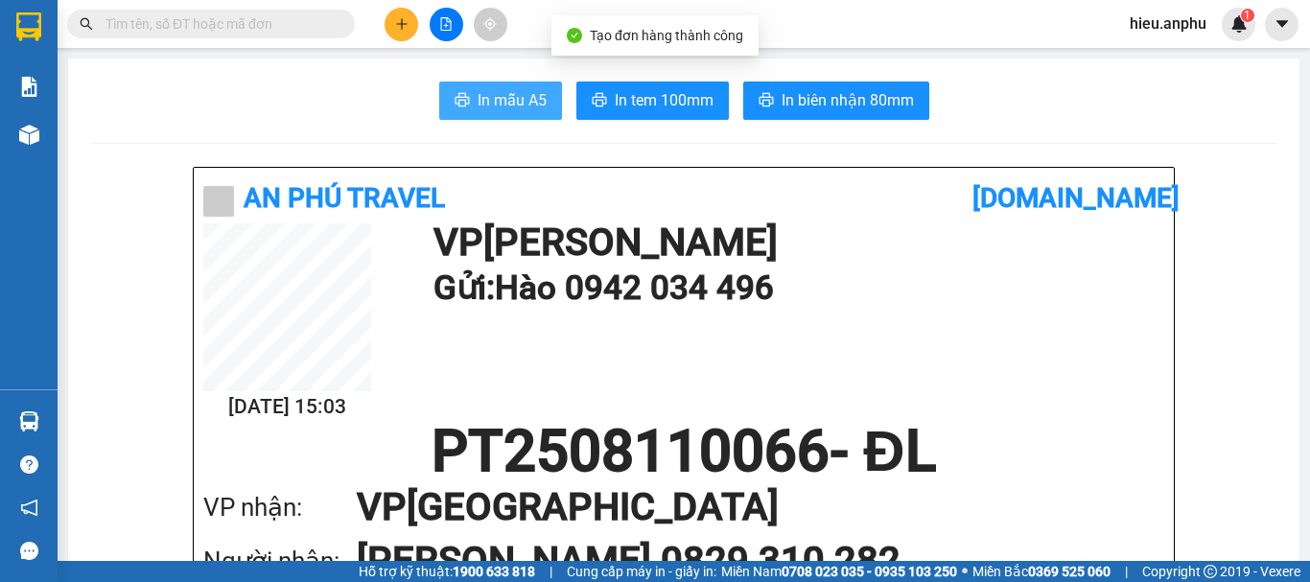
drag, startPoint x: 516, startPoint y: 103, endPoint x: 477, endPoint y: 94, distance: 40.3
click at [504, 105] on span "In mẫu A5" at bounding box center [512, 100] width 69 height 24
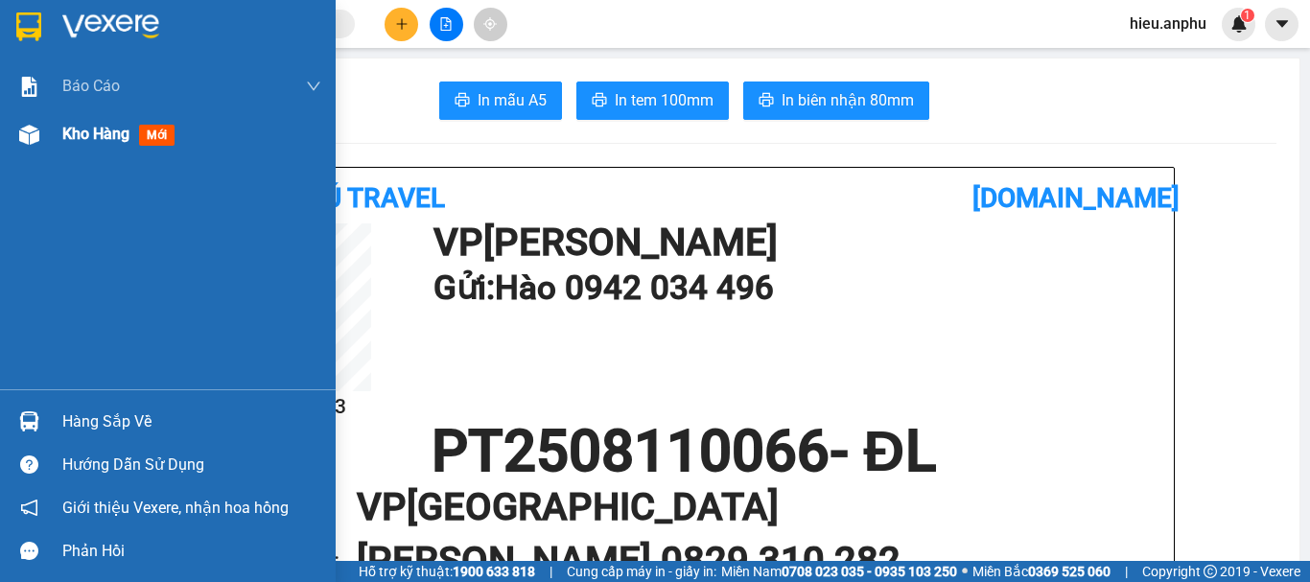
drag, startPoint x: 32, startPoint y: 145, endPoint x: 584, endPoint y: 38, distance: 562.6
click at [31, 145] on div at bounding box center [29, 135] width 34 height 34
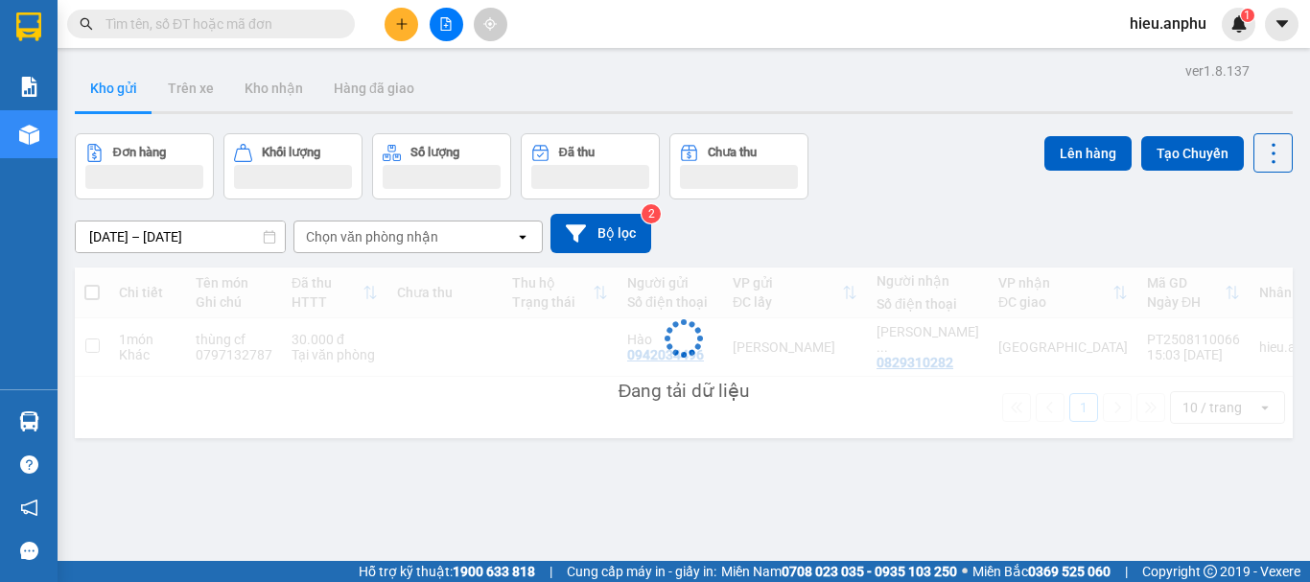
click at [440, 22] on icon "file-add" at bounding box center [445, 23] width 13 height 13
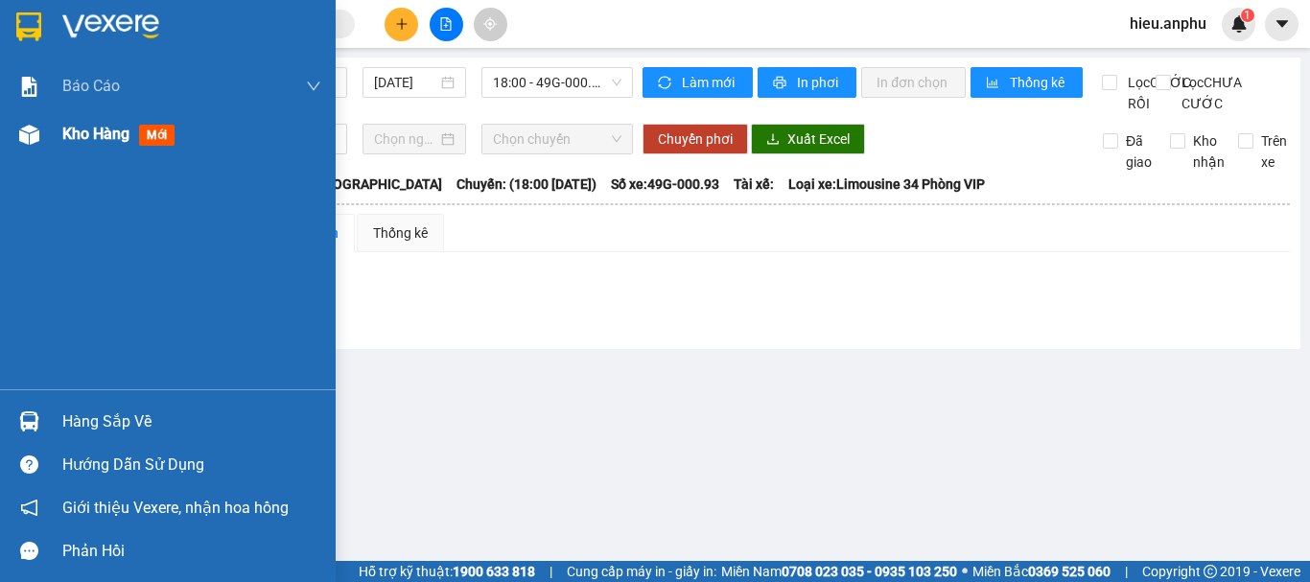
click at [36, 137] on img at bounding box center [29, 135] width 20 height 20
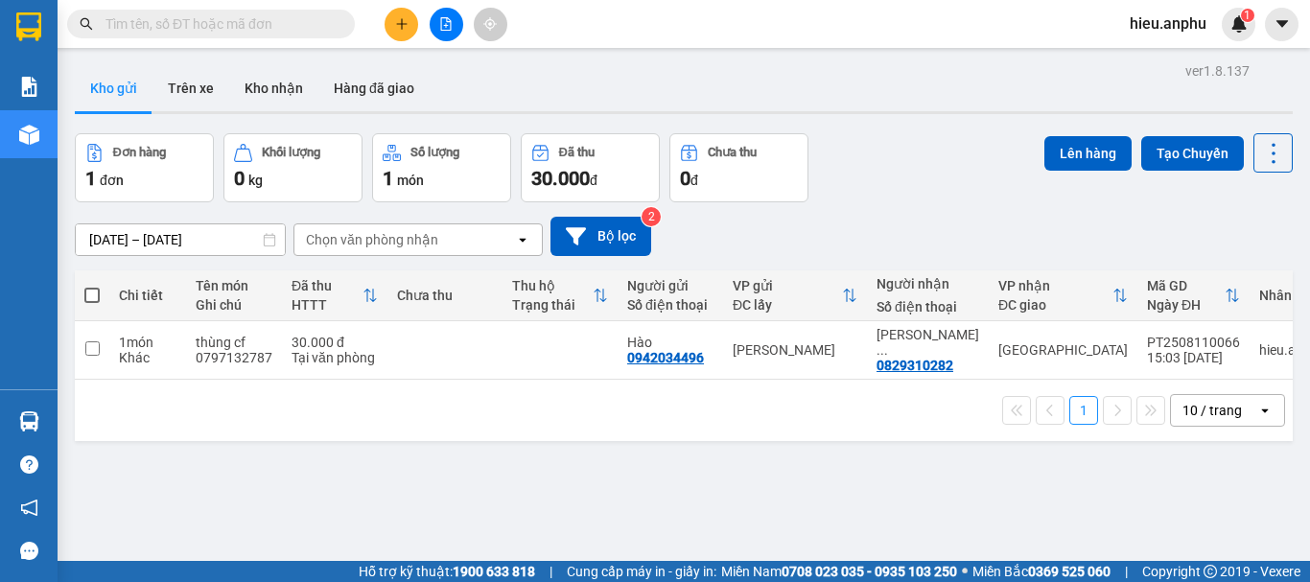
drag, startPoint x: 91, startPoint y: 298, endPoint x: 115, endPoint y: 287, distance: 26.6
click at [91, 297] on span at bounding box center [91, 295] width 15 height 15
click at [92, 286] on input "checkbox" at bounding box center [92, 286] width 0 height 0
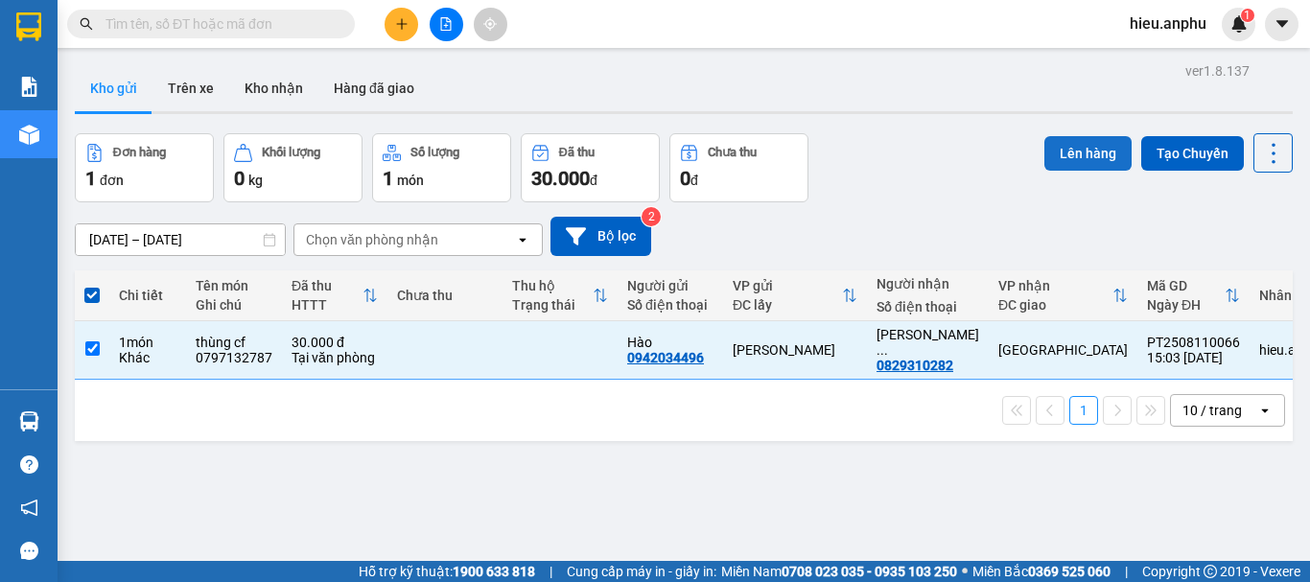
drag, startPoint x: 1056, startPoint y: 151, endPoint x: 1042, endPoint y: 149, distance: 14.5
click at [1048, 150] on button "Lên hàng" at bounding box center [1087, 153] width 87 height 35
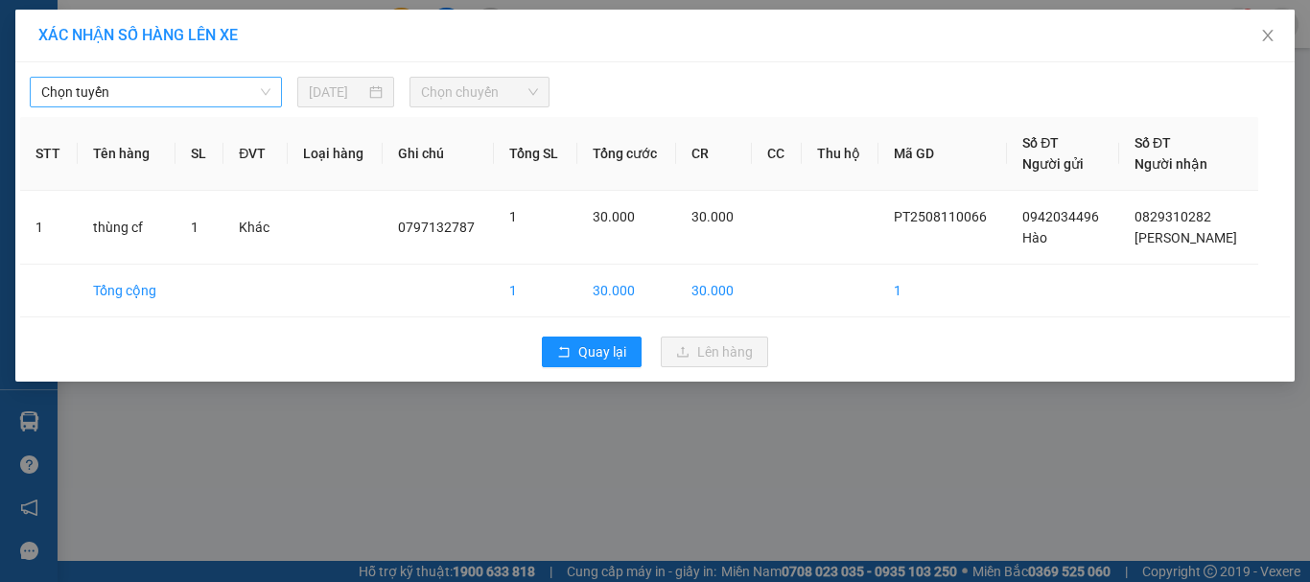
click at [124, 90] on span "Chọn tuyến" at bounding box center [155, 92] width 229 height 29
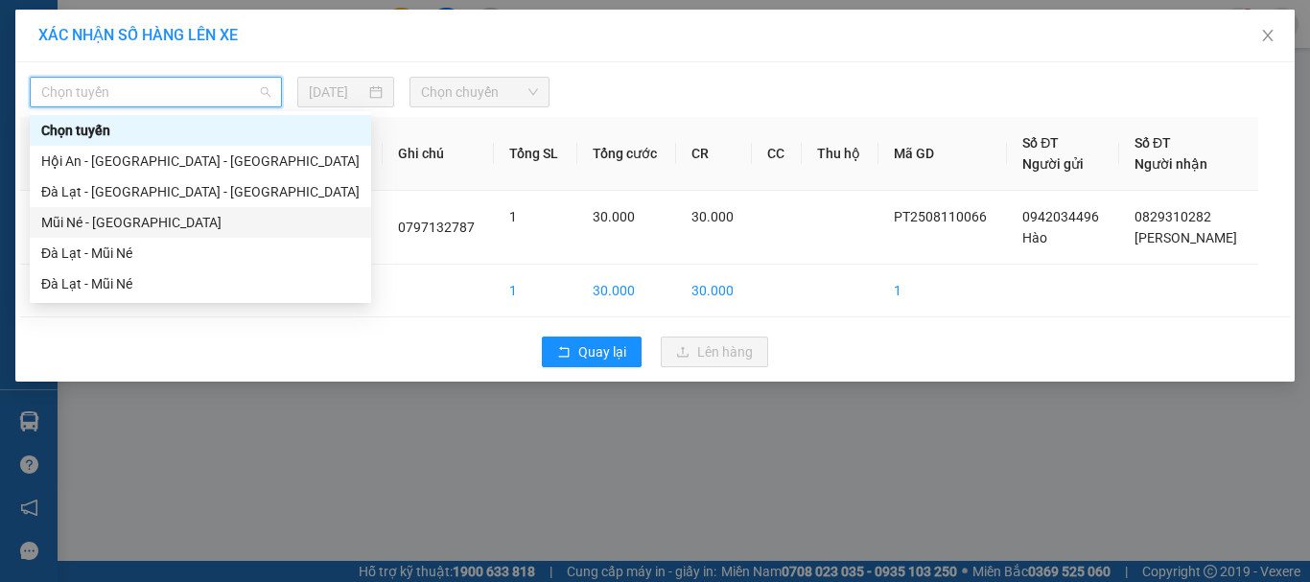
drag, startPoint x: 93, startPoint y: 218, endPoint x: 510, endPoint y: 28, distance: 458.4
click at [103, 209] on div "Mũi Né - [GEOGRAPHIC_DATA]" at bounding box center [200, 222] width 341 height 31
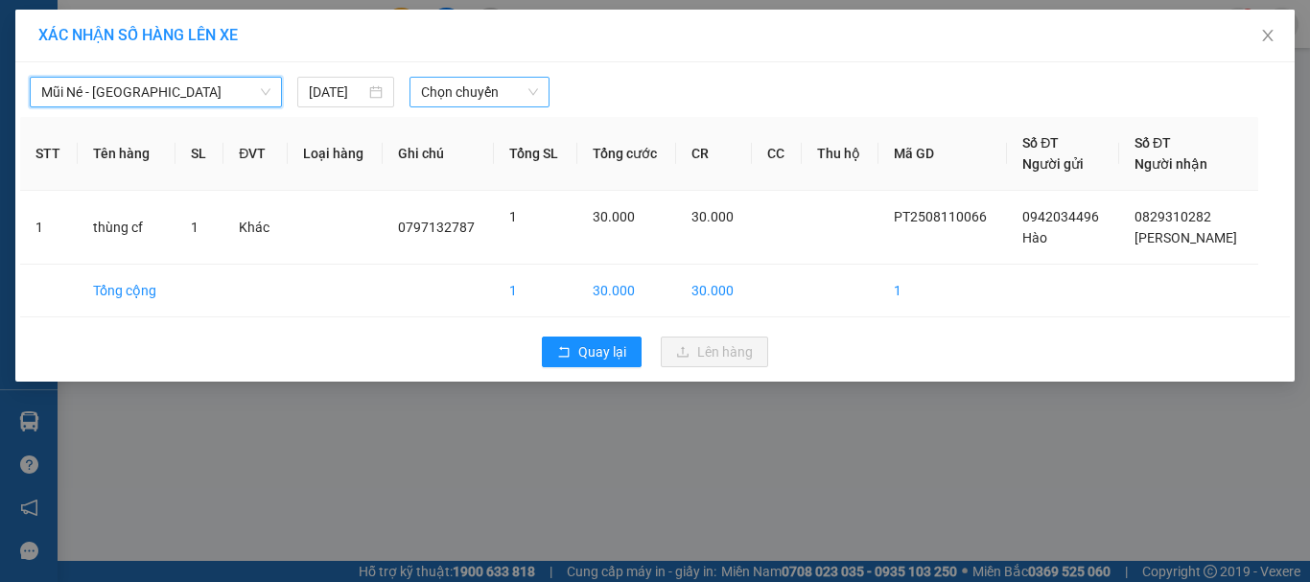
click at [466, 90] on span "Chọn chuyến" at bounding box center [480, 92] width 118 height 29
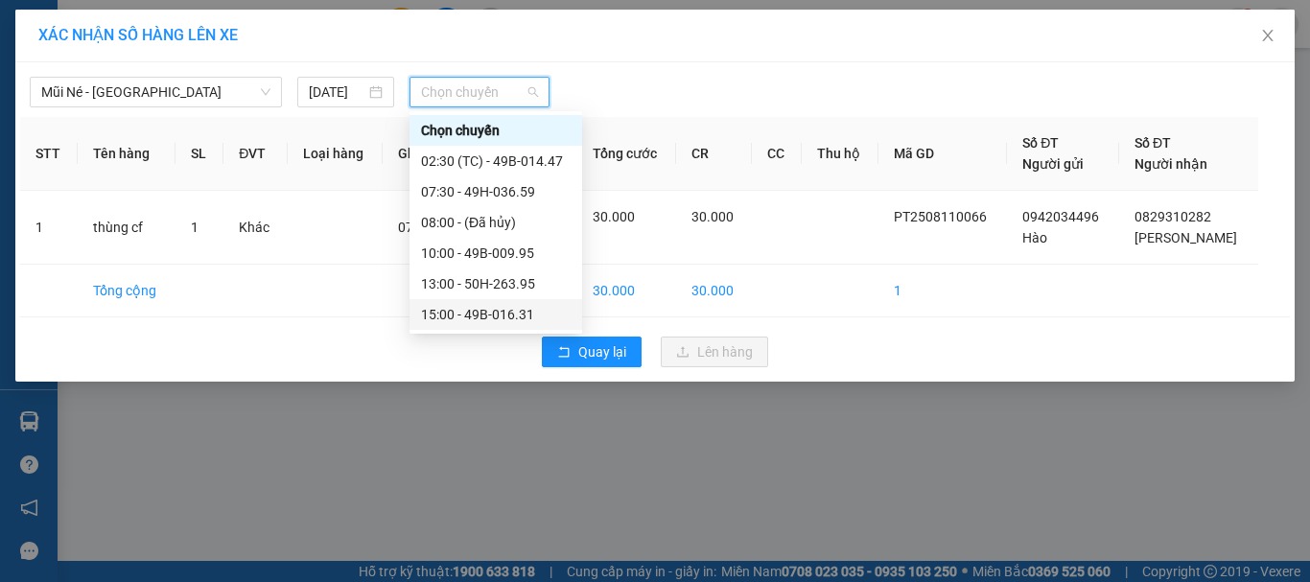
click at [481, 315] on div "15:00 - 49B-016.31" at bounding box center [496, 314] width 150 height 21
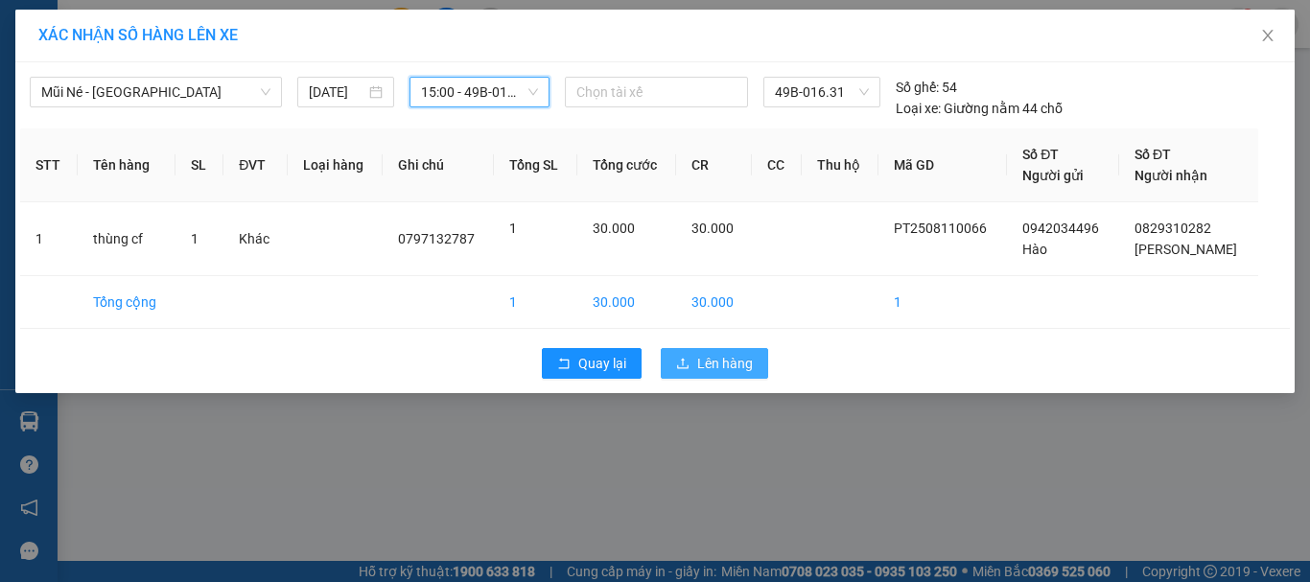
drag, startPoint x: 732, startPoint y: 365, endPoint x: 725, endPoint y: 354, distance: 13.3
click at [731, 364] on span "Lên hàng" at bounding box center [725, 363] width 56 height 21
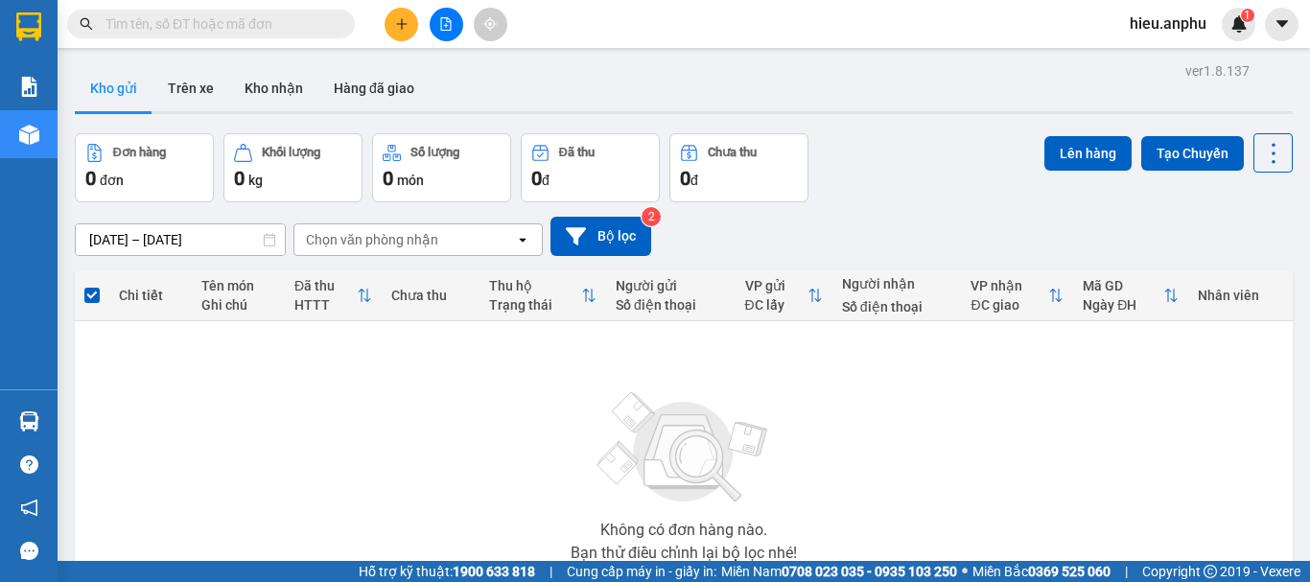
drag, startPoint x: 443, startPoint y: 22, endPoint x: 436, endPoint y: 51, distance: 29.5
click at [442, 21] on icon "file-add" at bounding box center [445, 23] width 13 height 13
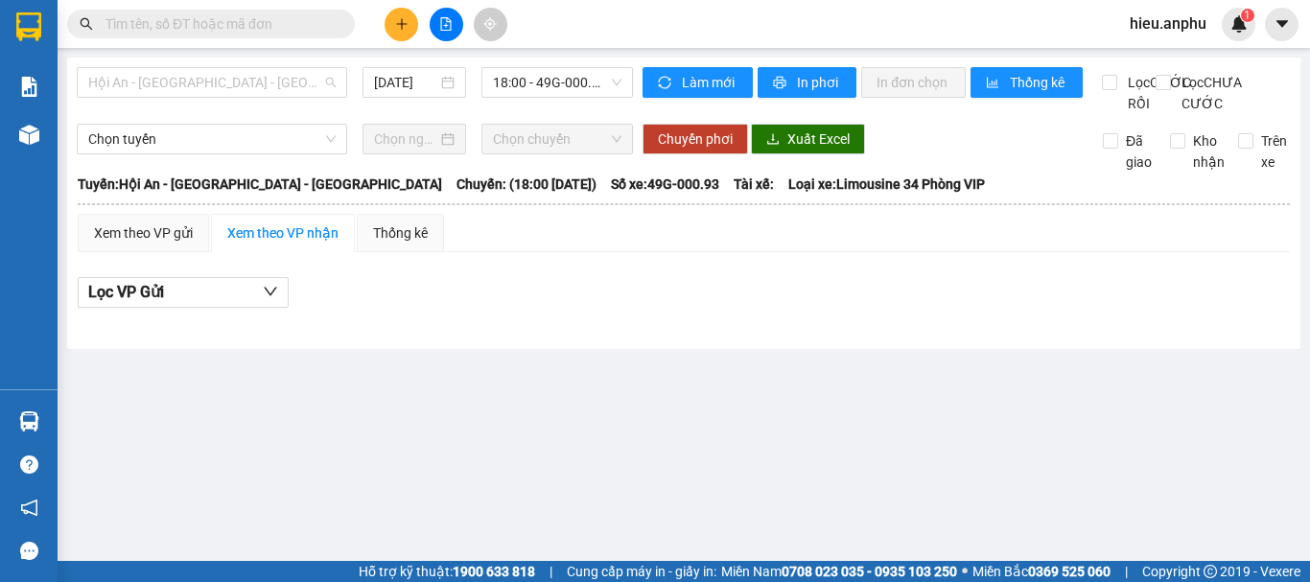
drag, startPoint x: 247, startPoint y: 89, endPoint x: 177, endPoint y: 196, distance: 127.4
click at [246, 89] on span "Hội An - [GEOGRAPHIC_DATA] - [GEOGRAPHIC_DATA]" at bounding box center [211, 82] width 247 height 29
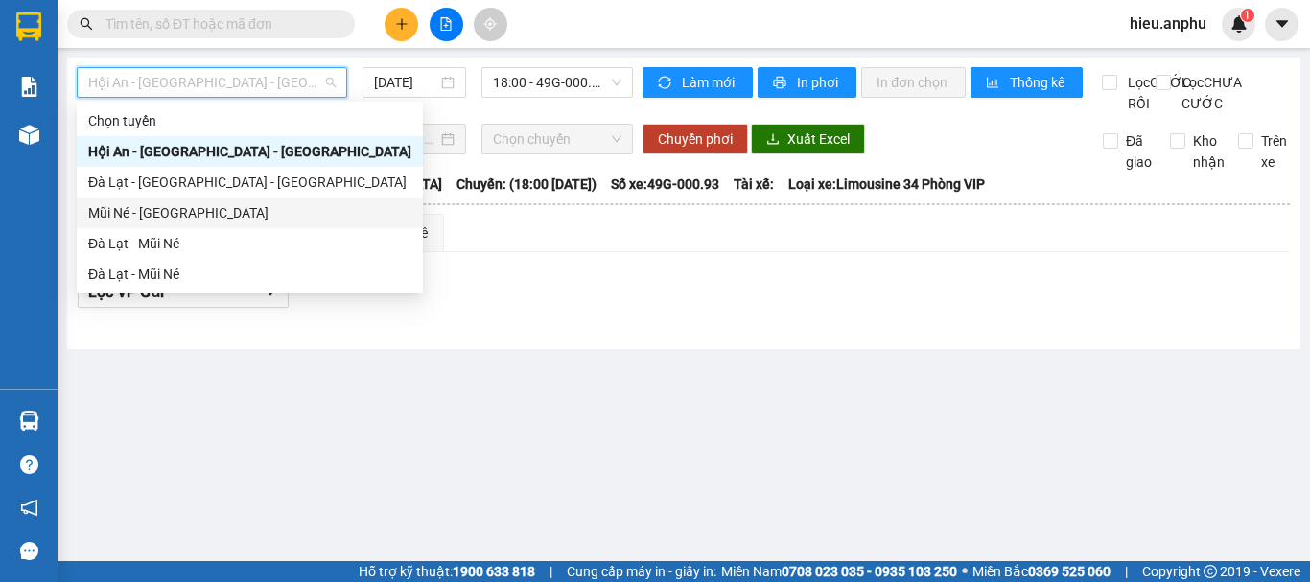
drag, startPoint x: 166, startPoint y: 210, endPoint x: 438, endPoint y: 104, distance: 292.5
click at [166, 207] on div "Mũi Né - [GEOGRAPHIC_DATA]" at bounding box center [249, 212] width 323 height 21
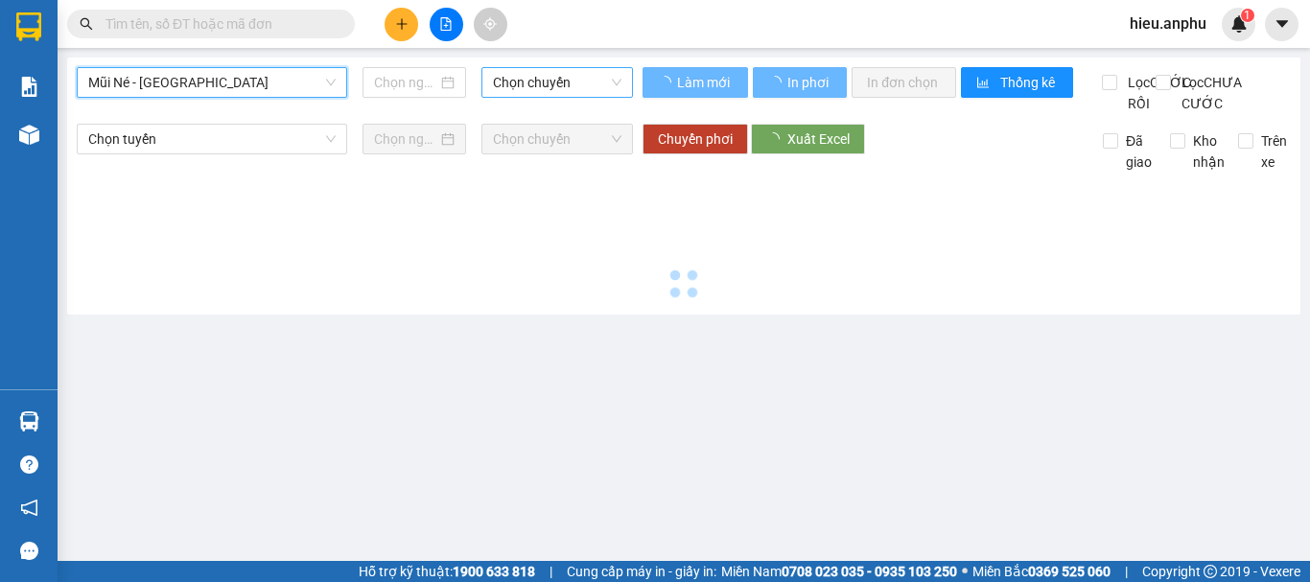
type input "[DATE]"
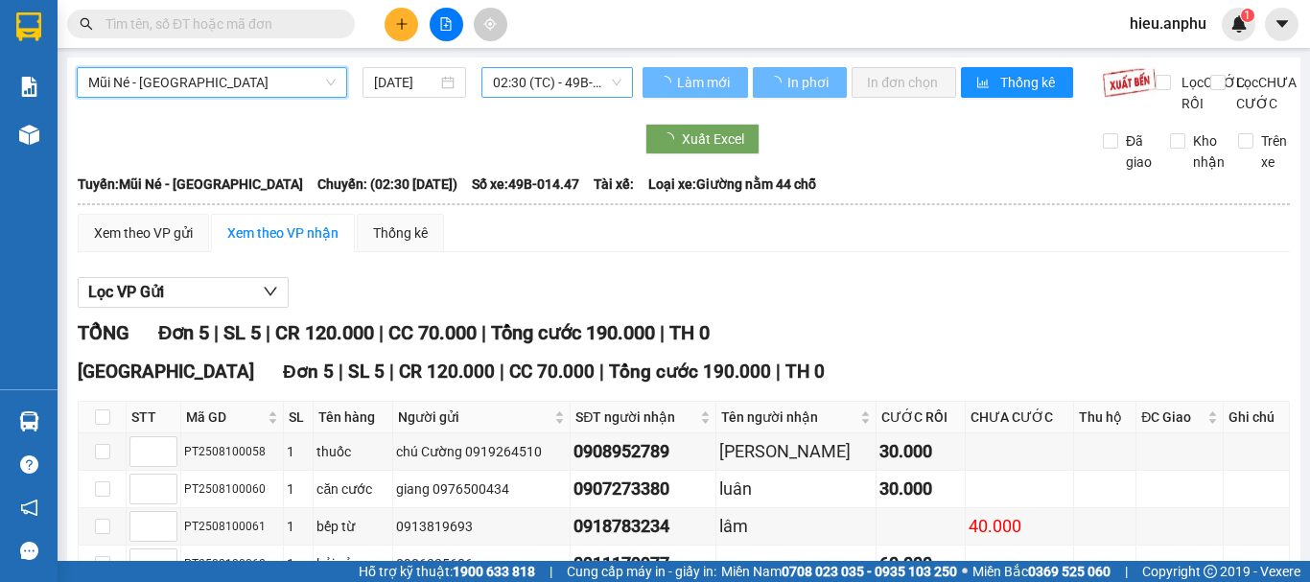
click at [540, 84] on span "02:30 (TC) - 49B-014.47" at bounding box center [557, 82] width 129 height 29
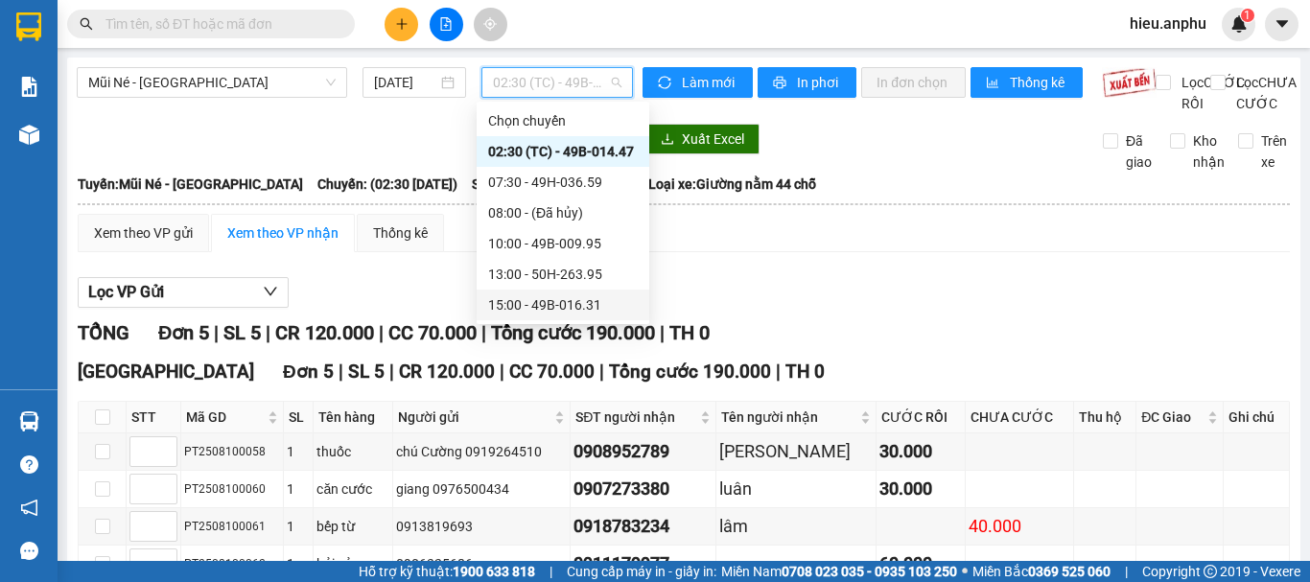
click at [539, 297] on div "15:00 - 49B-016.31" at bounding box center [563, 304] width 150 height 21
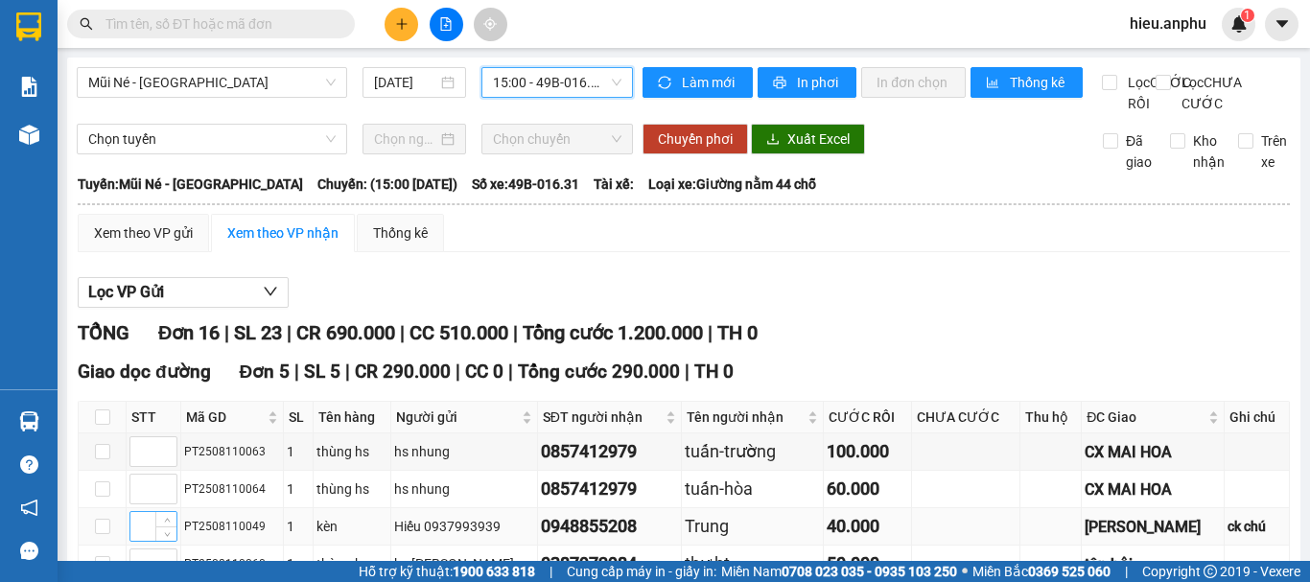
click at [147, 512] on input at bounding box center [153, 526] width 46 height 29
type input "1"
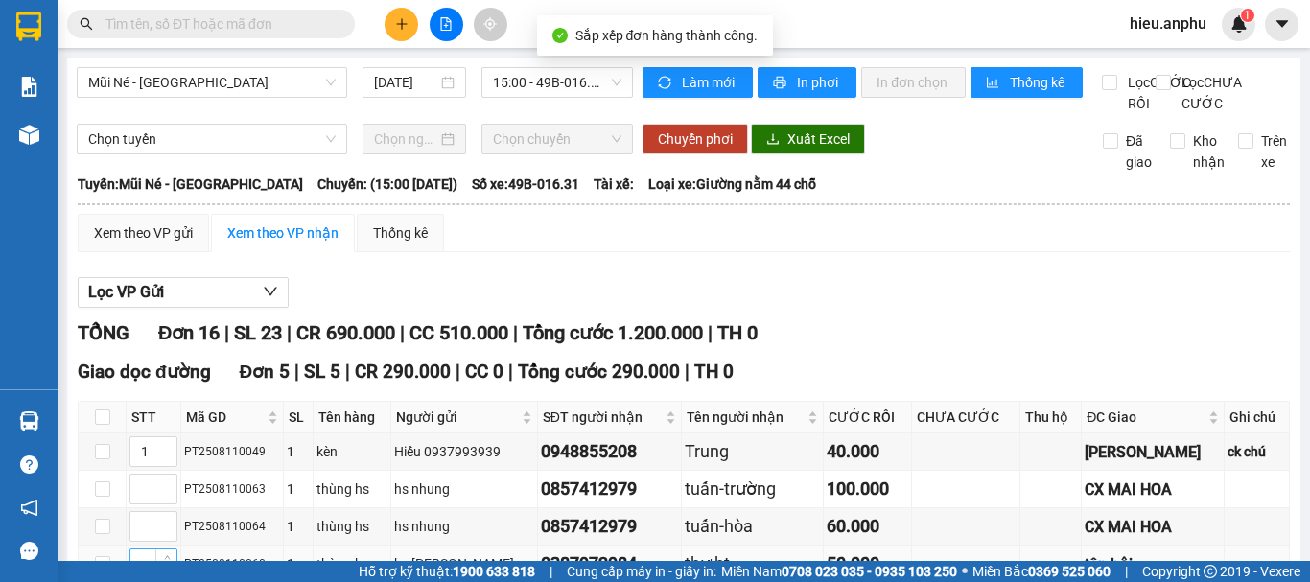
click at [137, 550] on input at bounding box center [153, 564] width 46 height 29
type input "2"
click at [143, 475] on input at bounding box center [153, 489] width 46 height 29
type input "3"
click at [139, 512] on input at bounding box center [153, 526] width 46 height 29
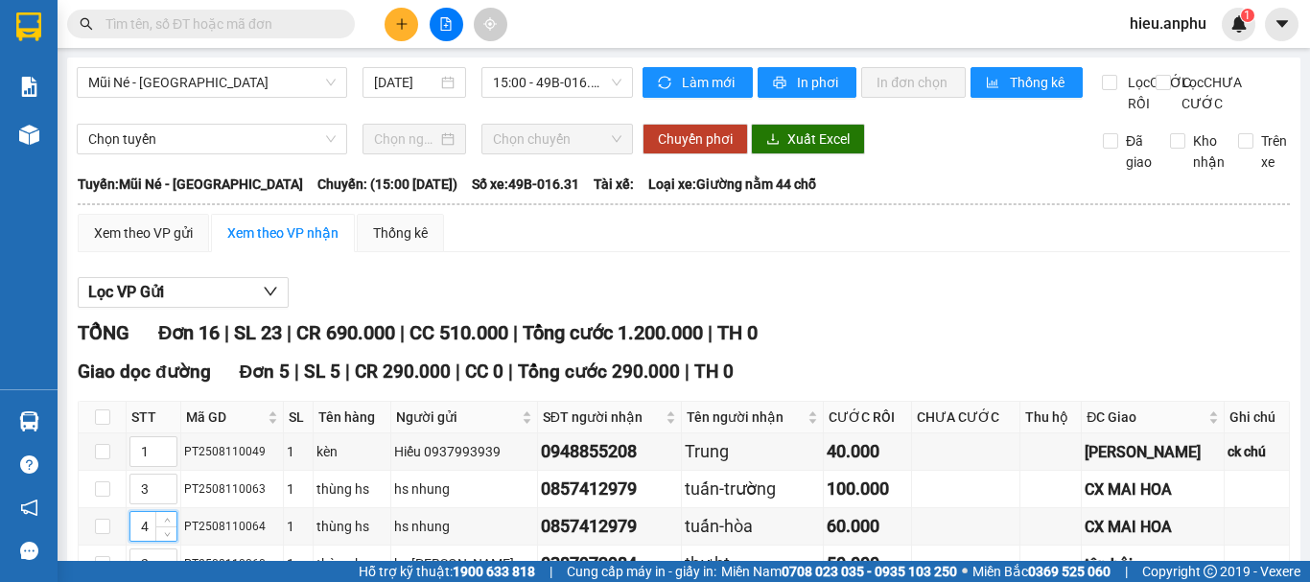
type input "4"
type input "5"
drag, startPoint x: 450, startPoint y: 487, endPoint x: 120, endPoint y: 296, distance: 381.2
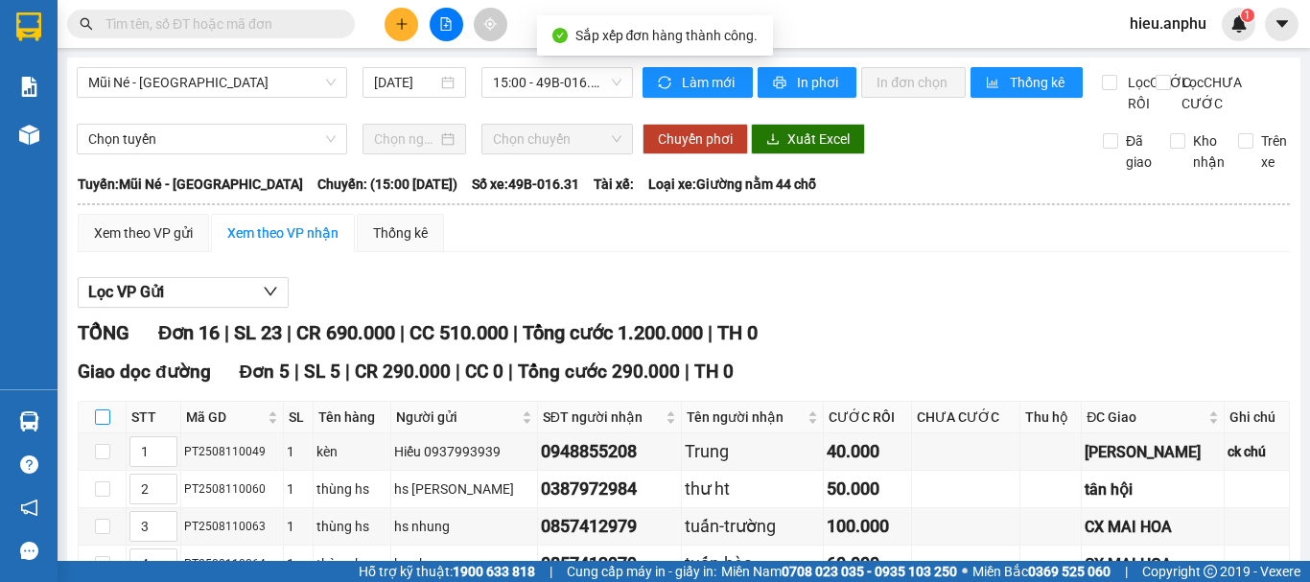
click at [97, 410] on input "checkbox" at bounding box center [102, 417] width 15 height 15
checkbox input "true"
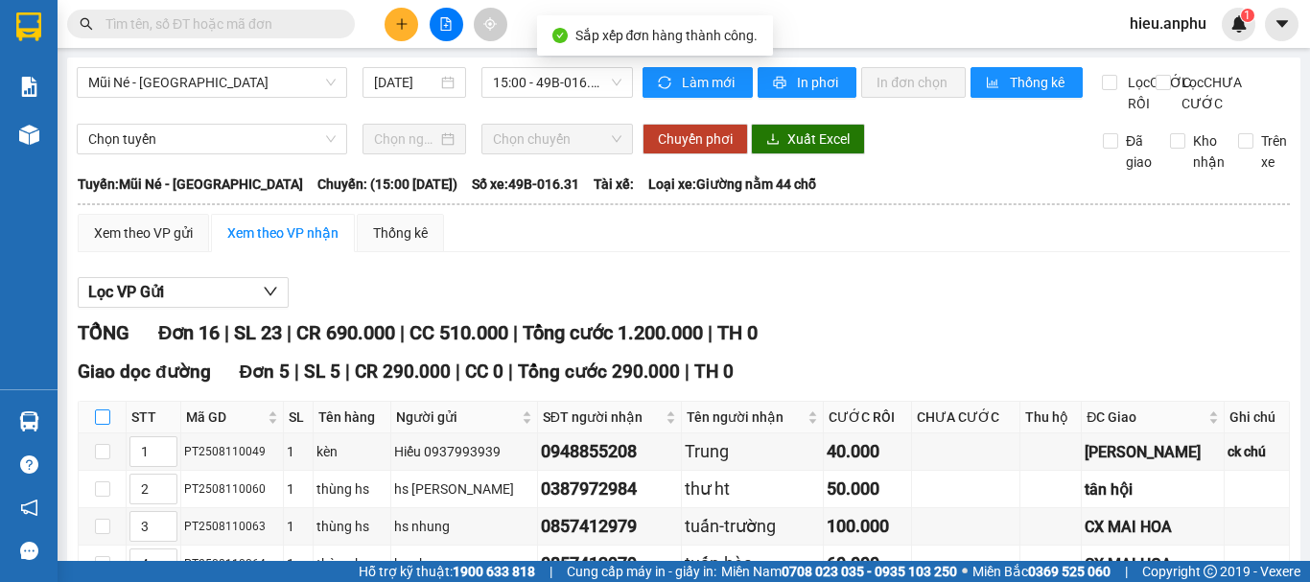
checkbox input "true"
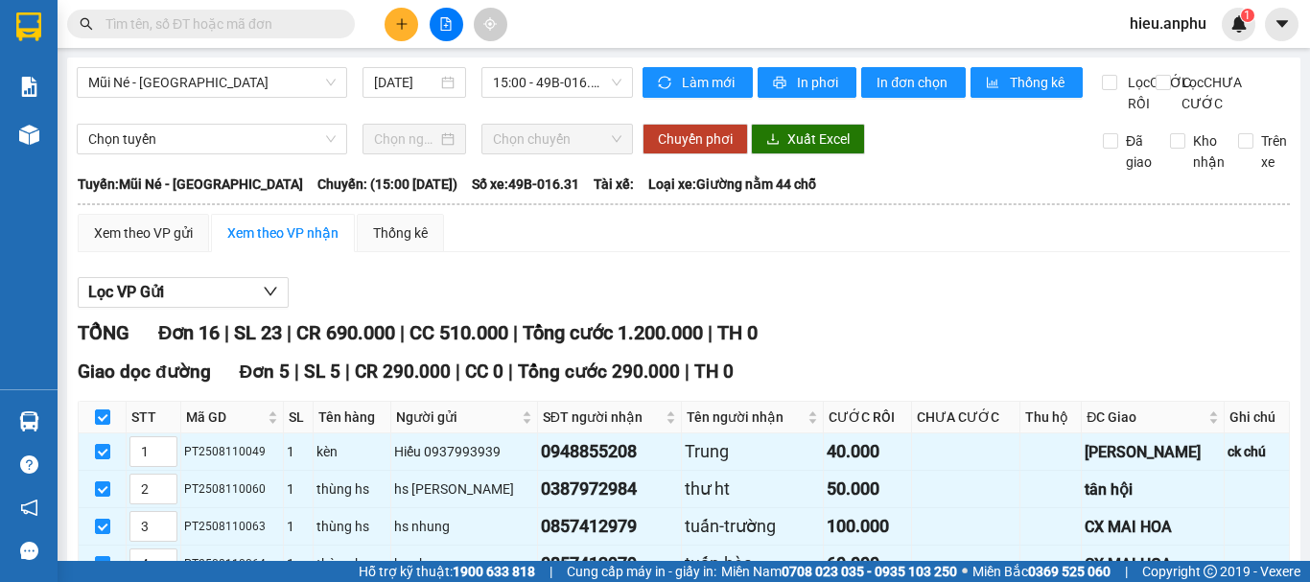
drag, startPoint x: 562, startPoint y: 472, endPoint x: 572, endPoint y: 474, distance: 9.8
drag, startPoint x: 249, startPoint y: 283, endPoint x: 198, endPoint y: 280, distance: 51.9
click at [183, 434] on td "PT2508110049" at bounding box center [232, 452] width 103 height 37
click at [216, 30] on input "text" at bounding box center [219, 23] width 226 height 21
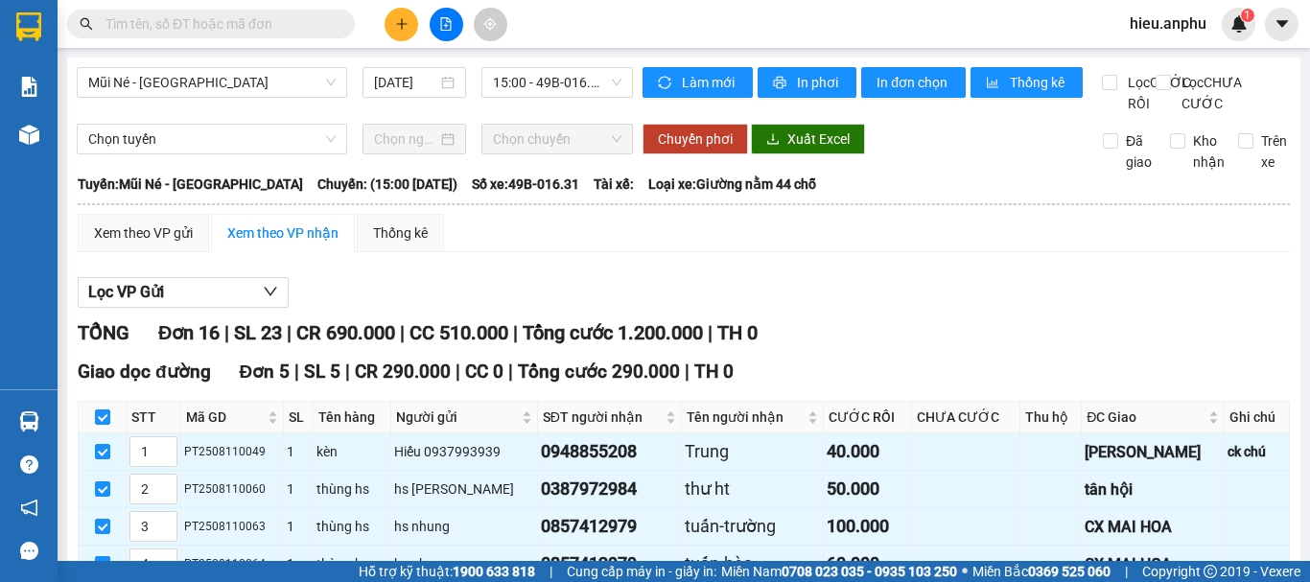
paste input "PT2508110049"
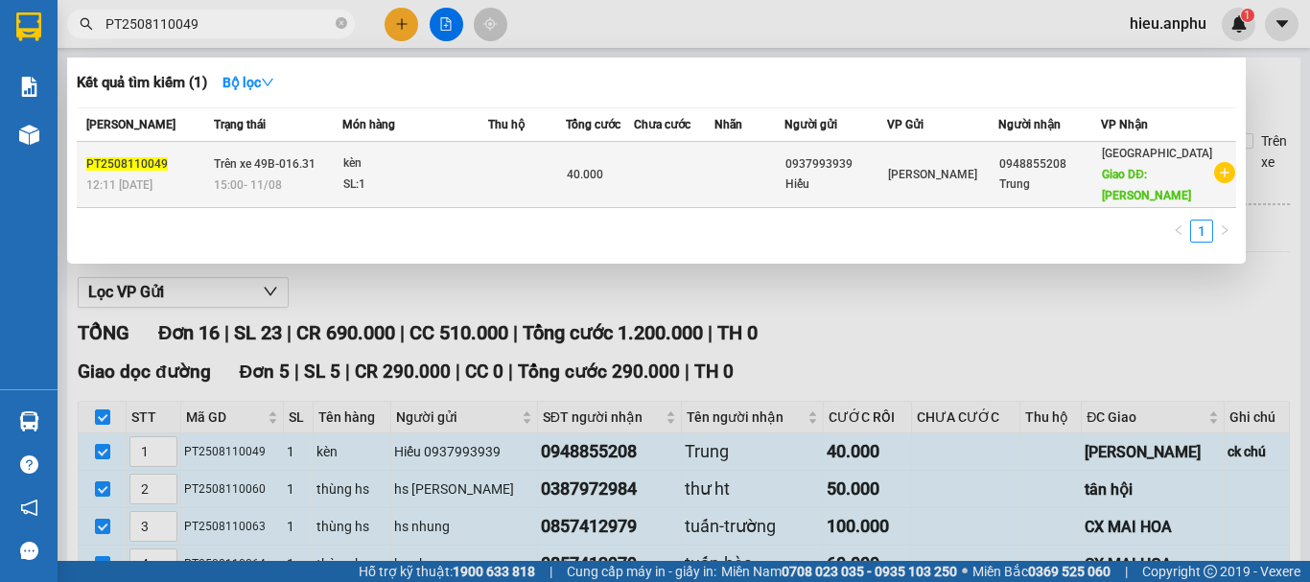
type input "PT2508110049"
click at [1035, 162] on div "0948855208" at bounding box center [1049, 164] width 101 height 20
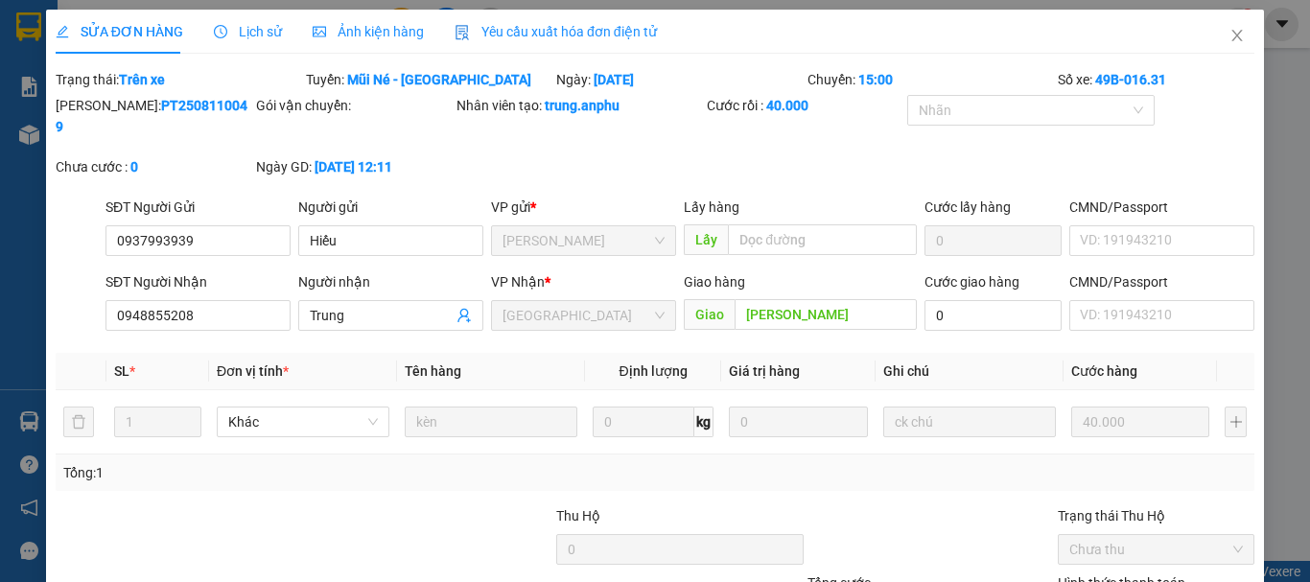
drag, startPoint x: 1178, startPoint y: 532, endPoint x: 1161, endPoint y: 507, distance: 30.3
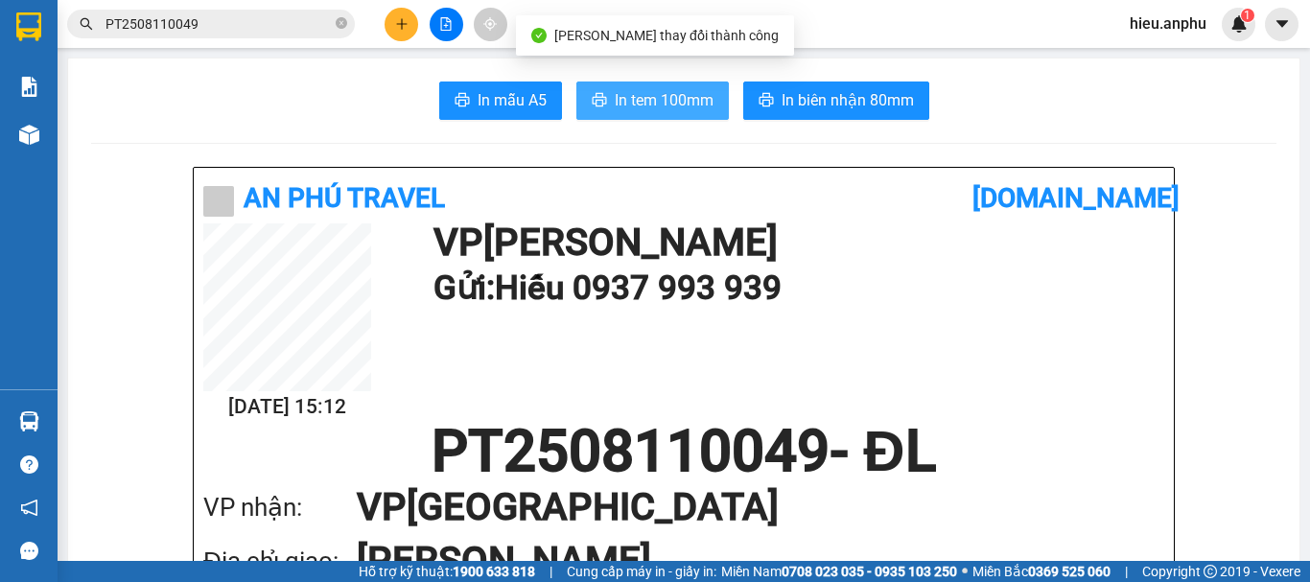
click at [637, 106] on span "In tem 100mm" at bounding box center [664, 100] width 99 height 24
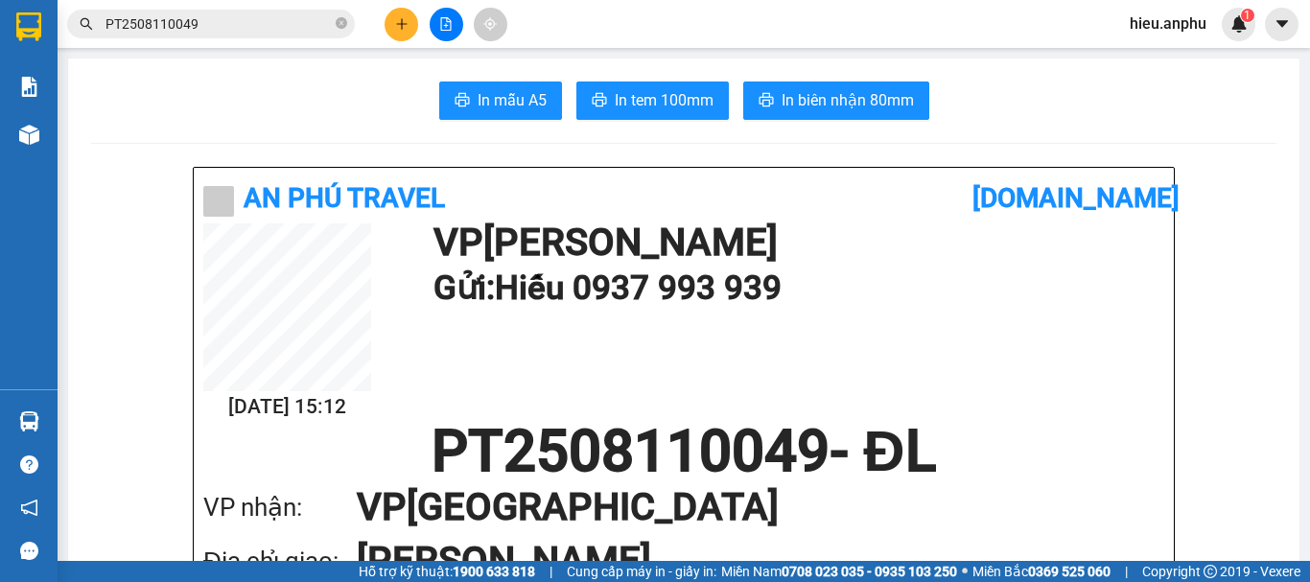
drag, startPoint x: 962, startPoint y: 495, endPoint x: 1082, endPoint y: 620, distance: 173.0
click at [962, 495] on h1 "VP [GEOGRAPHIC_DATA]" at bounding box center [741, 508] width 769 height 54
click at [1082, 581] on html "Kết quả tìm kiếm ( 1 ) Bộ lọc Mã ĐH Trạng thái Món hàng Thu hộ Tổng cước Chưa c…" at bounding box center [655, 291] width 1310 height 582
click at [447, 19] on icon "file-add" at bounding box center [445, 23] width 13 height 13
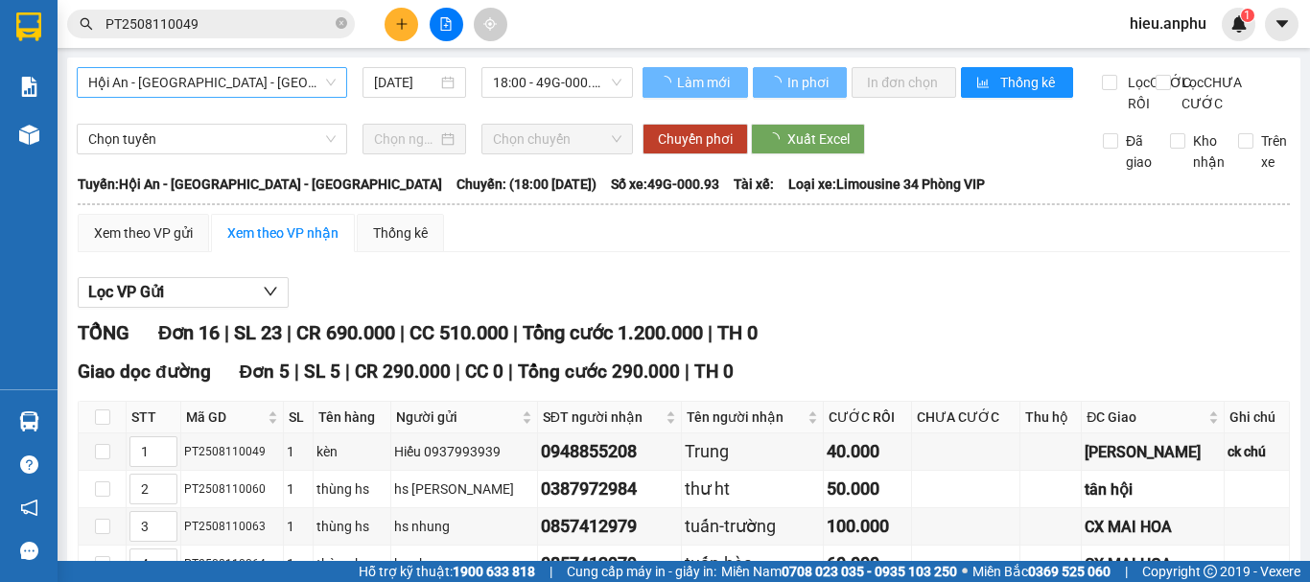
click at [127, 79] on span "Hội An - [GEOGRAPHIC_DATA] - [GEOGRAPHIC_DATA]" at bounding box center [211, 82] width 247 height 29
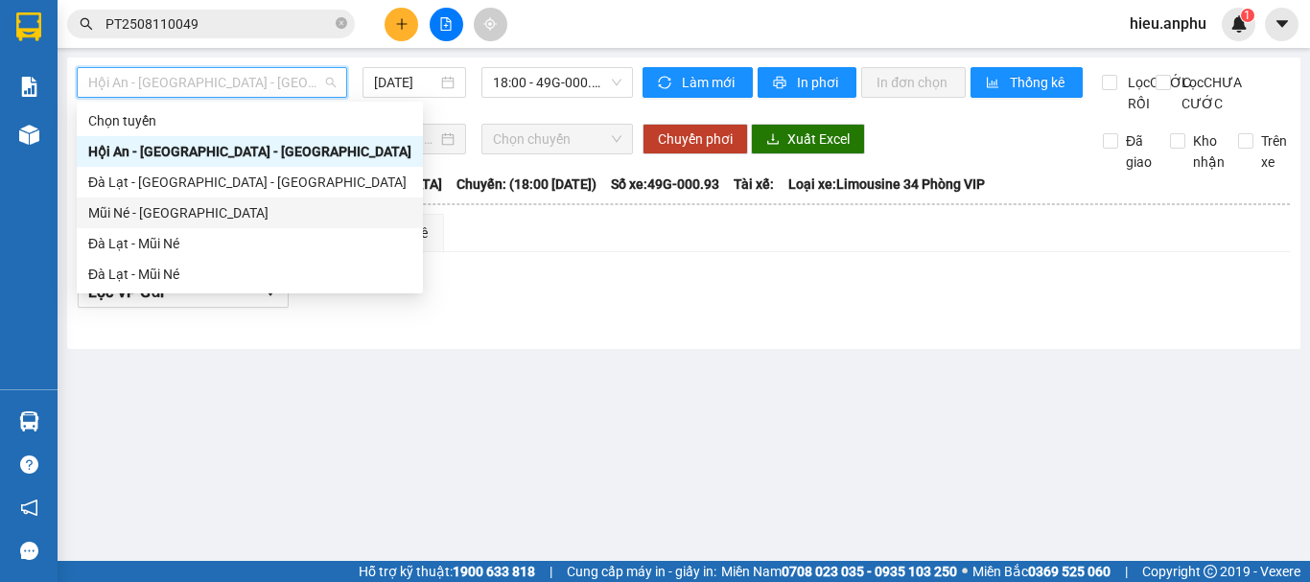
click at [125, 210] on div "Mũi Né - [GEOGRAPHIC_DATA]" at bounding box center [249, 212] width 323 height 21
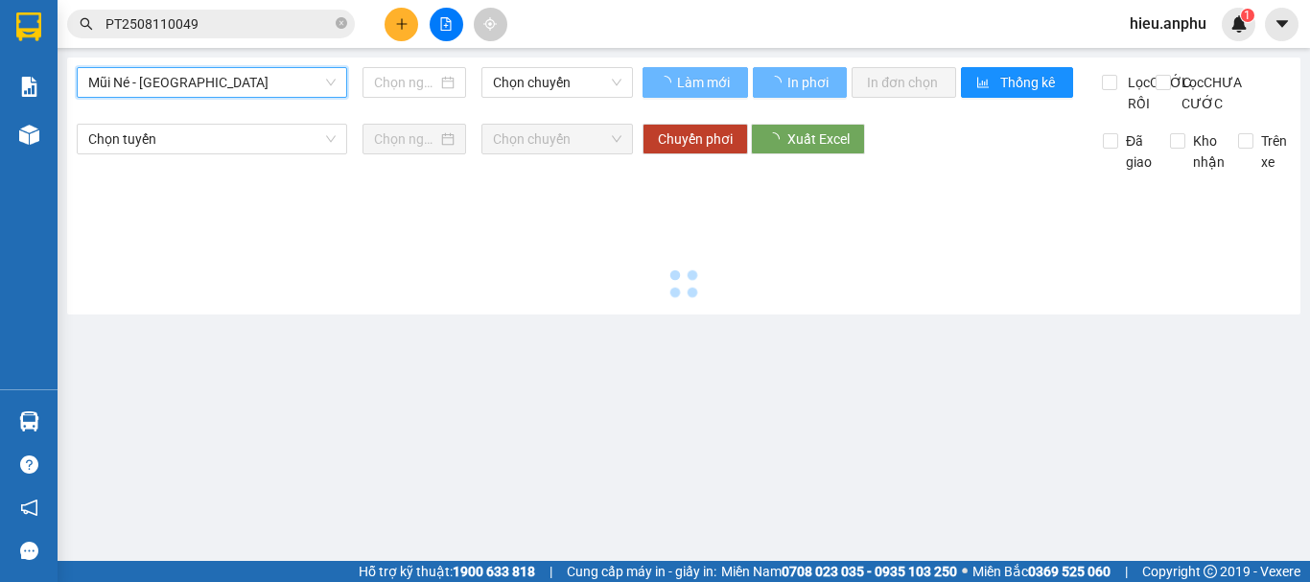
type input "[DATE]"
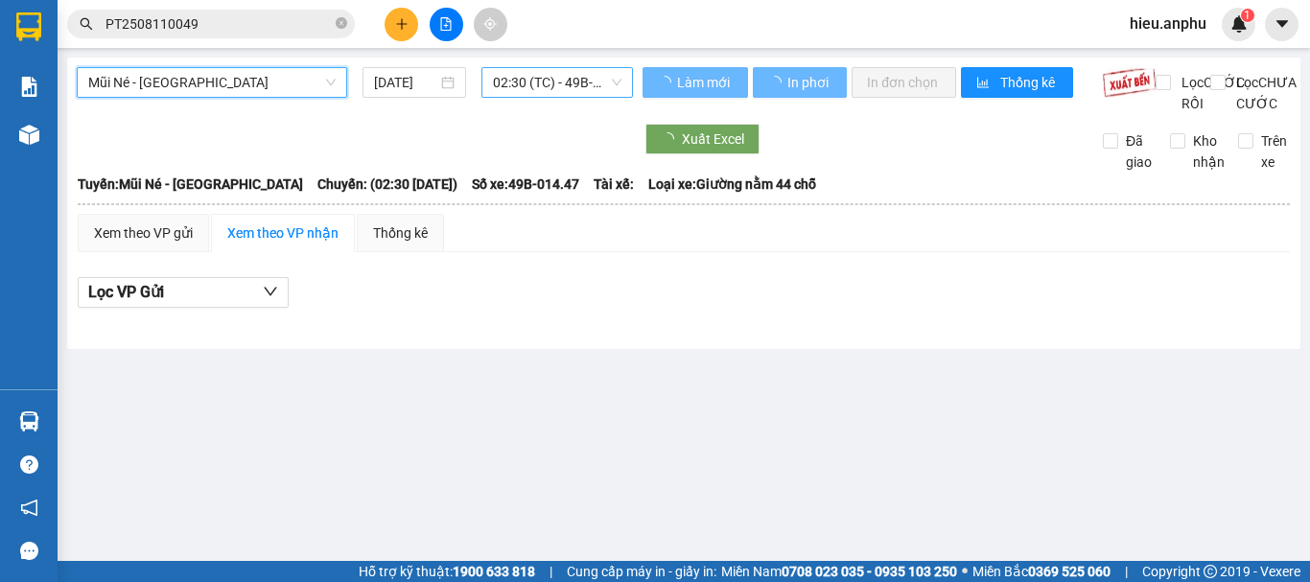
click at [540, 77] on span "02:30 (TC) - 49B-014.47" at bounding box center [557, 82] width 129 height 29
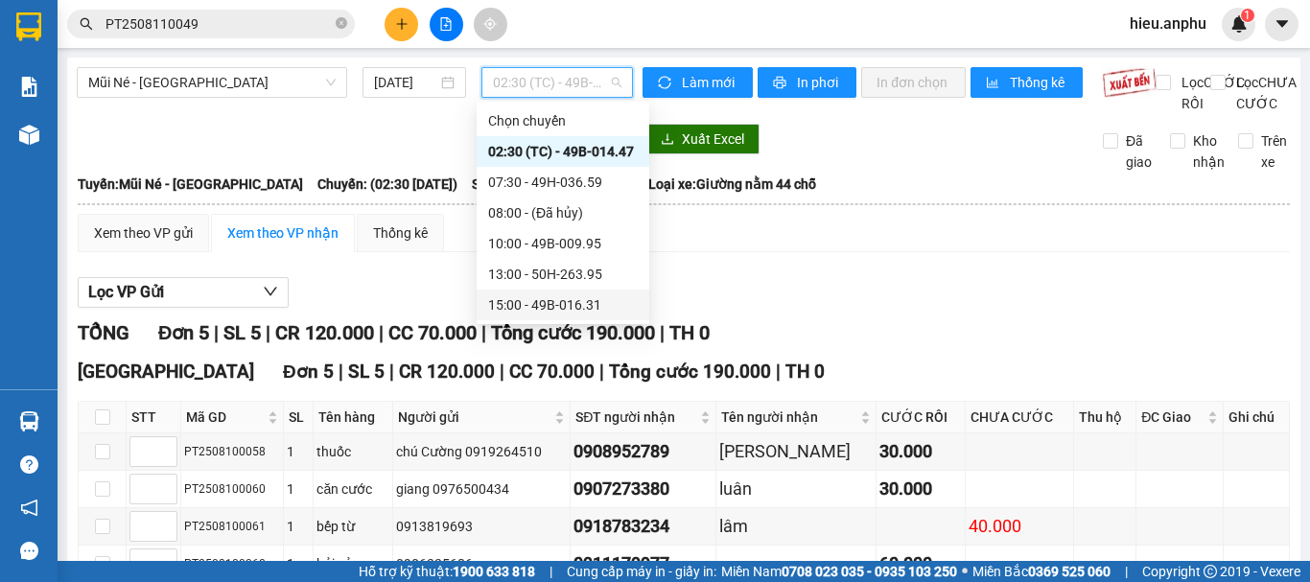
click at [515, 304] on div "15:00 - 49B-016.31" at bounding box center [563, 304] width 150 height 21
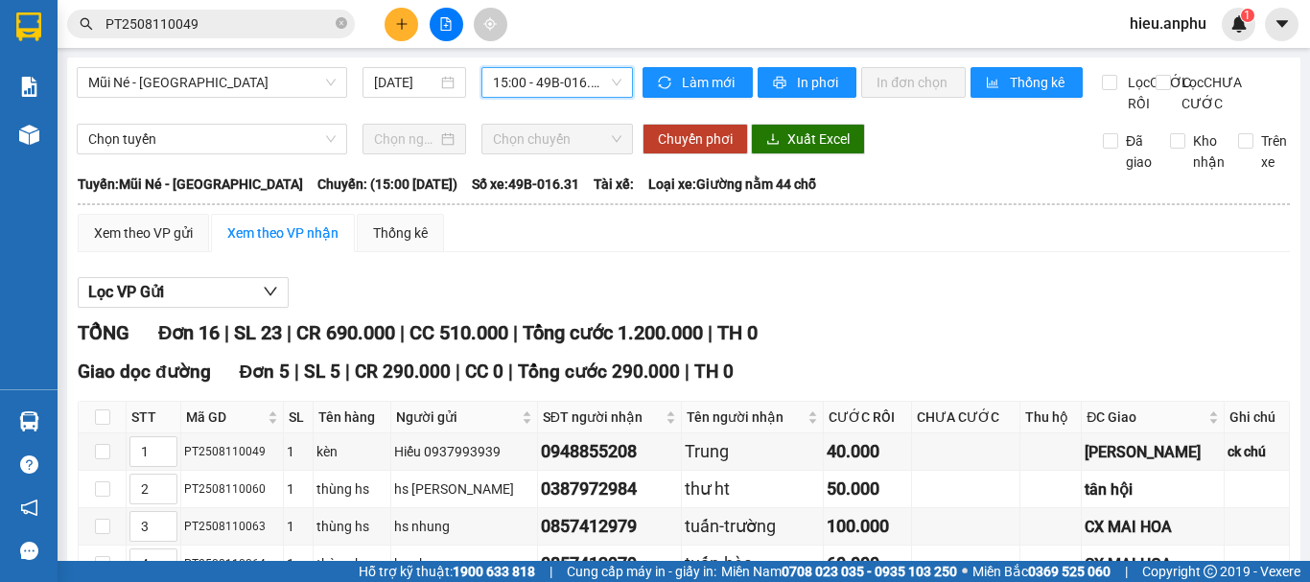
click at [541, 83] on span "15:00 - 49B-016.31" at bounding box center [557, 82] width 129 height 29
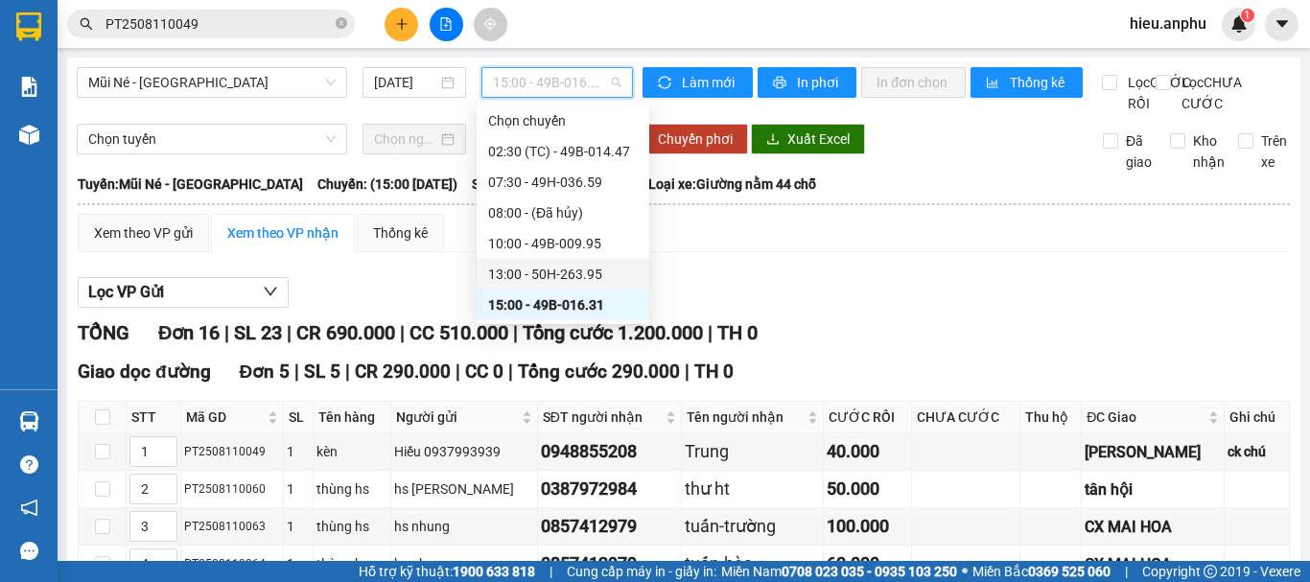
click at [536, 274] on div "13:00 - 50H-263.95" at bounding box center [563, 274] width 150 height 21
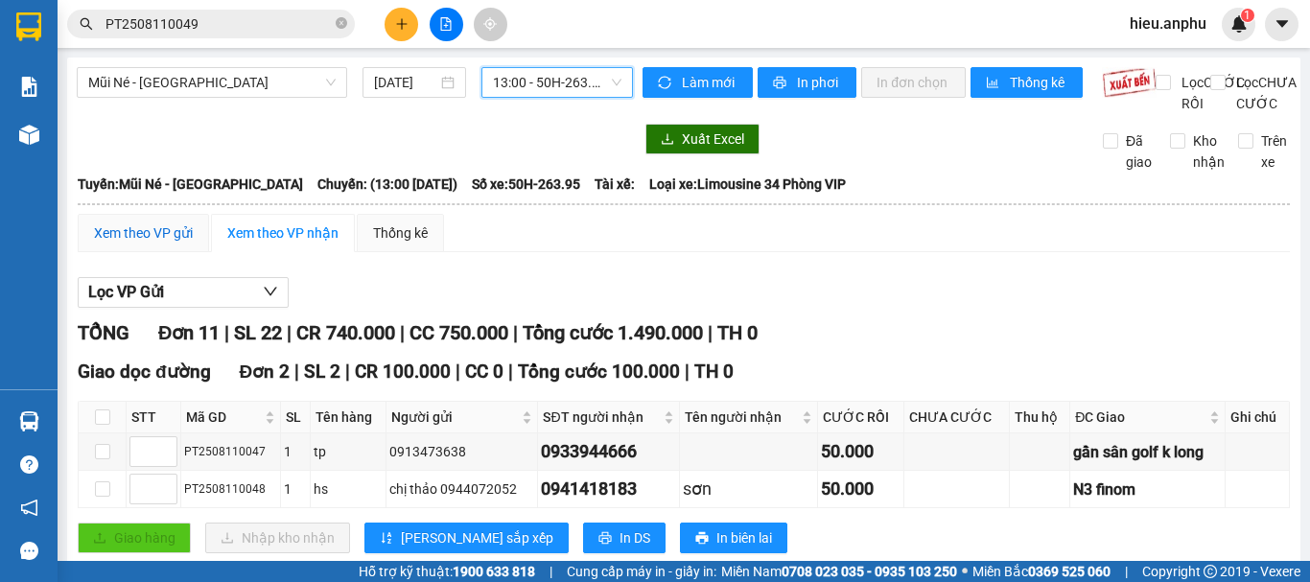
click at [148, 223] on div "Xem theo VP gửi" at bounding box center [143, 233] width 99 height 21
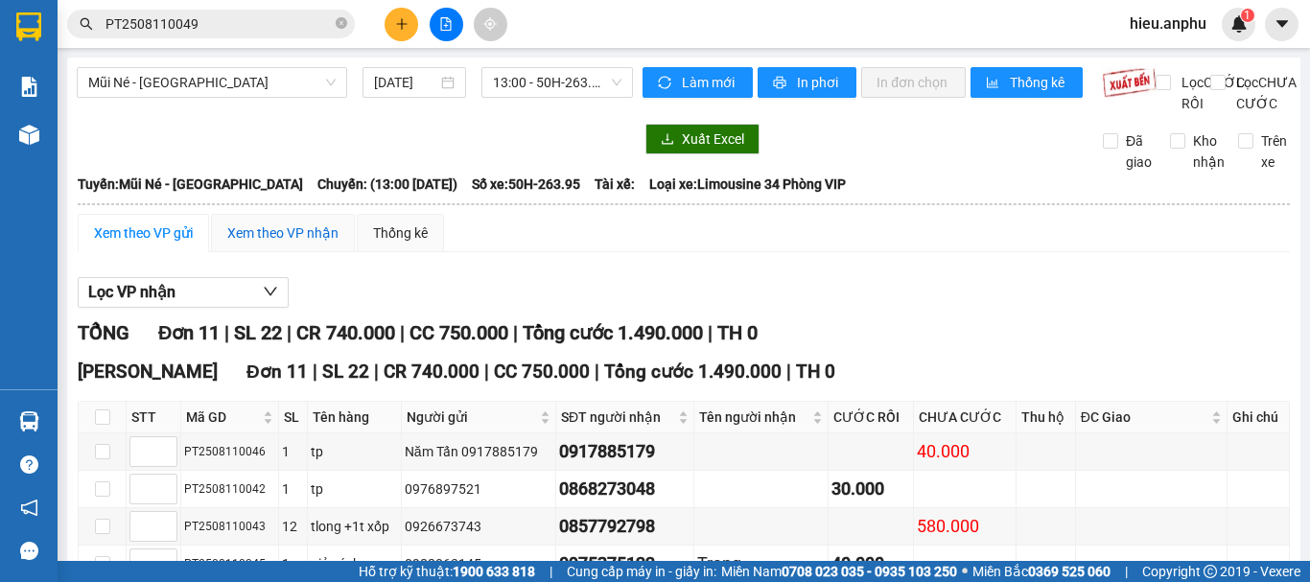
click at [267, 244] on div "Xem theo VP nhận" at bounding box center [282, 233] width 111 height 21
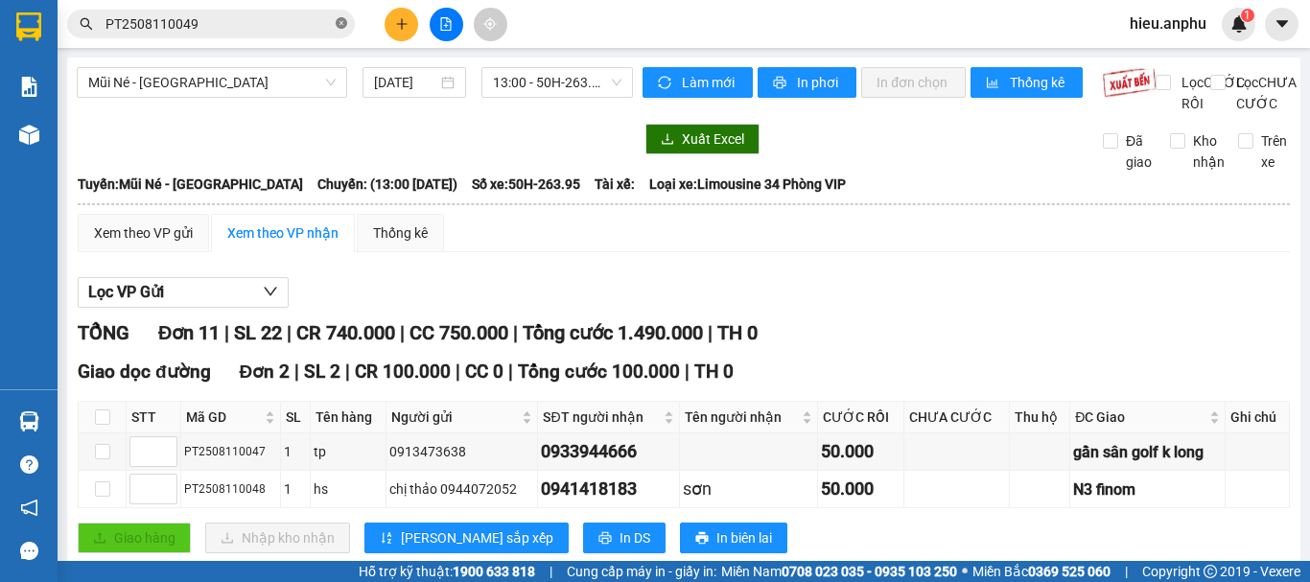
click at [342, 25] on icon "close-circle" at bounding box center [342, 23] width 12 height 12
click at [251, 28] on input "text" at bounding box center [219, 23] width 226 height 21
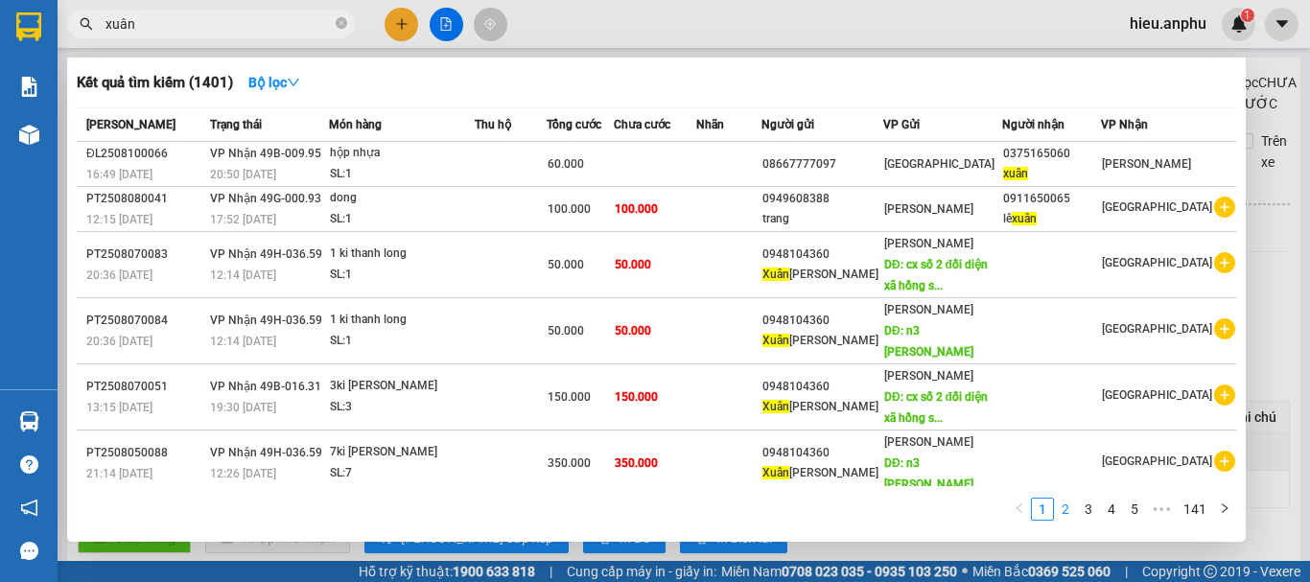
type input "xuân"
click at [1069, 508] on link "2" at bounding box center [1065, 509] width 21 height 21
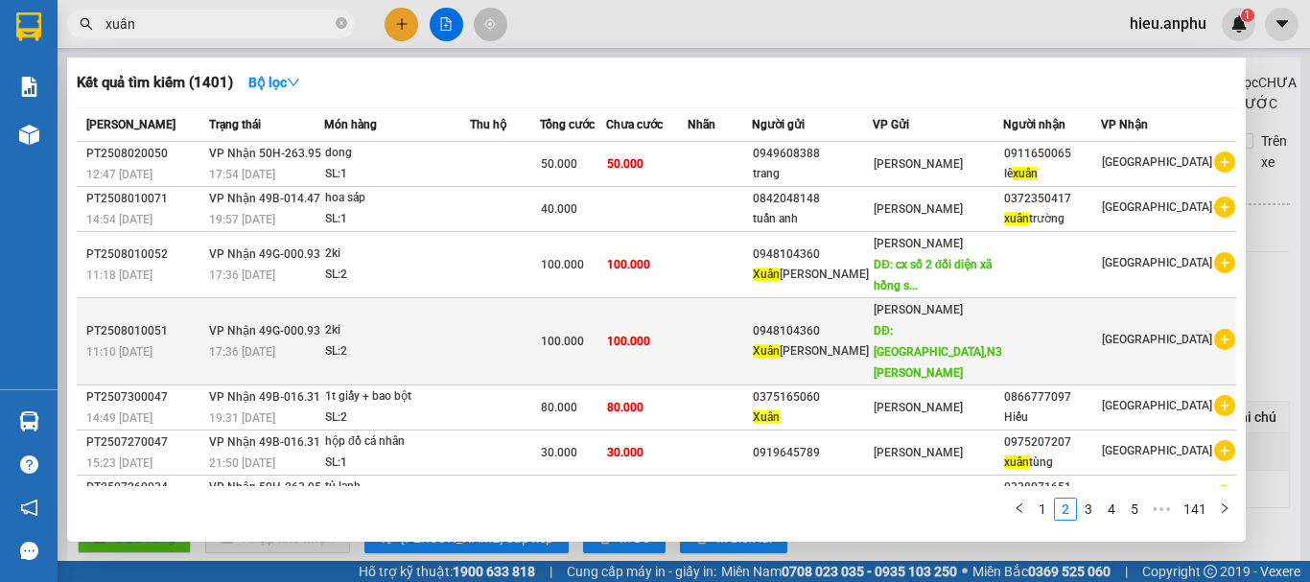
click at [872, 321] on div "0948104360" at bounding box center [813, 331] width 120 height 20
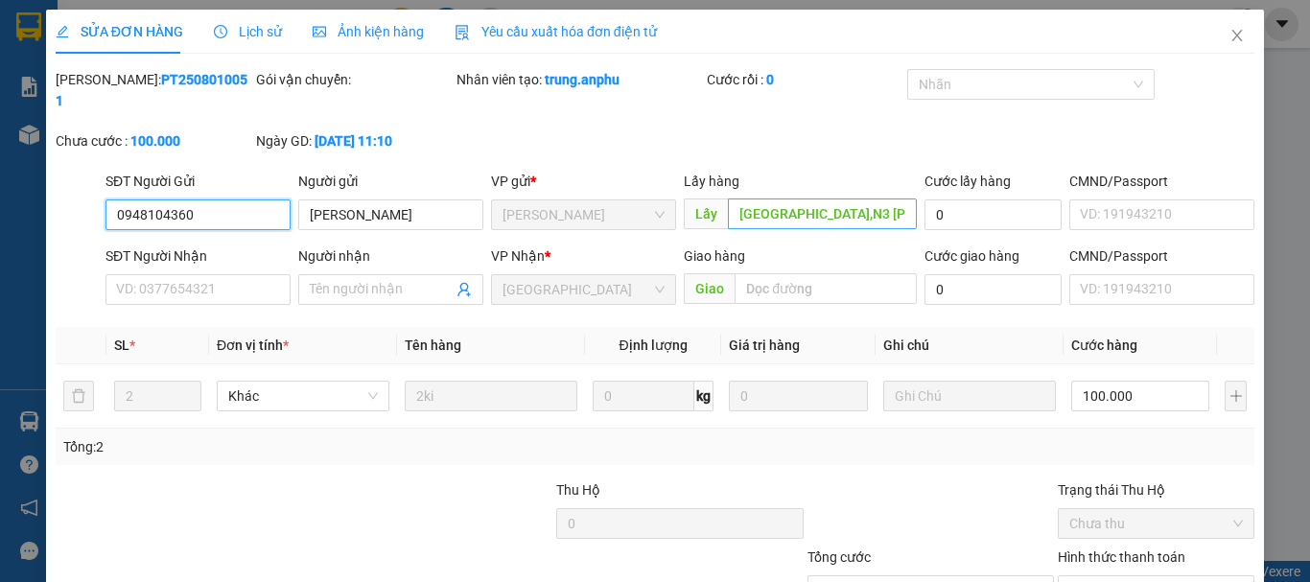
type input "0948104360"
type input "[PERSON_NAME]"
type input "[GEOGRAPHIC_DATA],N3 [PERSON_NAME]"
type input "100.000"
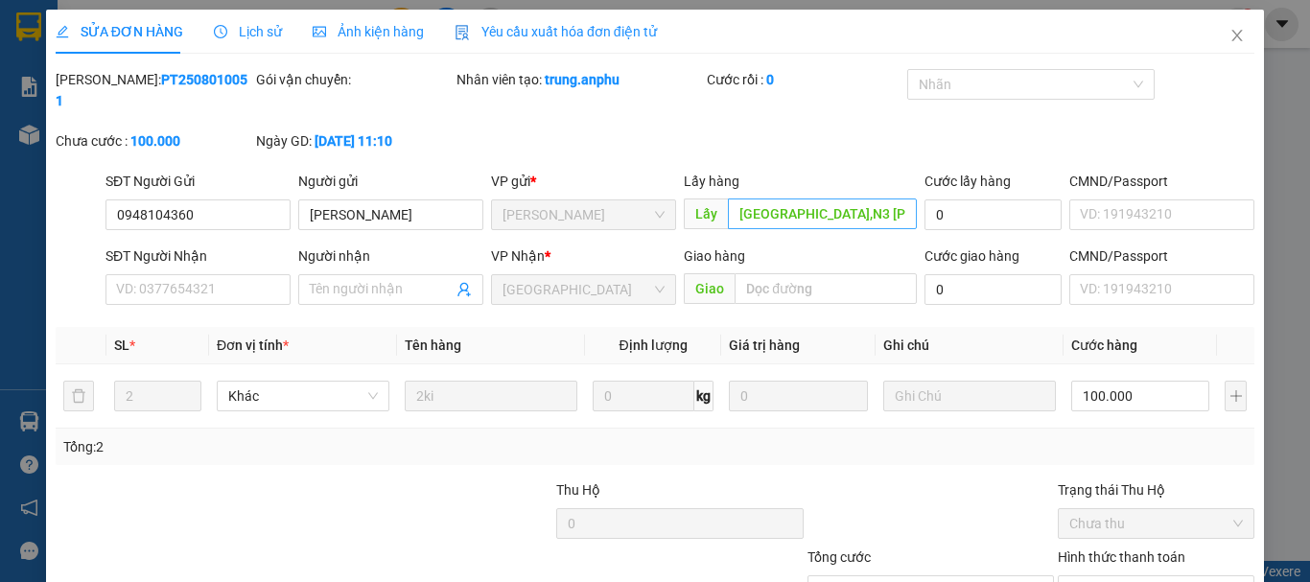
drag, startPoint x: 837, startPoint y: 176, endPoint x: 838, endPoint y: 190, distance: 14.4
click at [837, 178] on div "Lấy hàng Lấy nhật hạ,N3 [PERSON_NAME]" at bounding box center [800, 204] width 233 height 67
click at [835, 199] on input "[GEOGRAPHIC_DATA],N3 [PERSON_NAME]" at bounding box center [822, 214] width 189 height 31
type input "nhật hạ,"
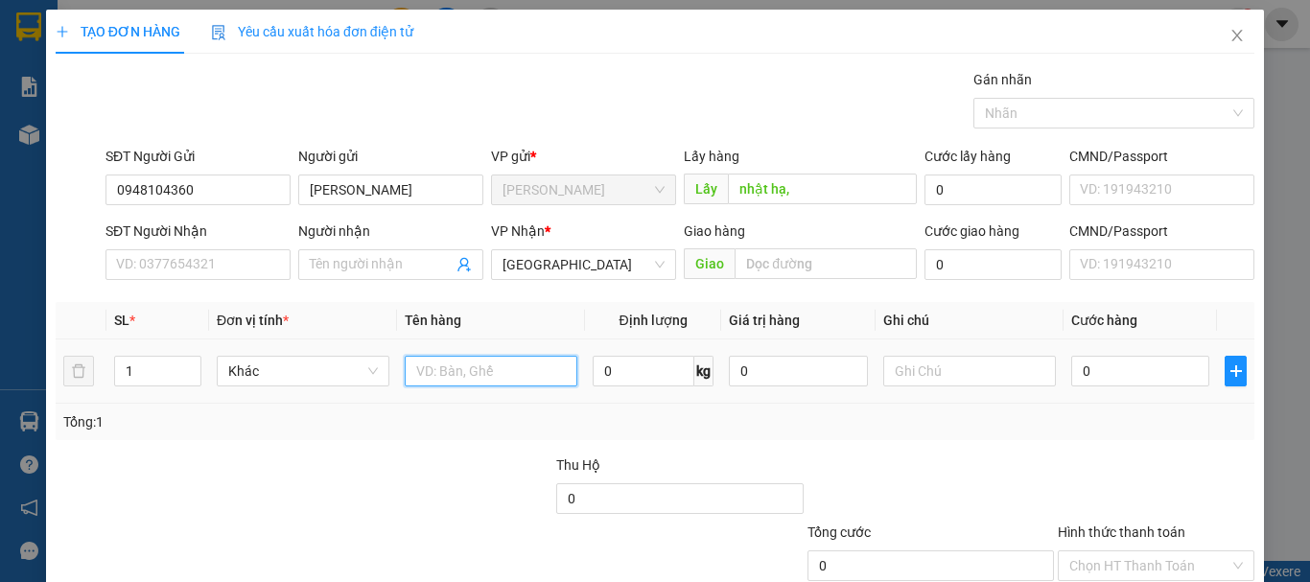
click at [455, 367] on input "text" at bounding box center [491, 371] width 173 height 31
type input "2ki thanh long"
drag, startPoint x: 140, startPoint y: 371, endPoint x: 104, endPoint y: 377, distance: 36.9
click at [104, 377] on tr "1 Khác 2ki thanh long 0 kg 0 0" at bounding box center [655, 372] width 1199 height 64
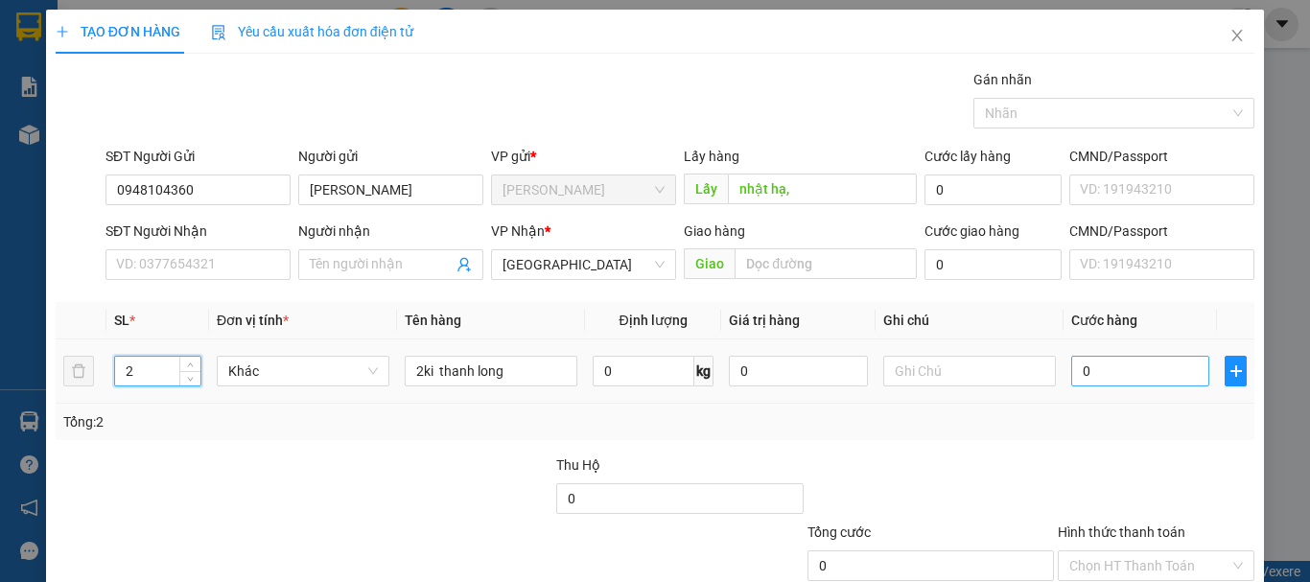
type input "2"
click at [1104, 365] on input "0" at bounding box center [1140, 371] width 138 height 31
type input "1"
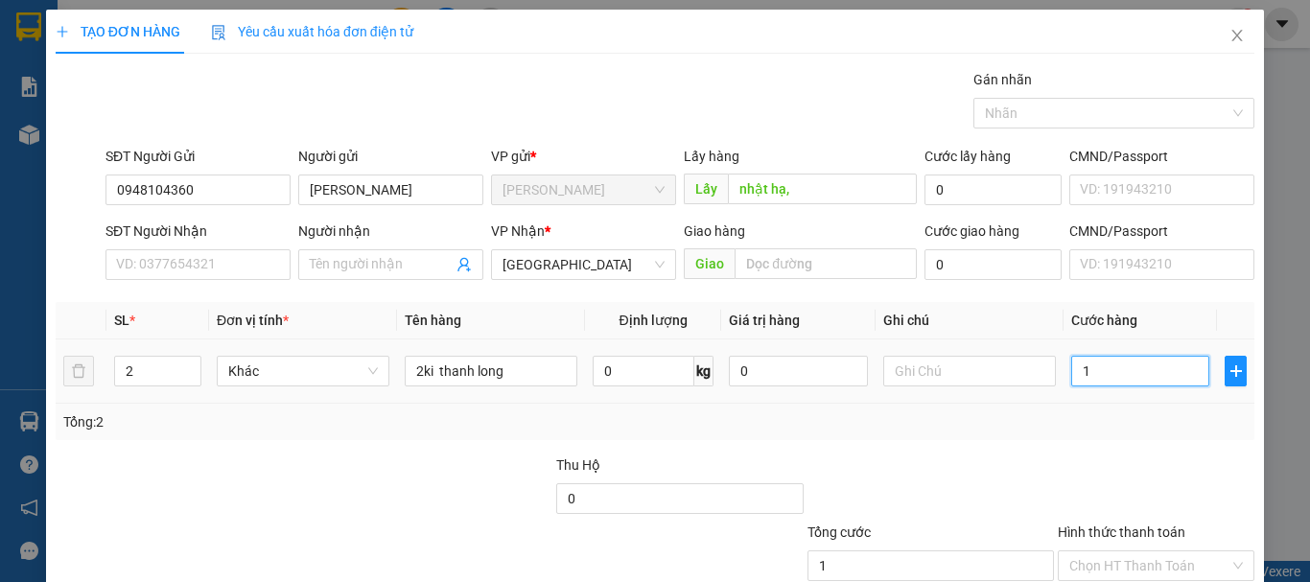
type input "10"
click at [506, 375] on input "2ki thanh long" at bounding box center [491, 371] width 173 height 31
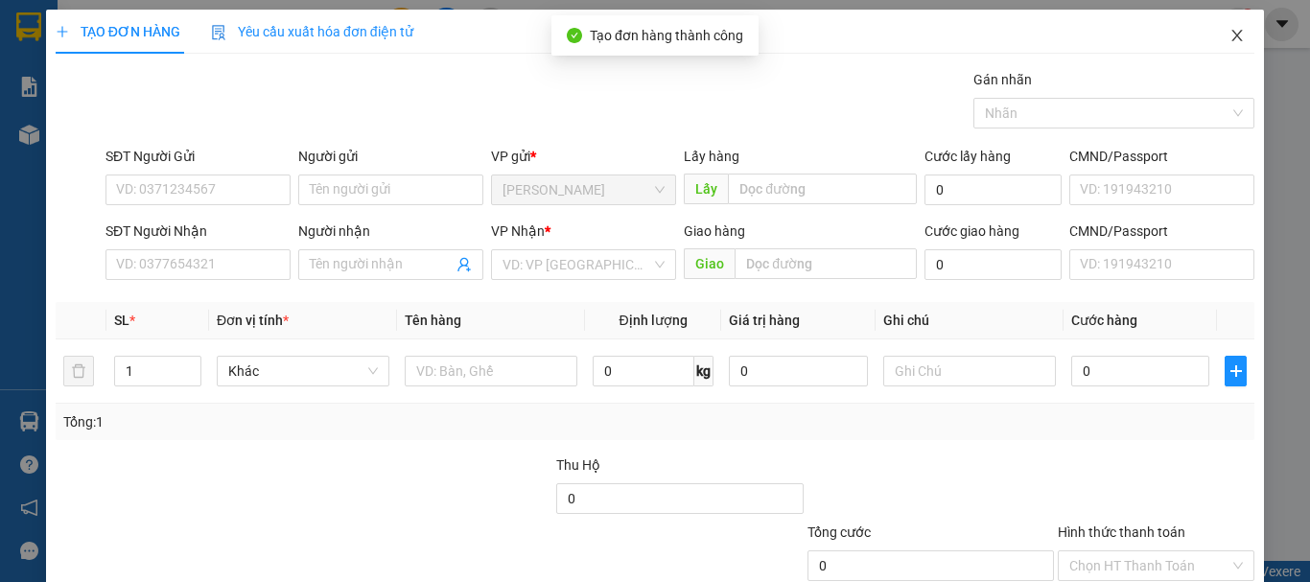
click at [1229, 28] on span "Close" at bounding box center [1237, 37] width 54 height 54
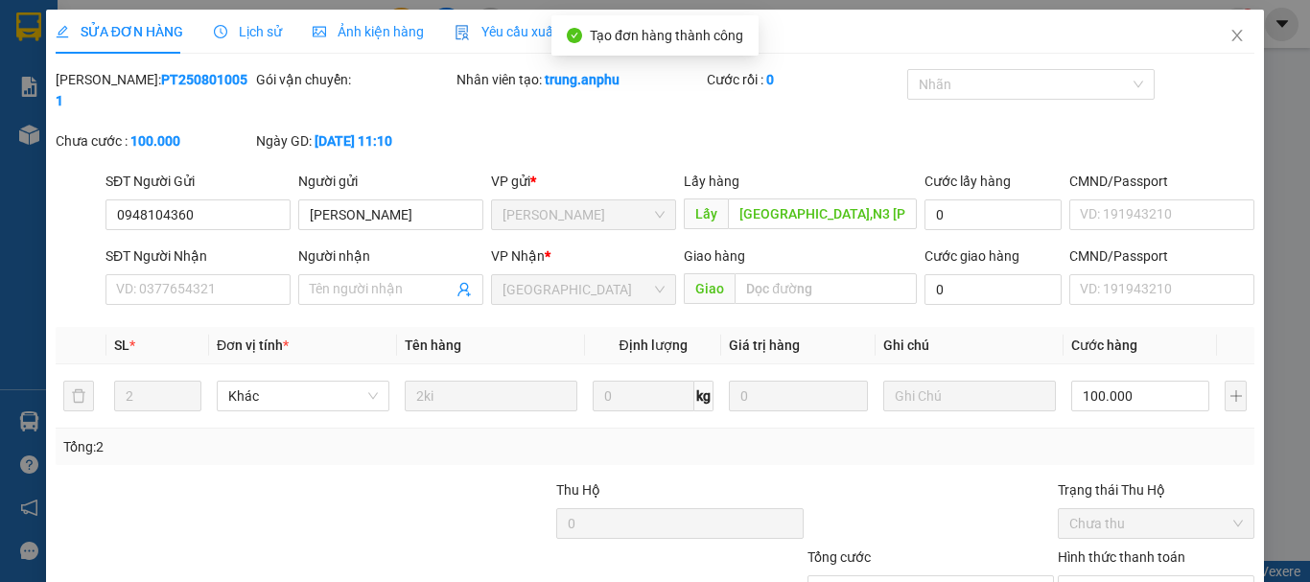
click at [35, 141] on div "SỬA ĐƠN HÀNG Lịch sử Ảnh kiện hàng Yêu cầu xuất hóa đơn điện tử Total Paid Fee …" at bounding box center [655, 291] width 1310 height 582
click at [1232, 34] on span "Close" at bounding box center [1237, 37] width 54 height 54
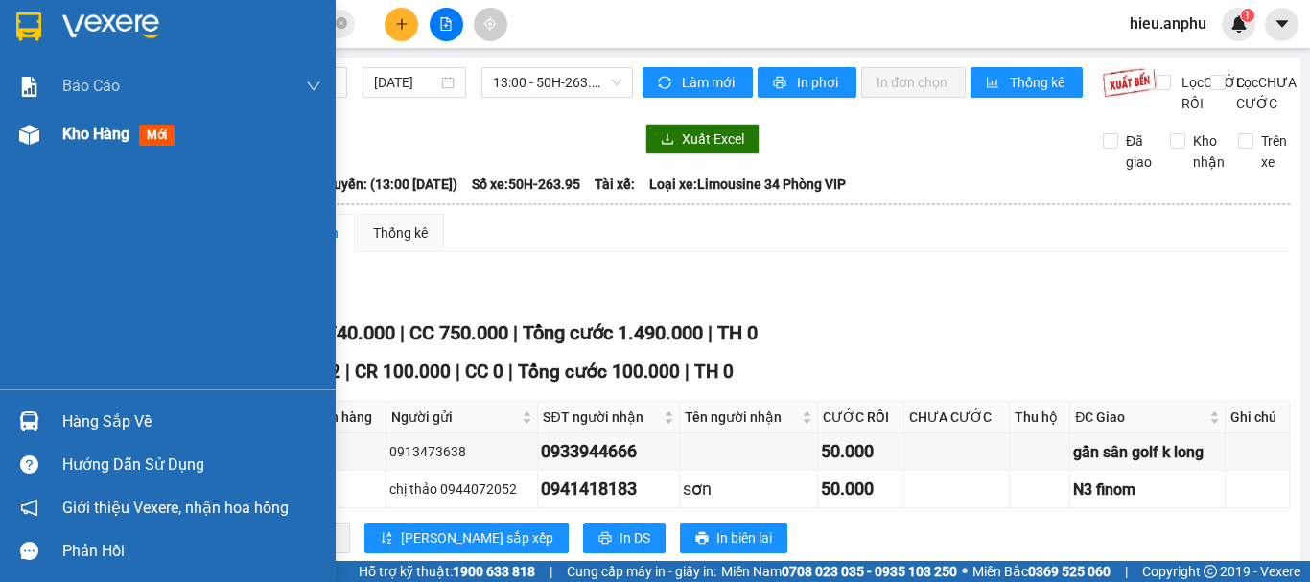
click at [16, 137] on div at bounding box center [29, 135] width 34 height 34
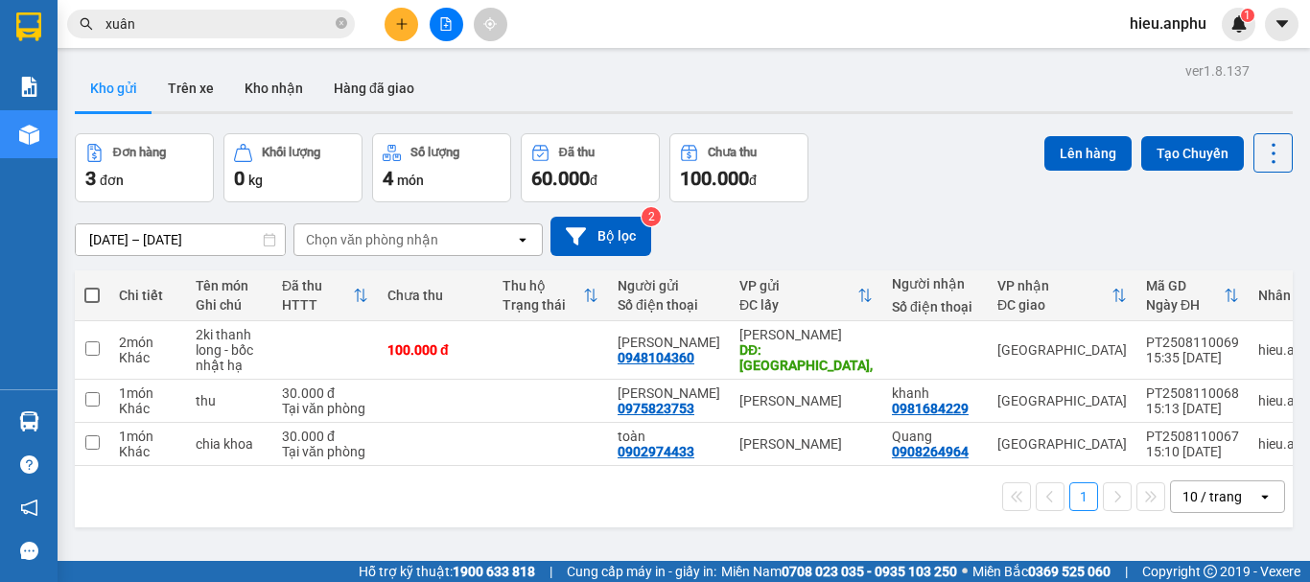
click at [93, 290] on span at bounding box center [91, 295] width 15 height 15
click at [92, 286] on input "checkbox" at bounding box center [92, 286] width 0 height 0
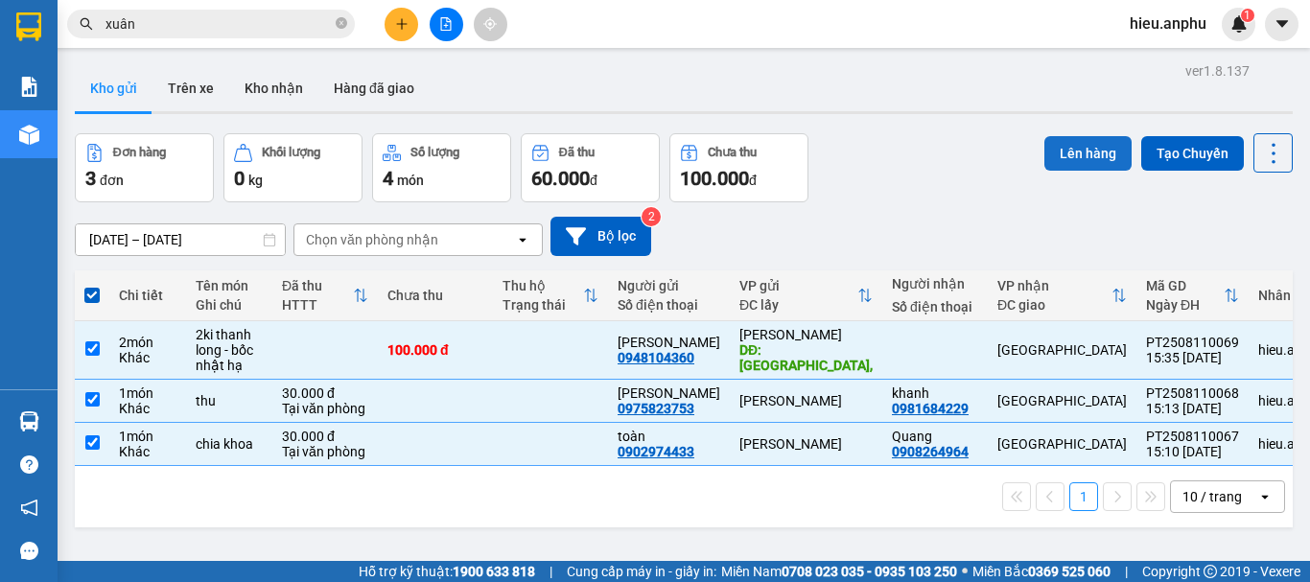
click at [1070, 146] on button "Lên hàng" at bounding box center [1087, 153] width 87 height 35
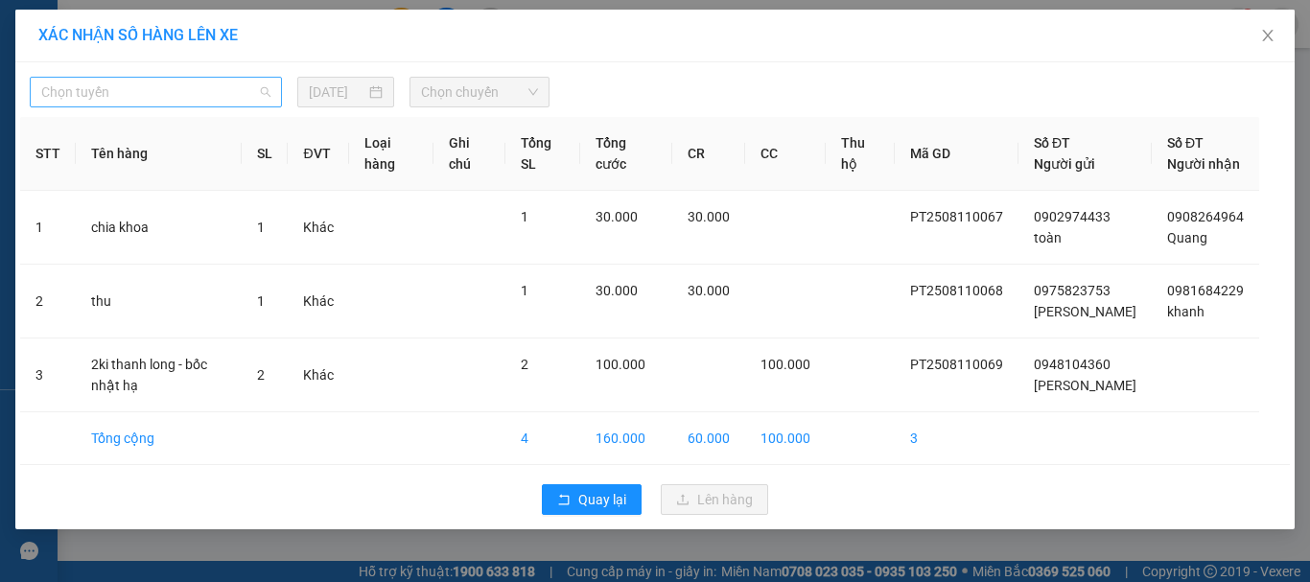
click at [140, 86] on span "Chọn tuyến" at bounding box center [155, 92] width 229 height 29
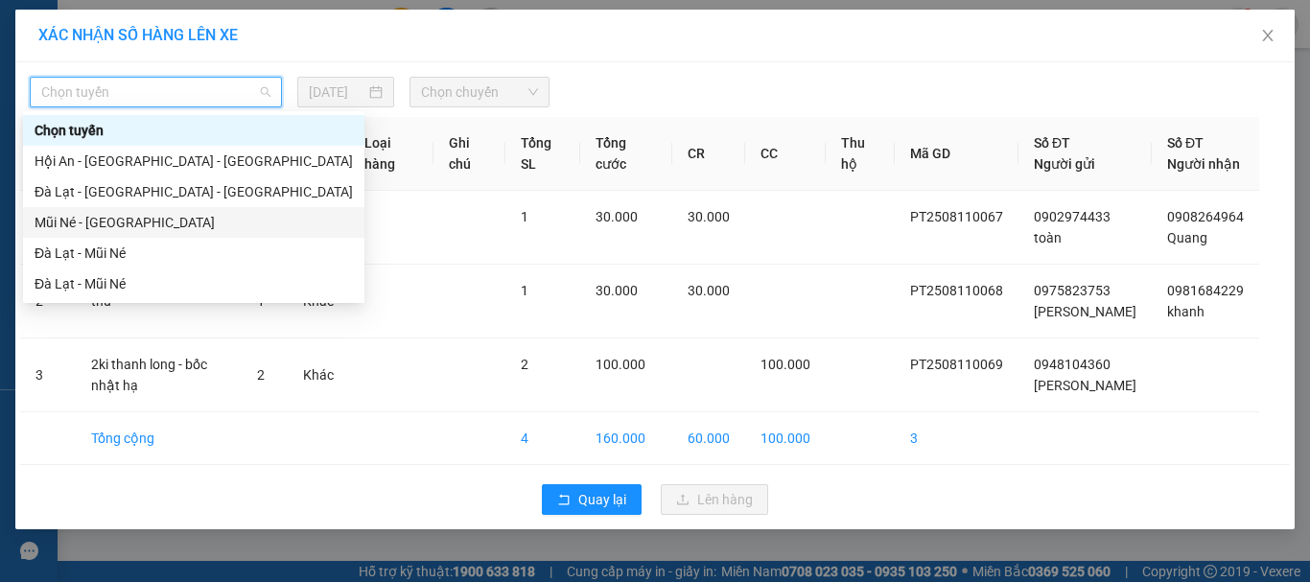
drag, startPoint x: 99, startPoint y: 220, endPoint x: 340, endPoint y: 108, distance: 266.1
click at [99, 218] on div "Mũi Né - [GEOGRAPHIC_DATA]" at bounding box center [194, 222] width 318 height 21
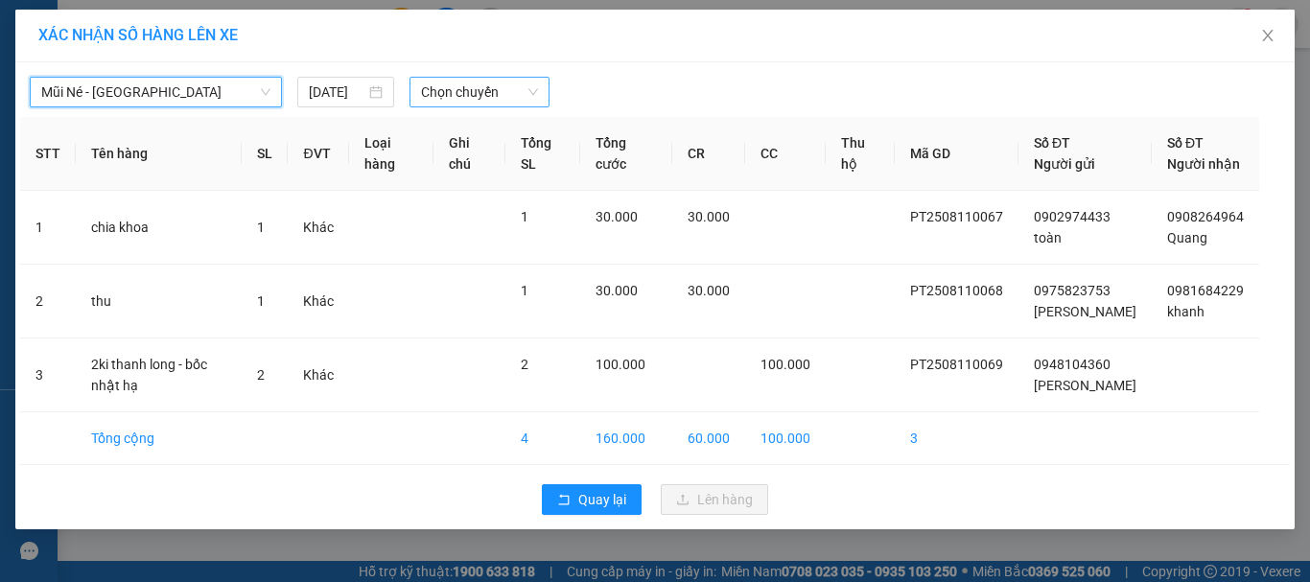
click at [445, 94] on span "Chọn chuyến" at bounding box center [480, 92] width 118 height 29
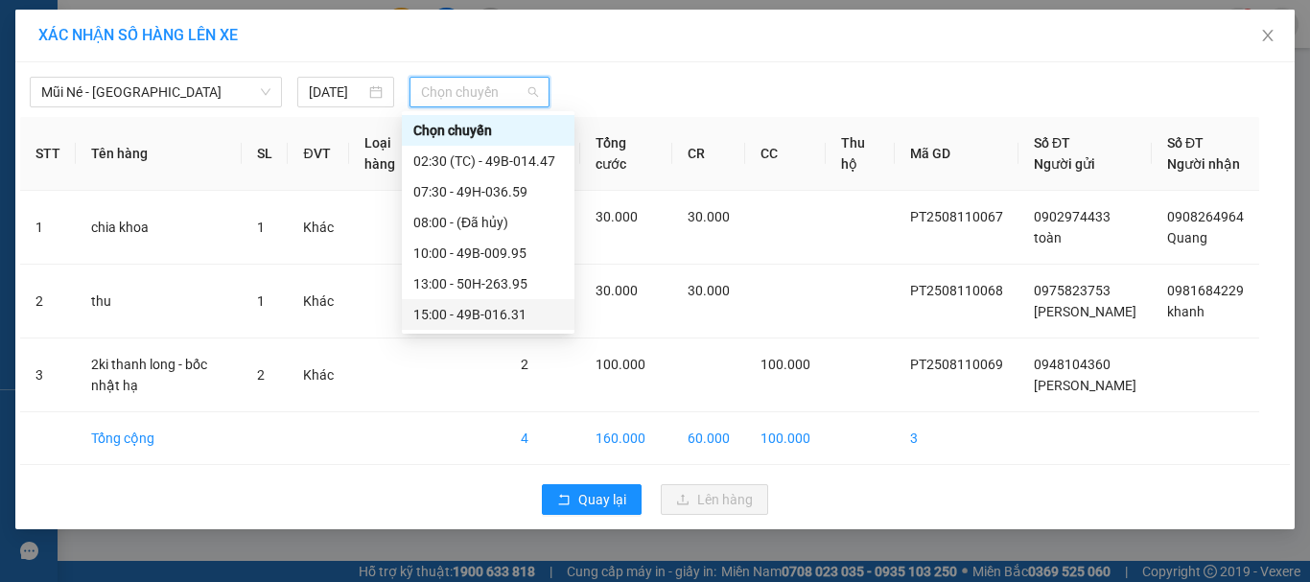
click at [471, 314] on div "15:00 - 49B-016.31" at bounding box center [488, 314] width 150 height 21
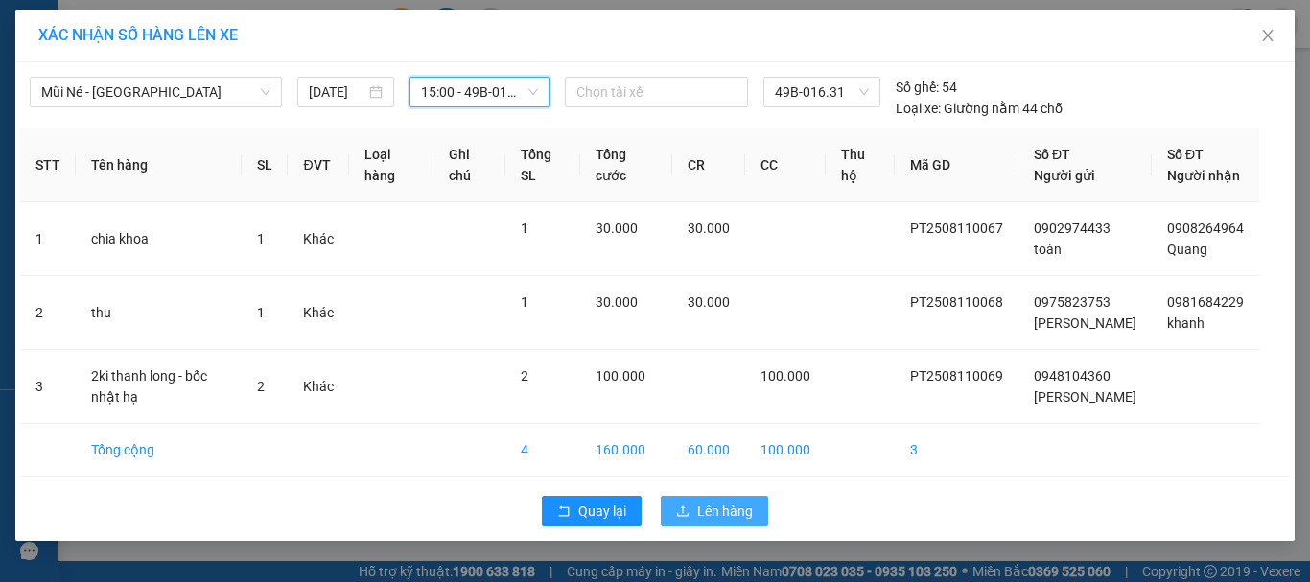
drag, startPoint x: 731, startPoint y: 542, endPoint x: 722, endPoint y: 514, distance: 29.1
click at [730, 527] on button "Lên hàng" at bounding box center [714, 511] width 107 height 31
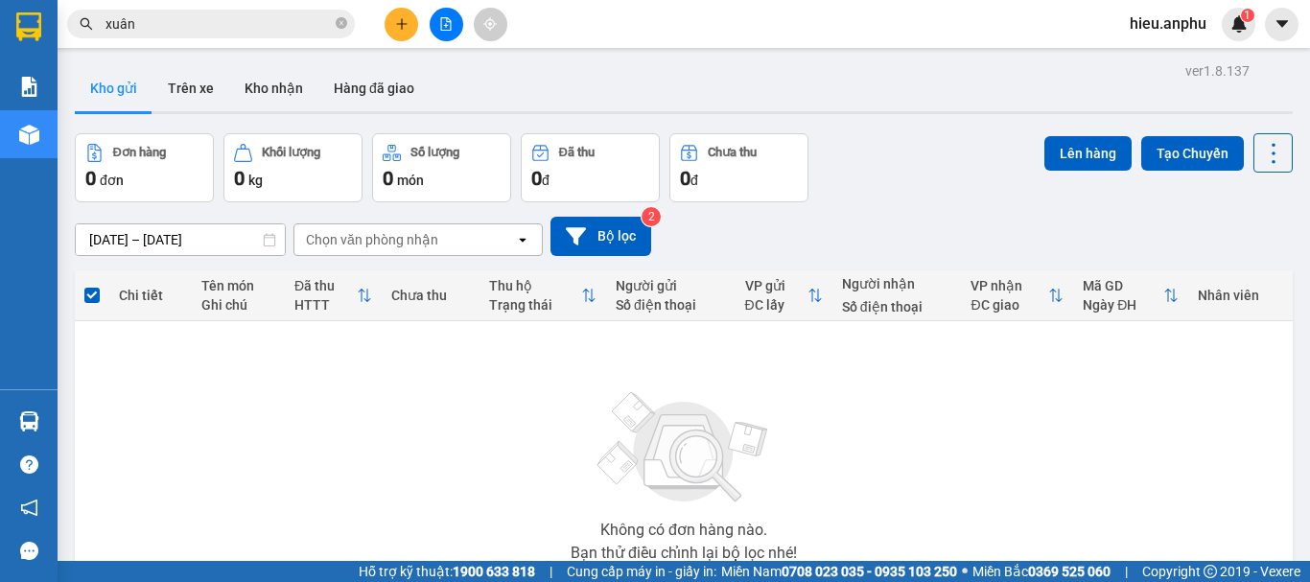
click at [449, 20] on icon "file-add" at bounding box center [445, 23] width 13 height 13
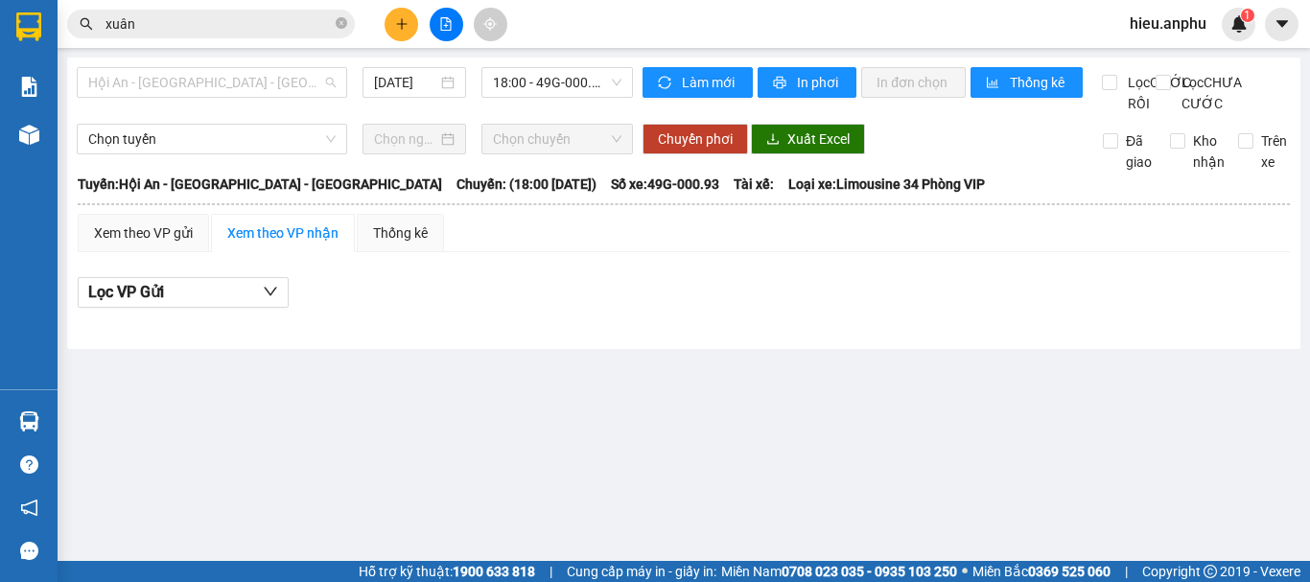
drag, startPoint x: 209, startPoint y: 80, endPoint x: 161, endPoint y: 199, distance: 128.2
click at [205, 81] on span "Hội An - [GEOGRAPHIC_DATA] - [GEOGRAPHIC_DATA]" at bounding box center [211, 82] width 247 height 29
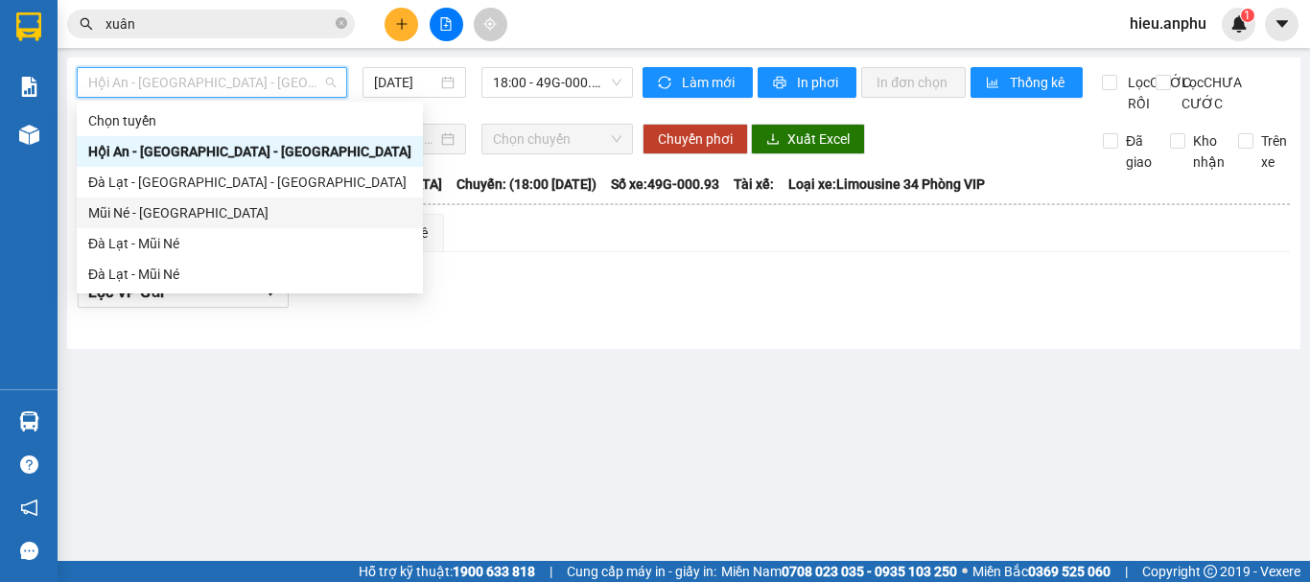
click at [137, 214] on div "Mũi Né - [GEOGRAPHIC_DATA]" at bounding box center [249, 212] width 323 height 21
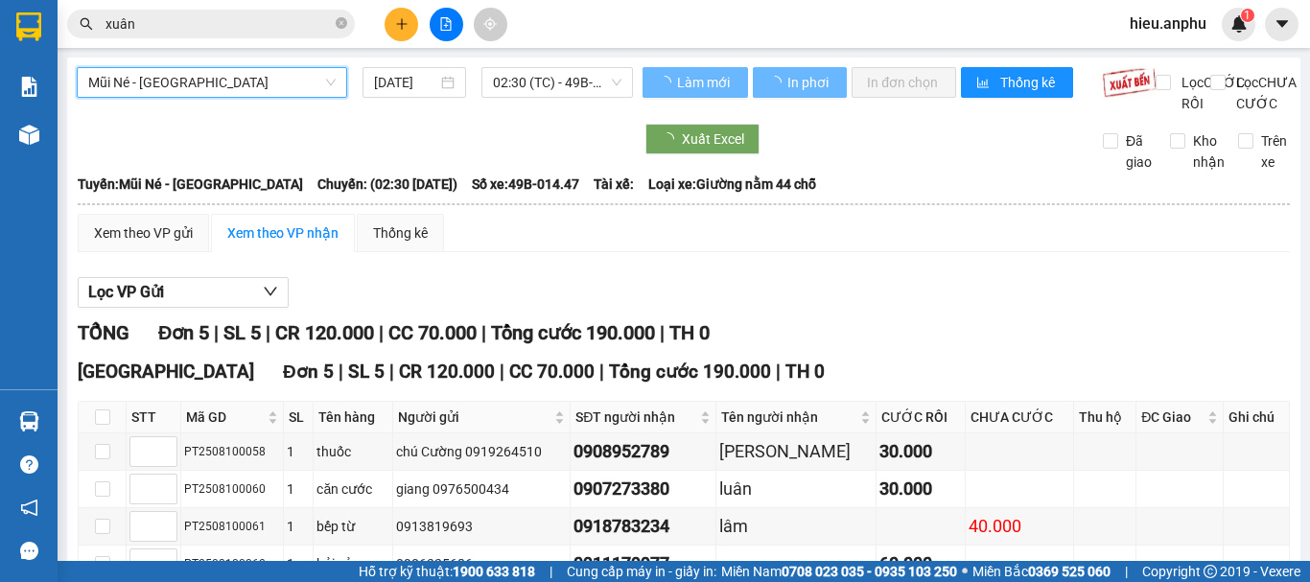
click at [541, 87] on span "02:30 (TC) - 49B-014.47" at bounding box center [557, 82] width 129 height 29
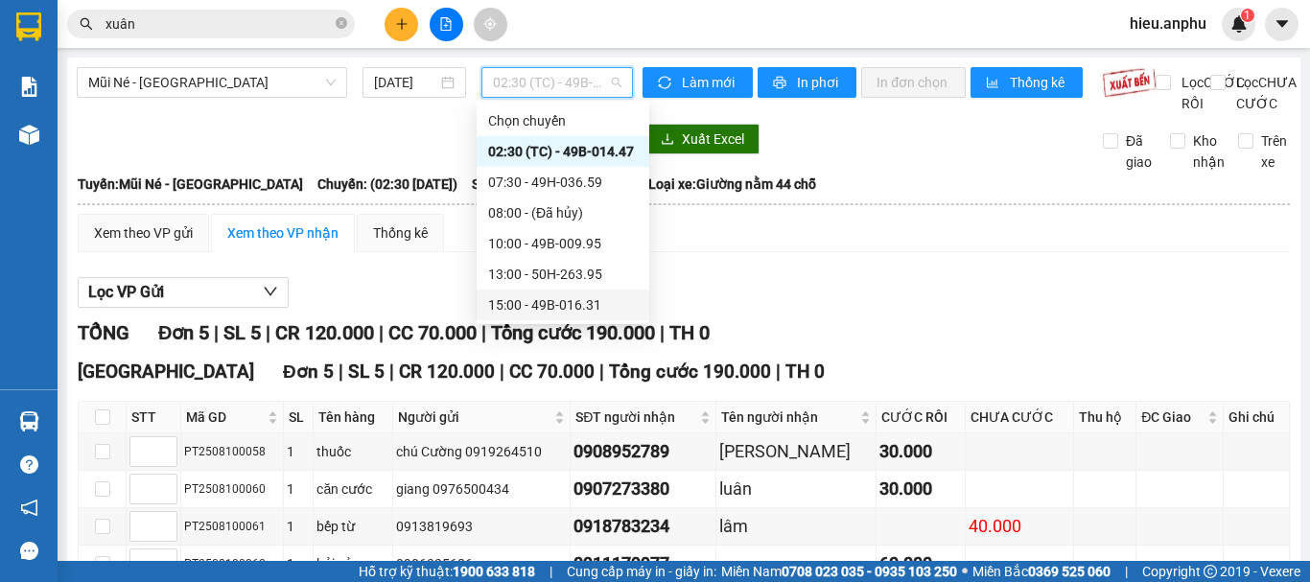
click at [521, 303] on div "15:00 - 49B-016.31" at bounding box center [563, 304] width 150 height 21
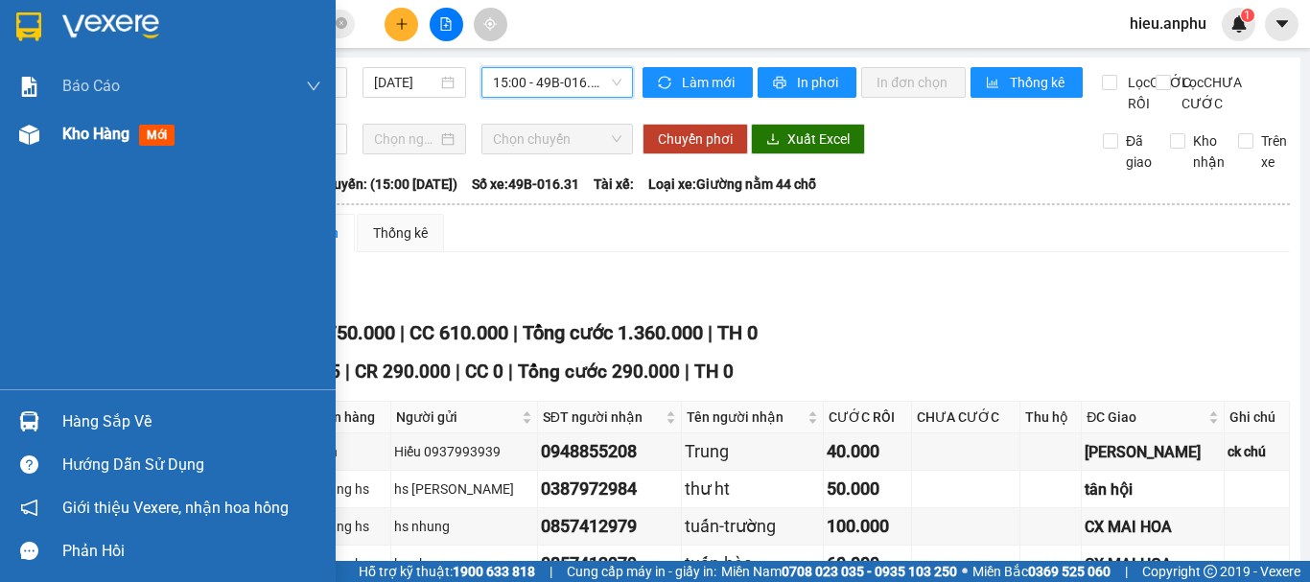
drag, startPoint x: 39, startPoint y: 136, endPoint x: 285, endPoint y: 129, distance: 245.7
click at [39, 134] on div at bounding box center [29, 135] width 34 height 34
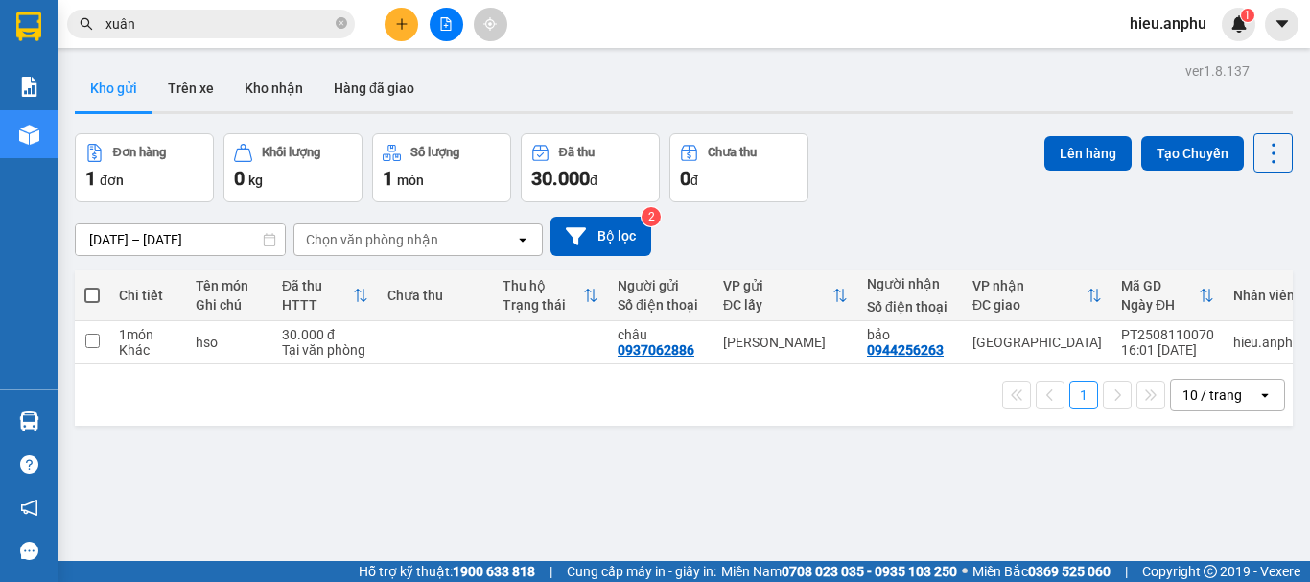
click at [474, 16] on div at bounding box center [446, 25] width 144 height 34
click at [446, 22] on icon "file-add" at bounding box center [445, 23] width 13 height 13
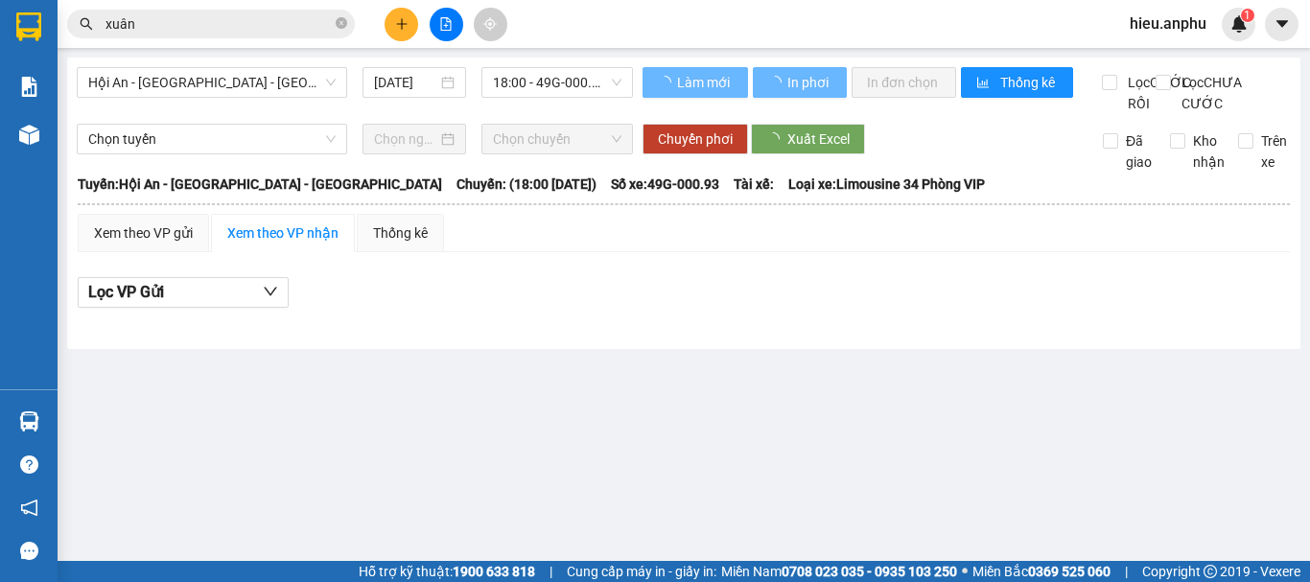
click at [121, 81] on span "Hội An - [GEOGRAPHIC_DATA] - [GEOGRAPHIC_DATA]" at bounding box center [211, 82] width 247 height 29
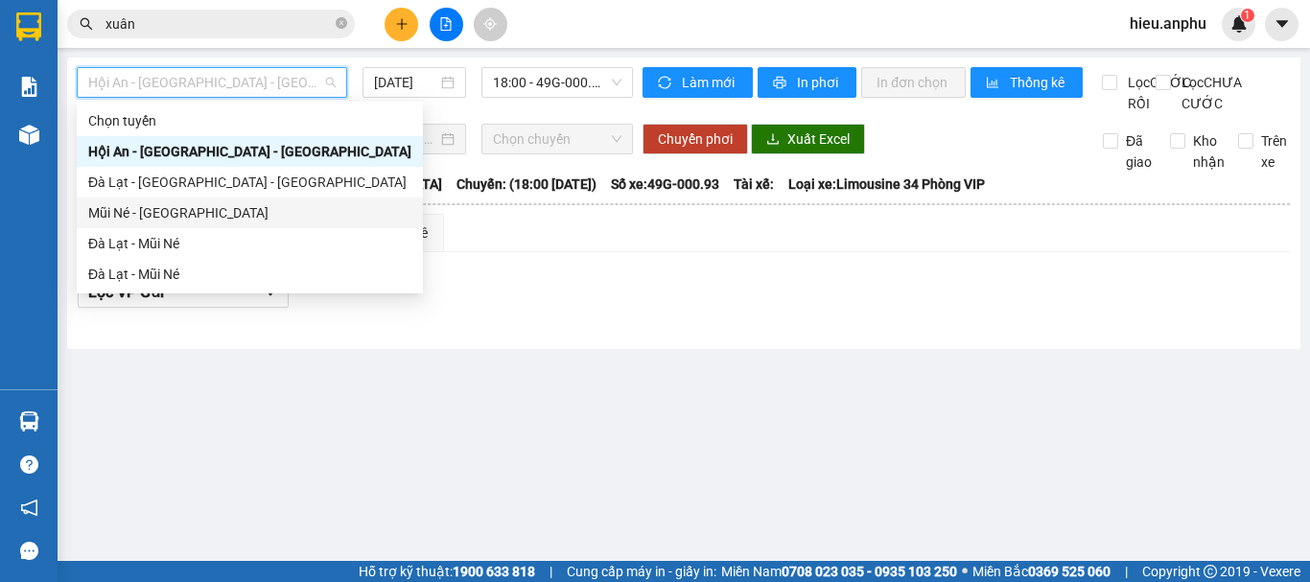
click at [125, 207] on div "Mũi Né - [GEOGRAPHIC_DATA]" at bounding box center [249, 212] width 323 height 21
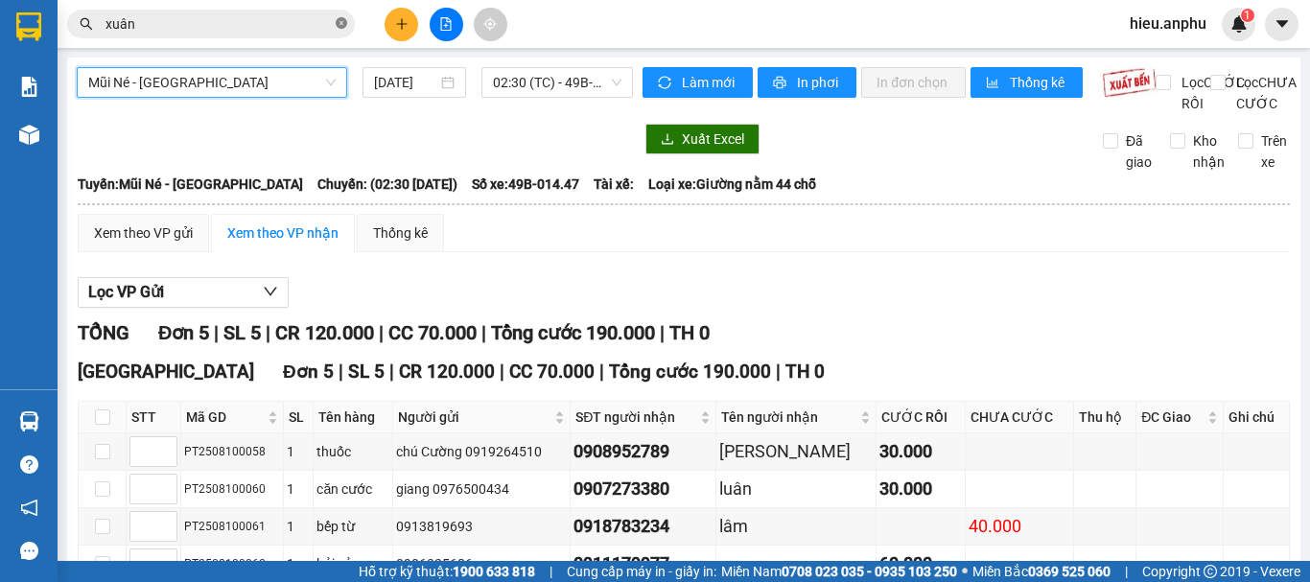
click at [343, 25] on icon "close-circle" at bounding box center [342, 23] width 12 height 12
click at [196, 81] on span "Mũi Né - [GEOGRAPHIC_DATA]" at bounding box center [211, 82] width 247 height 29
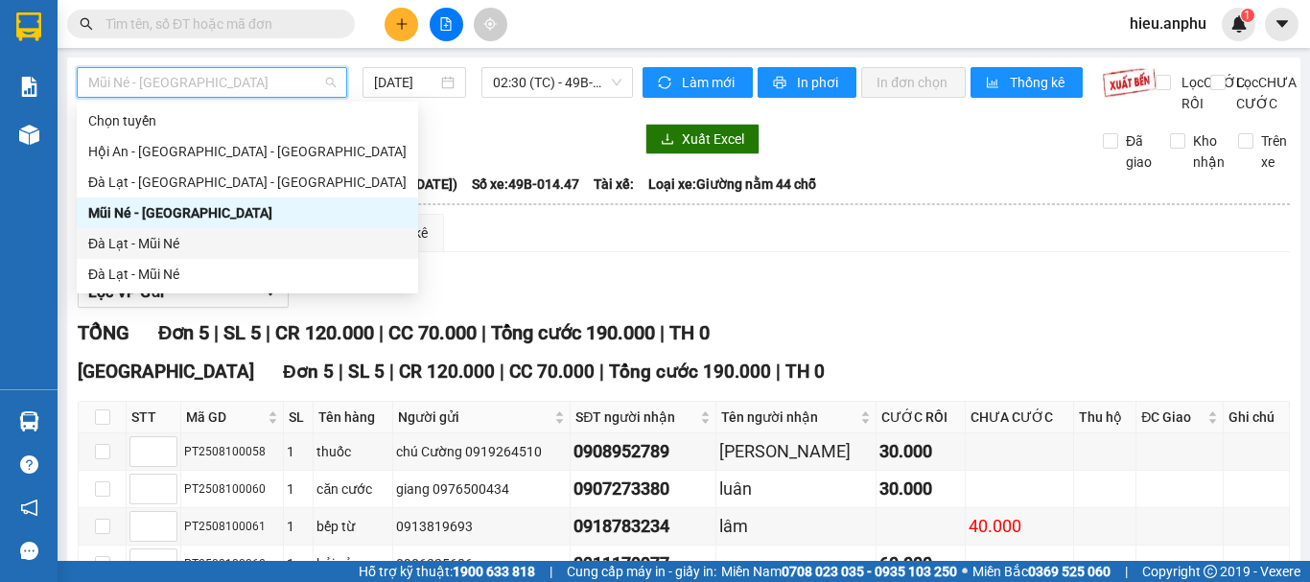
click at [152, 243] on div "Đà Lạt - Mũi Né" at bounding box center [247, 243] width 318 height 21
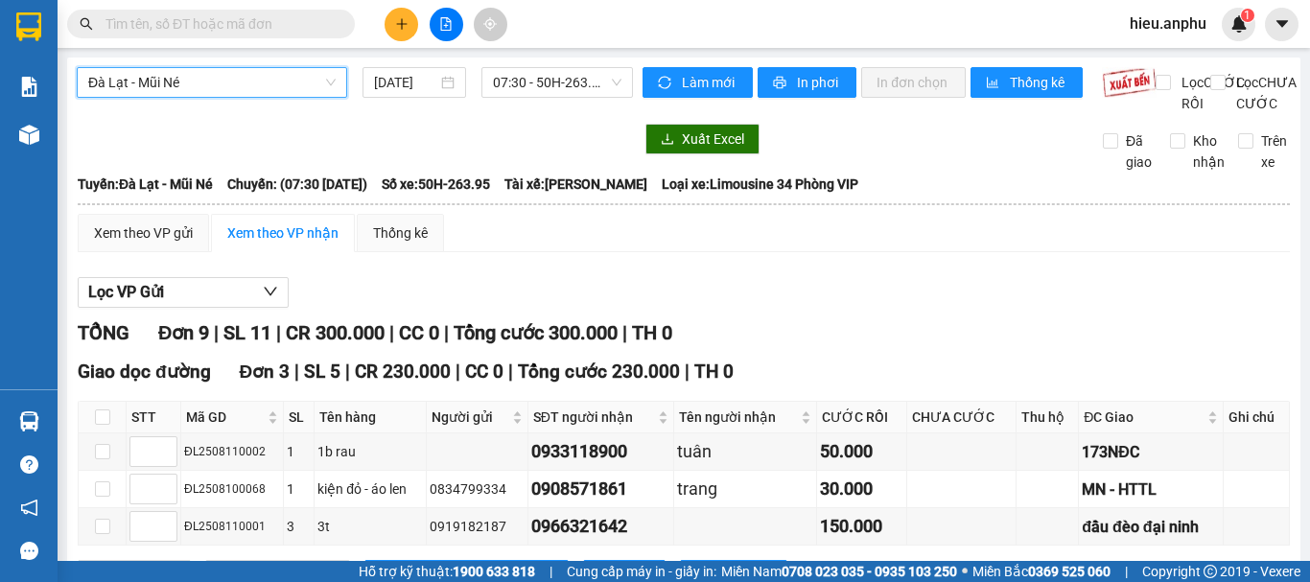
click at [184, 78] on span "Đà Lạt - Mũi Né" at bounding box center [211, 82] width 247 height 29
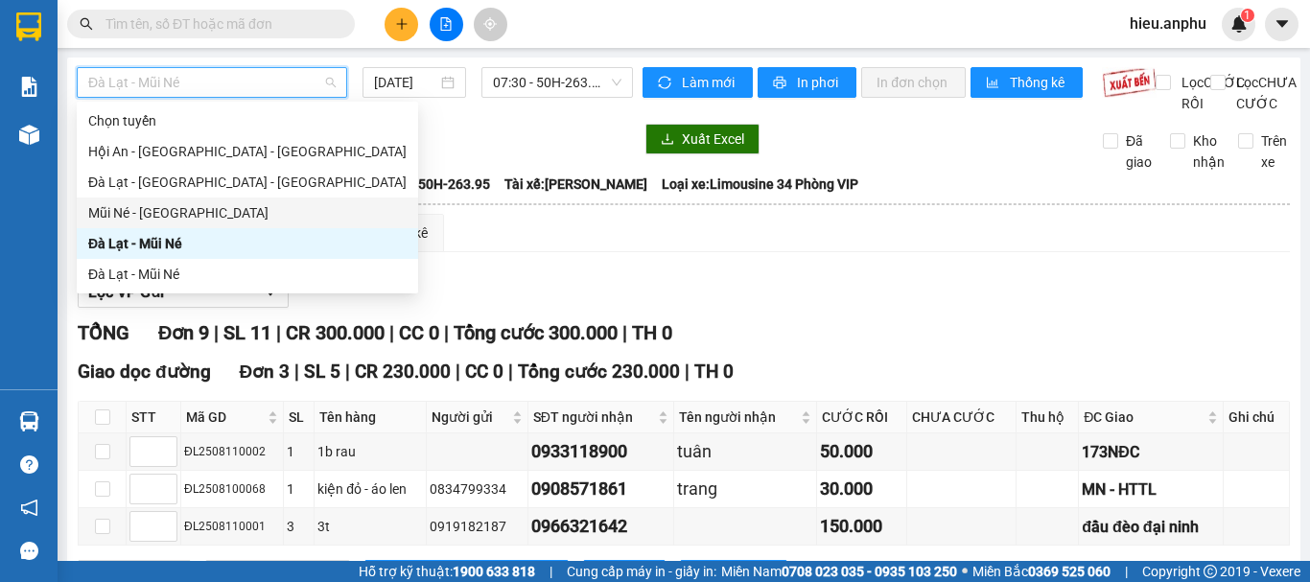
click at [120, 212] on div "Mũi Né - [GEOGRAPHIC_DATA]" at bounding box center [247, 212] width 318 height 21
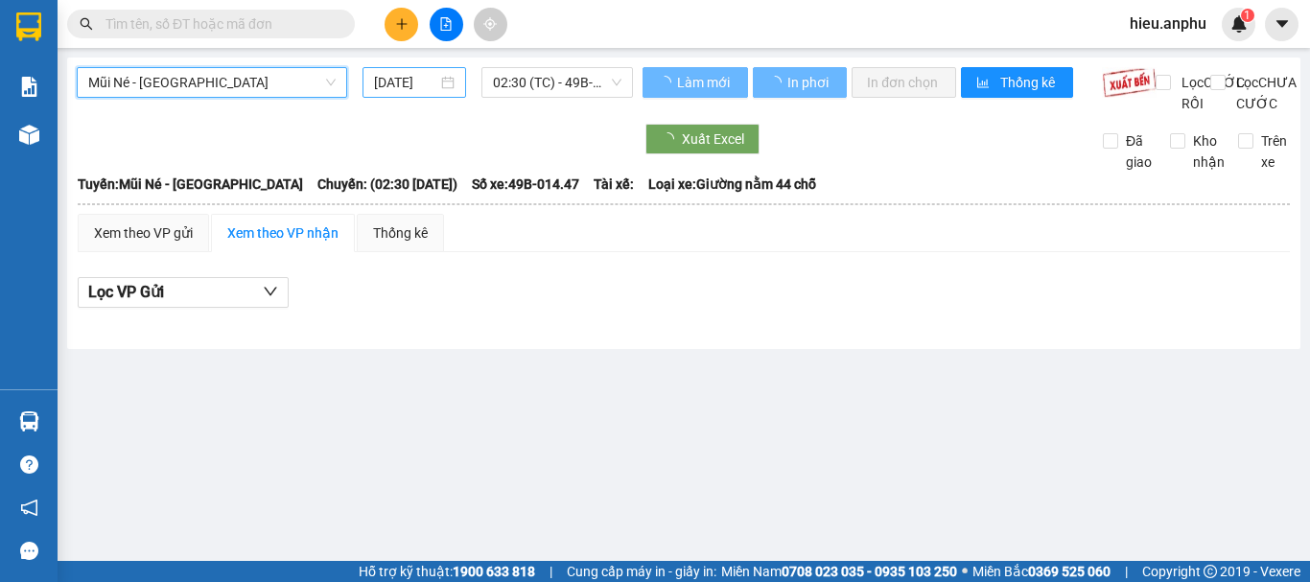
click at [418, 91] on input "[DATE]" at bounding box center [405, 82] width 63 height 21
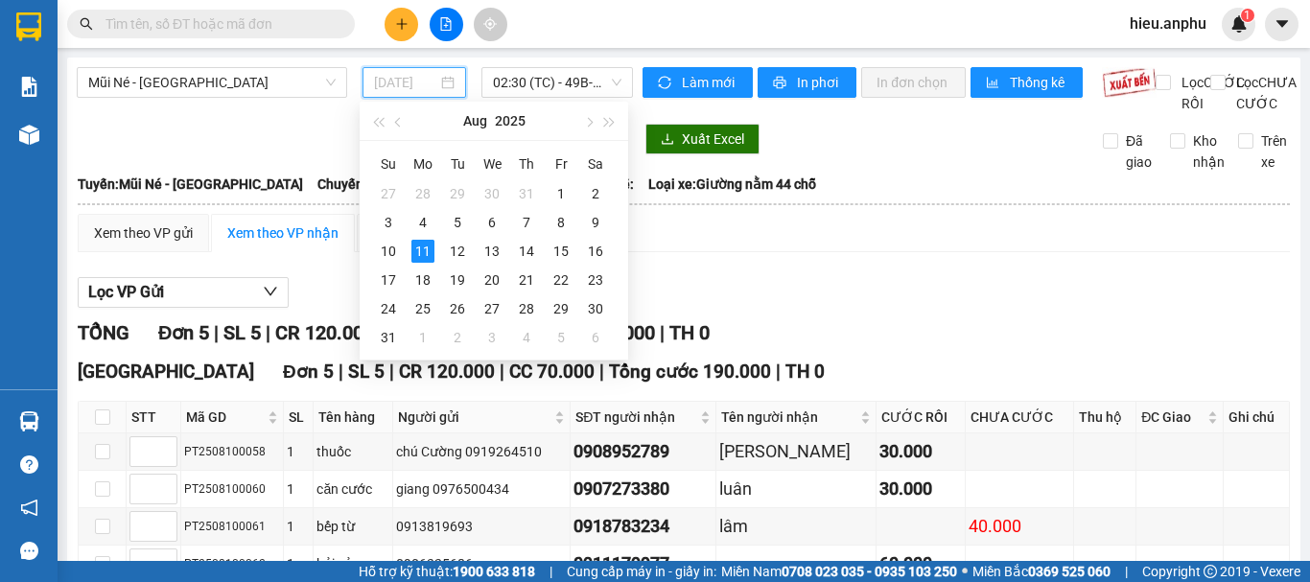
drag, startPoint x: 388, startPoint y: 249, endPoint x: 478, endPoint y: 132, distance: 147.1
click at [387, 248] on div "10" at bounding box center [388, 251] width 23 height 23
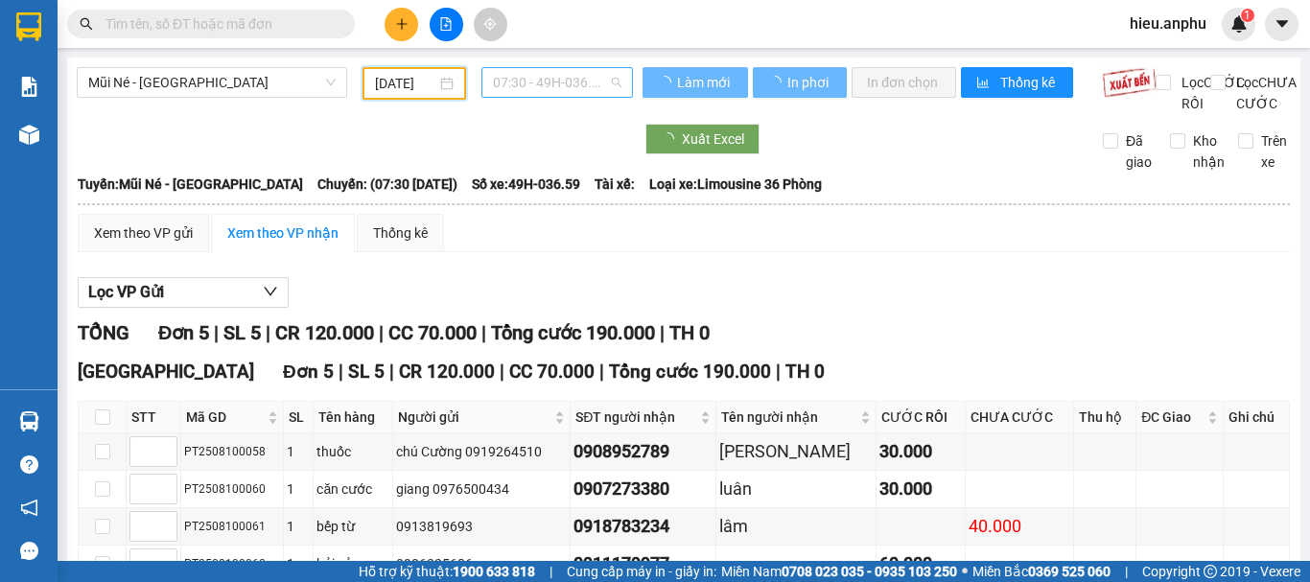
click at [533, 82] on span "07:30 - 49H-036.59" at bounding box center [557, 82] width 129 height 29
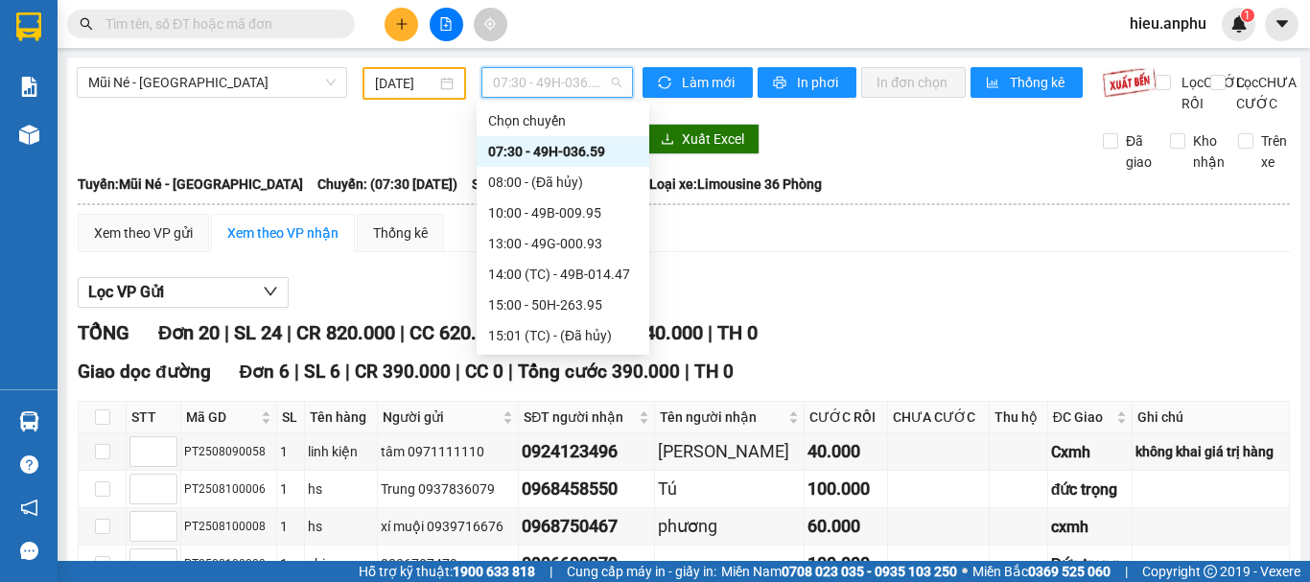
click at [525, 153] on div "07:30 - 49H-036.59" at bounding box center [563, 151] width 150 height 21
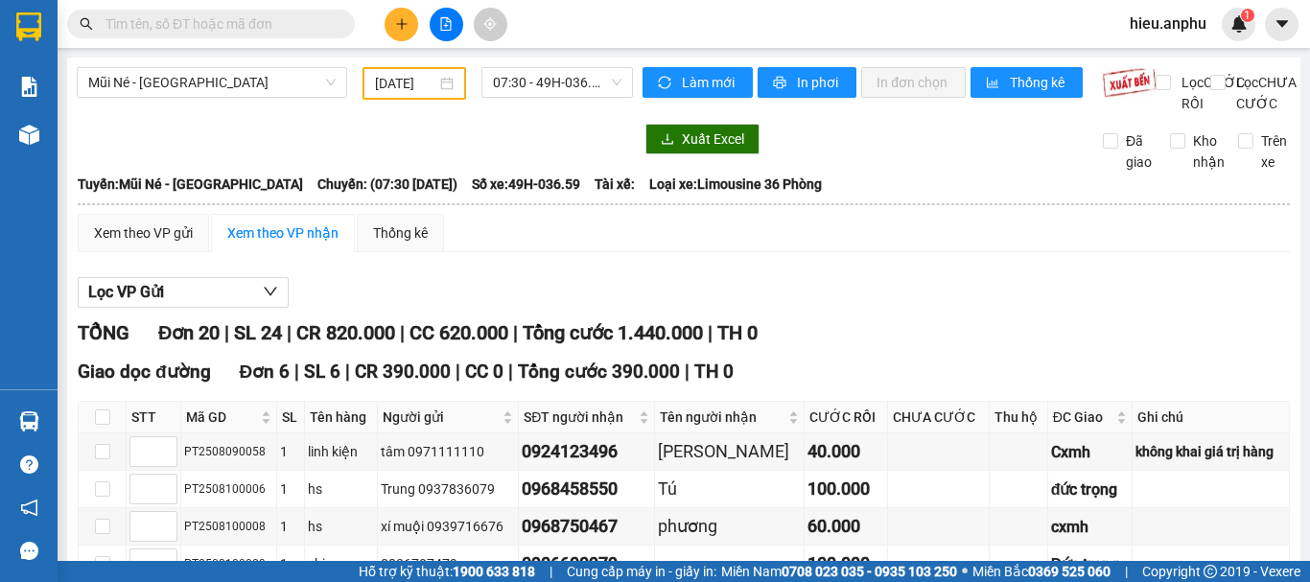
drag, startPoint x: 260, startPoint y: 141, endPoint x: 184, endPoint y: 148, distance: 76.1
click at [149, 32] on input "text" at bounding box center [219, 23] width 226 height 21
paste input "PT2508100004"
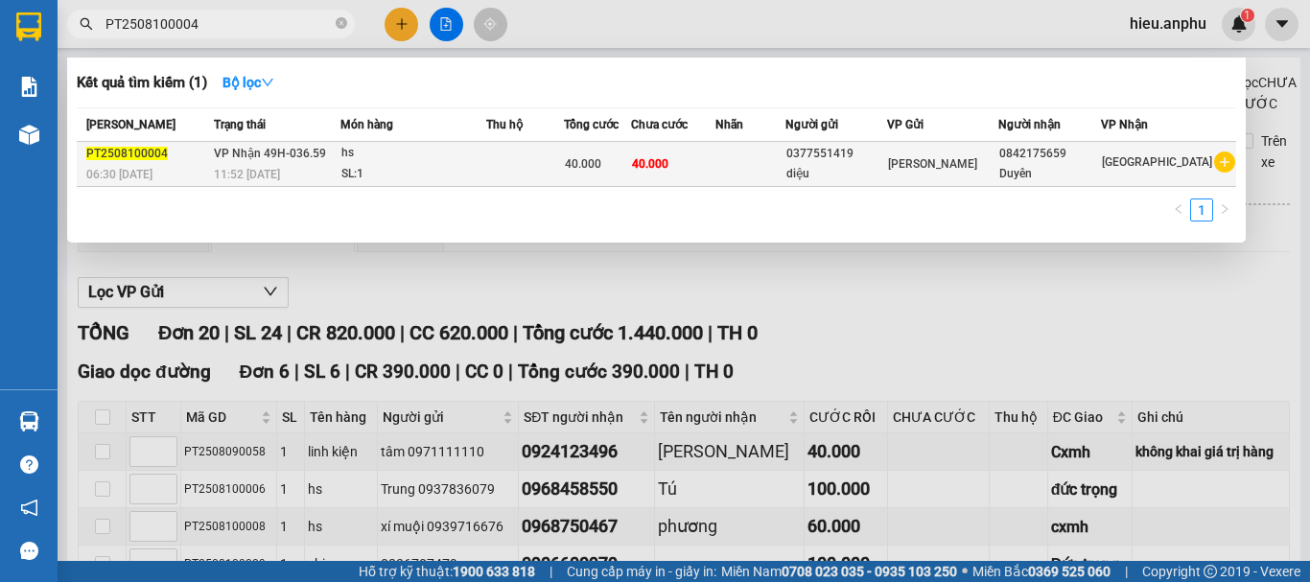
click at [761, 160] on td at bounding box center [749, 164] width 69 height 45
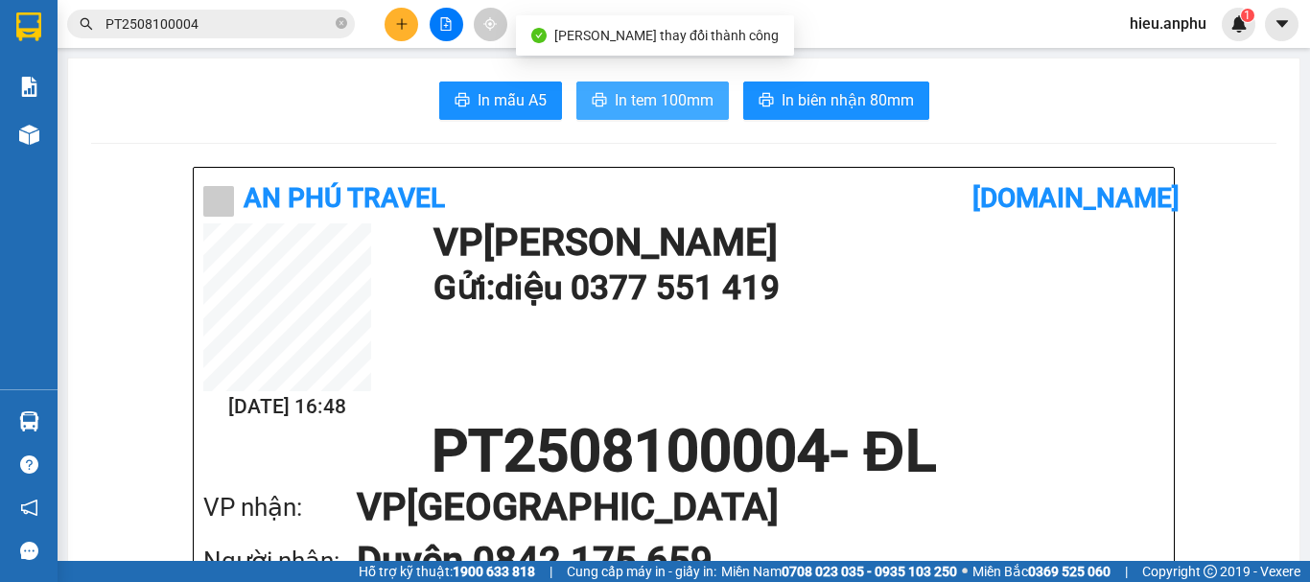
click at [615, 97] on span "In tem 100mm" at bounding box center [664, 100] width 99 height 24
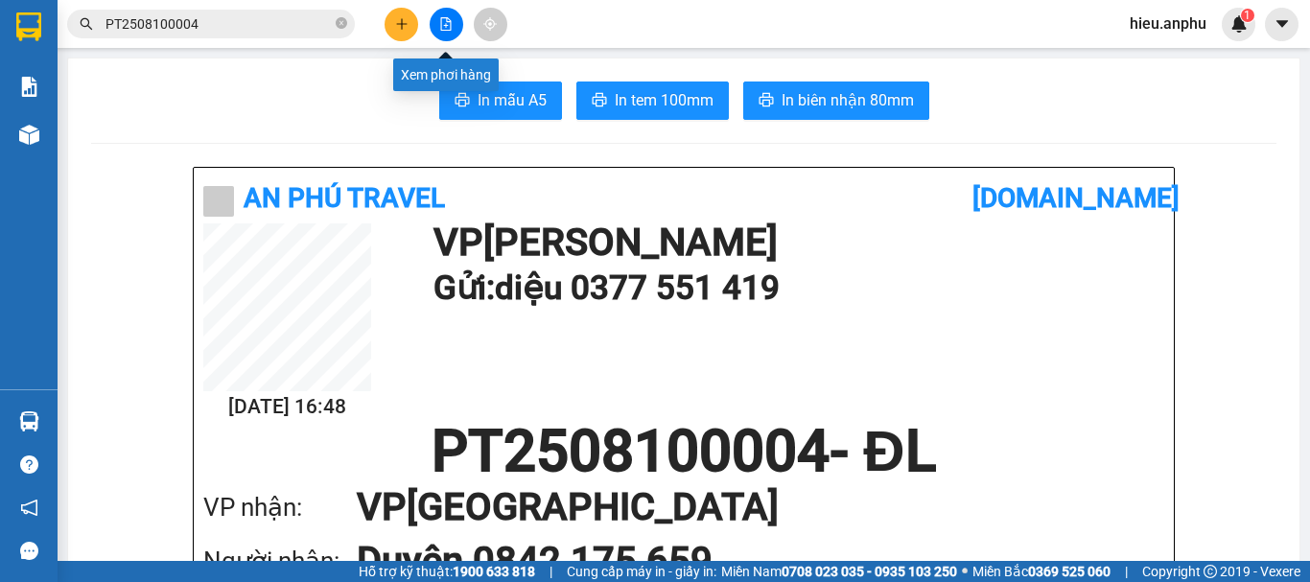
click at [452, 13] on button at bounding box center [447, 25] width 34 height 34
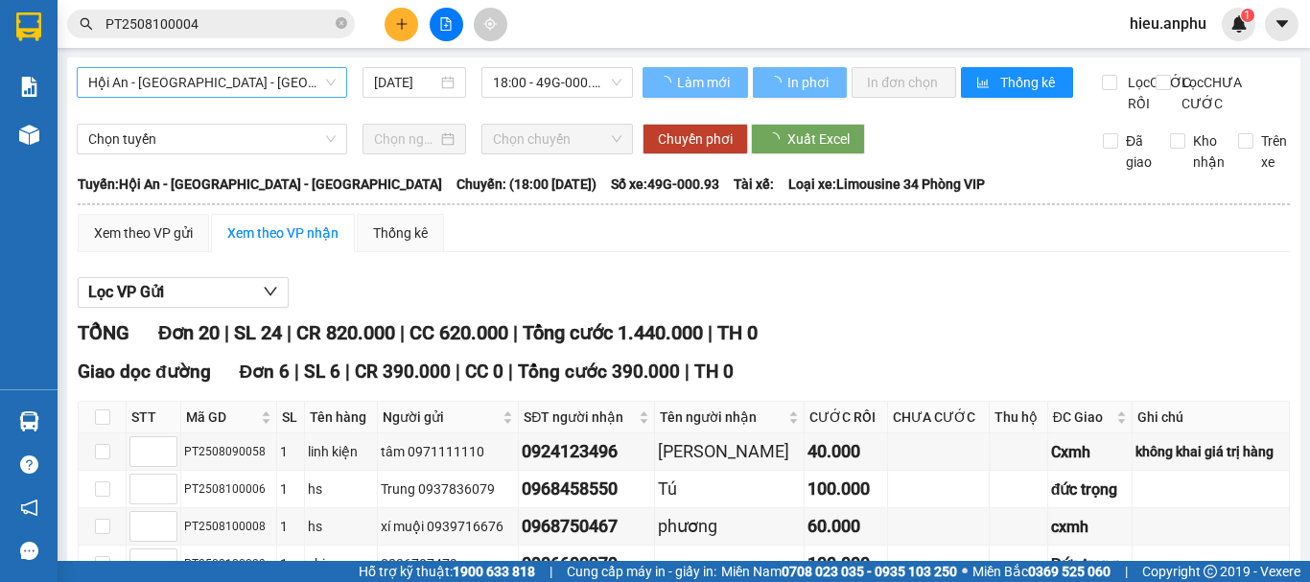
click at [119, 80] on span "Hội An - [GEOGRAPHIC_DATA] - [GEOGRAPHIC_DATA]" at bounding box center [211, 82] width 247 height 29
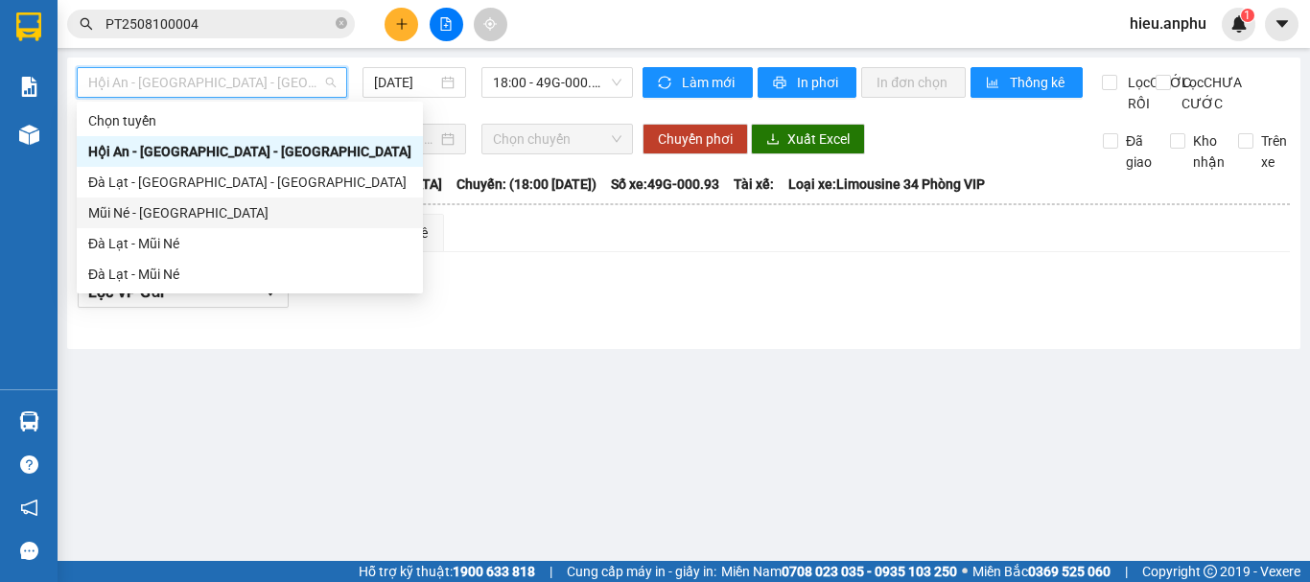
drag, startPoint x: 126, startPoint y: 217, endPoint x: 243, endPoint y: 174, distance: 124.7
click at [126, 215] on div "Mũi Né - [GEOGRAPHIC_DATA]" at bounding box center [249, 212] width 323 height 21
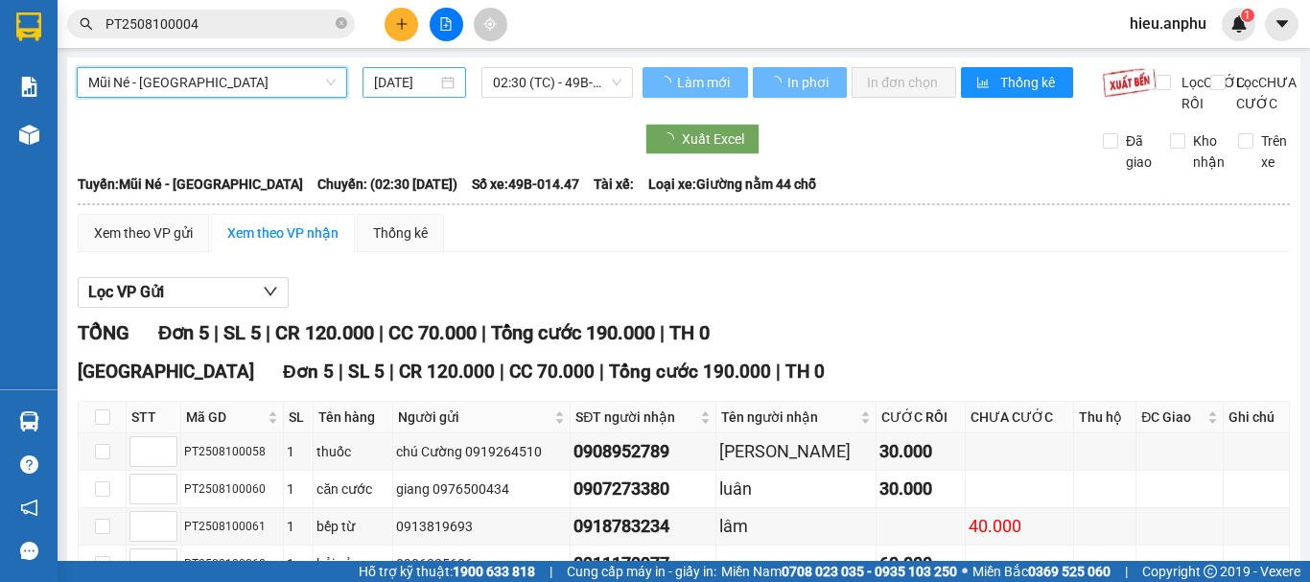
click at [419, 77] on input "[DATE]" at bounding box center [405, 82] width 63 height 21
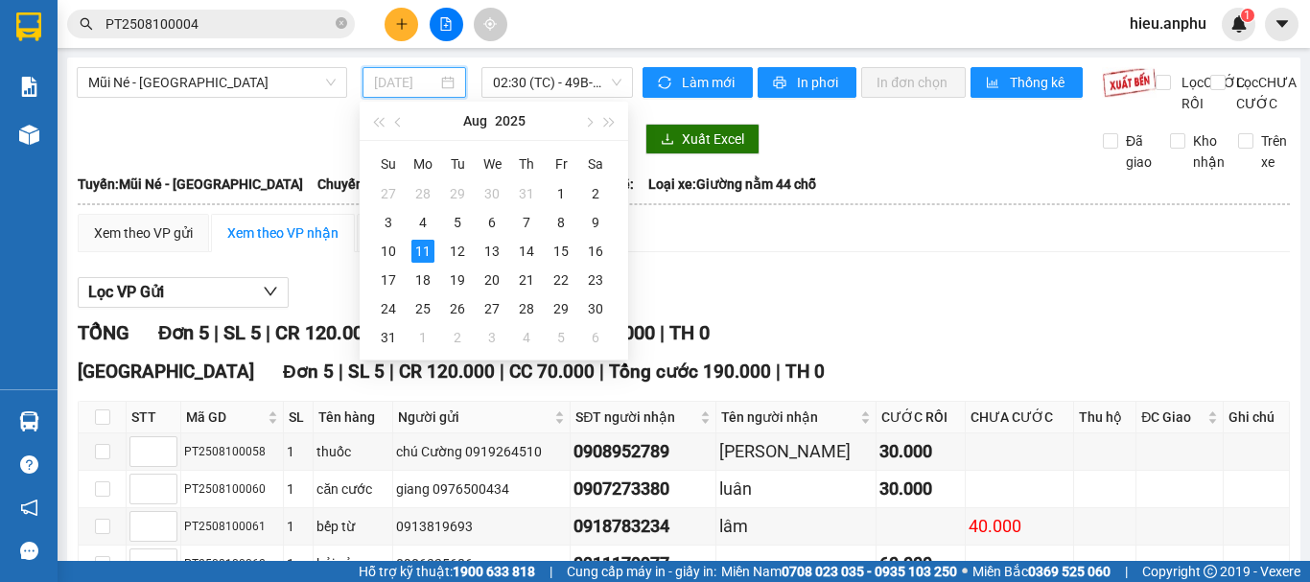
drag, startPoint x: 386, startPoint y: 250, endPoint x: 511, endPoint y: 61, distance: 226.9
click at [387, 246] on div "10" at bounding box center [388, 251] width 23 height 23
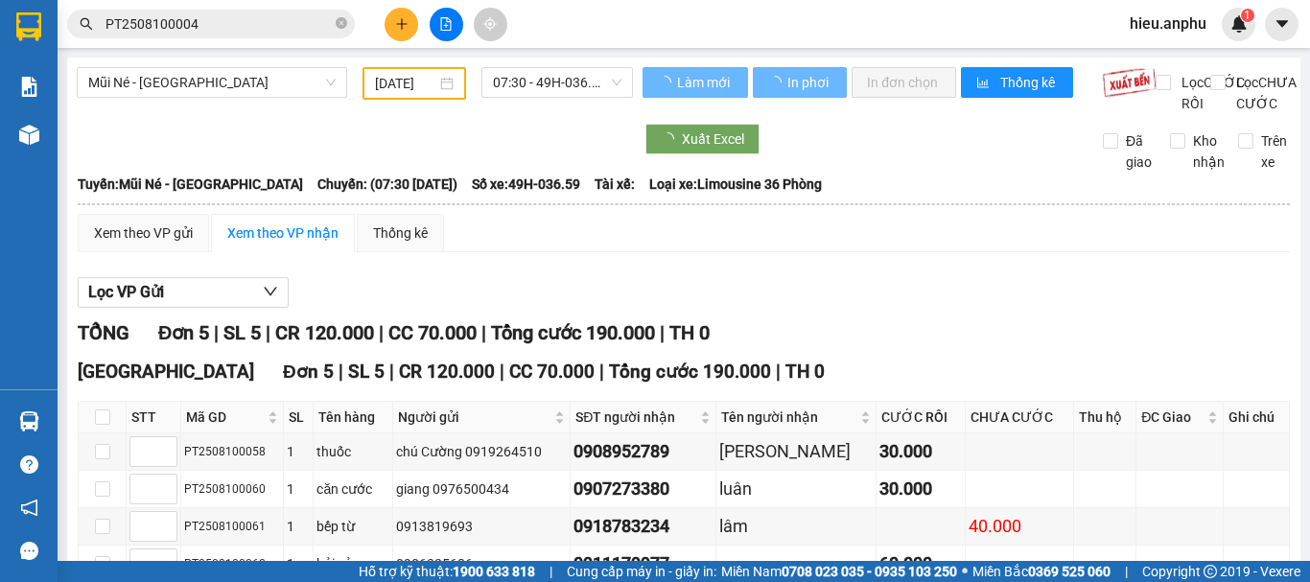
click at [511, 61] on div "Mũi Né - [GEOGRAPHIC_DATA] [DATE] 07:30 - 49H-036.59 Làm mới In phơi In đơn chọ…" at bounding box center [683, 384] width 1233 height 652
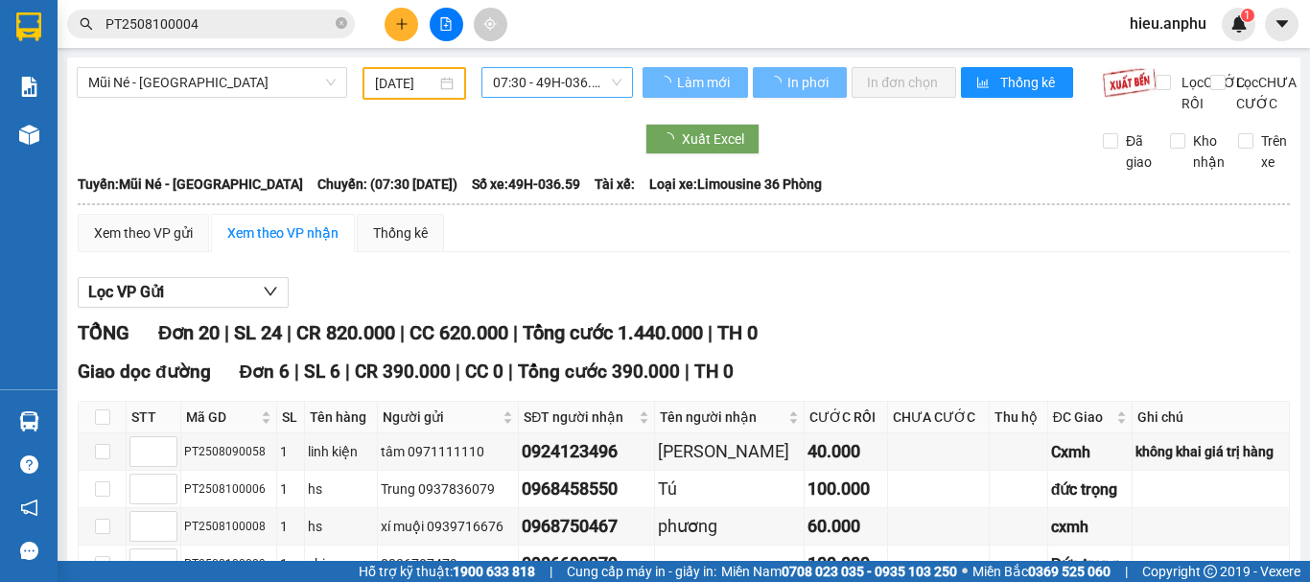
click at [508, 79] on span "07:30 - 49H-036.59" at bounding box center [557, 82] width 129 height 29
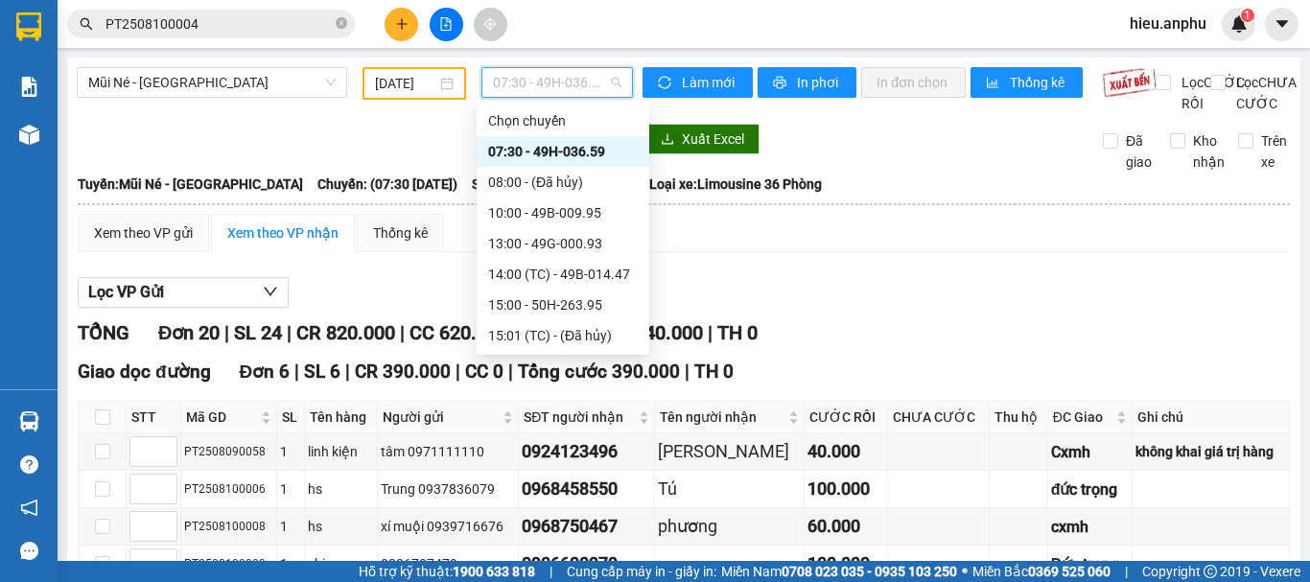
click at [504, 152] on div "07:30 - 49H-036.59" at bounding box center [563, 151] width 150 height 21
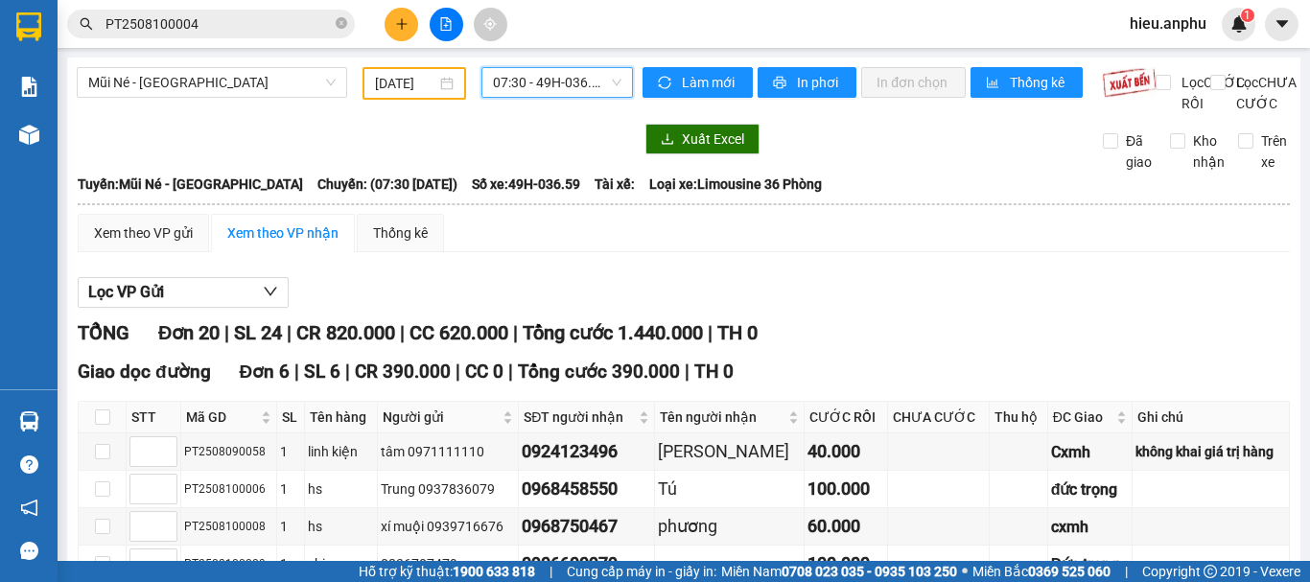
click at [534, 72] on span "07:30 - 49H-036.59" at bounding box center [557, 82] width 129 height 29
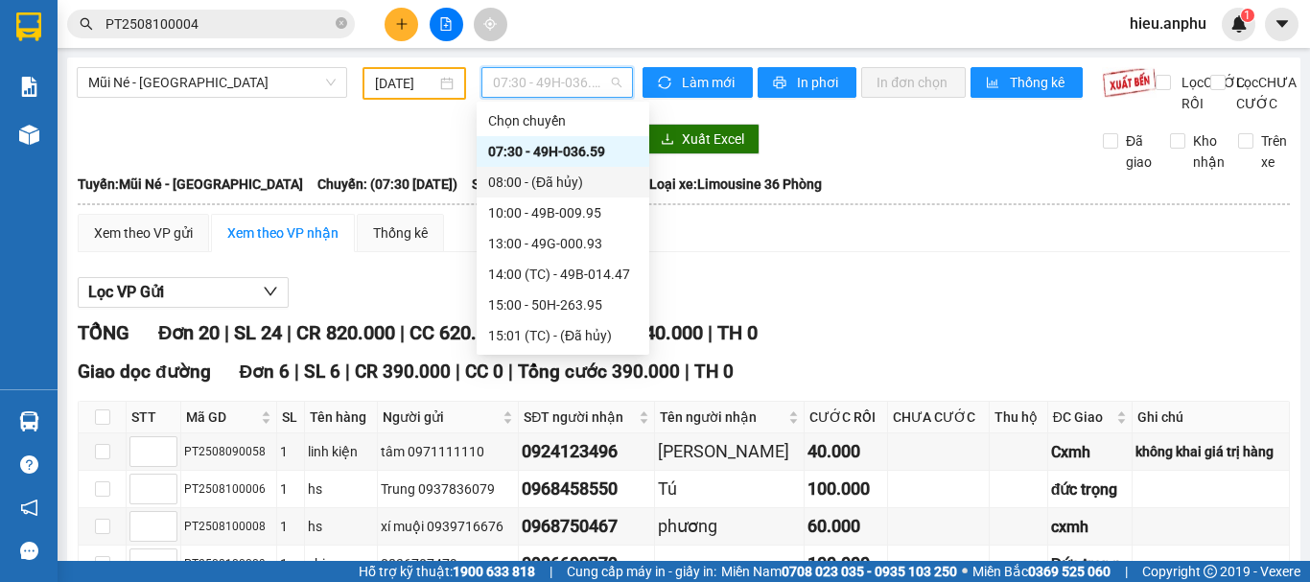
click at [517, 179] on div "08:00 - (Đã hủy)" at bounding box center [563, 182] width 150 height 21
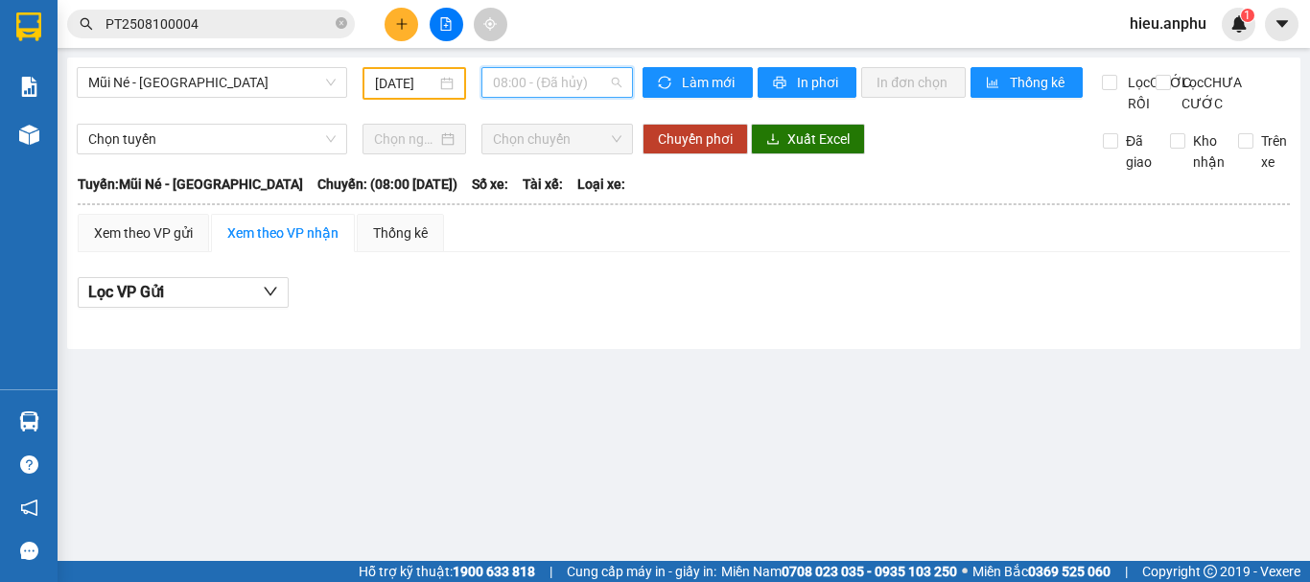
click at [528, 77] on span "08:00 - (Đã hủy)" at bounding box center [557, 82] width 129 height 29
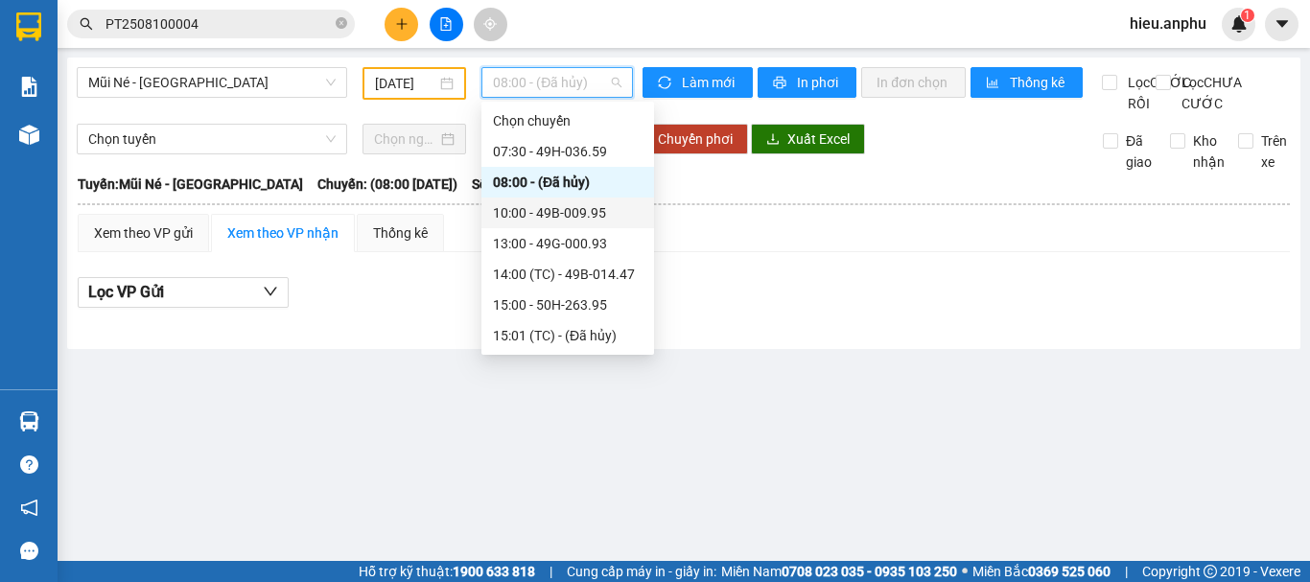
click at [521, 211] on div "10:00 - 49B-009.95" at bounding box center [568, 212] width 150 height 21
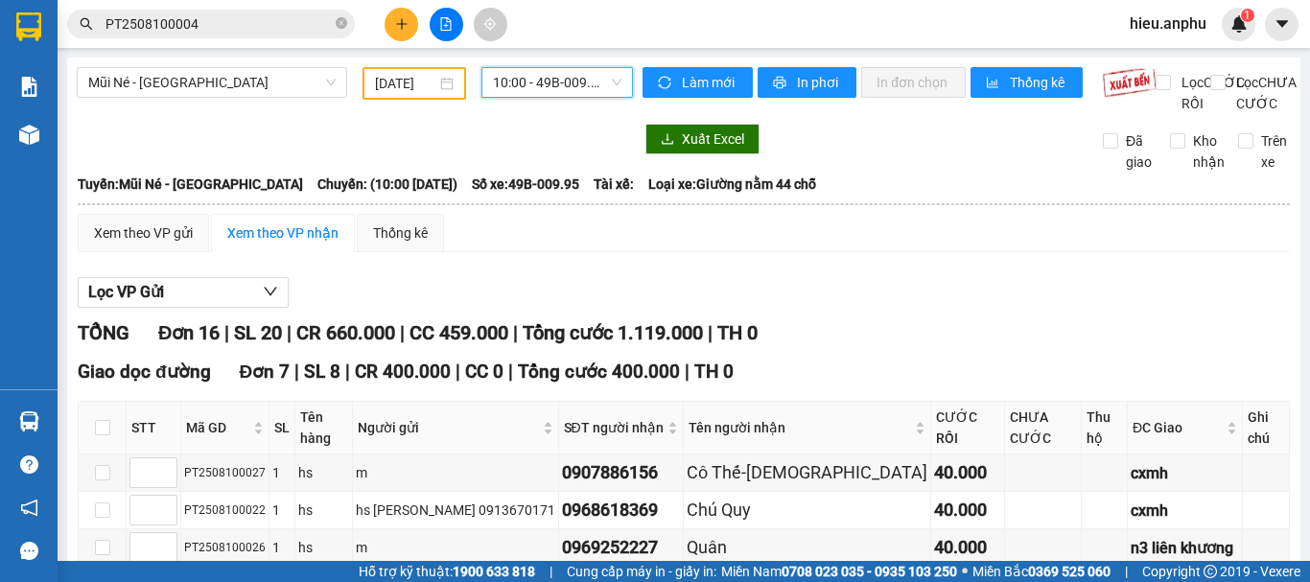
click at [555, 75] on span "10:00 - 49B-009.95" at bounding box center [557, 82] width 129 height 29
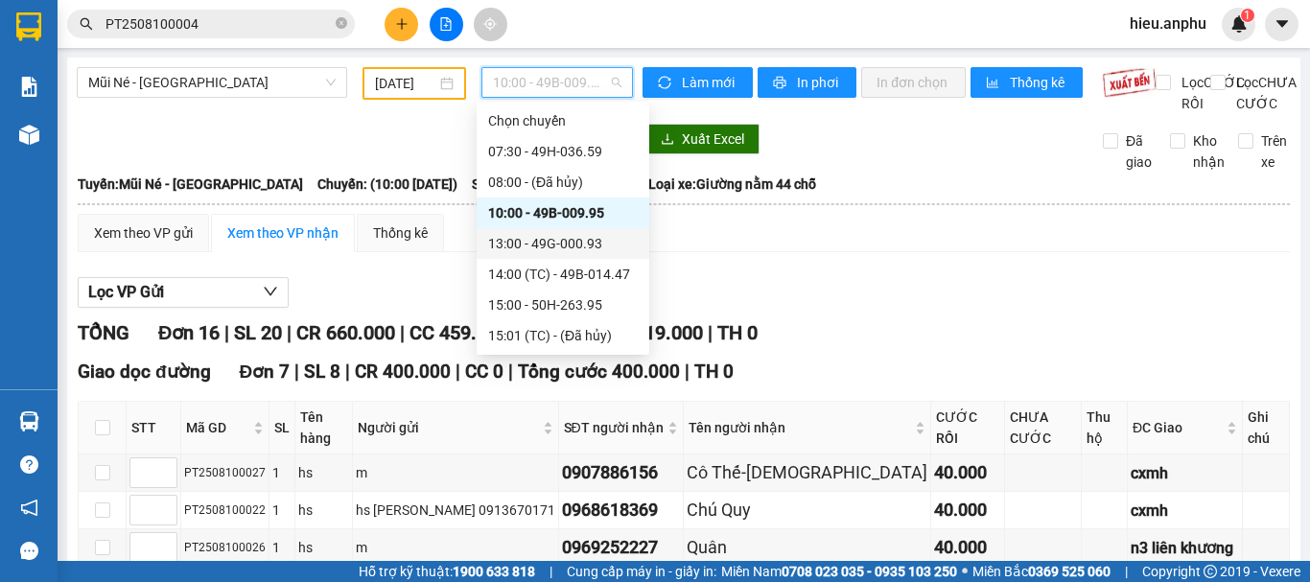
click at [501, 250] on div "13:00 - 49G-000.93" at bounding box center [563, 243] width 150 height 21
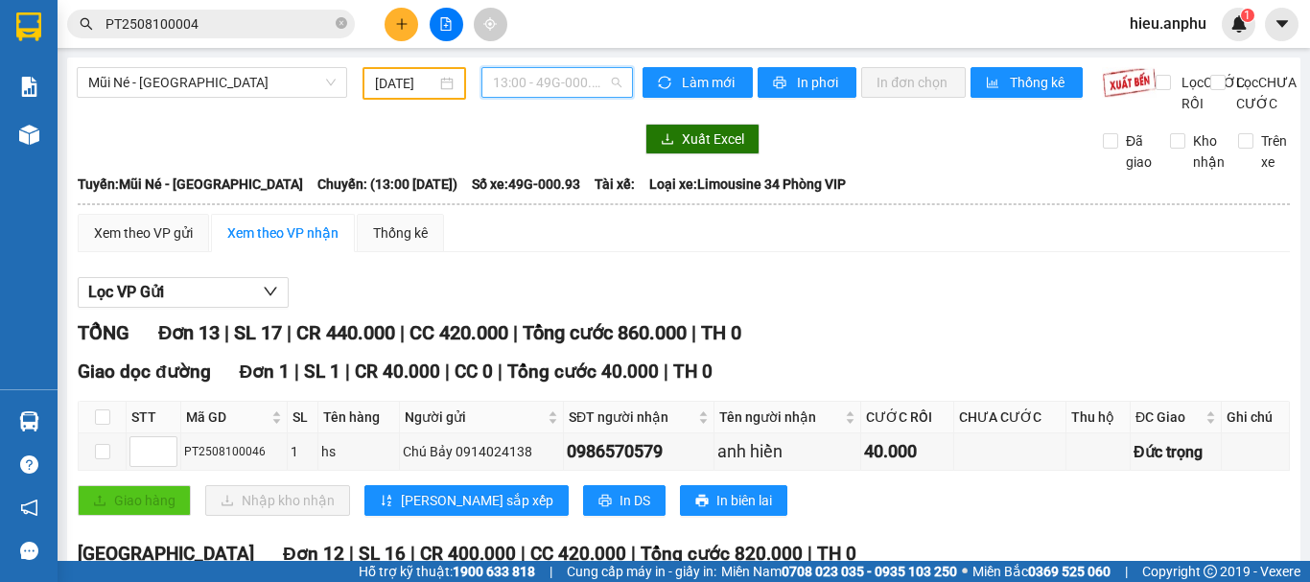
click at [516, 75] on span "13:00 - 49G-000.93" at bounding box center [557, 82] width 129 height 29
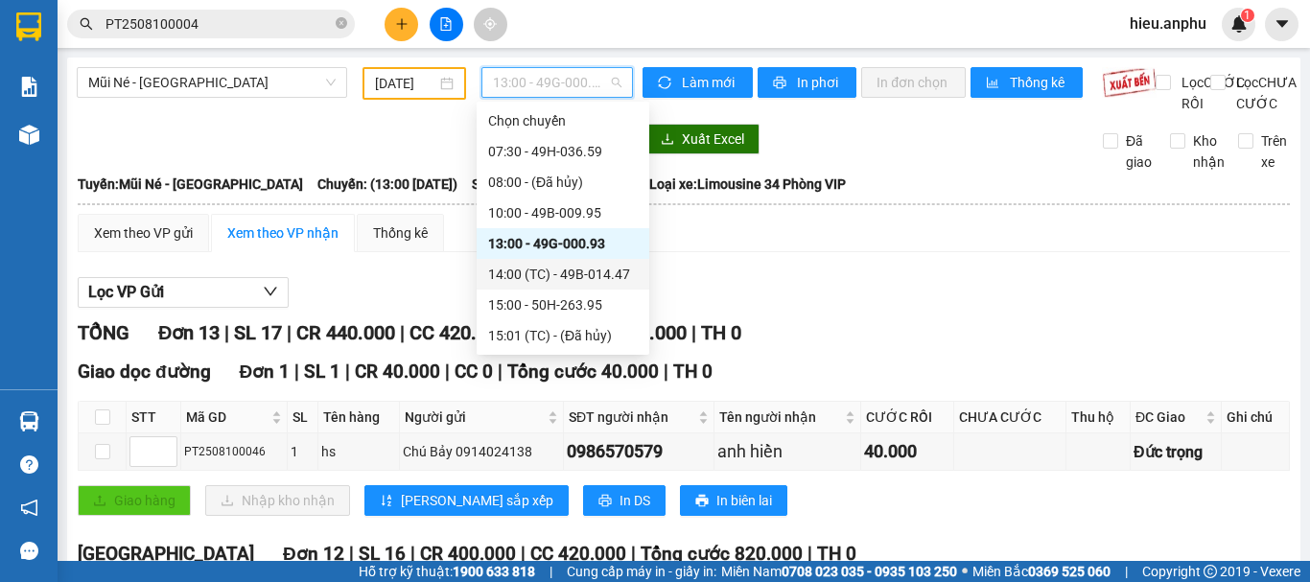
click at [512, 273] on div "14:00 (TC) - 49B-014.47" at bounding box center [563, 274] width 150 height 21
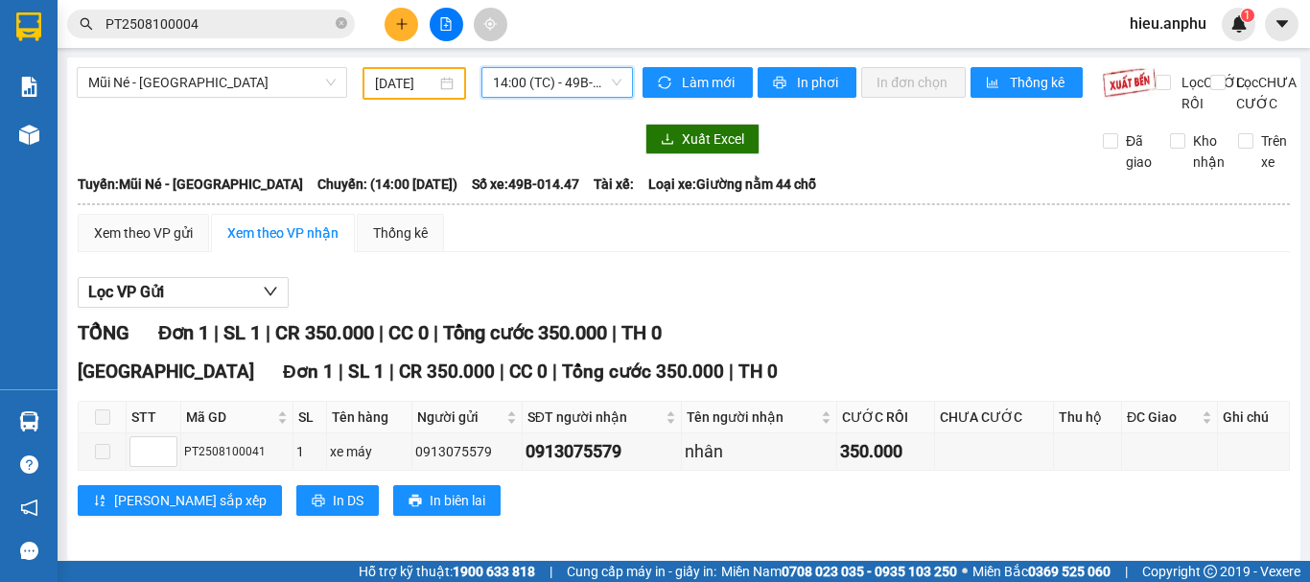
click at [522, 85] on span "14:00 (TC) - 49B-014.47" at bounding box center [557, 82] width 129 height 29
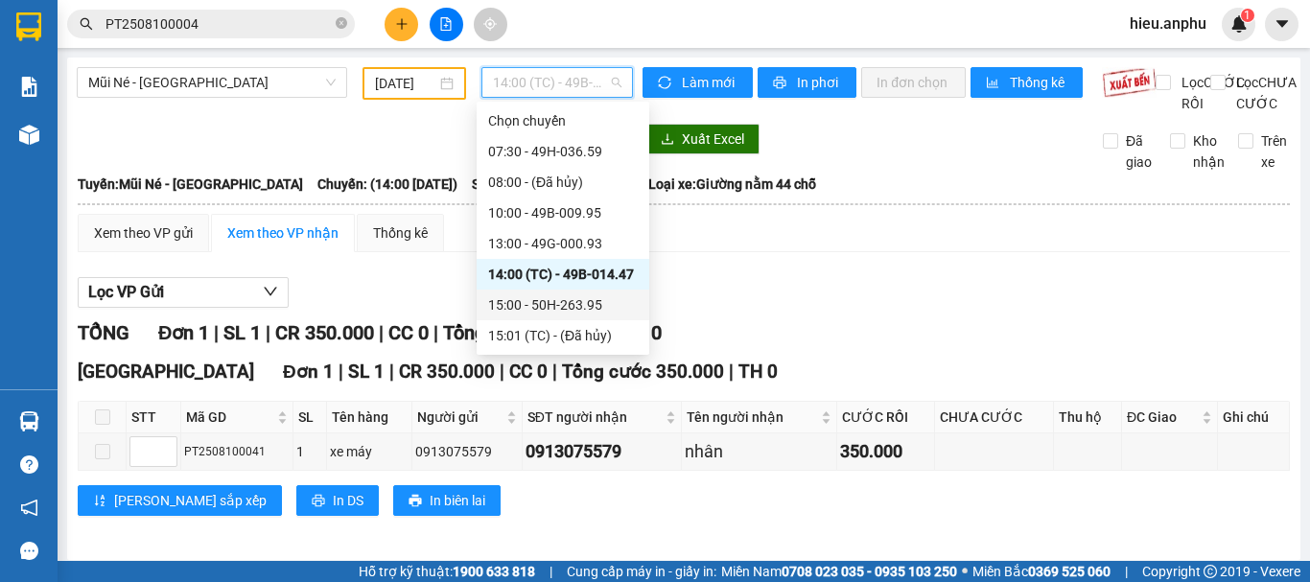
click at [516, 300] on div "15:00 - 50H-263.95" at bounding box center [563, 304] width 150 height 21
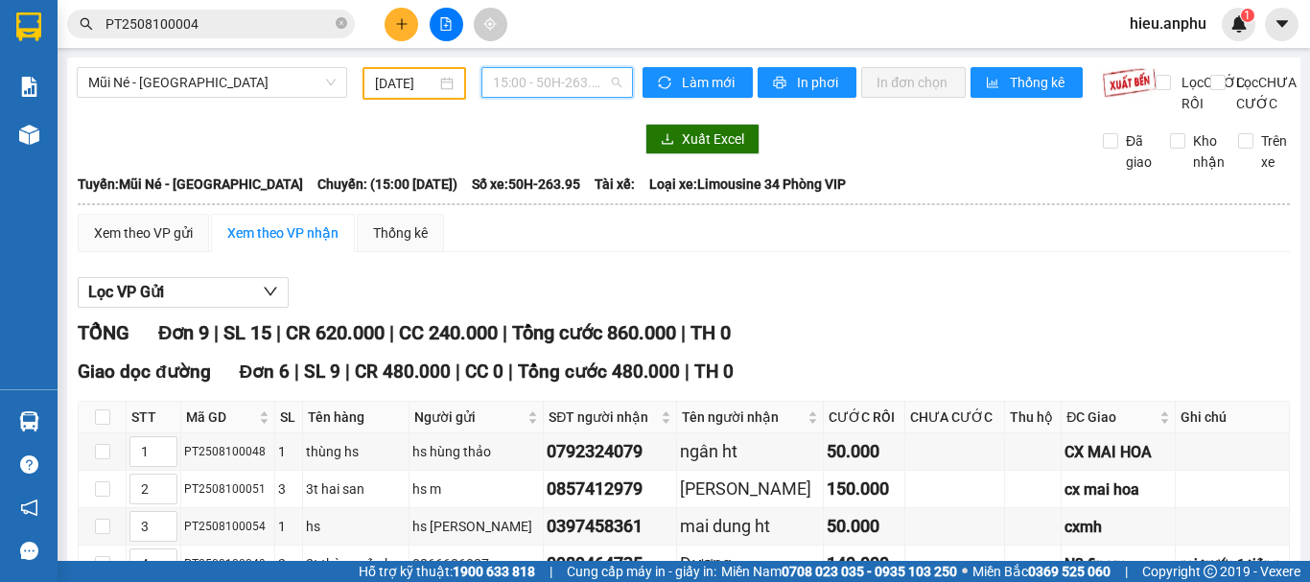
click at [493, 80] on span "15:00 - 50H-263.95" at bounding box center [557, 82] width 129 height 29
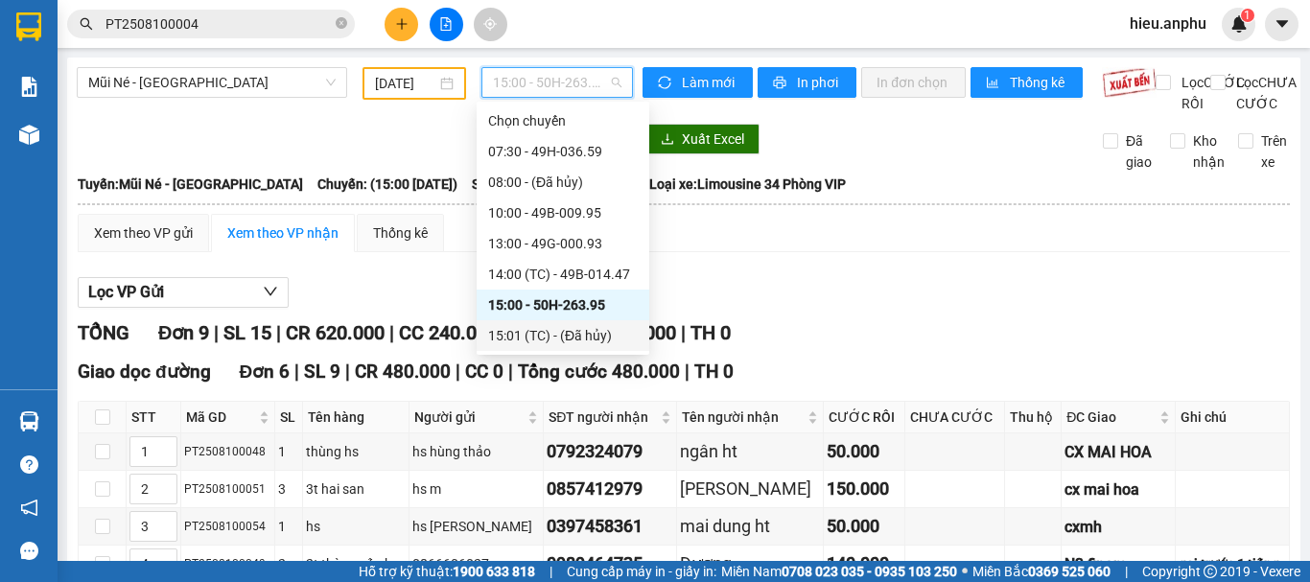
click at [496, 331] on div "15:01 (TC) - (Đã hủy)" at bounding box center [563, 335] width 150 height 21
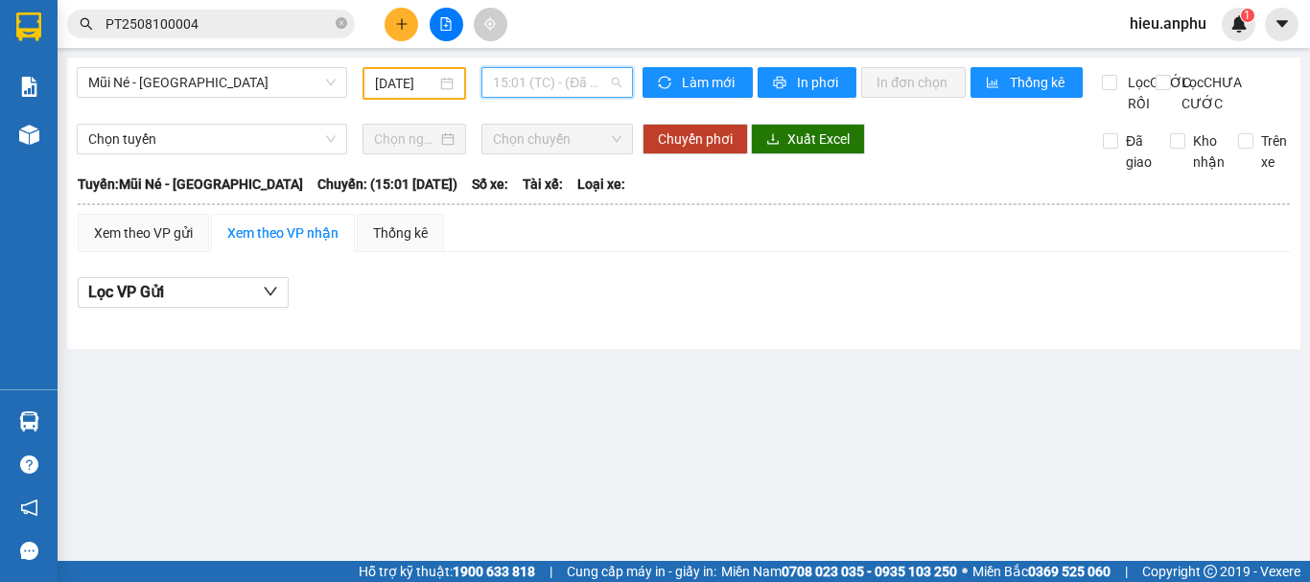
click at [561, 85] on span "15:01 (TC) - (Đã hủy)" at bounding box center [557, 82] width 129 height 29
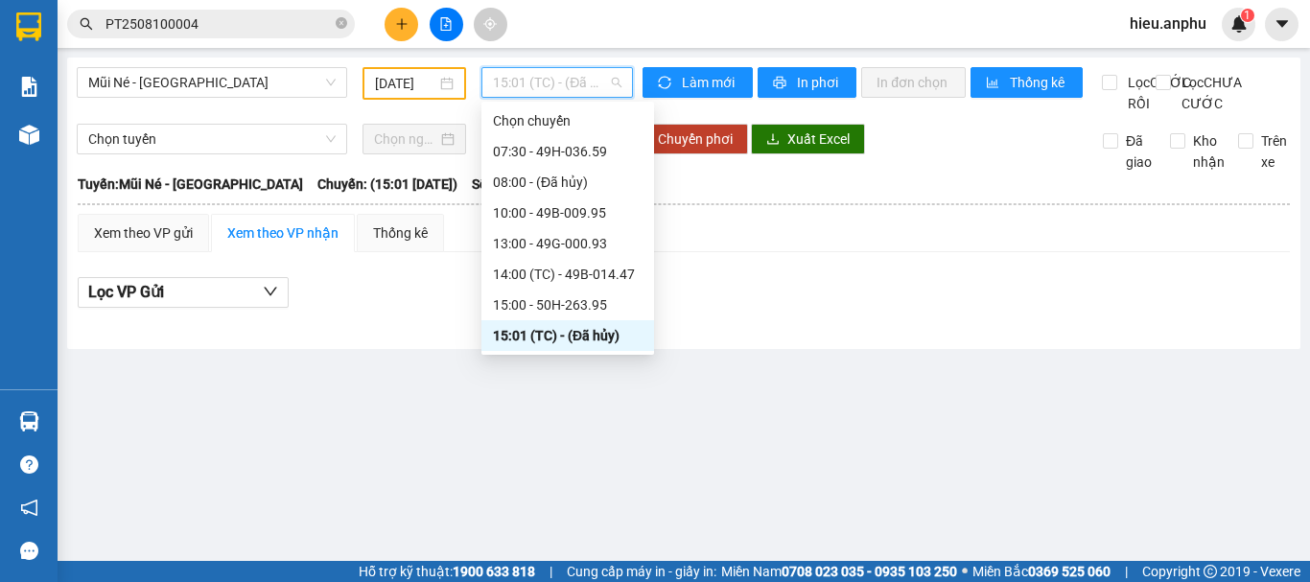
click at [530, 356] on div "17:30 (TC) - 49B-016.31" at bounding box center [568, 366] width 150 height 21
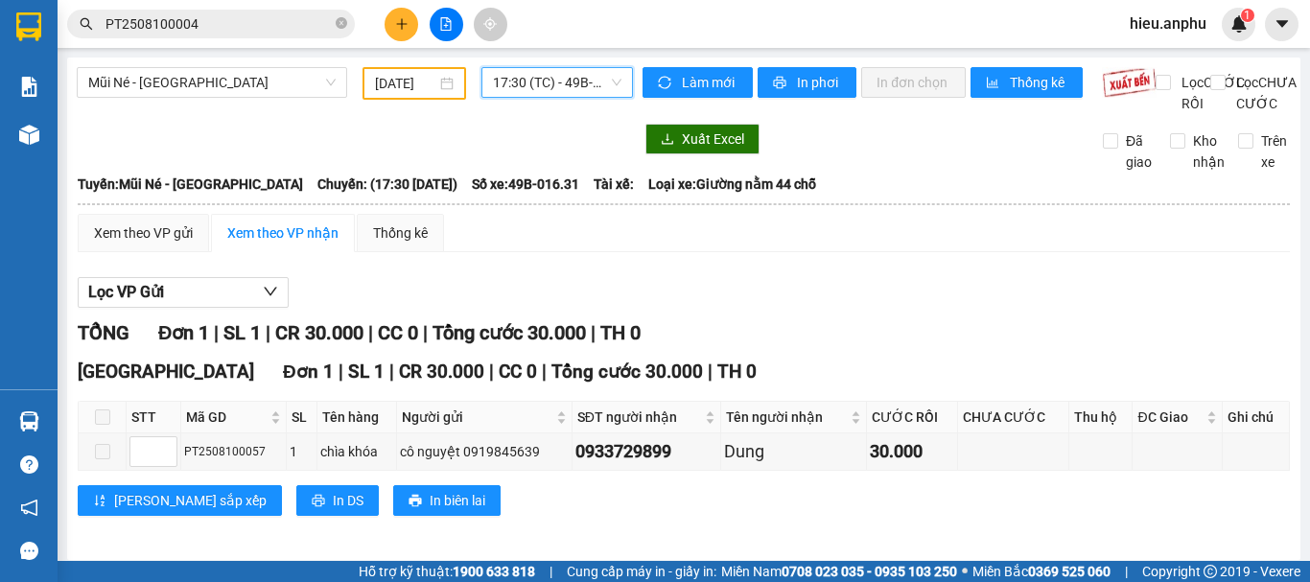
click at [344, 22] on icon "close-circle" at bounding box center [342, 23] width 12 height 12
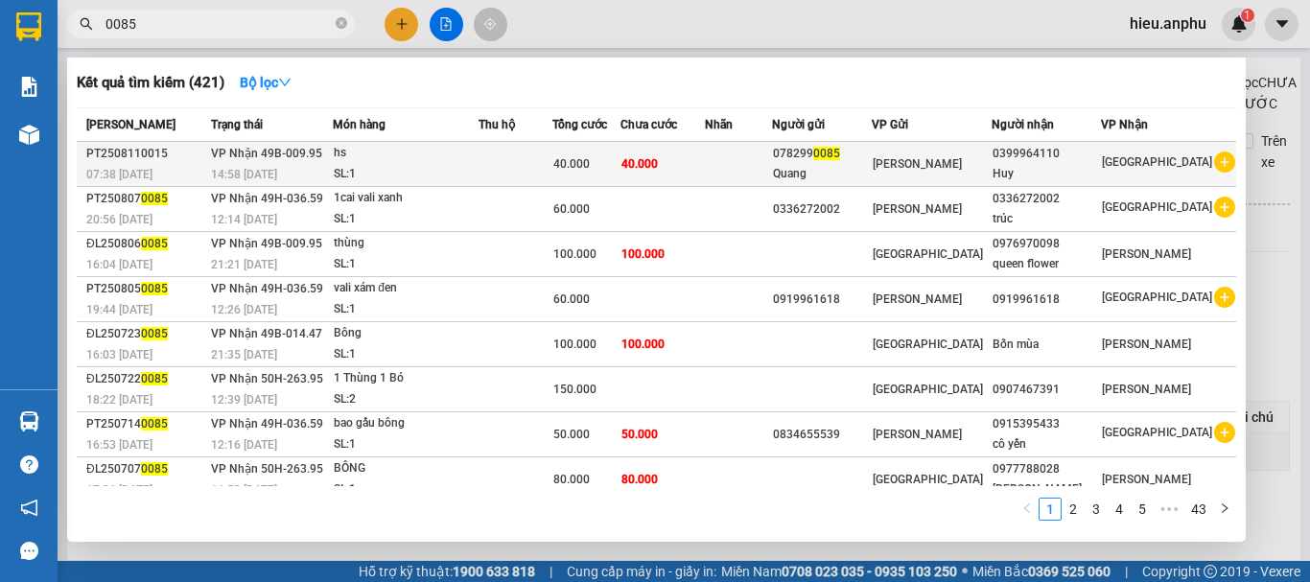
click at [552, 163] on td at bounding box center [516, 164] width 74 height 45
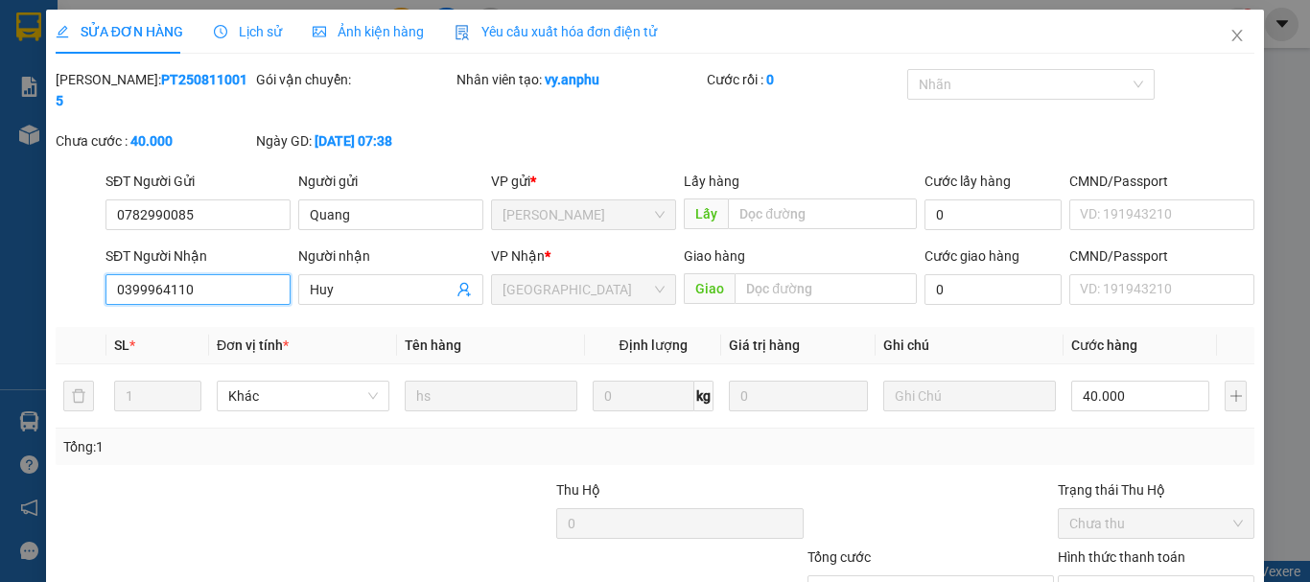
drag, startPoint x: 201, startPoint y: 263, endPoint x: 0, endPoint y: 309, distance: 206.6
click at [0, 309] on div "SỬA ĐƠN HÀNG Lịch sử Ảnh kiện hàng Yêu cầu xuất hóa đơn điện tử Total Paid Fee …" at bounding box center [655, 291] width 1310 height 582
drag, startPoint x: 1226, startPoint y: 33, endPoint x: 255, endPoint y: 6, distance: 971.0
click at [1230, 33] on icon "close" at bounding box center [1237, 35] width 15 height 15
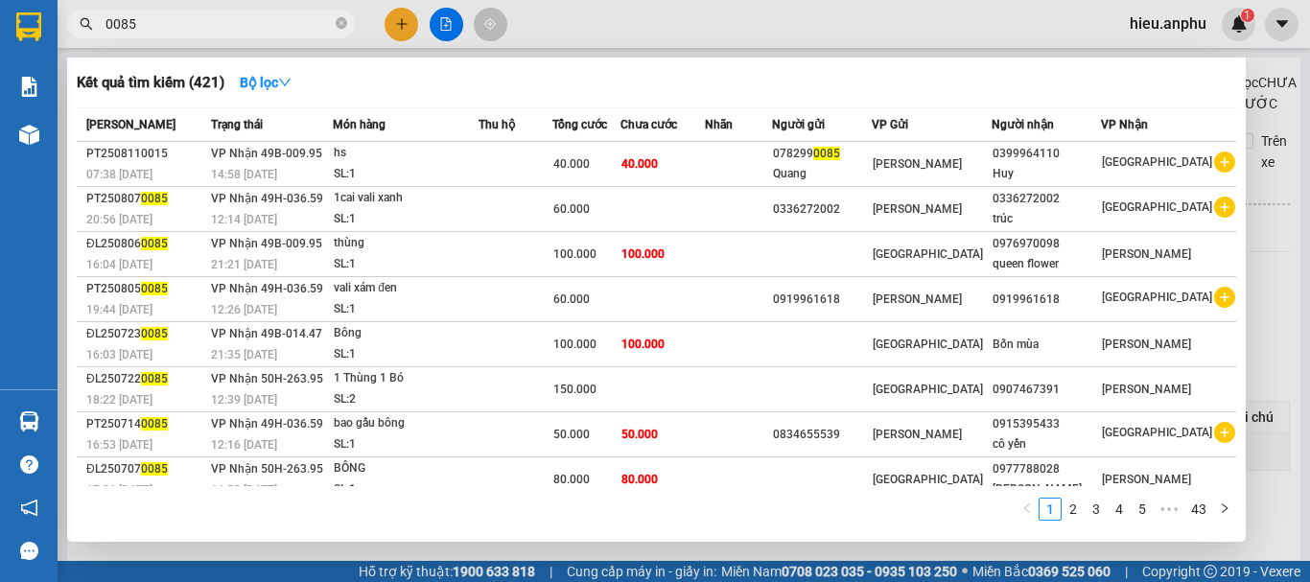
drag, startPoint x: 341, startPoint y: 18, endPoint x: 229, endPoint y: 37, distance: 113.8
click at [338, 19] on icon "close-circle" at bounding box center [342, 23] width 12 height 12
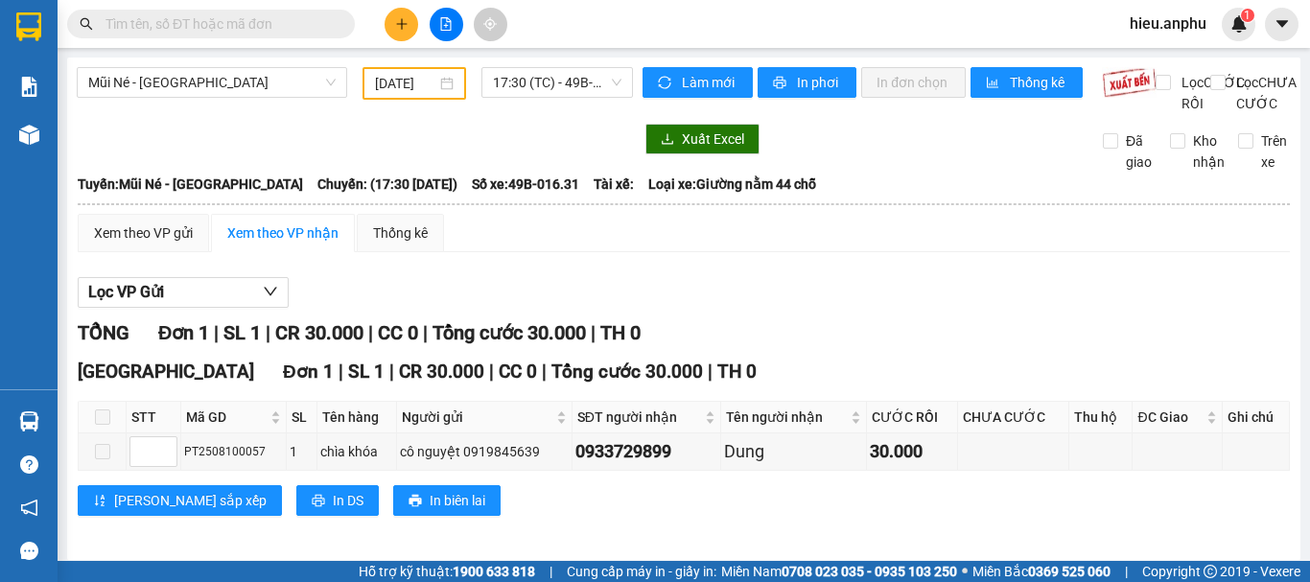
click at [232, 21] on input "text" at bounding box center [219, 23] width 226 height 21
paste input "0399964110"
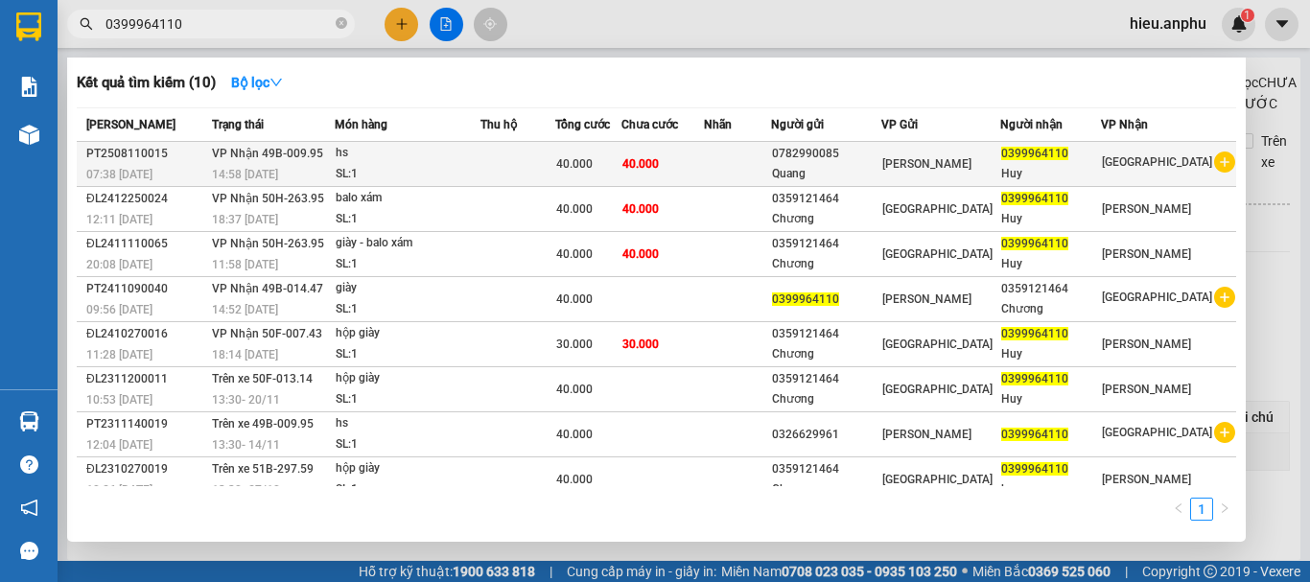
click at [764, 161] on td at bounding box center [737, 164] width 67 height 45
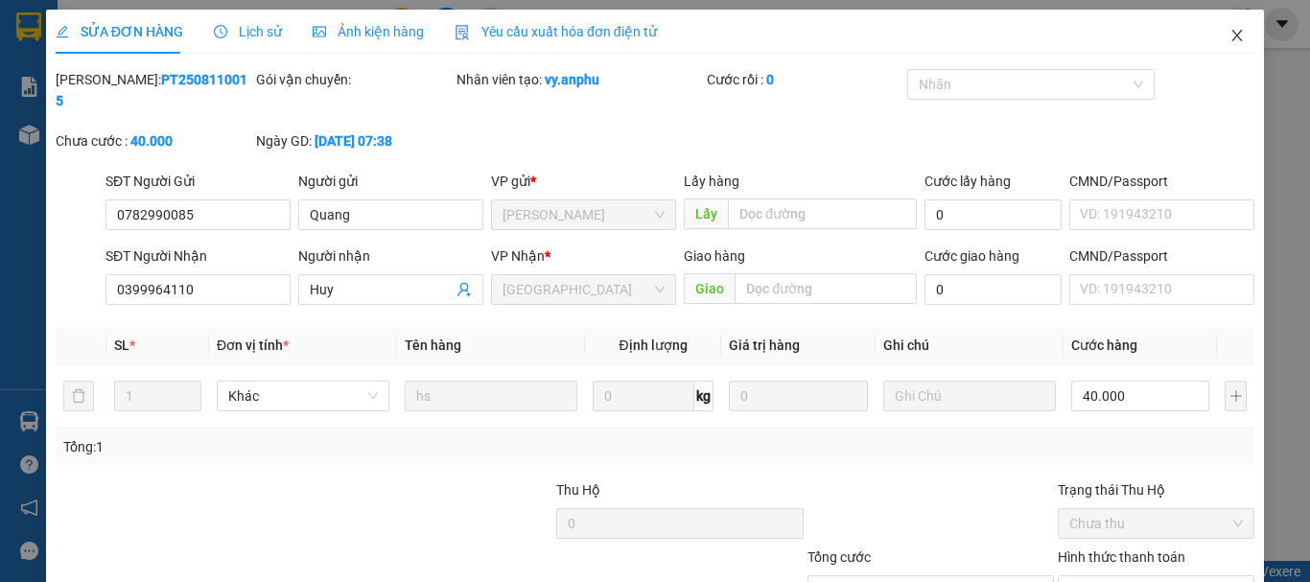
click at [1230, 35] on icon "close" at bounding box center [1237, 35] width 15 height 15
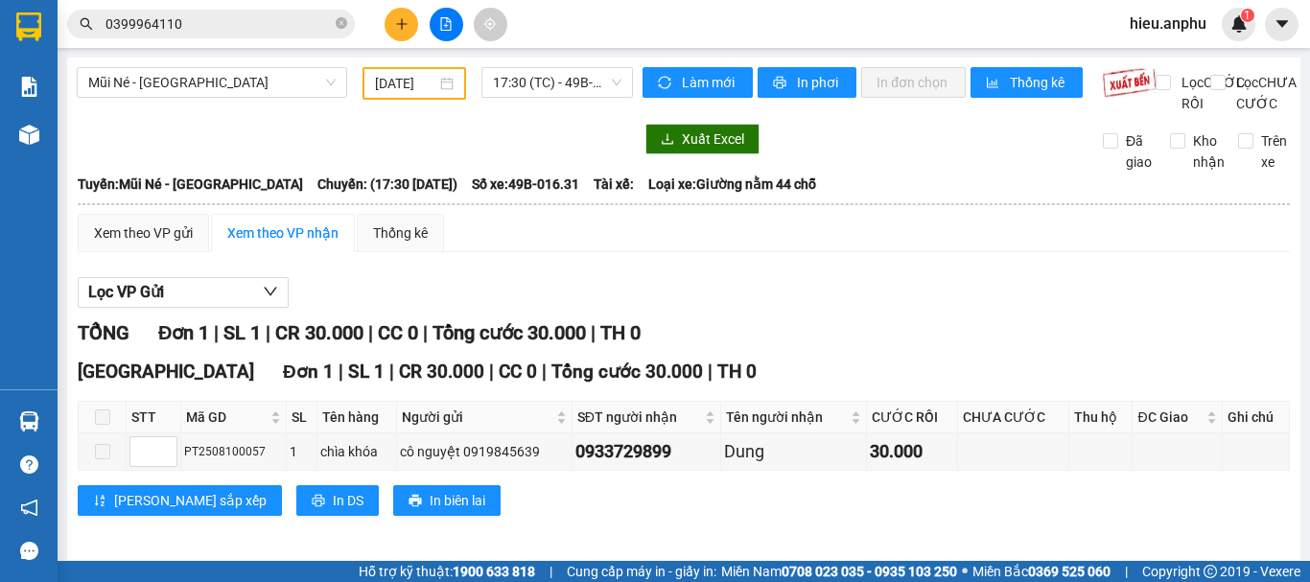
click at [261, 24] on input "0399964110" at bounding box center [219, 23] width 226 height 21
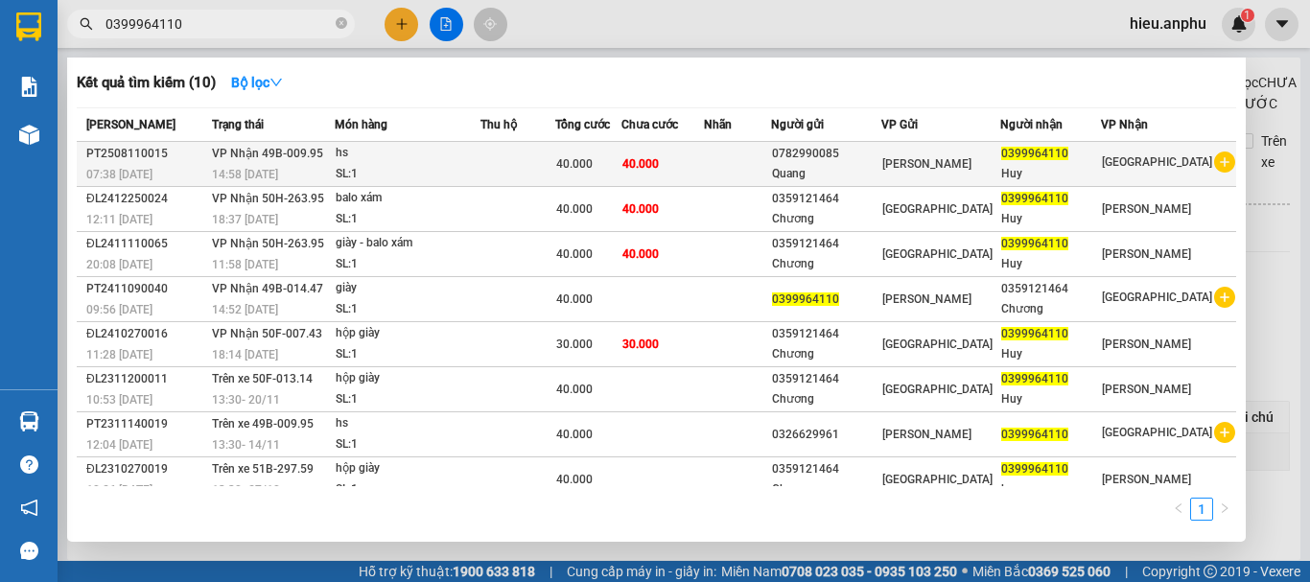
click at [528, 163] on td at bounding box center [518, 164] width 75 height 45
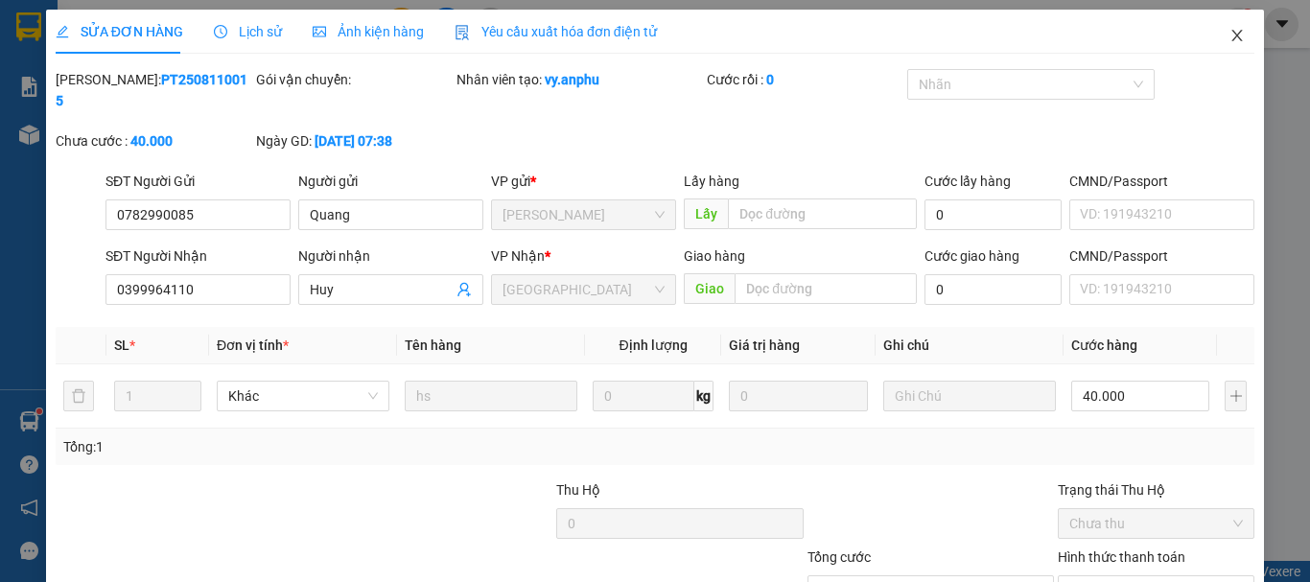
click at [1230, 38] on icon "close" at bounding box center [1237, 35] width 15 height 15
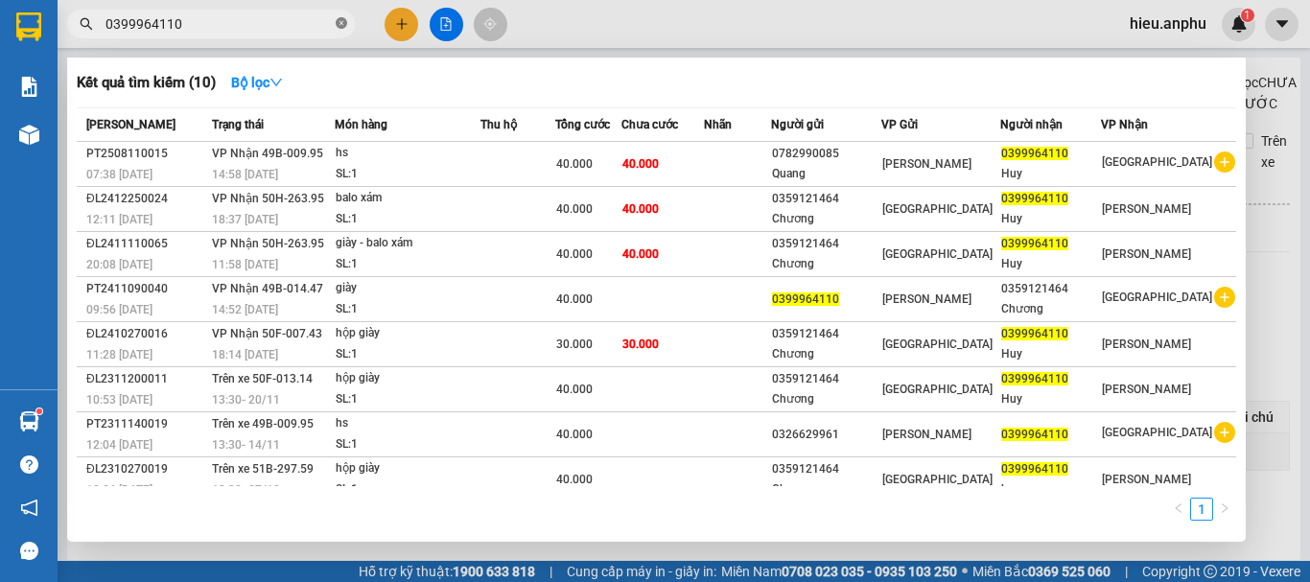
click at [340, 24] on icon "close-circle" at bounding box center [342, 23] width 12 height 12
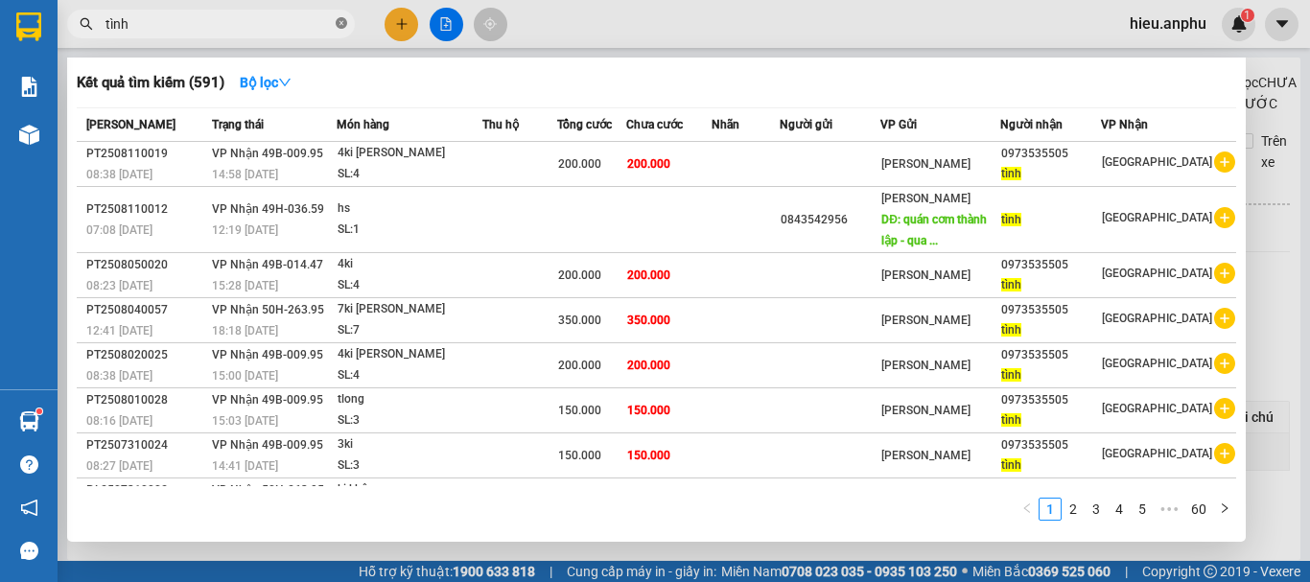
click at [343, 26] on icon "close-circle" at bounding box center [342, 23] width 12 height 12
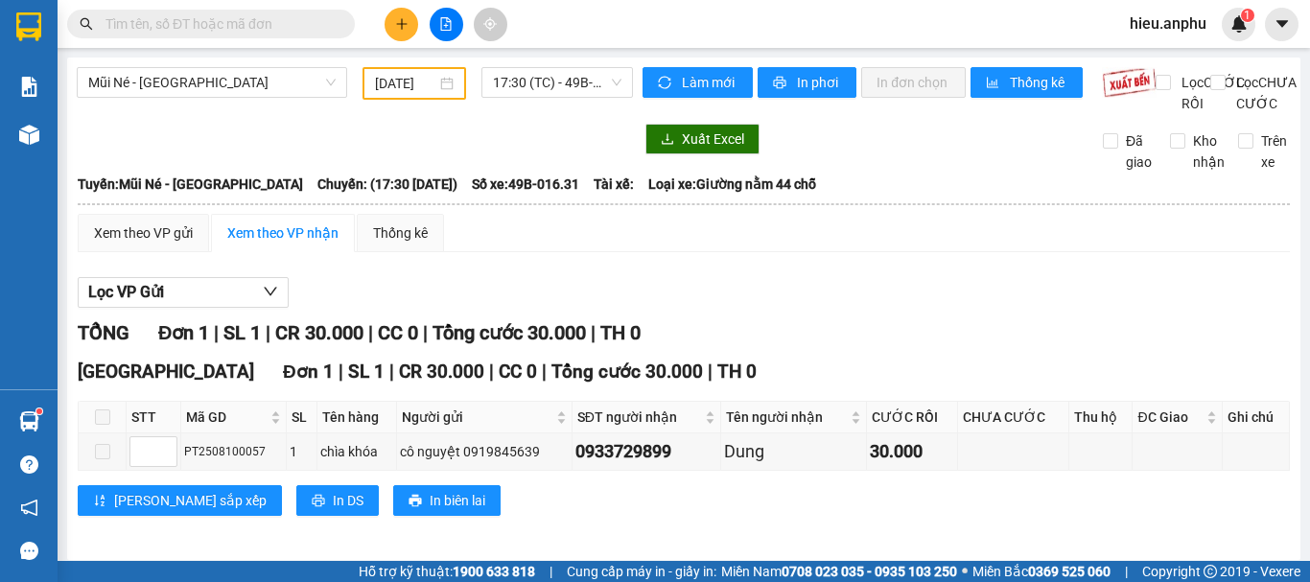
click at [413, 89] on input "[DATE]" at bounding box center [405, 83] width 61 height 21
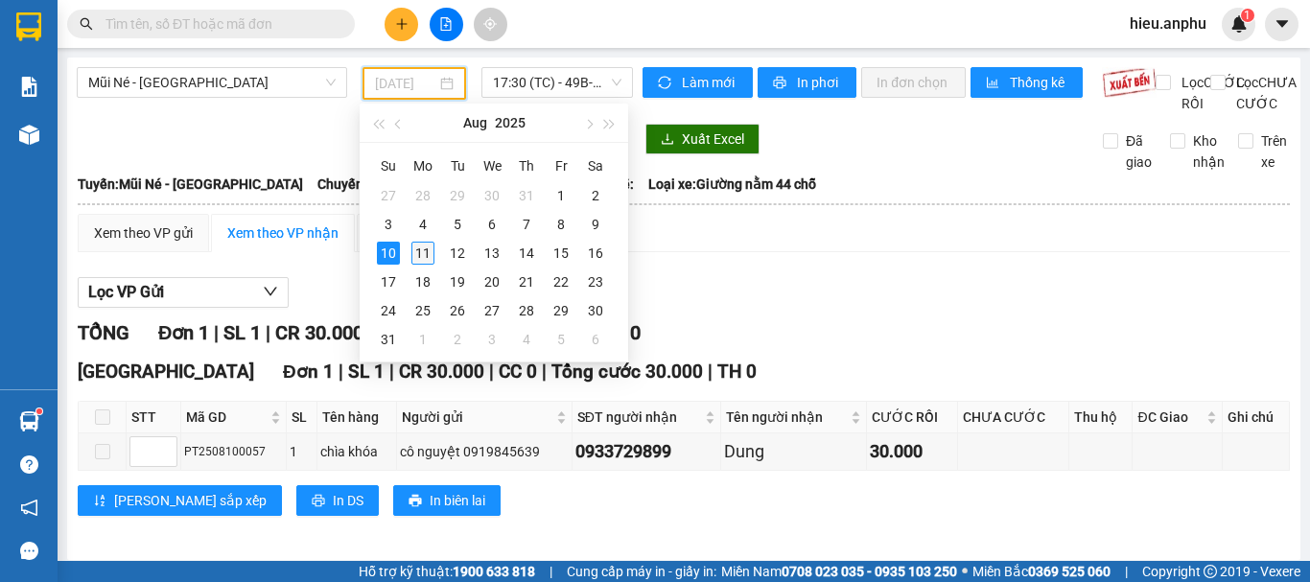
click at [427, 252] on div "11" at bounding box center [422, 253] width 23 height 23
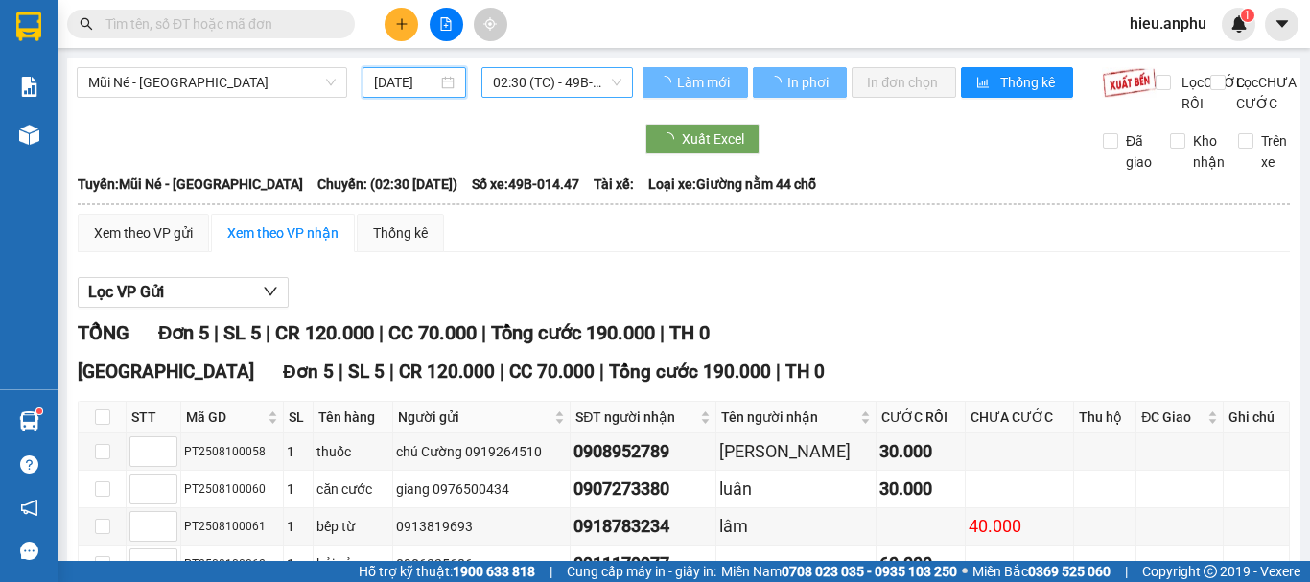
click at [532, 94] on span "02:30 (TC) - 49B-014.47" at bounding box center [557, 82] width 129 height 29
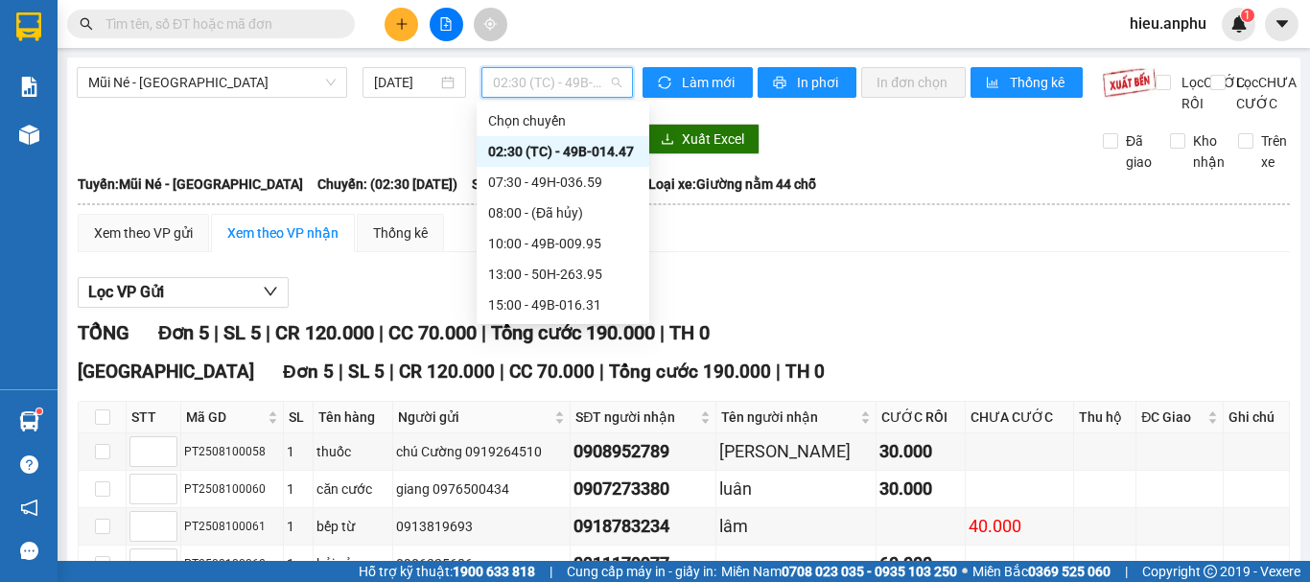
click at [518, 158] on div "02:30 (TC) - 49B-014.47" at bounding box center [563, 151] width 150 height 21
click at [517, 83] on span "02:30 (TC) - 49B-014.47" at bounding box center [557, 82] width 129 height 29
click at [518, 187] on div "07:30 - 49H-036.59" at bounding box center [563, 182] width 150 height 21
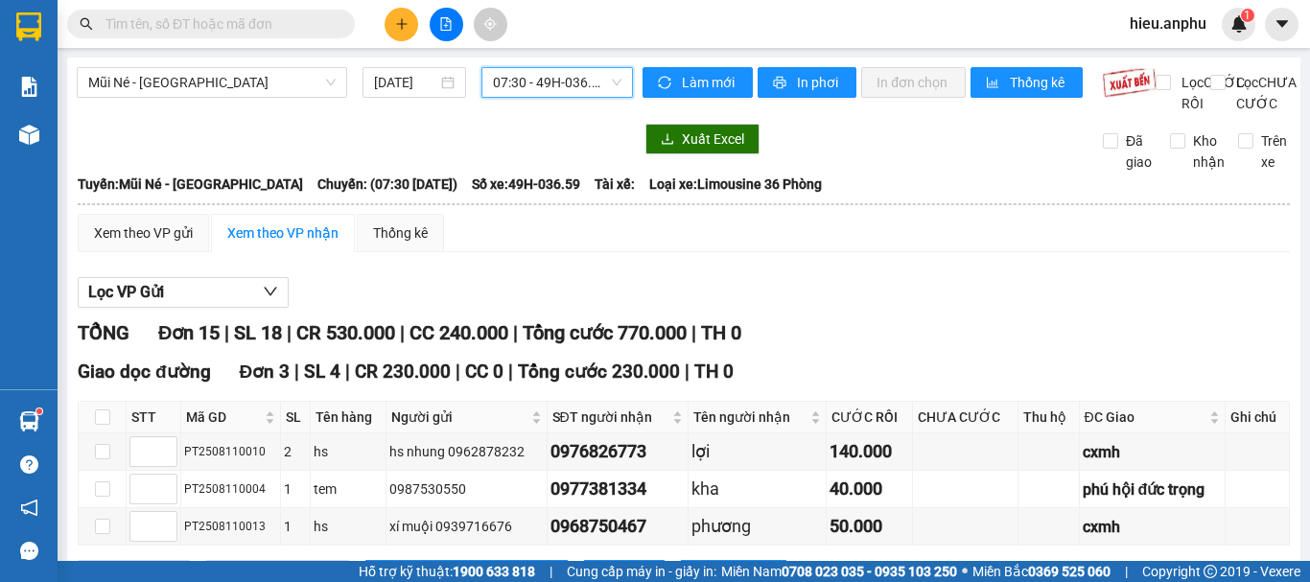
click at [503, 82] on span "07:30 - 49H-036.59" at bounding box center [557, 82] width 129 height 29
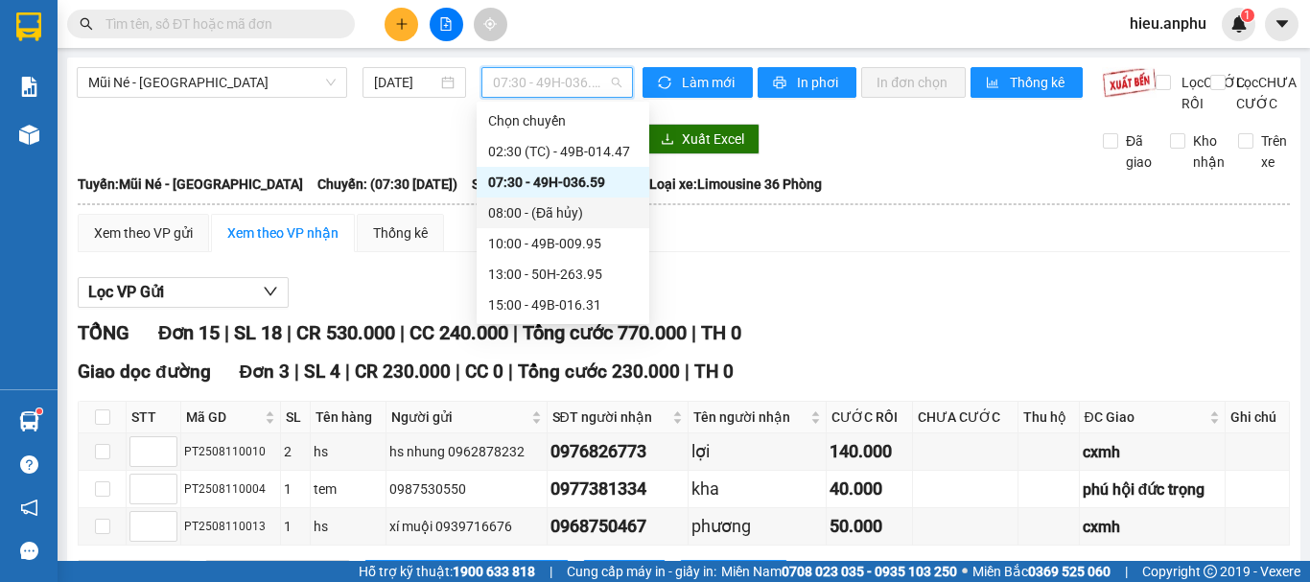
click at [504, 222] on div "08:00 - (Đã hủy)" at bounding box center [563, 212] width 150 height 21
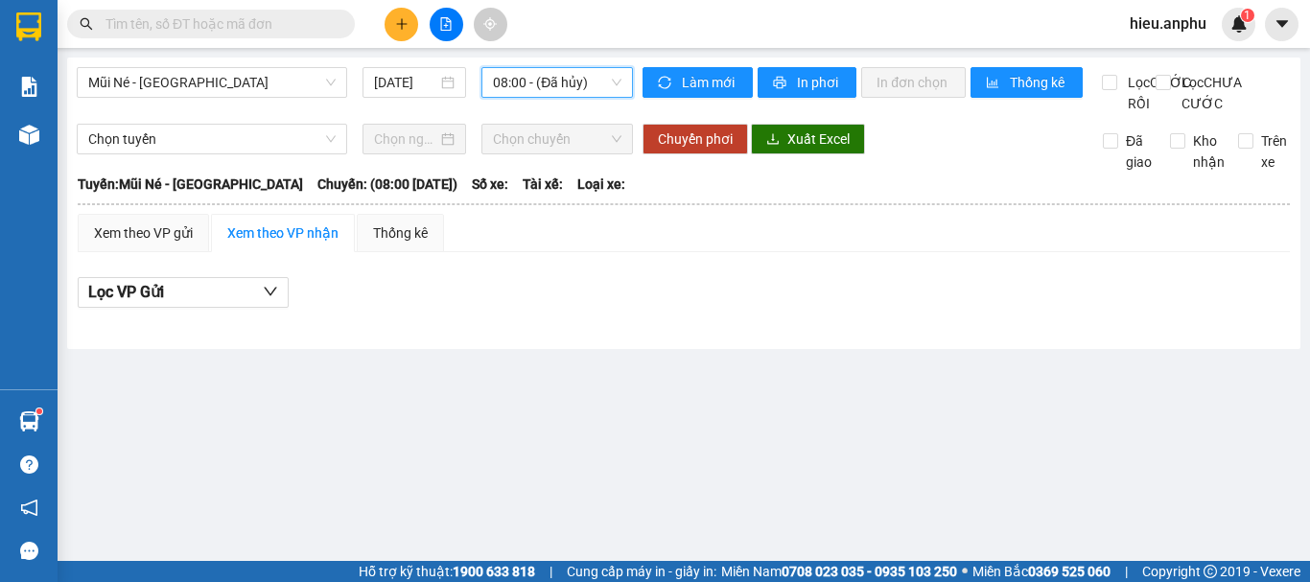
click at [551, 77] on span "08:00 - (Đã hủy)" at bounding box center [557, 82] width 129 height 29
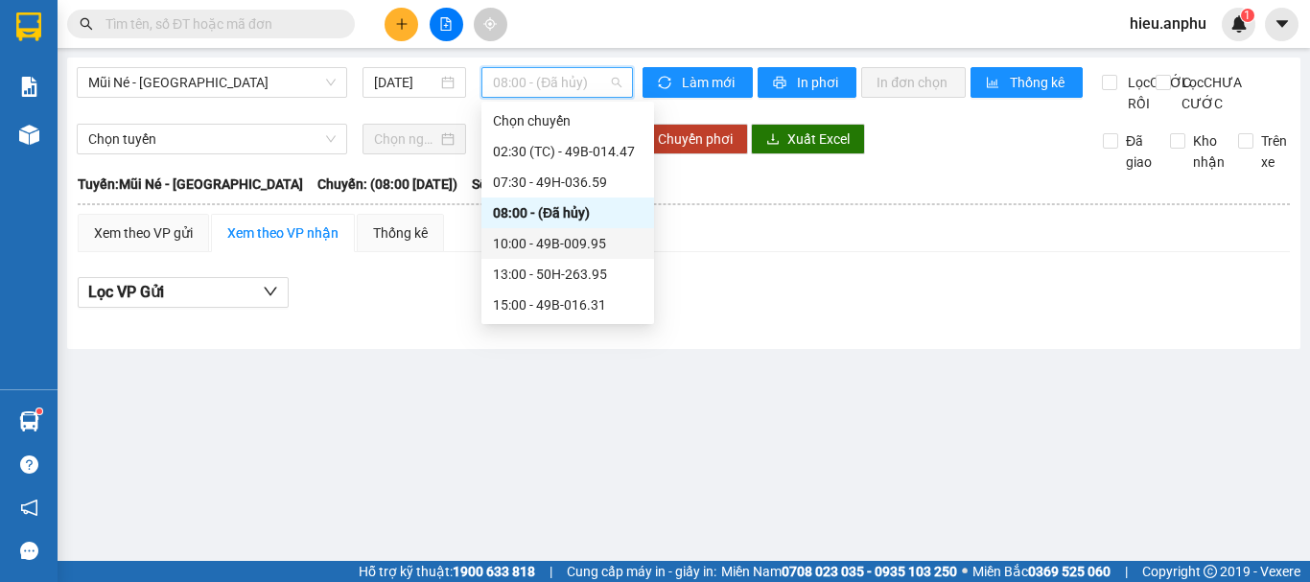
click at [514, 241] on div "10:00 - 49B-009.95" at bounding box center [568, 243] width 150 height 21
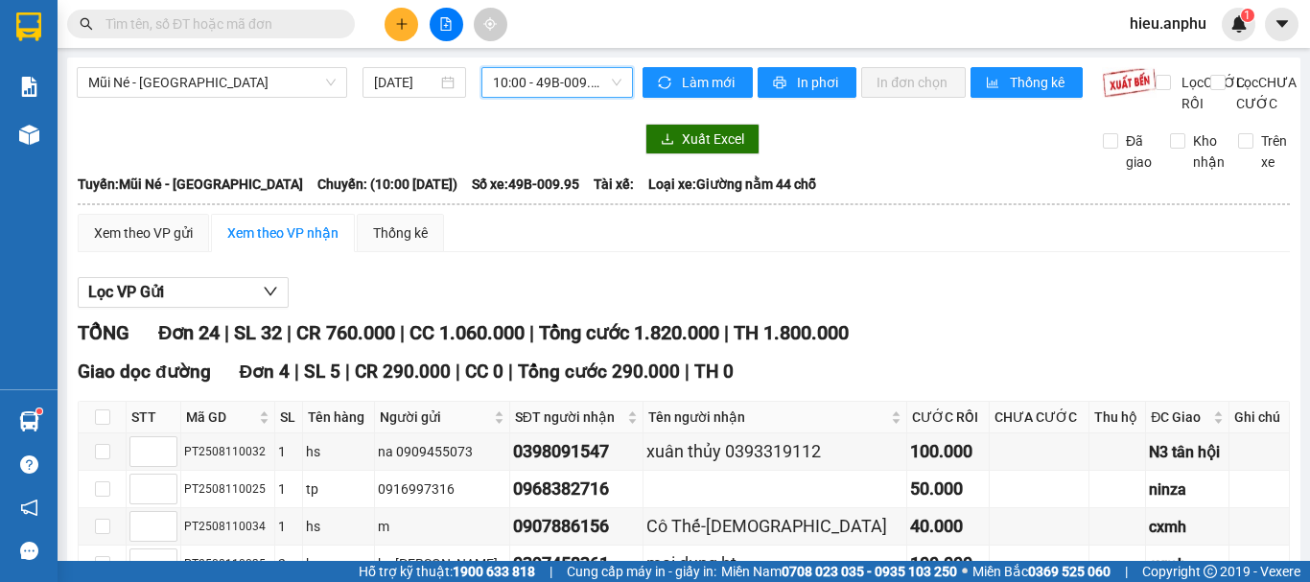
click at [549, 75] on span "10:00 - 49B-009.95" at bounding box center [557, 82] width 129 height 29
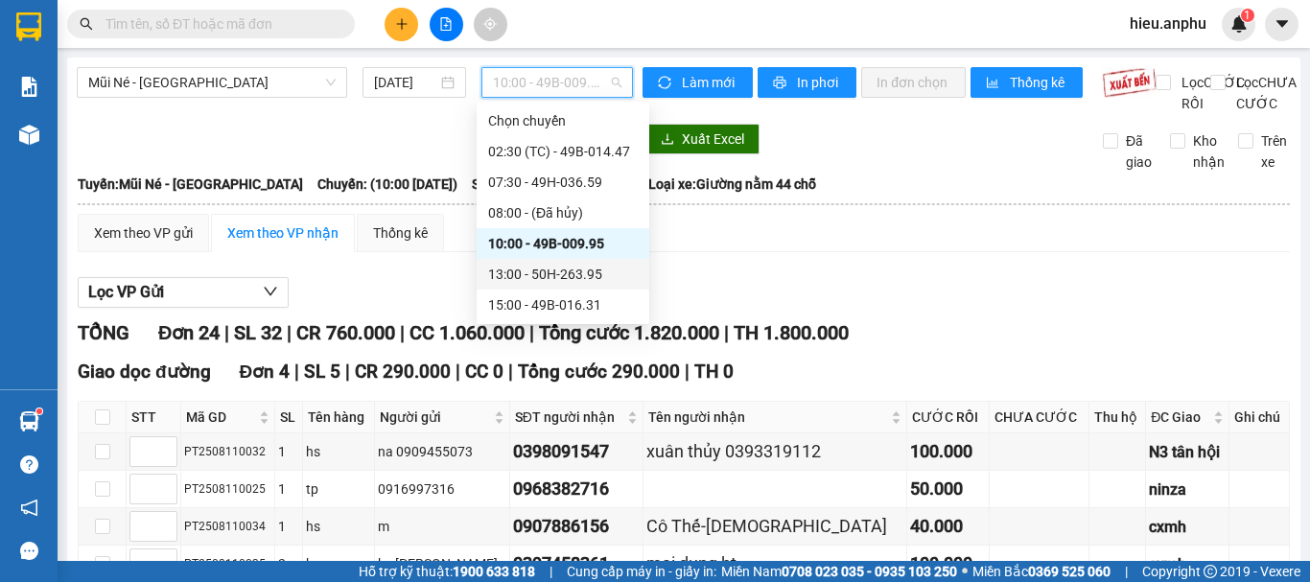
click at [504, 269] on div "13:00 - 50H-263.95" at bounding box center [563, 274] width 150 height 21
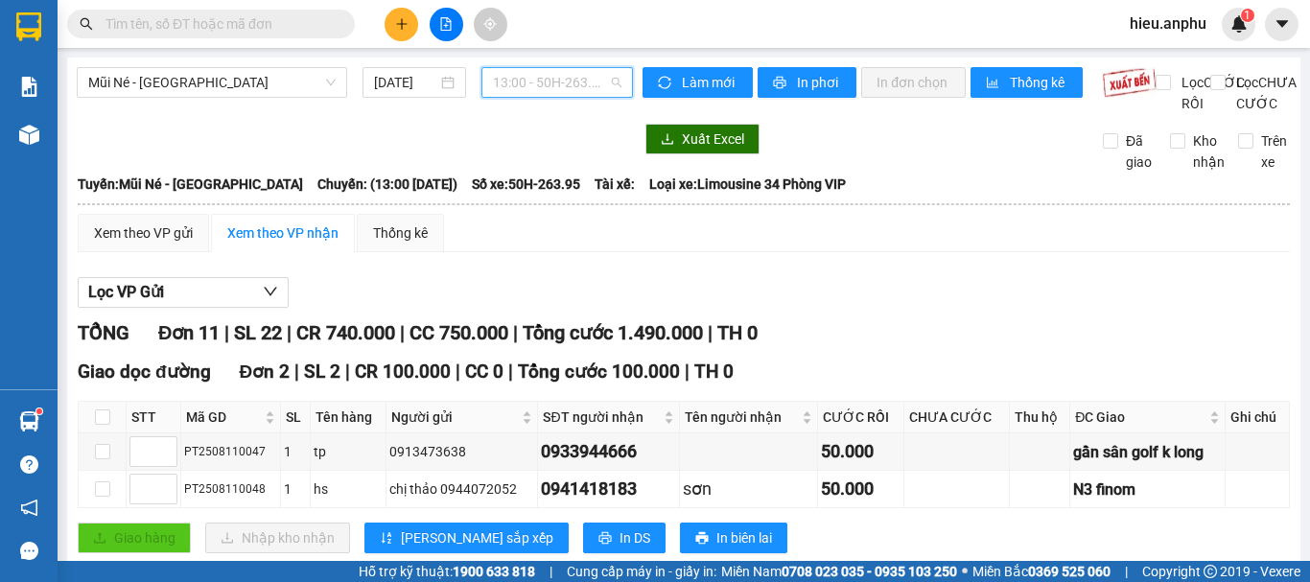
click at [540, 83] on span "13:00 - 50H-263.95" at bounding box center [557, 82] width 129 height 29
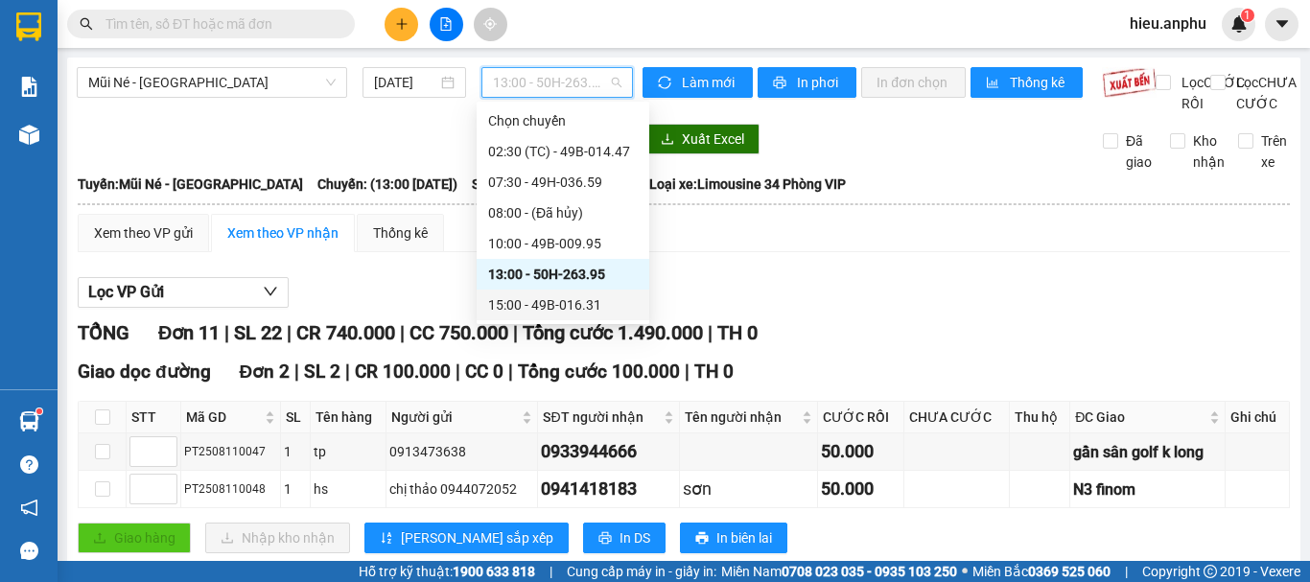
click at [506, 296] on div "15:00 - 49B-016.31" at bounding box center [563, 304] width 150 height 21
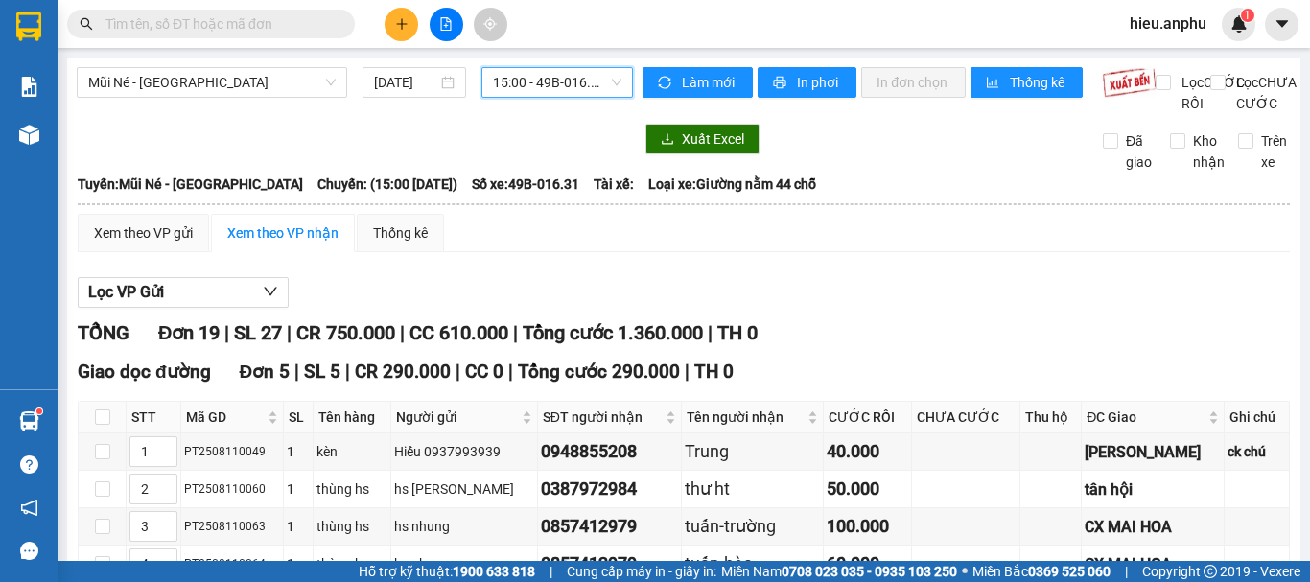
click at [877, 277] on div "Lọc VP Gửi" at bounding box center [684, 293] width 1212 height 32
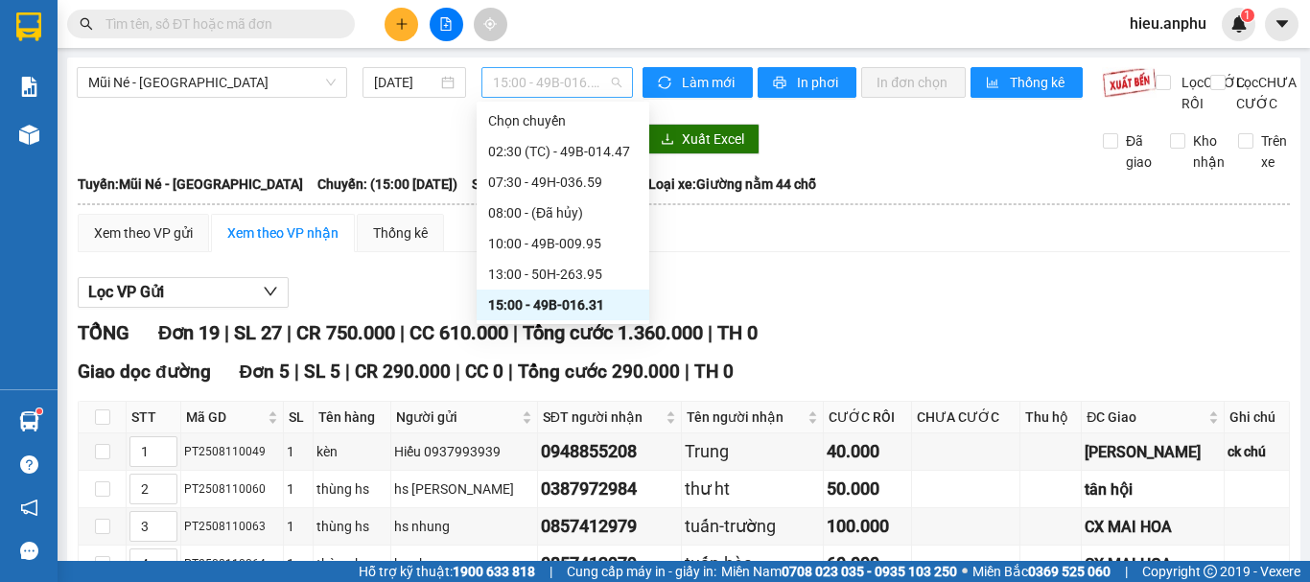
click at [544, 74] on span "15:00 - 49B-016.31" at bounding box center [557, 82] width 129 height 29
click at [510, 302] on div "15:00 - 49B-016.31" at bounding box center [563, 304] width 150 height 21
click at [546, 88] on span "15:00 - 49B-016.31" at bounding box center [557, 82] width 129 height 29
click at [520, 207] on div "08:00 - (Đã hủy)" at bounding box center [563, 212] width 150 height 21
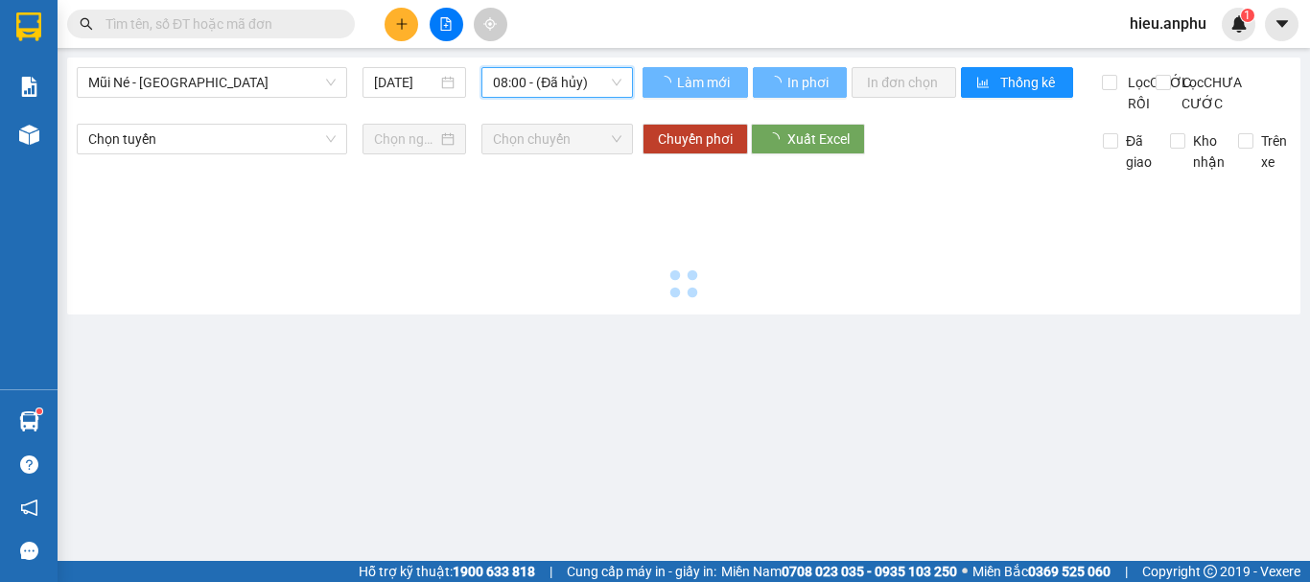
click at [555, 80] on span "08:00 - (Đã hủy)" at bounding box center [557, 82] width 129 height 29
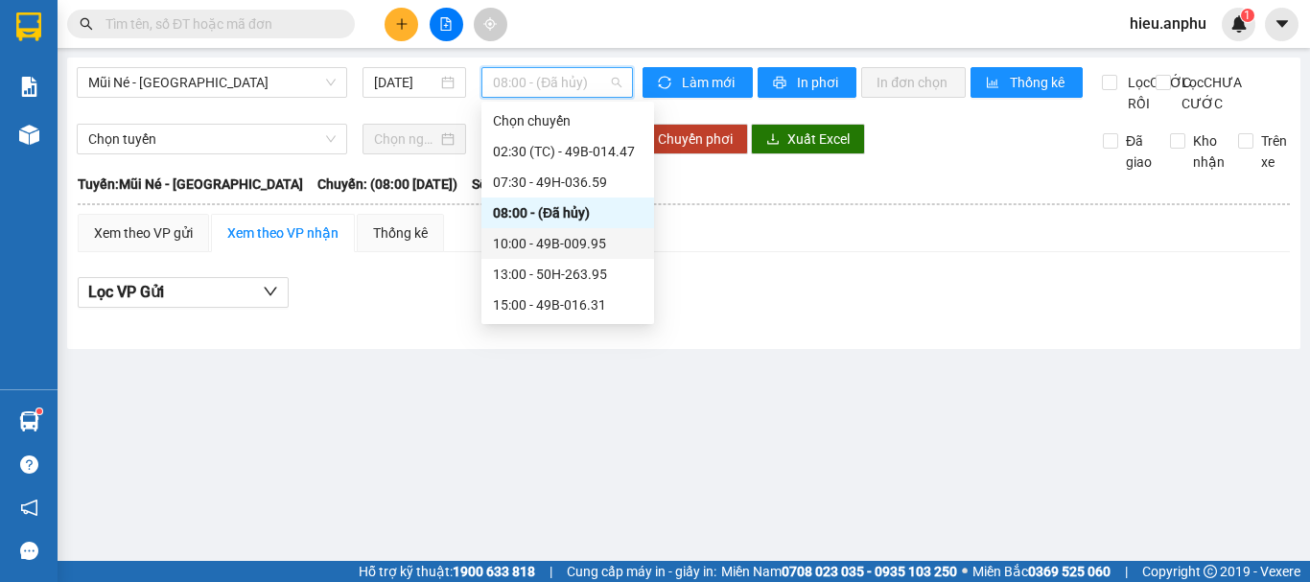
click at [523, 245] on div "10:00 - 49B-009.95" at bounding box center [568, 243] width 150 height 21
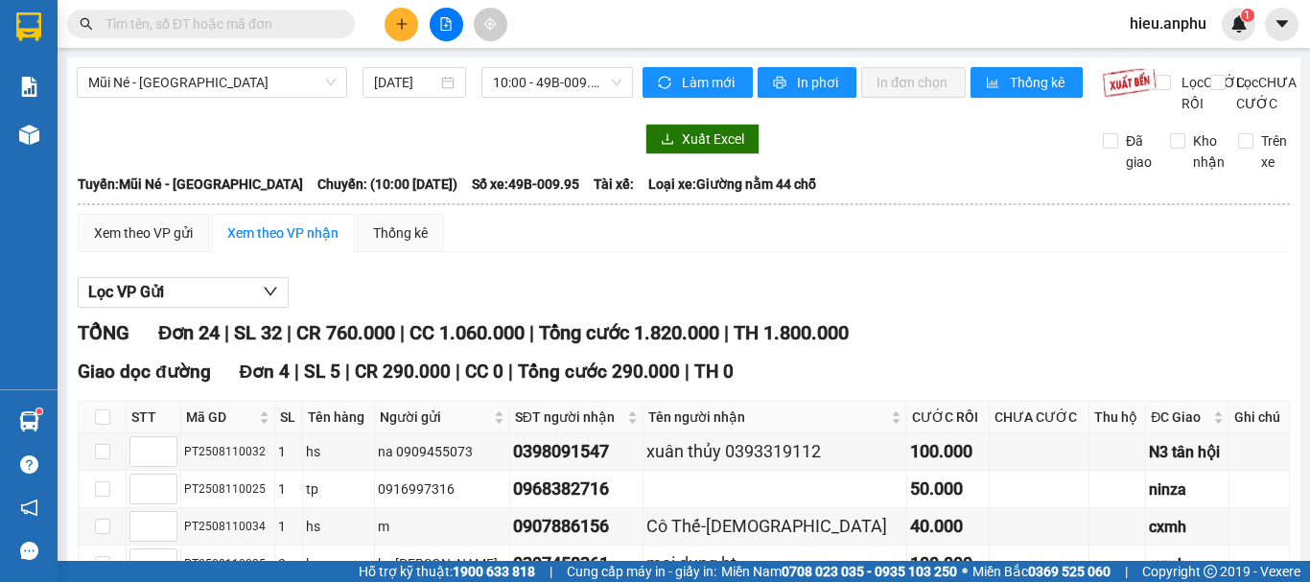
click at [203, 29] on input "text" at bounding box center [219, 23] width 226 height 21
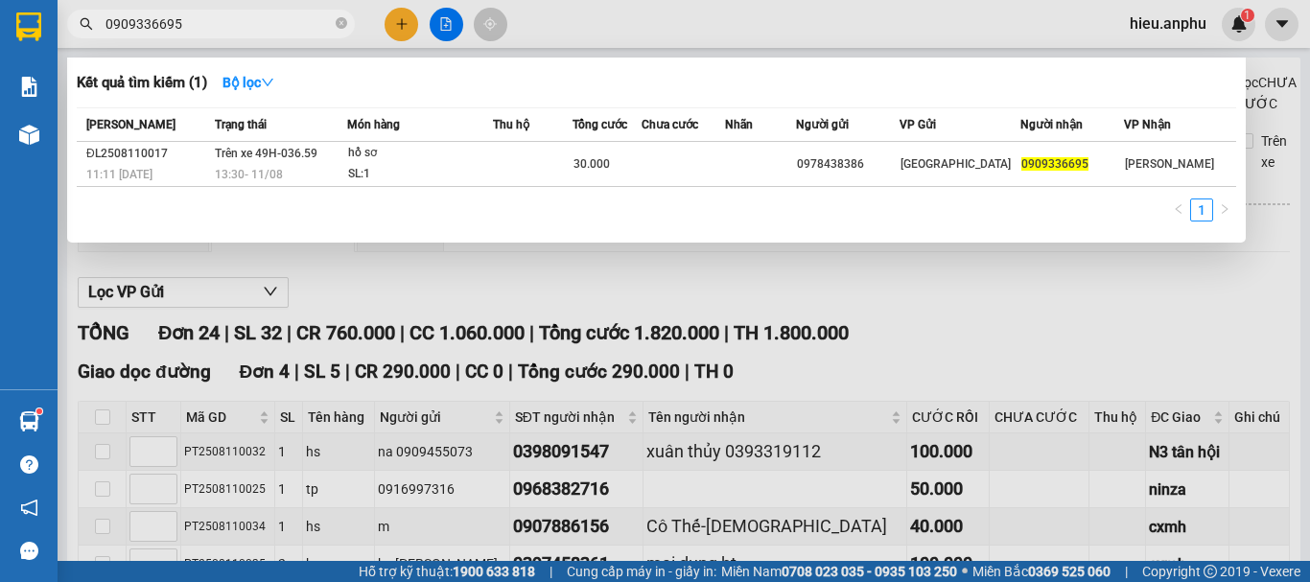
drag, startPoint x: 661, startPoint y: 10, endPoint x: 470, endPoint y: 24, distance: 191.4
click at [657, 9] on div at bounding box center [655, 291] width 1310 height 582
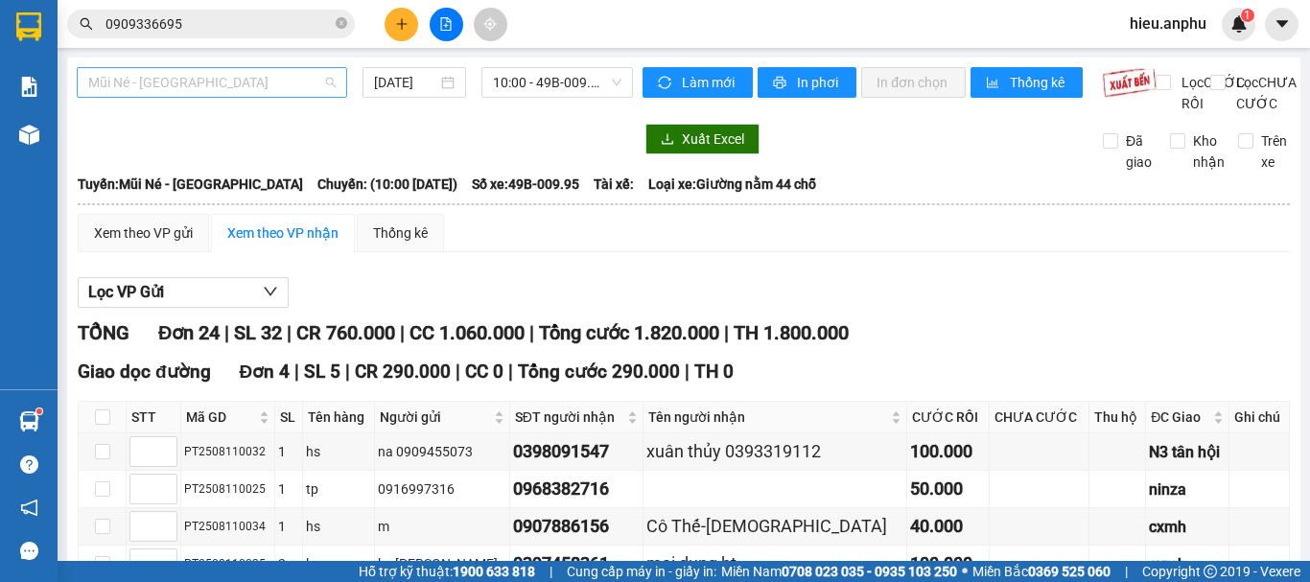
click at [173, 90] on span "Mũi Né - [GEOGRAPHIC_DATA]" at bounding box center [211, 82] width 247 height 29
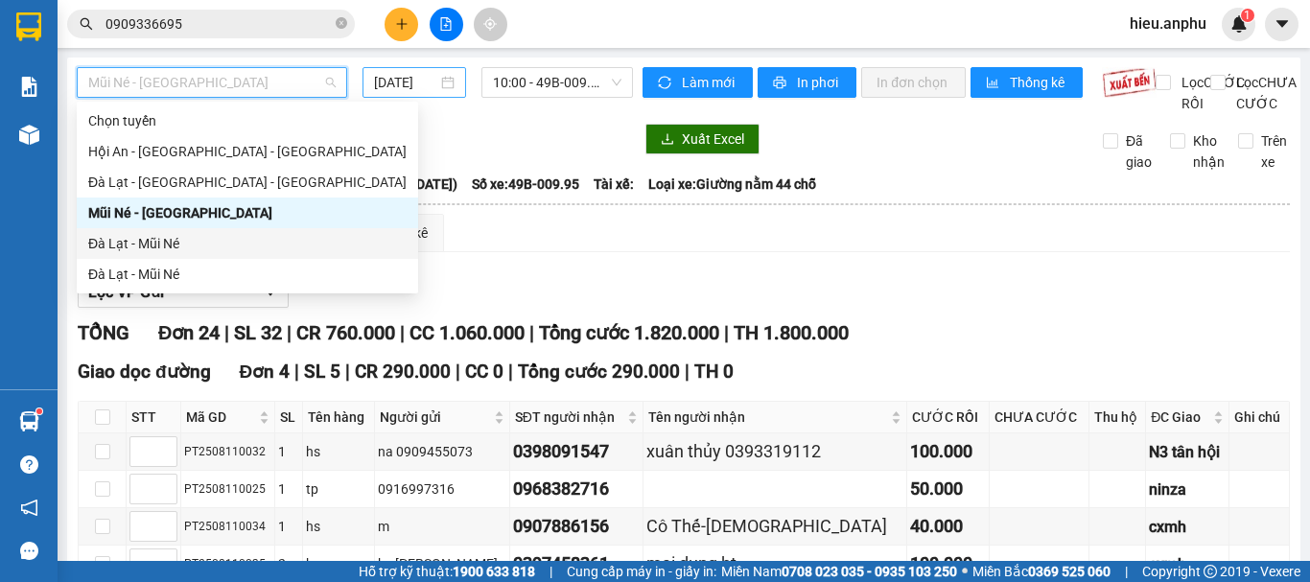
drag, startPoint x: 121, startPoint y: 238, endPoint x: 466, endPoint y: 83, distance: 378.2
click at [122, 236] on div "Đà Lạt - Mũi Né" at bounding box center [247, 243] width 318 height 21
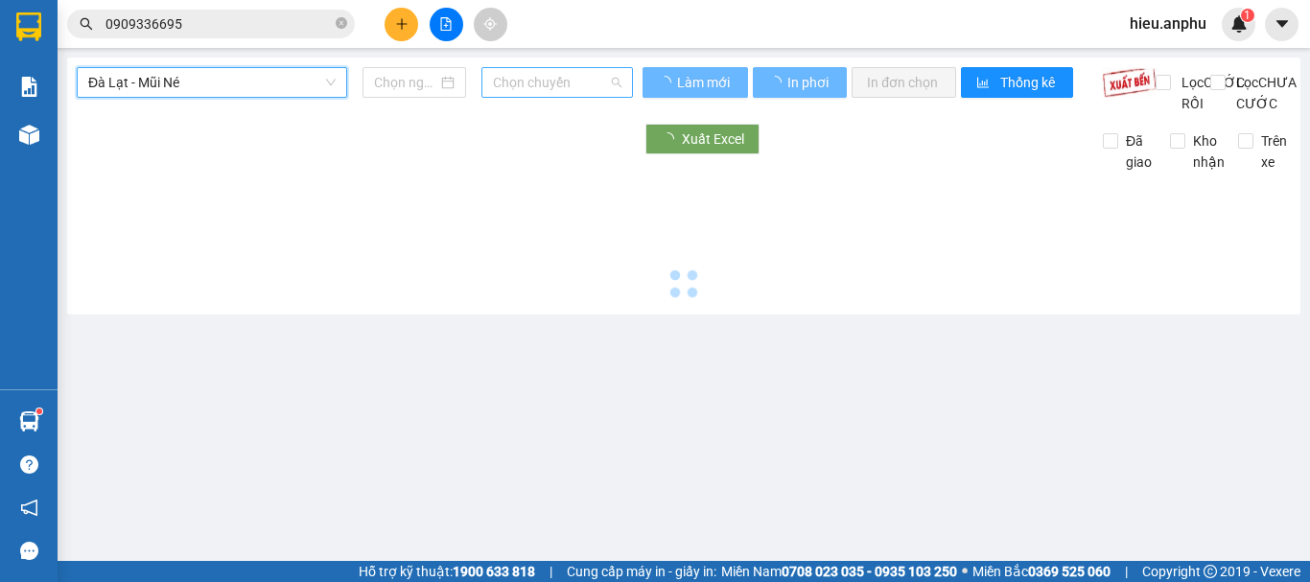
click at [528, 83] on span "Chọn chuyến" at bounding box center [557, 82] width 129 height 29
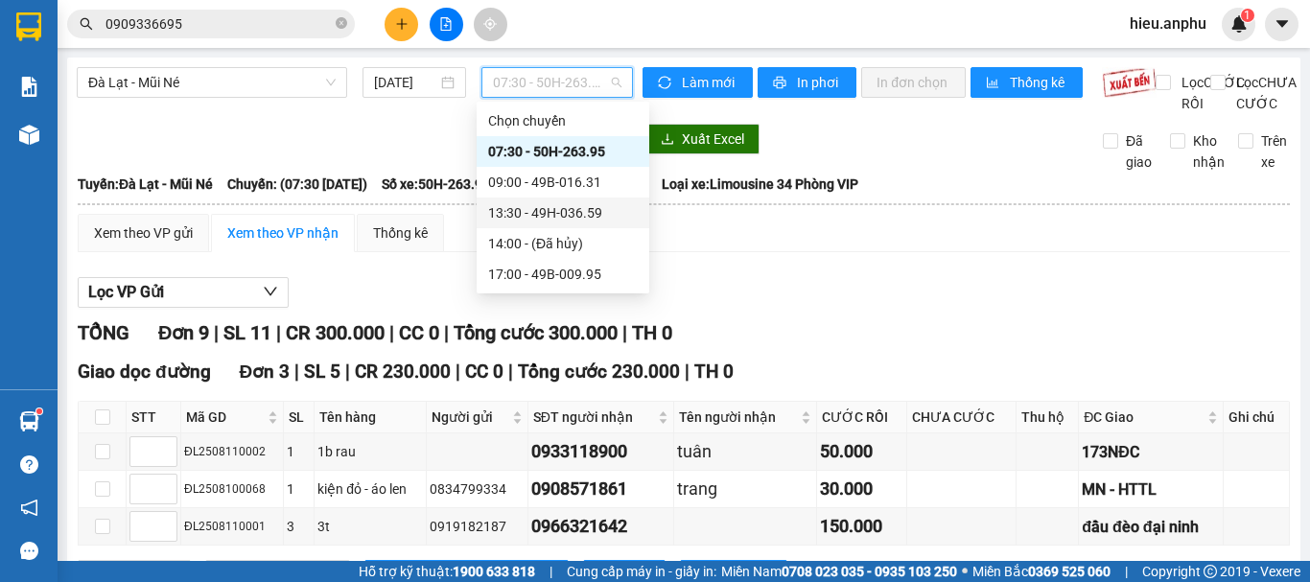
click at [536, 222] on div "13:30 - 49H-036.59" at bounding box center [563, 212] width 150 height 21
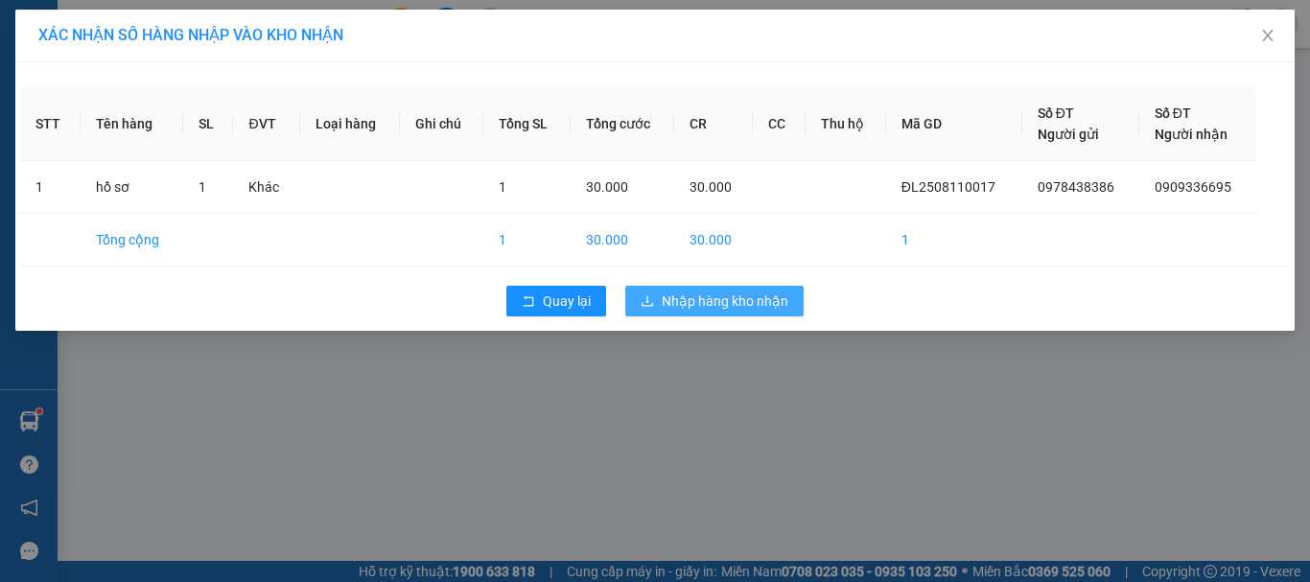
drag, startPoint x: 709, startPoint y: 308, endPoint x: 697, endPoint y: 299, distance: 14.4
click at [710, 308] on span "Nhập hàng kho nhận" at bounding box center [725, 301] width 127 height 21
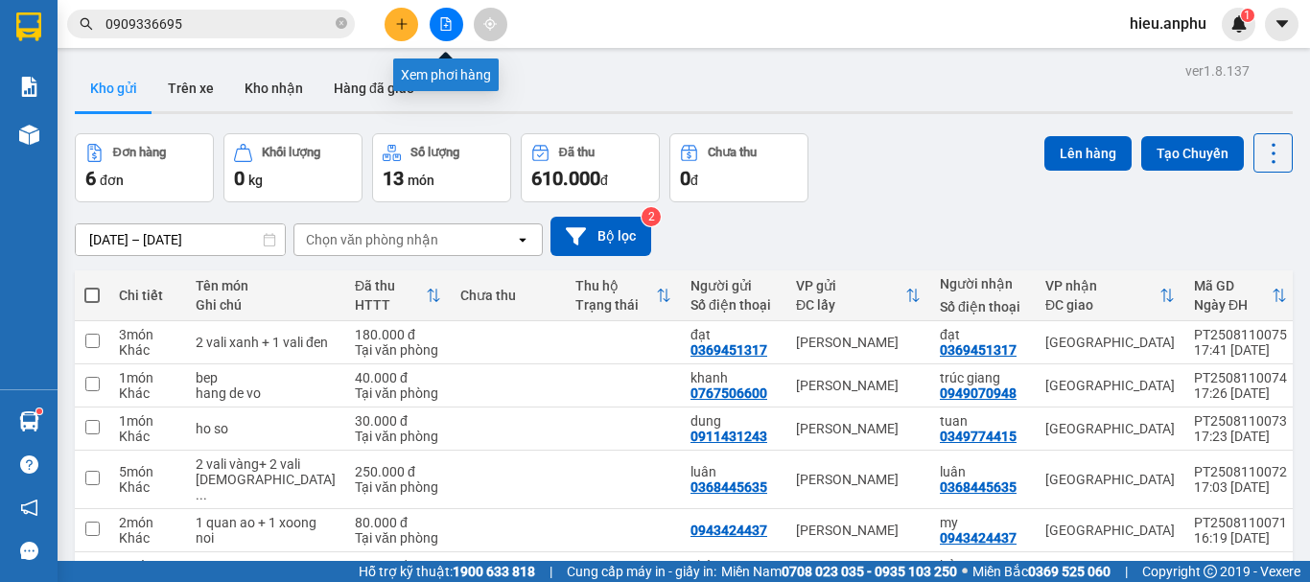
click at [450, 25] on icon "file-add" at bounding box center [445, 23] width 13 height 13
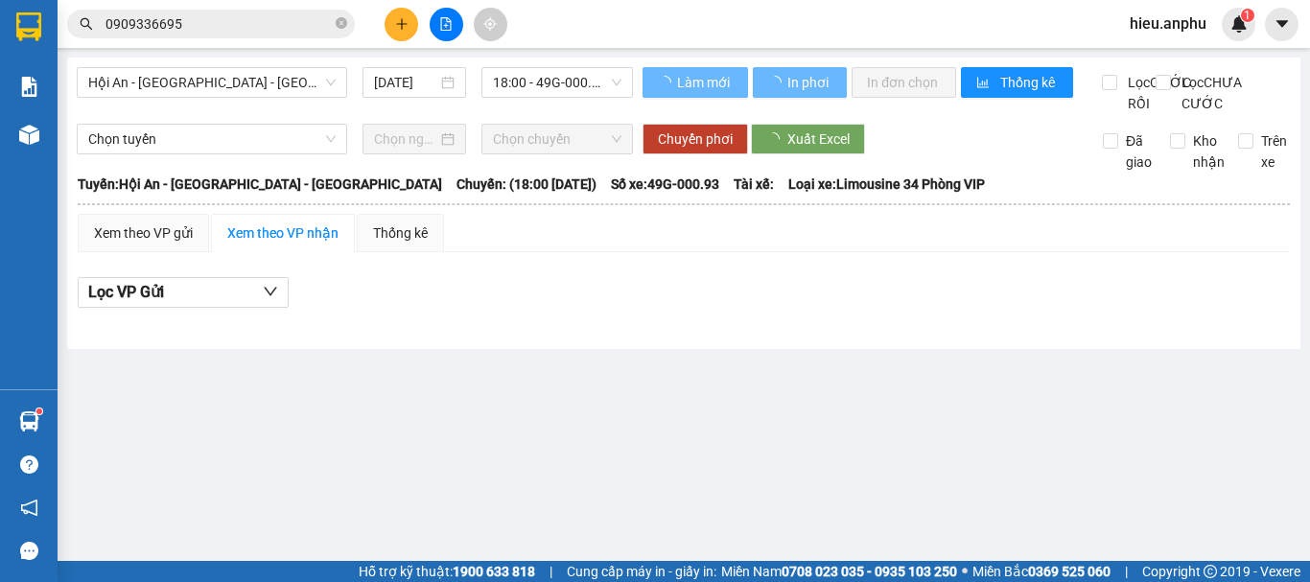
click at [245, 81] on span "Hội An - [GEOGRAPHIC_DATA] - [GEOGRAPHIC_DATA]" at bounding box center [211, 82] width 247 height 29
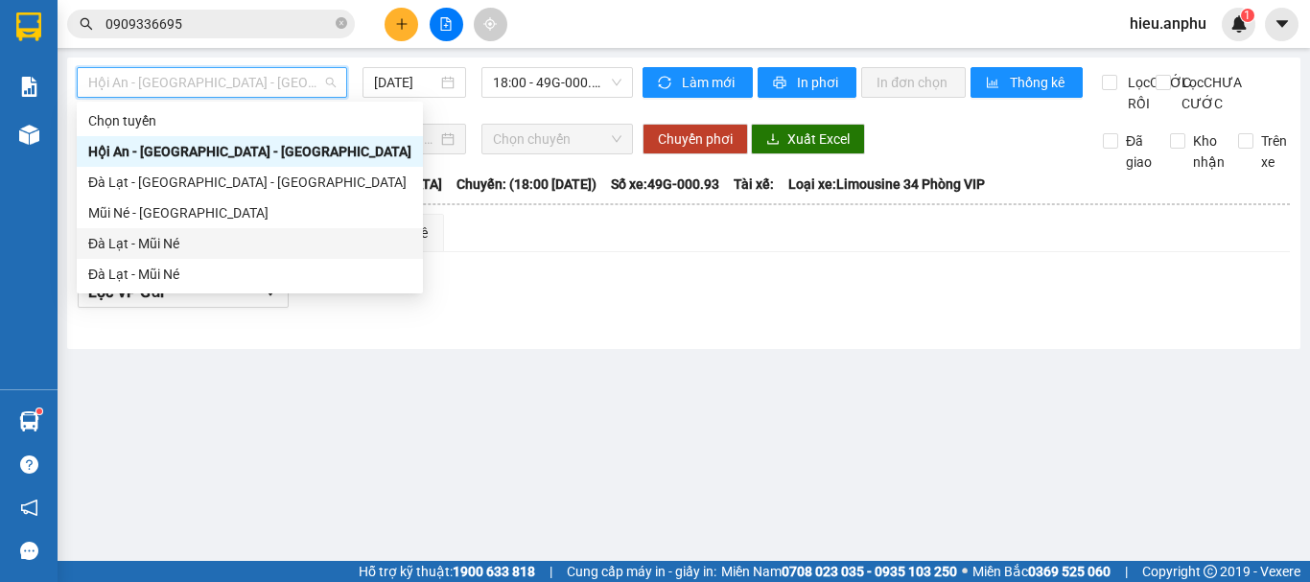
click at [133, 246] on div "Đà Lạt - Mũi Né" at bounding box center [249, 243] width 323 height 21
type input "[DATE]"
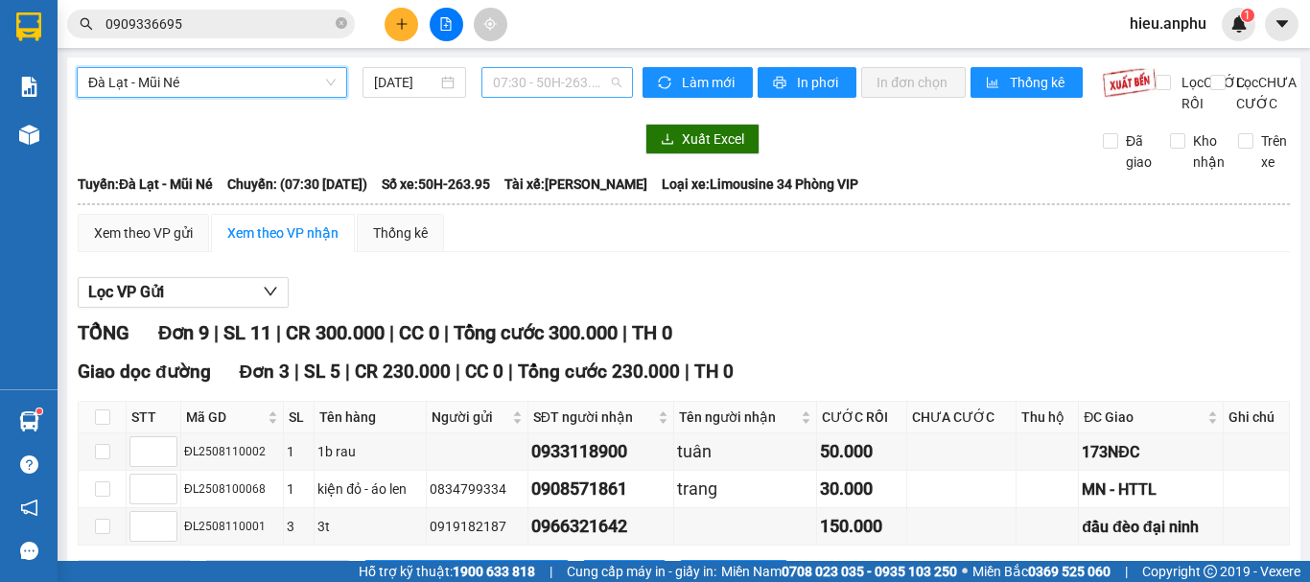
click at [554, 84] on span "07:30 - 50H-263.95" at bounding box center [557, 82] width 129 height 29
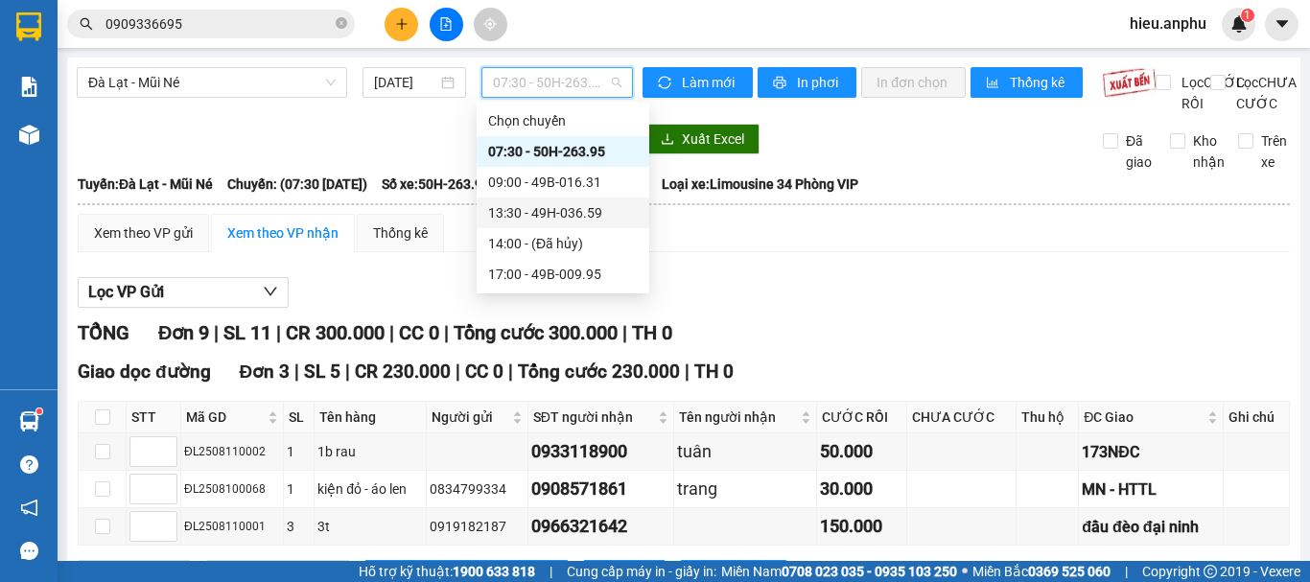
click at [526, 210] on div "13:30 - 49H-036.59" at bounding box center [563, 212] width 150 height 21
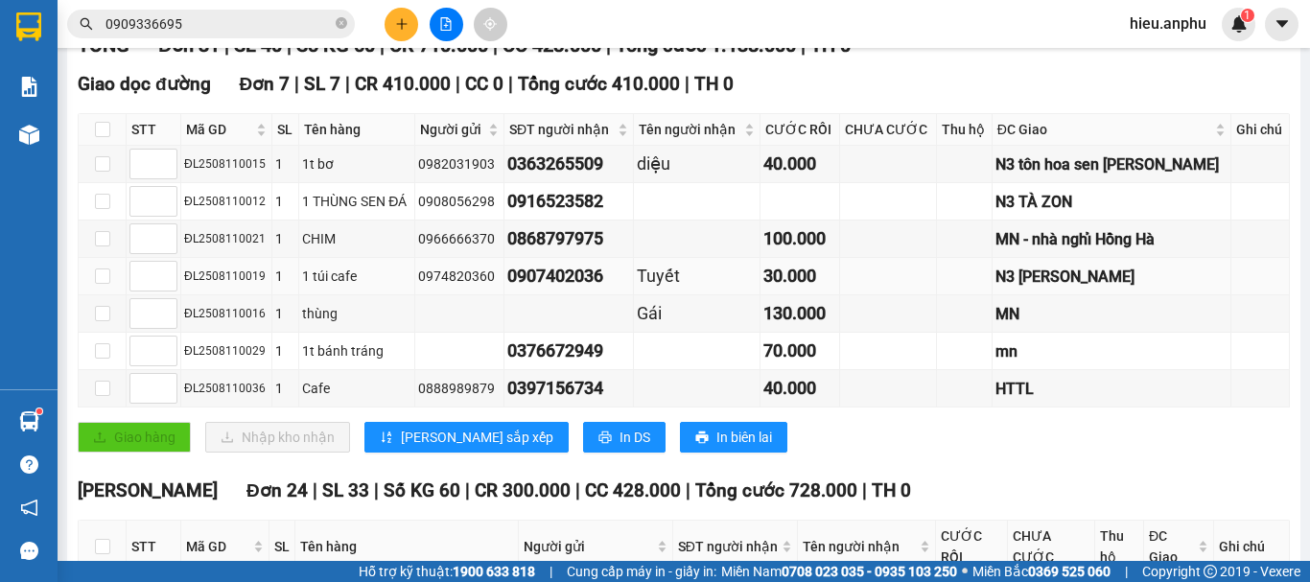
scroll to position [575, 0]
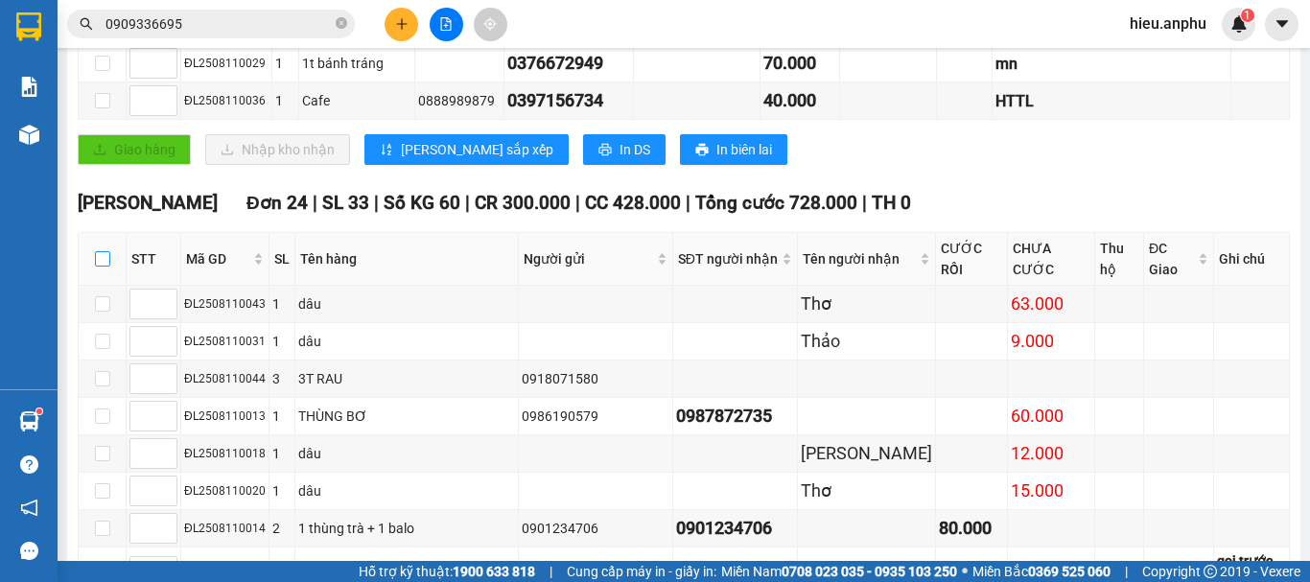
click at [103, 267] on input "checkbox" at bounding box center [102, 258] width 15 height 15
checkbox input "true"
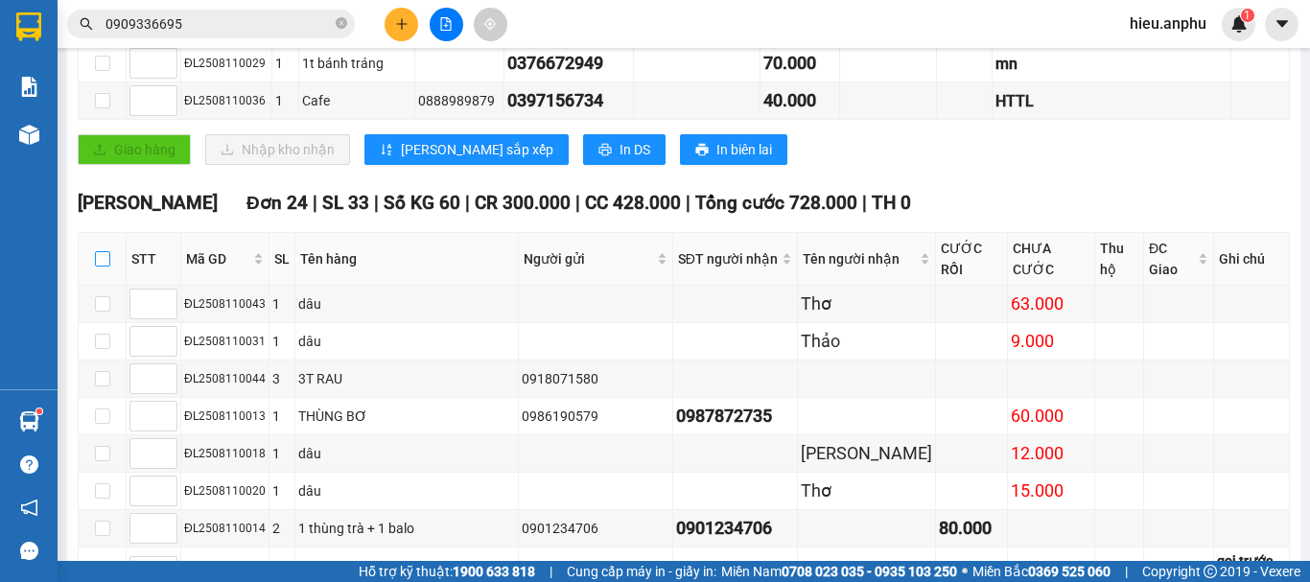
checkbox input "true"
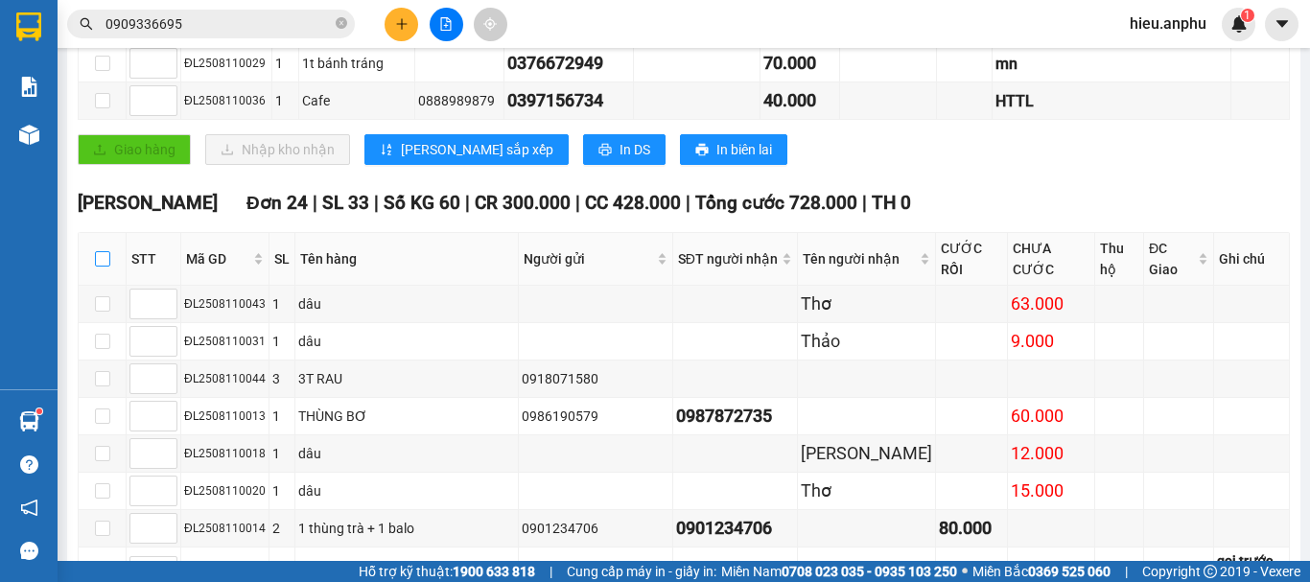
checkbox input "true"
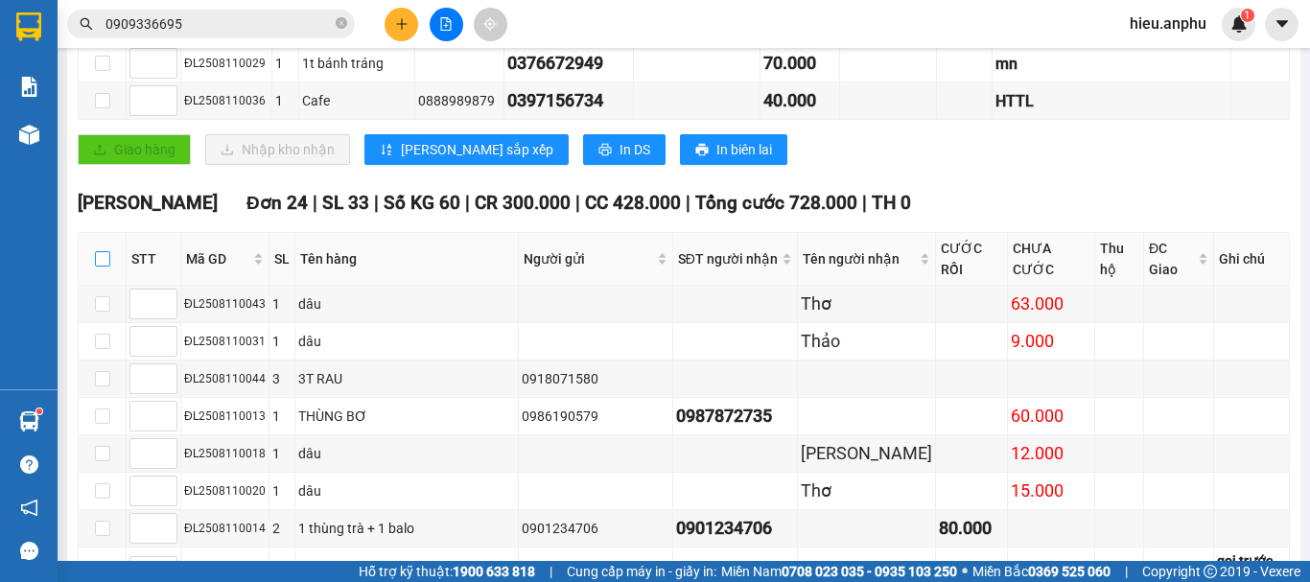
checkbox input "true"
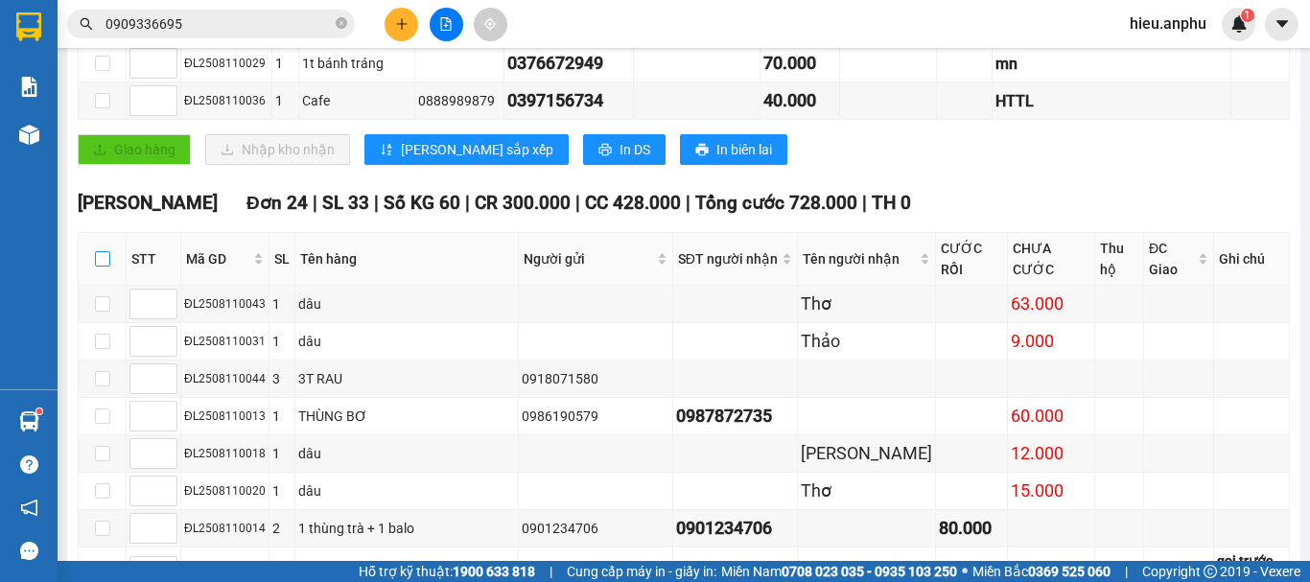
checkbox input "true"
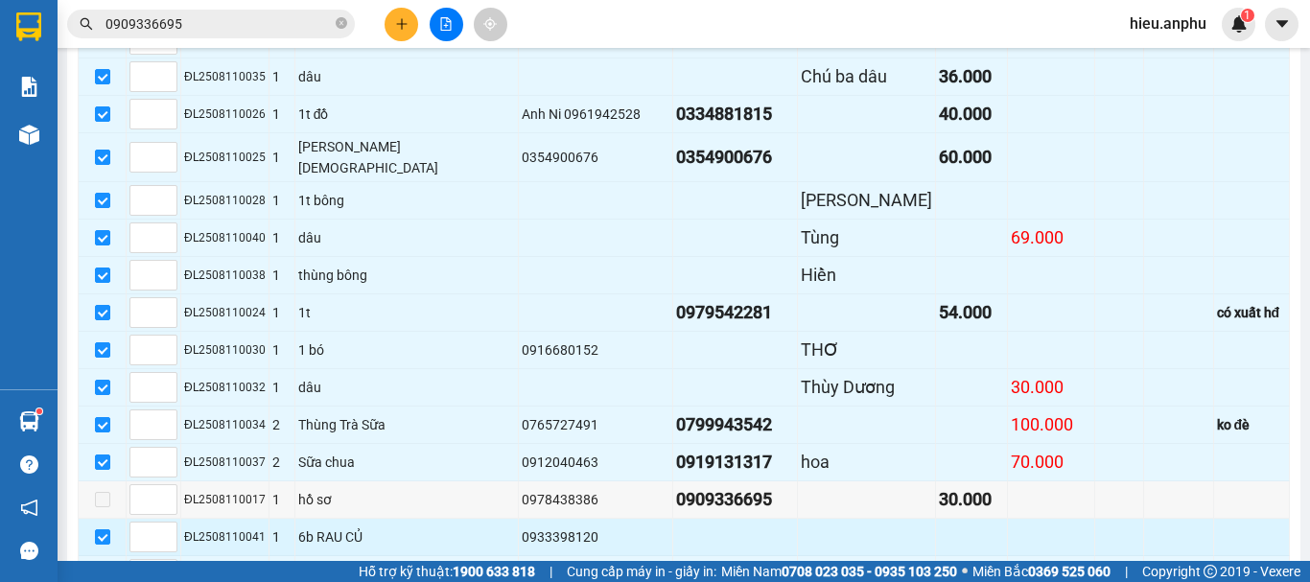
scroll to position [1297, 0]
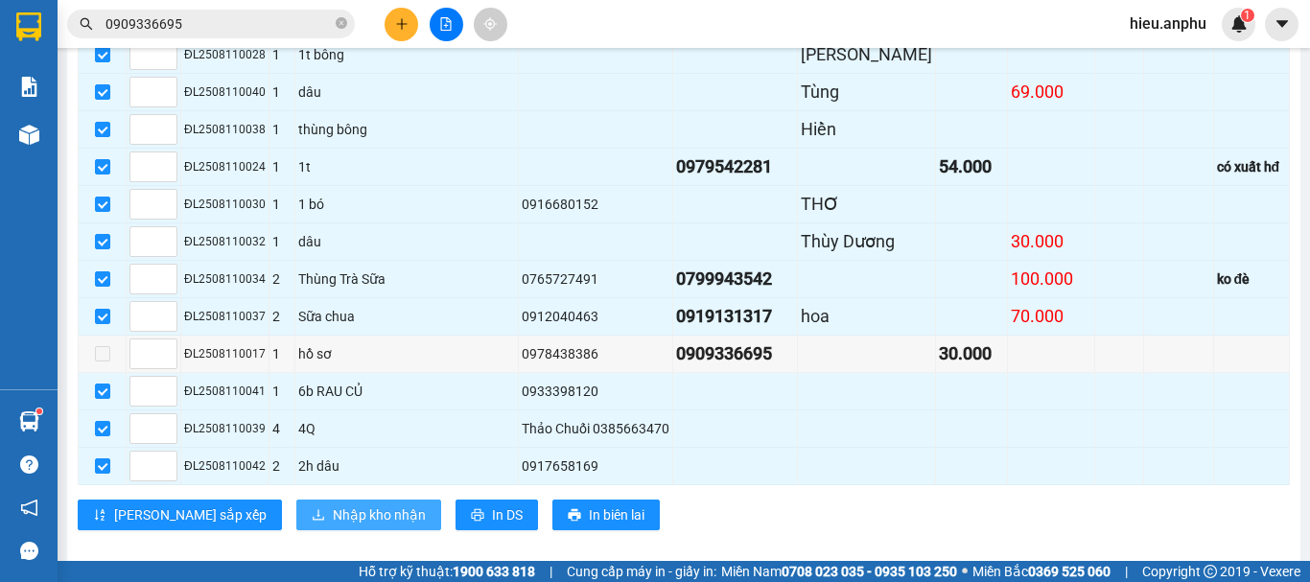
click at [333, 504] on span "Nhập kho nhận" at bounding box center [379, 514] width 93 height 21
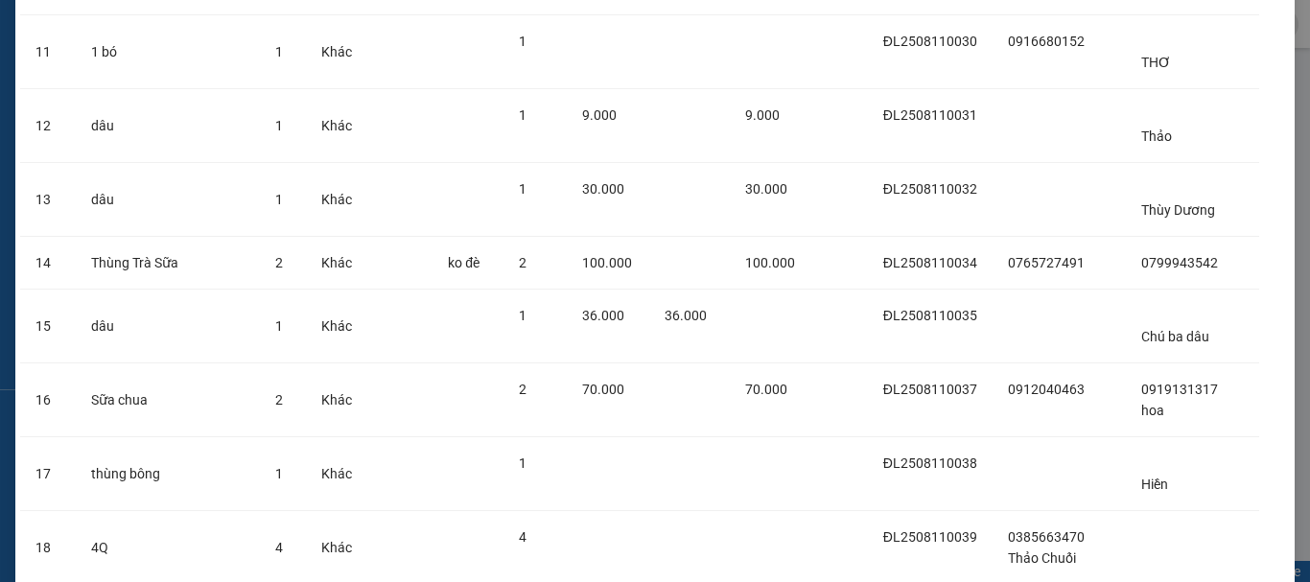
scroll to position [1247, 0]
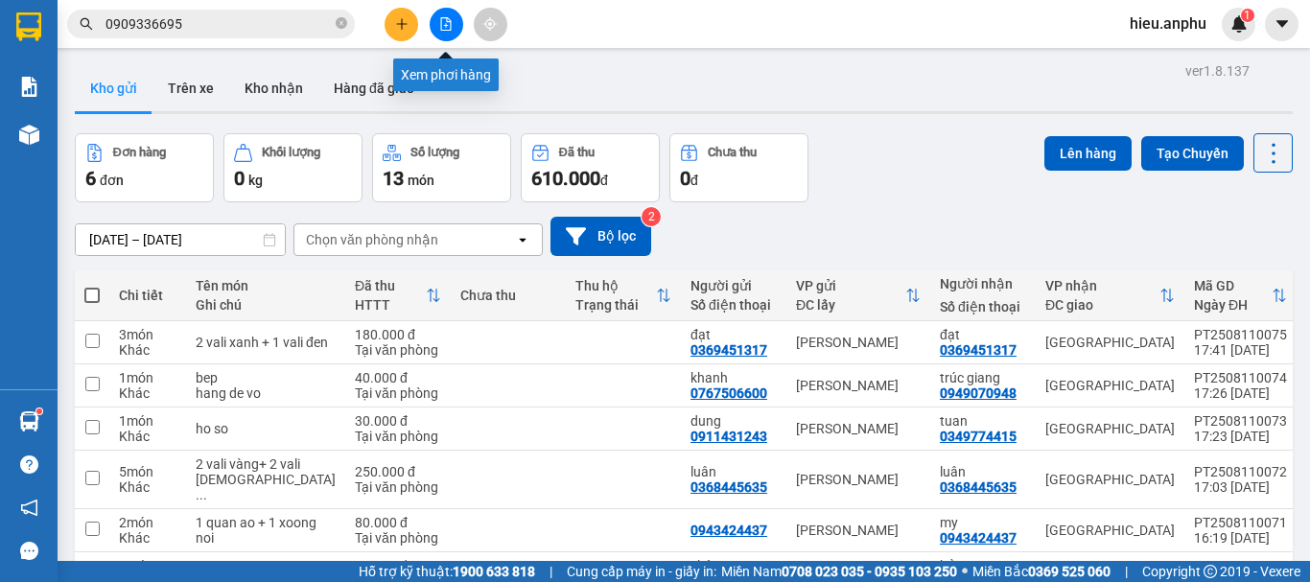
click at [452, 23] on button at bounding box center [447, 25] width 34 height 34
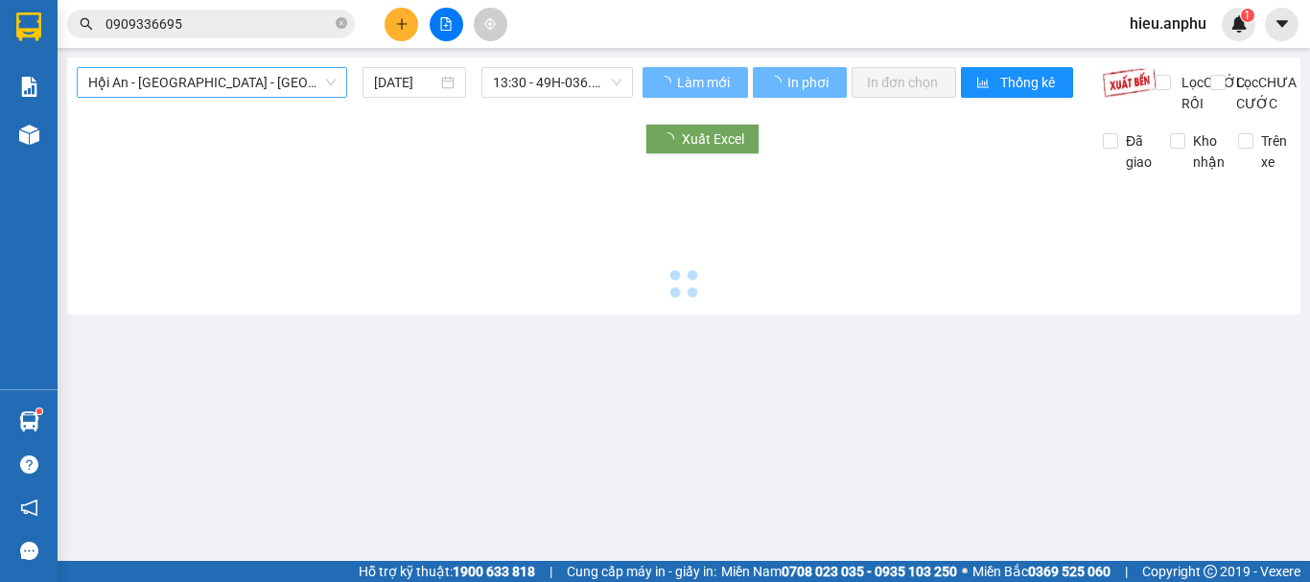
click at [166, 69] on span "Hội An - [GEOGRAPHIC_DATA] - [GEOGRAPHIC_DATA]" at bounding box center [211, 82] width 247 height 29
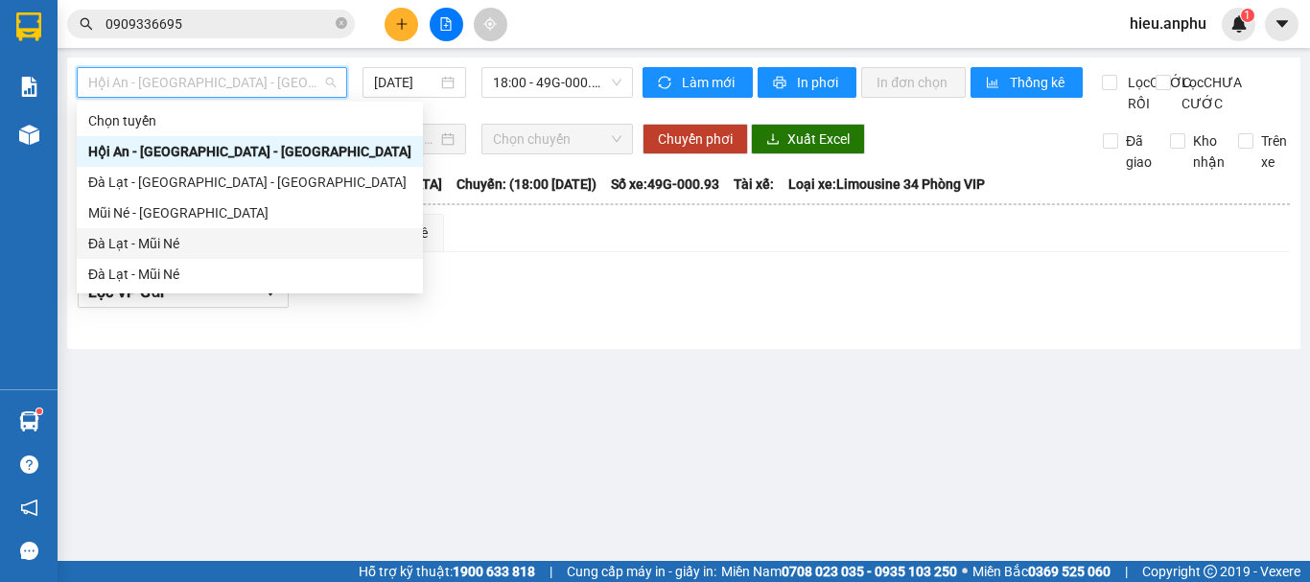
drag, startPoint x: 122, startPoint y: 243, endPoint x: 355, endPoint y: 190, distance: 239.0
click at [122, 242] on div "Đà Lạt - Mũi Né" at bounding box center [249, 243] width 323 height 21
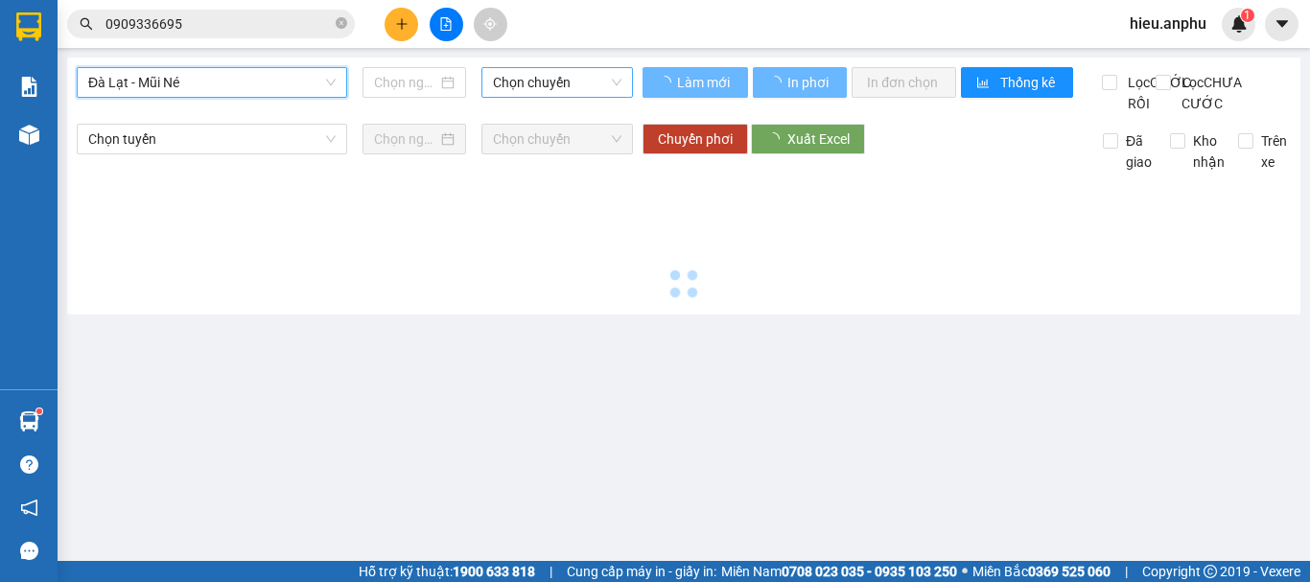
type input "[DATE]"
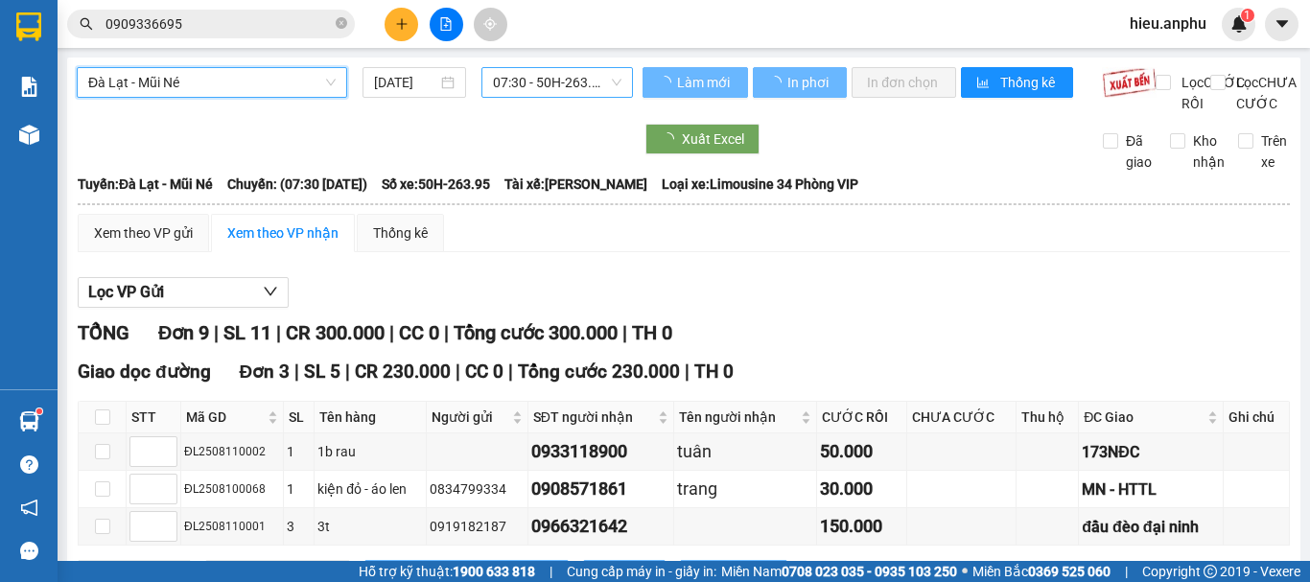
click at [543, 82] on span "07:30 - 50H-263.95" at bounding box center [557, 82] width 129 height 29
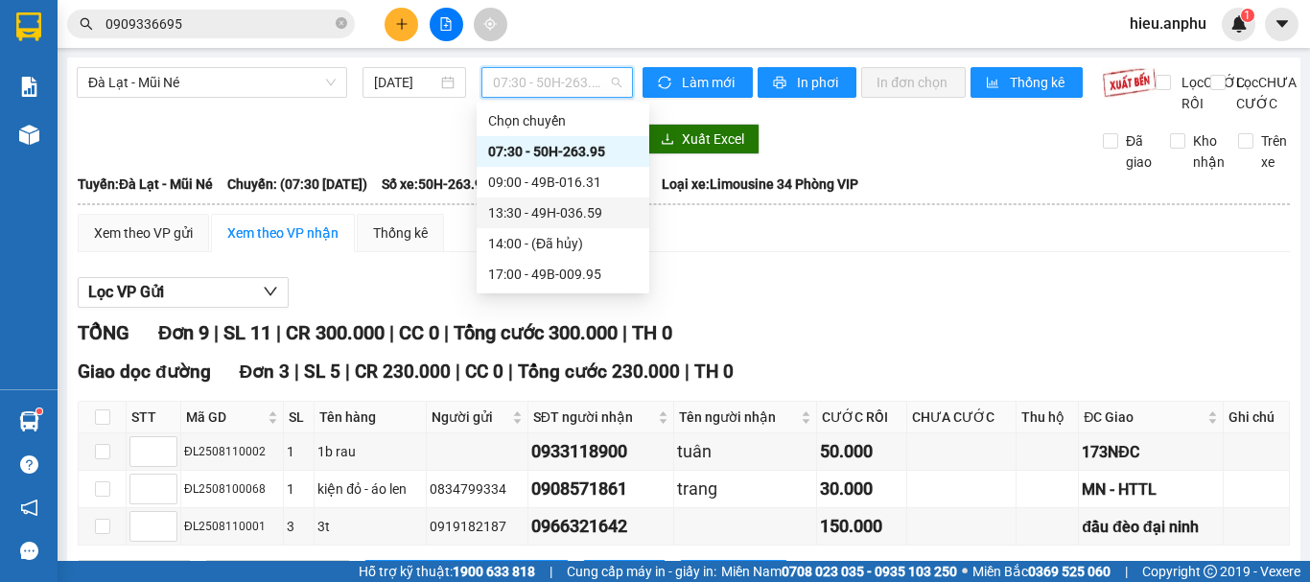
click at [506, 212] on div "13:30 - 49H-036.59" at bounding box center [563, 212] width 150 height 21
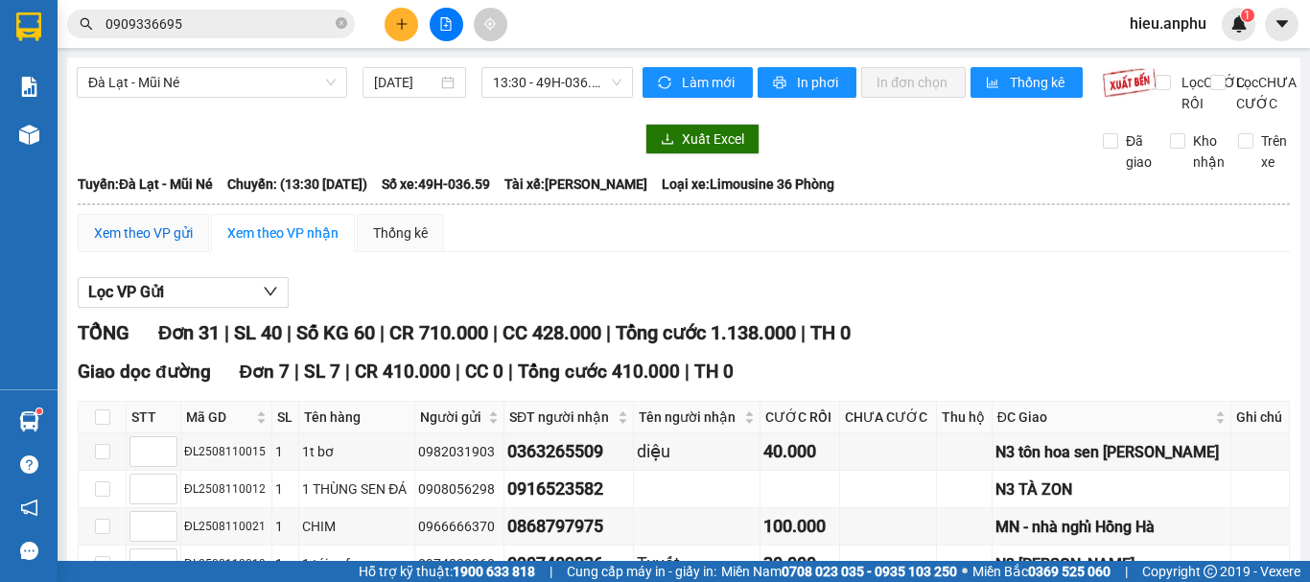
click at [165, 244] on div "Xem theo VP gửi" at bounding box center [143, 233] width 99 height 21
